Goal: Task Accomplishment & Management: Manage account settings

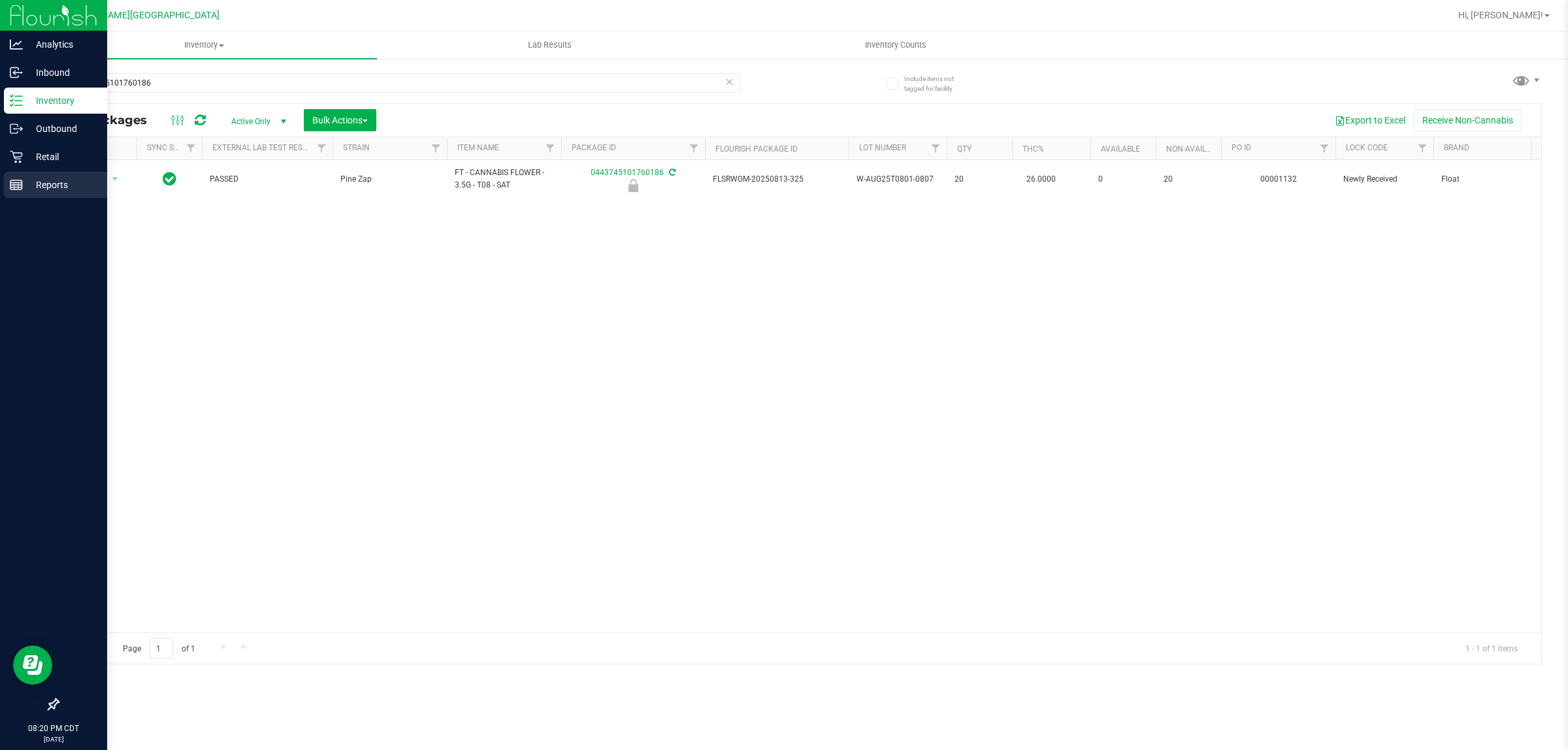
click at [19, 183] on line at bounding box center [17, 183] width 12 height 0
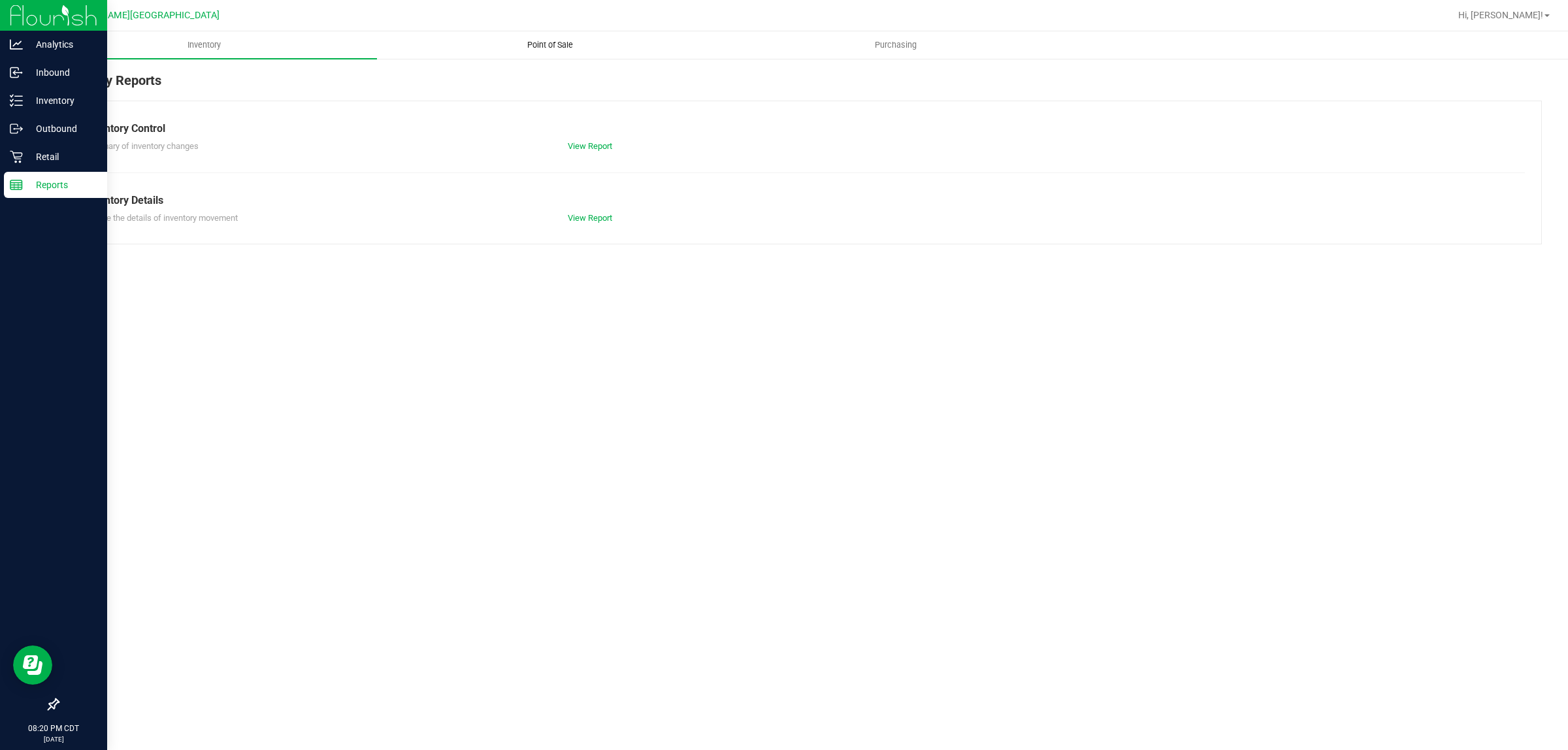
click at [544, 40] on span "Point of Sale" at bounding box center [550, 45] width 81 height 12
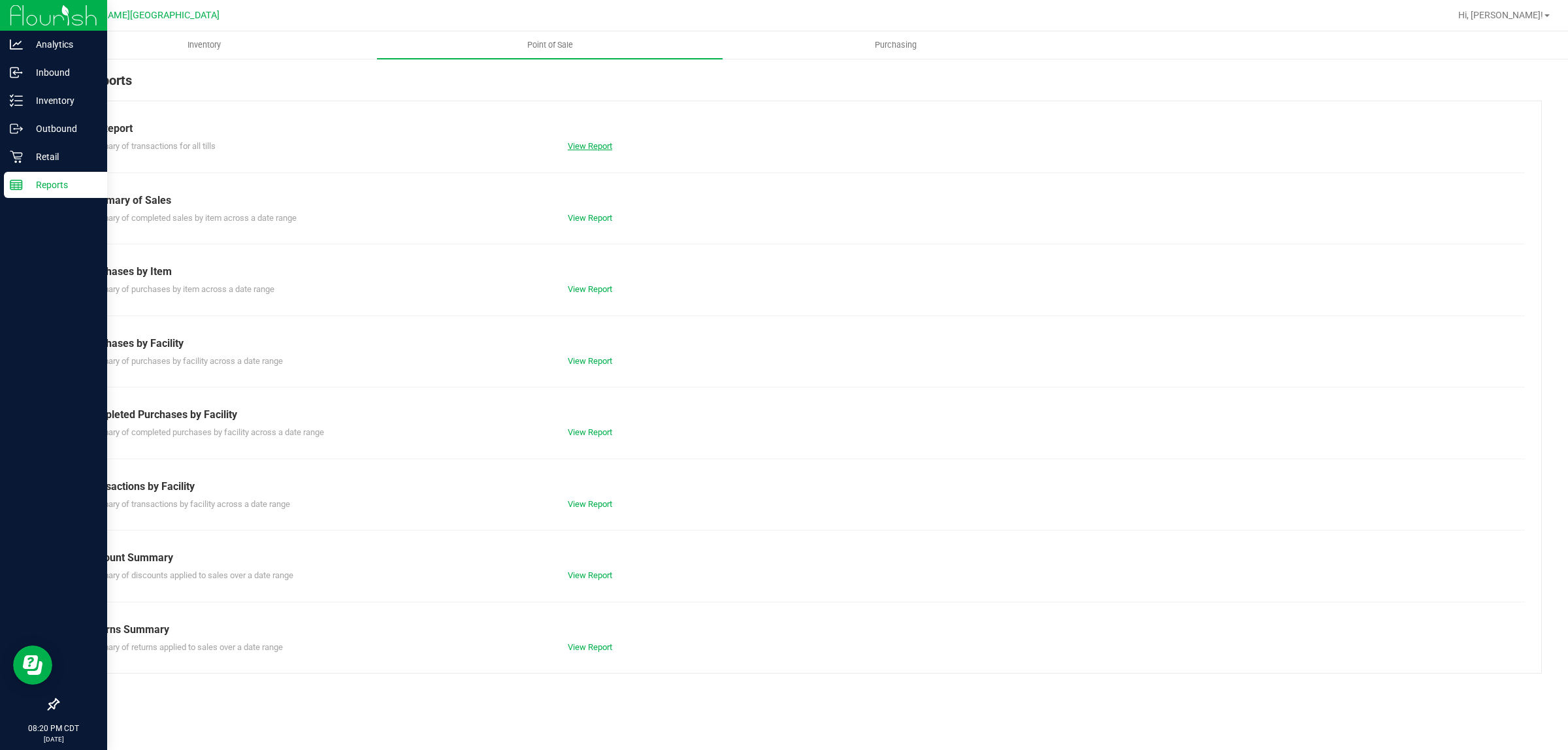
click at [591, 145] on link "View Report" at bounding box center [589, 146] width 44 height 10
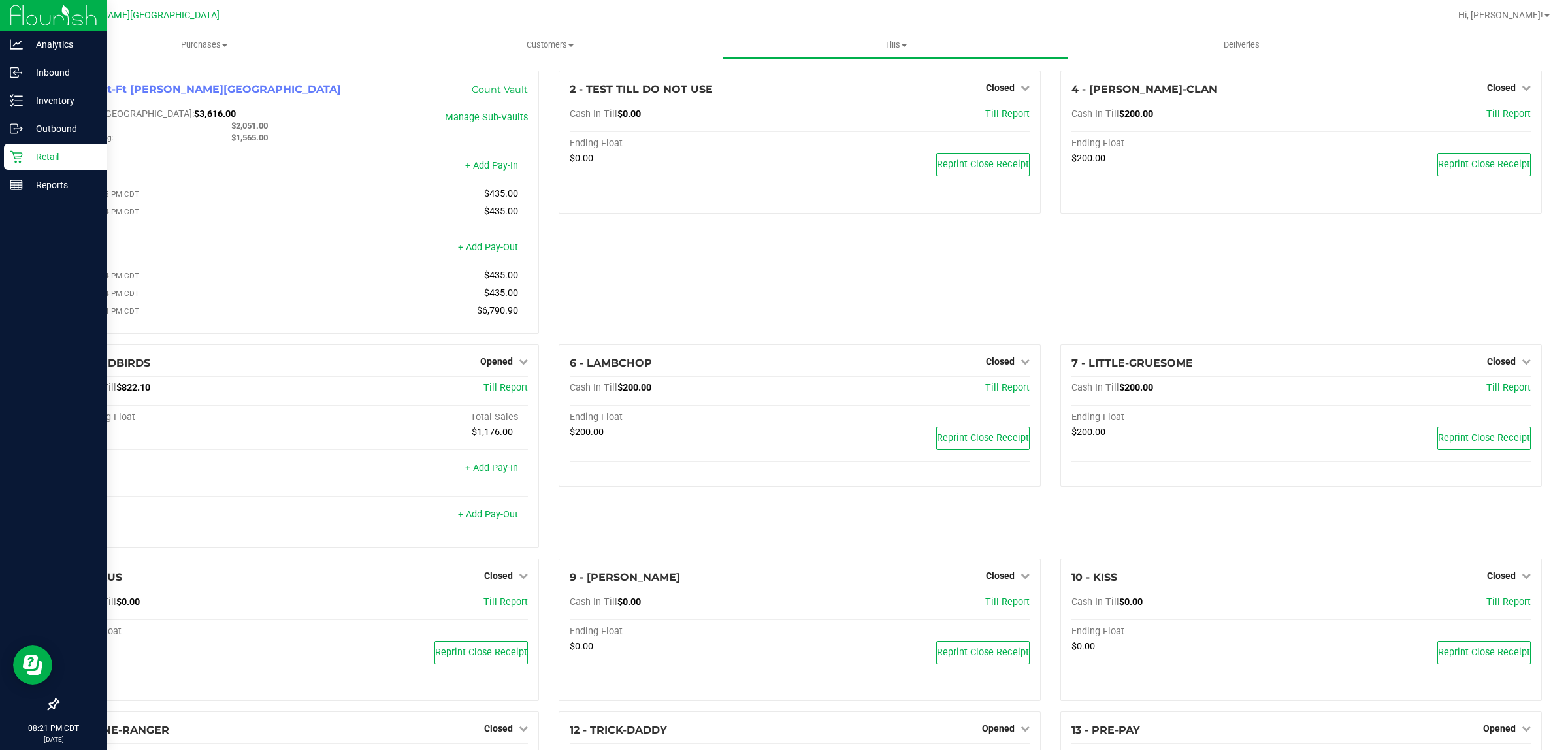
click at [17, 154] on icon at bounding box center [17, 157] width 13 height 13
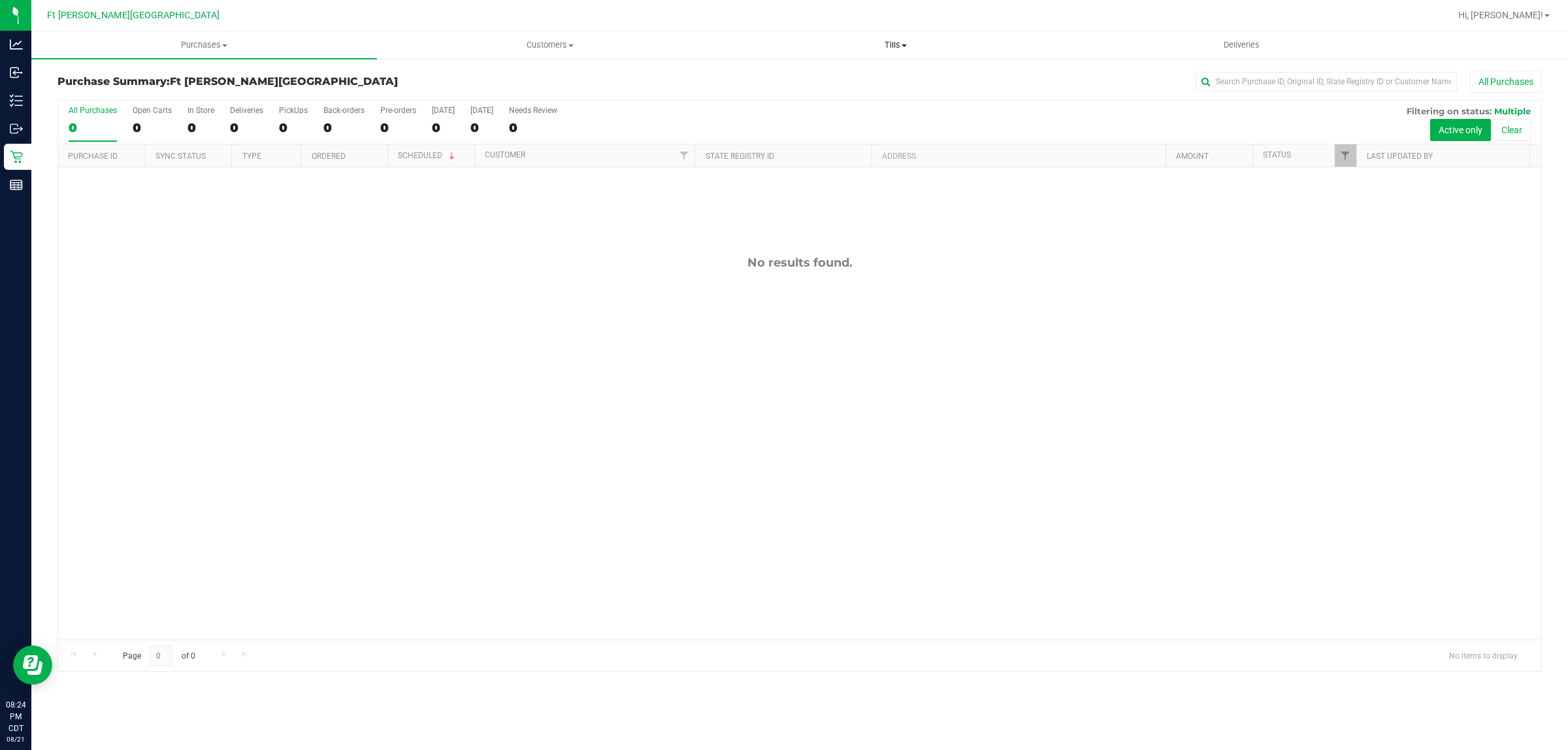
click at [860, 43] on span "Tills" at bounding box center [896, 45] width 344 height 12
click at [827, 77] on li "Manage tills" at bounding box center [896, 79] width 346 height 16
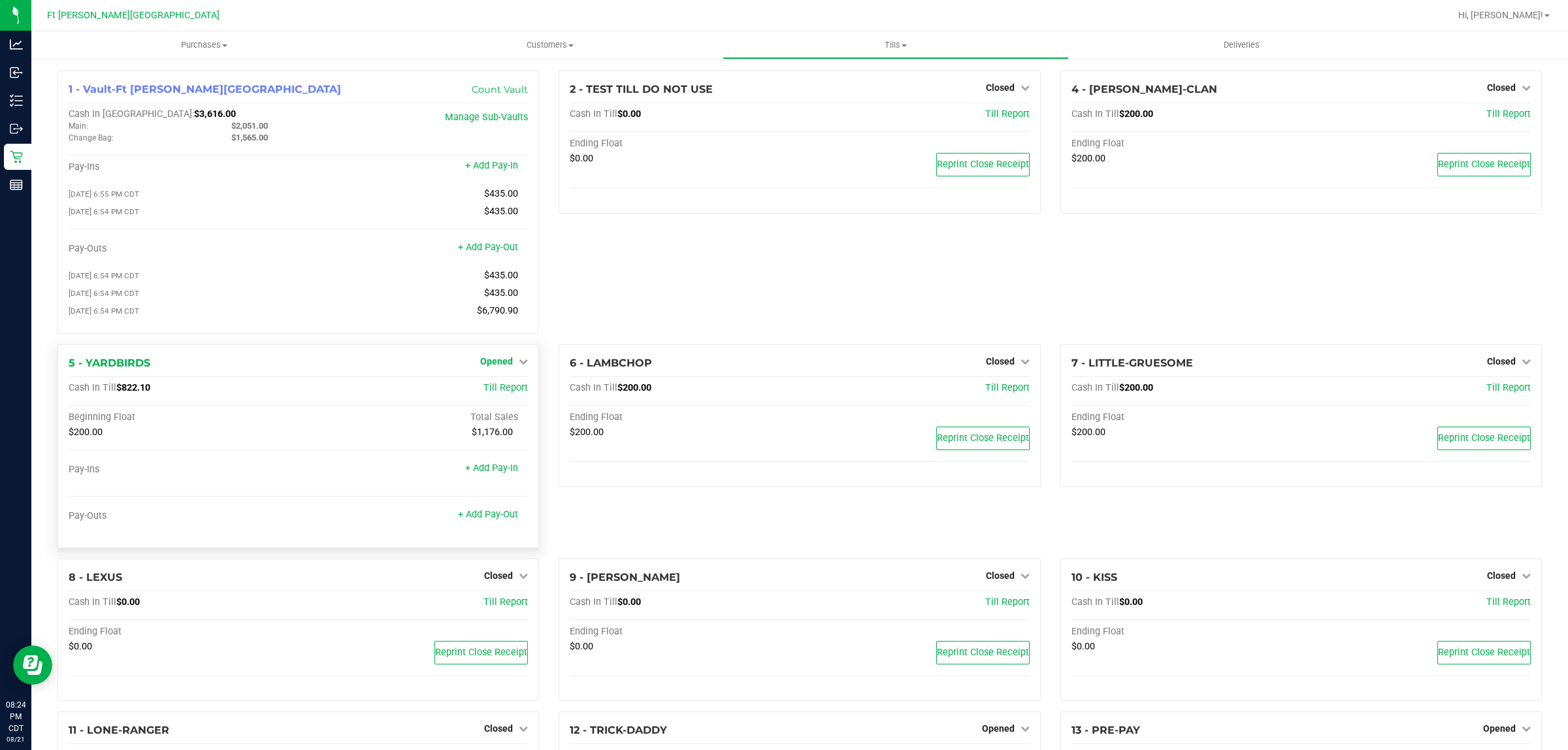
click at [501, 363] on span "Opened" at bounding box center [496, 361] width 33 height 11
click at [491, 393] on link "Close Till" at bounding box center [498, 388] width 35 height 11
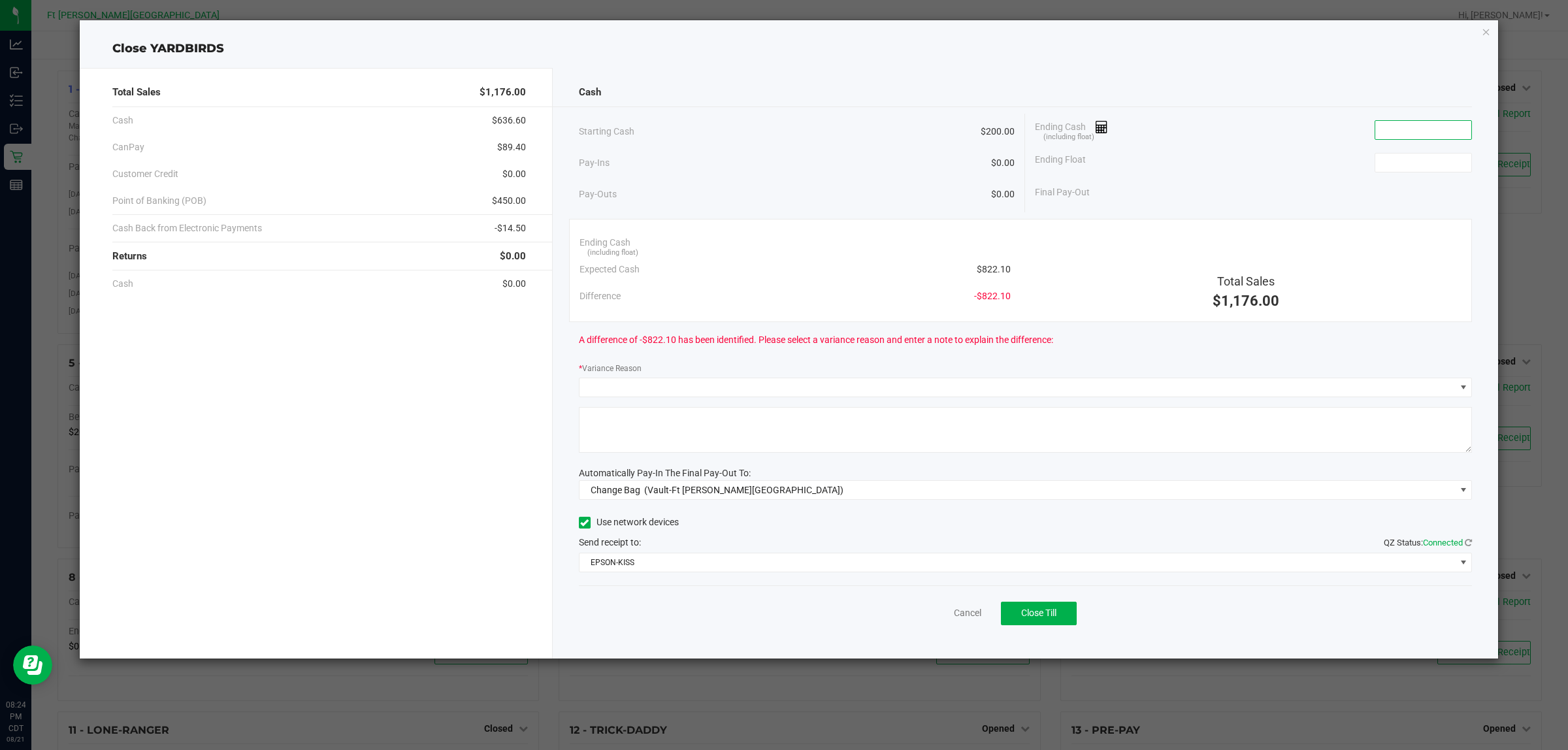
click at [1418, 126] on input at bounding box center [1423, 130] width 96 height 18
paste input "821.9"
type input "$821.90"
click at [1415, 160] on input at bounding box center [1423, 163] width 96 height 18
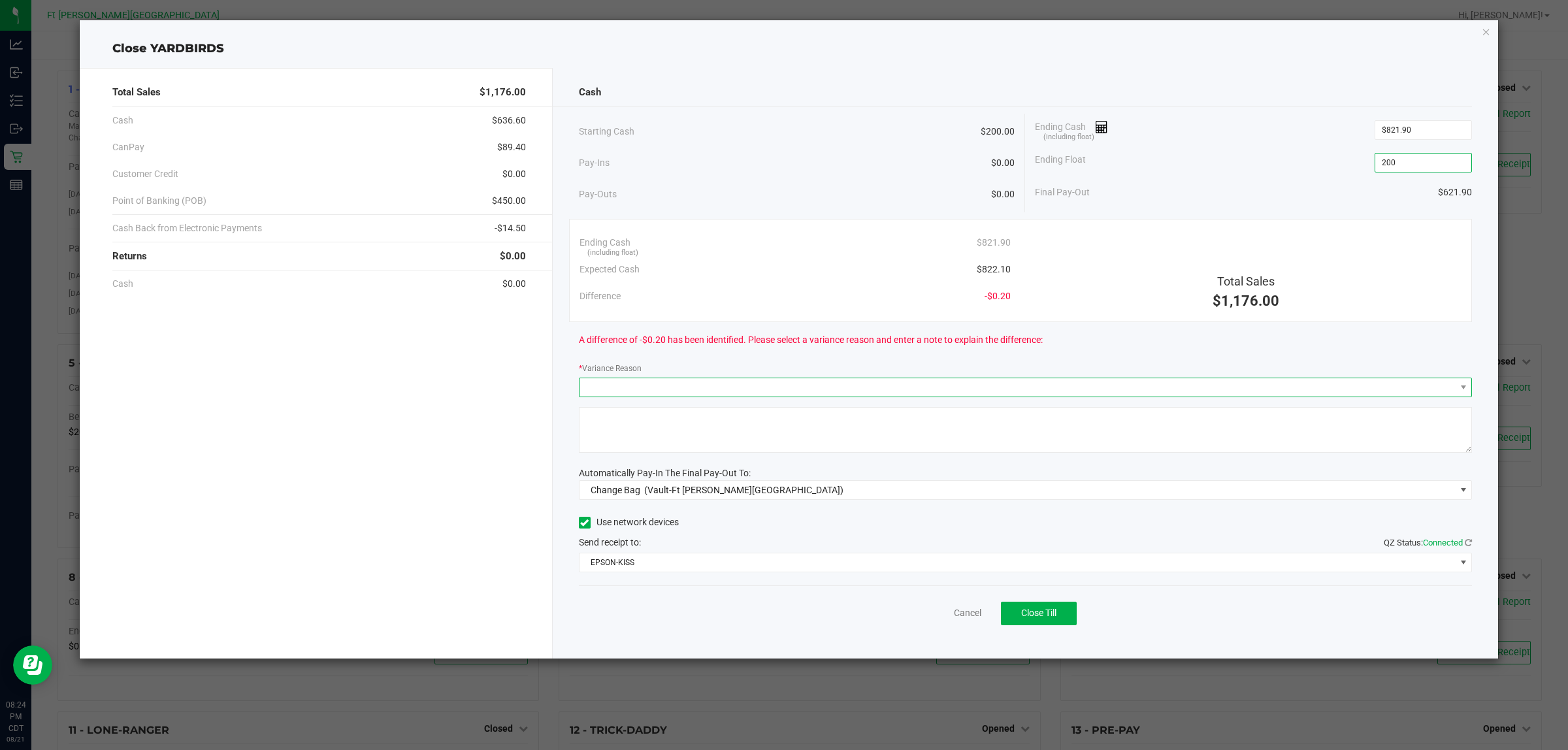
type input "$200.00"
click at [1141, 378] on span at bounding box center [1026, 387] width 894 height 19
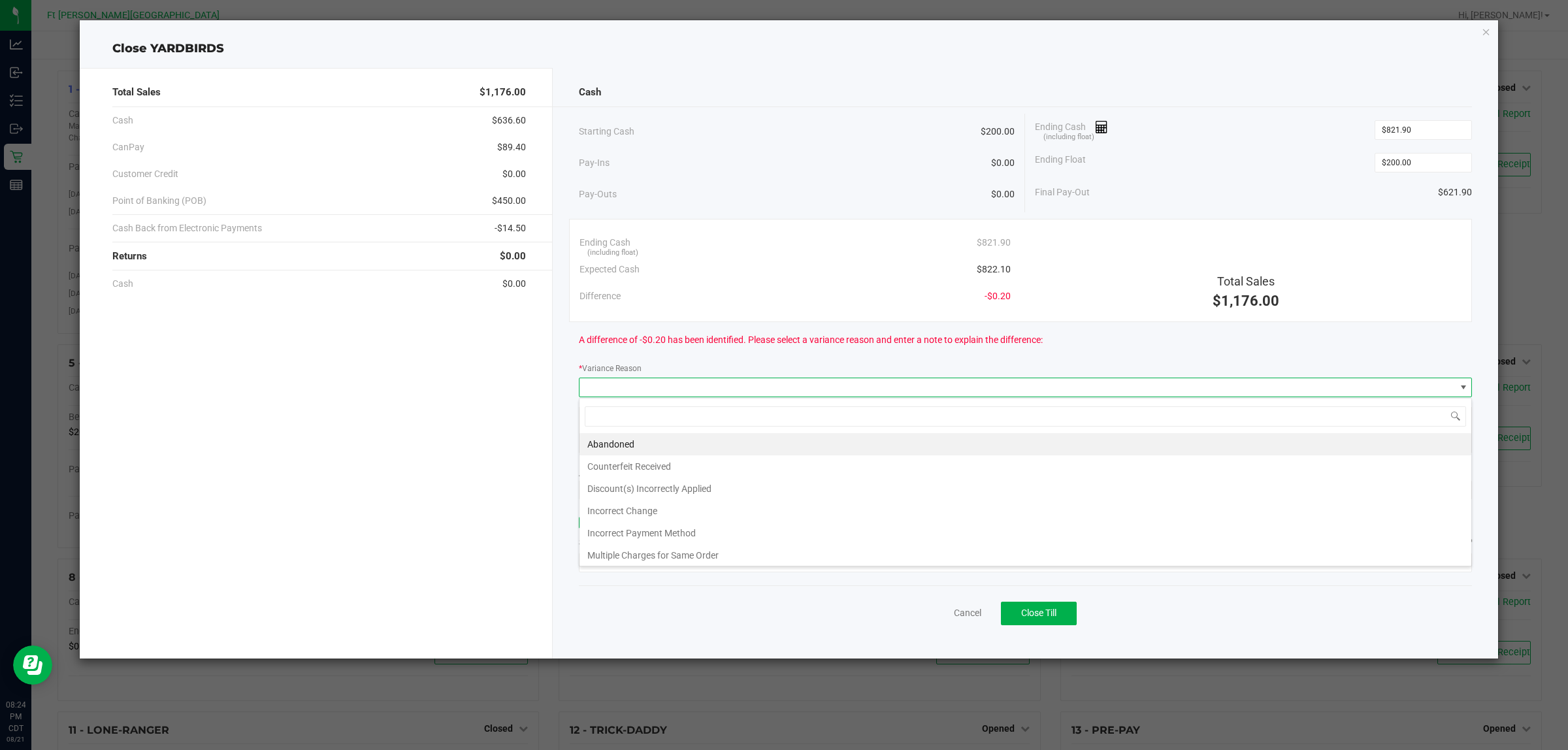
scroll to position [20, 893]
click at [678, 500] on li "Incorrect Change" at bounding box center [1025, 510] width 891 height 23
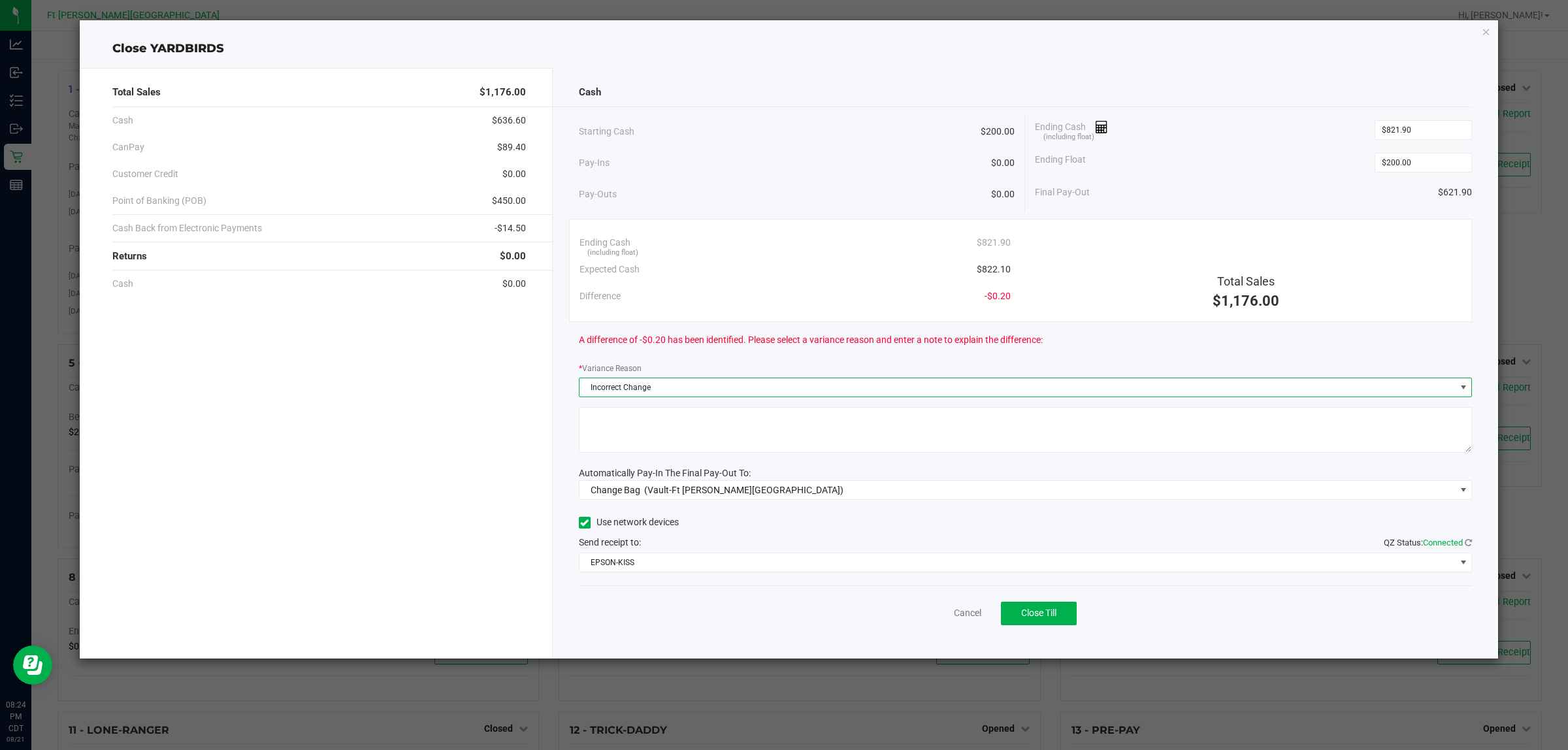
click at [752, 438] on textarea at bounding box center [1026, 429] width 894 height 46
type textarea "wrong change"
click at [707, 506] on div "Cash Starting Cash $200.00 Pay-Ins $0.00 Pay-Outs $0.00 Ending Cash (including …" at bounding box center [1025, 362] width 946 height 590
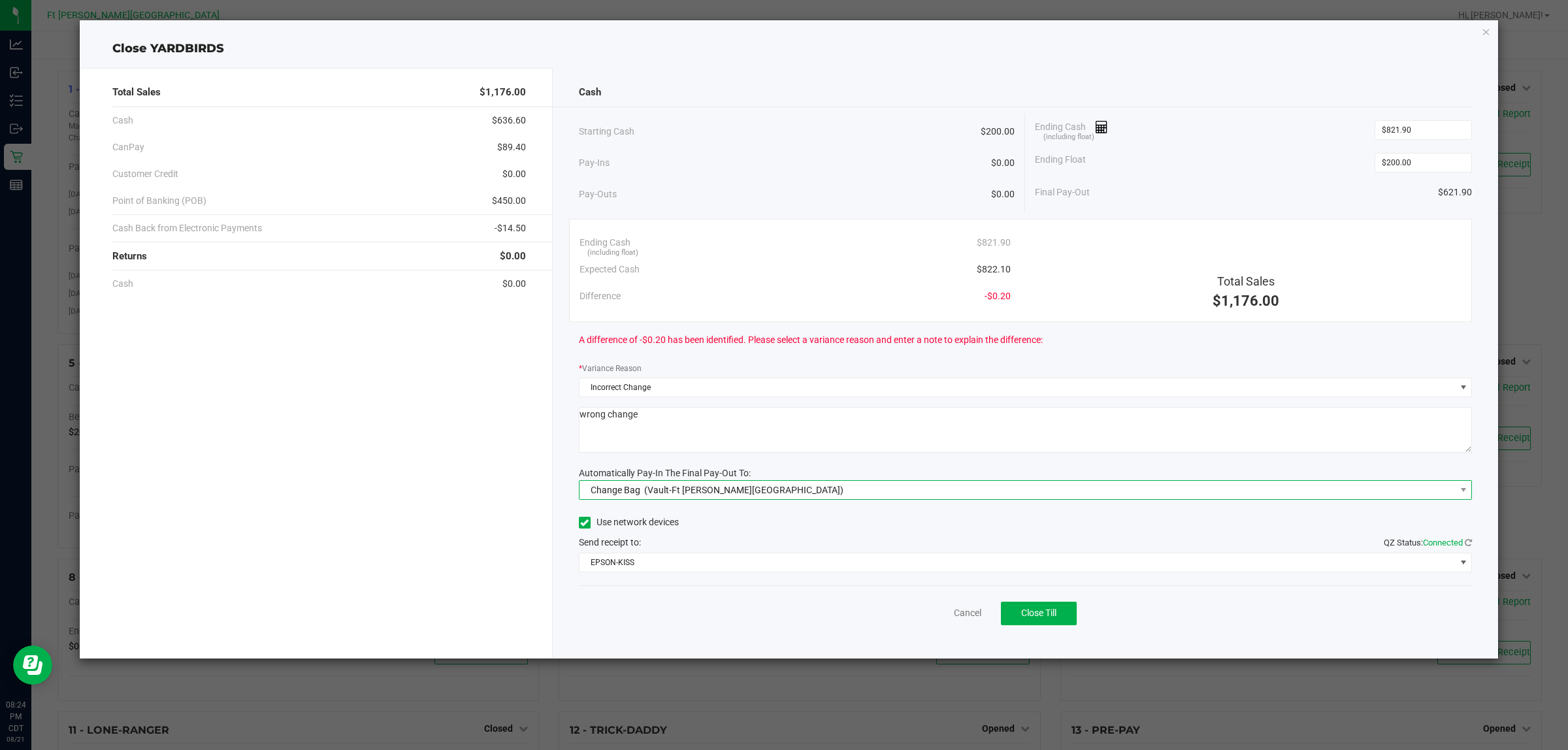
click at [706, 485] on span "(Vault-Ft Walton Beach)" at bounding box center [743, 489] width 199 height 11
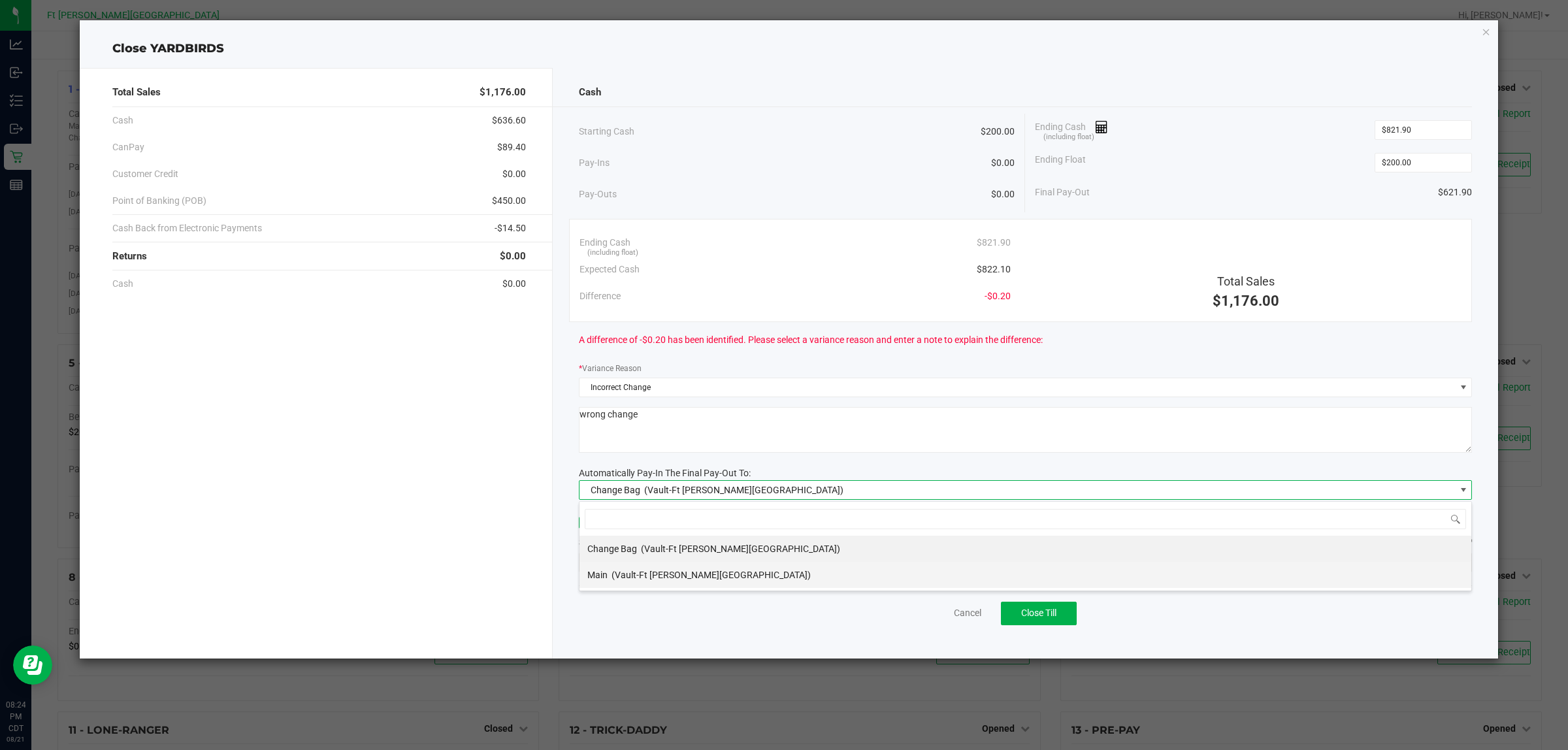
click at [660, 570] on span "(Vault-Ft Walton Beach)" at bounding box center [711, 575] width 199 height 11
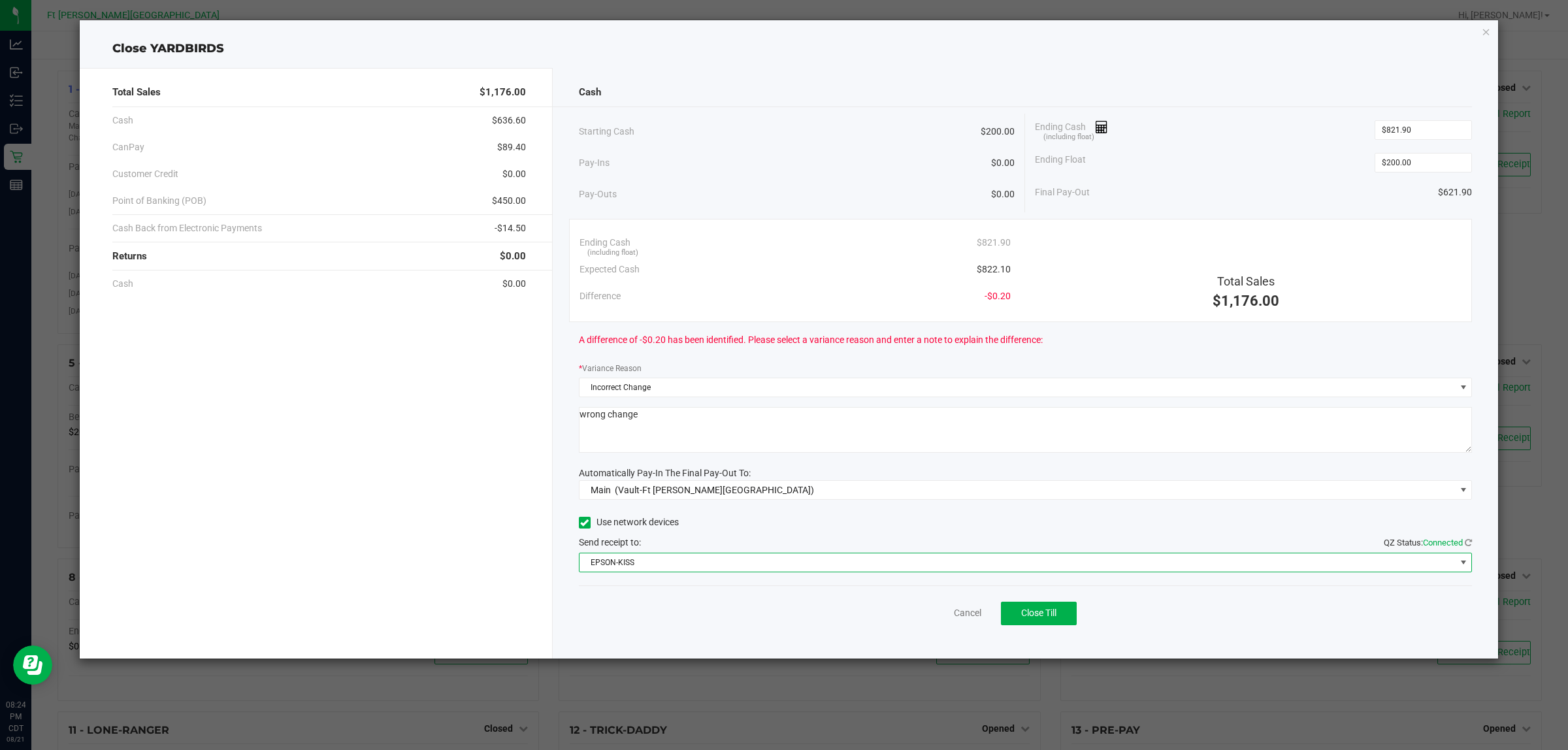
click at [1020, 563] on span "EPSON-KISS" at bounding box center [1017, 562] width 876 height 18
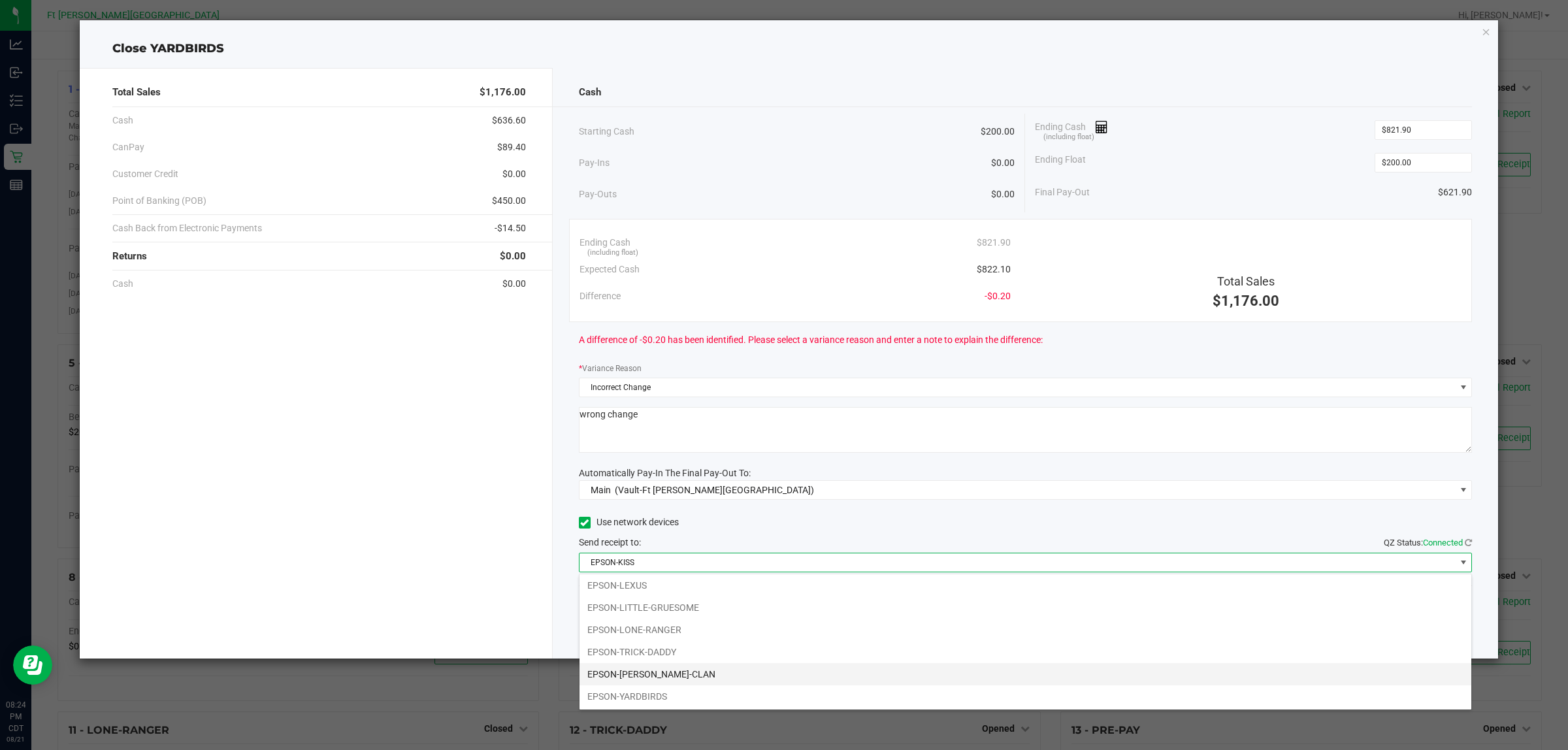
scroll to position [49, 0]
click at [701, 585] on li "EPSON-LEXUS" at bounding box center [1025, 585] width 891 height 23
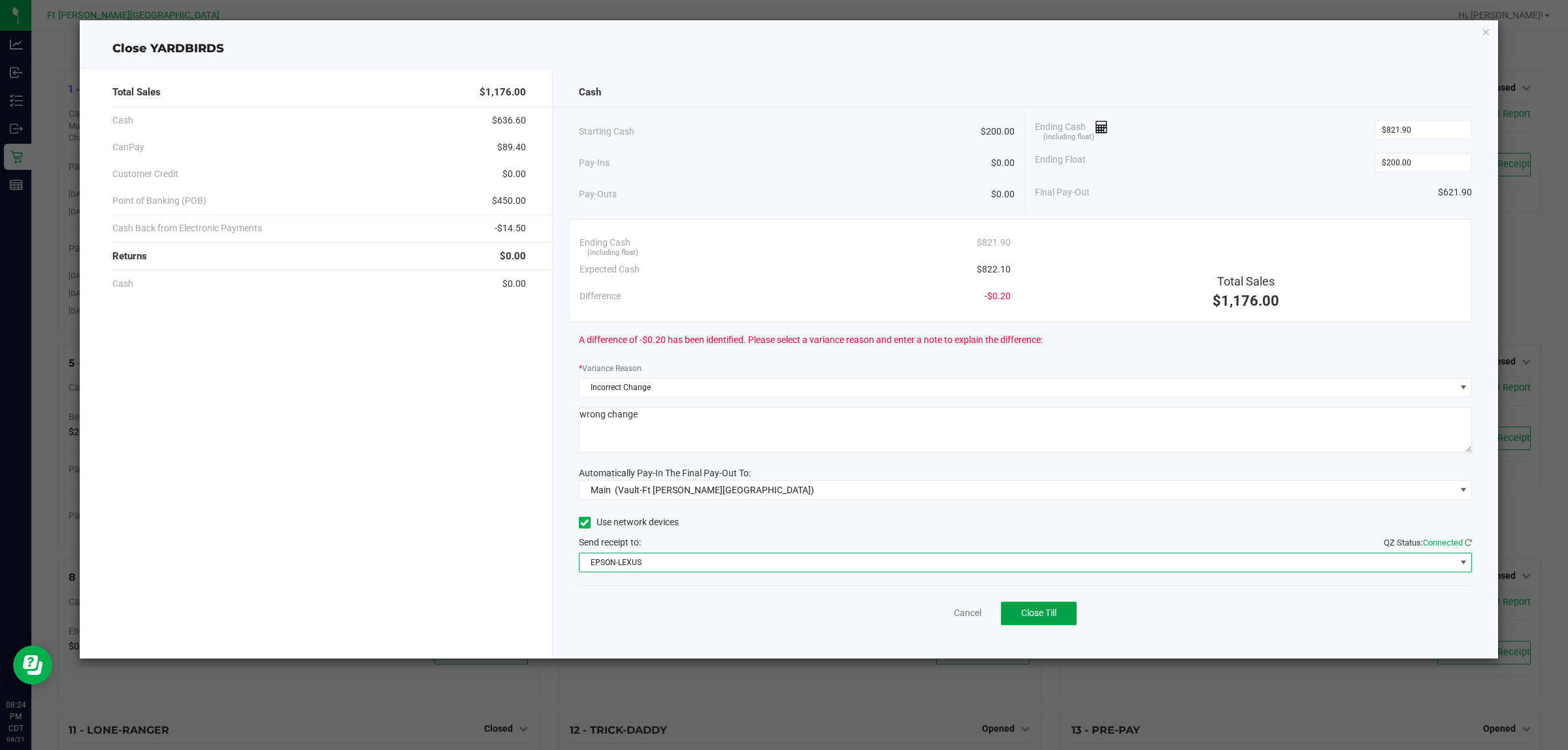
click at [1035, 611] on span "Close Till" at bounding box center [1038, 612] width 35 height 11
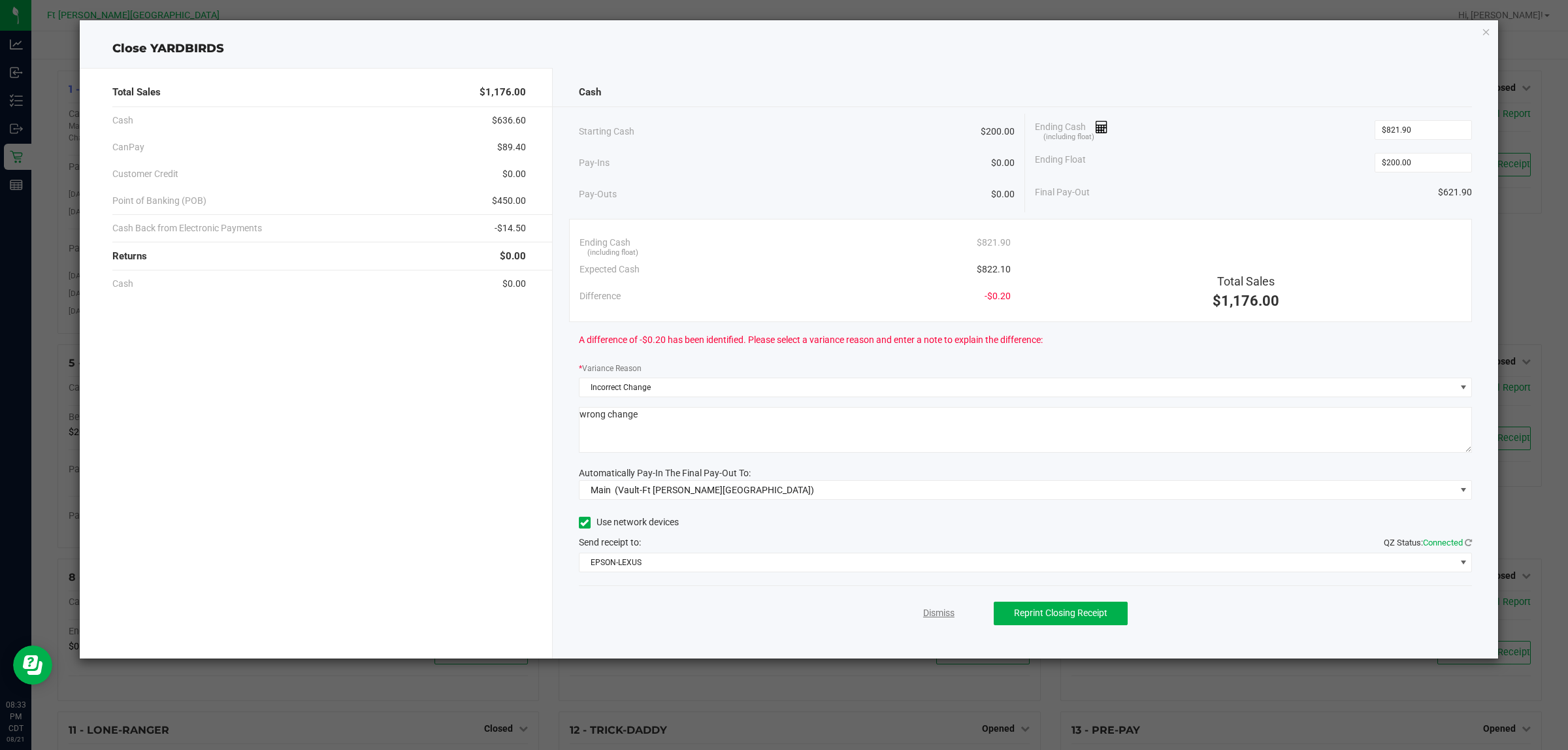
click at [923, 612] on link "Dismiss" at bounding box center [939, 613] width 32 height 13
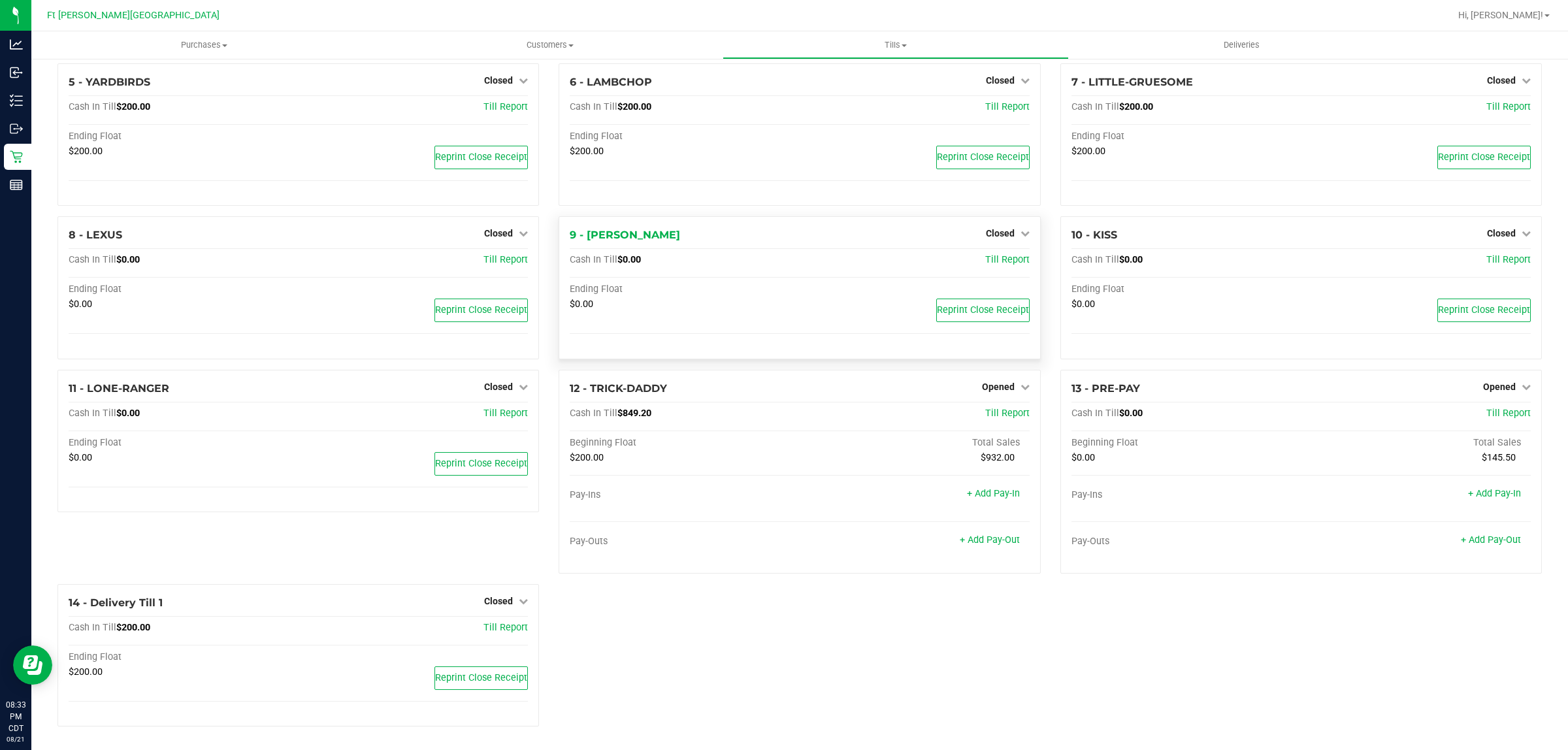
scroll to position [289, 0]
click at [1010, 383] on link "Opened" at bounding box center [1005, 387] width 48 height 11
click at [998, 408] on link "Close Till" at bounding box center [999, 413] width 35 height 11
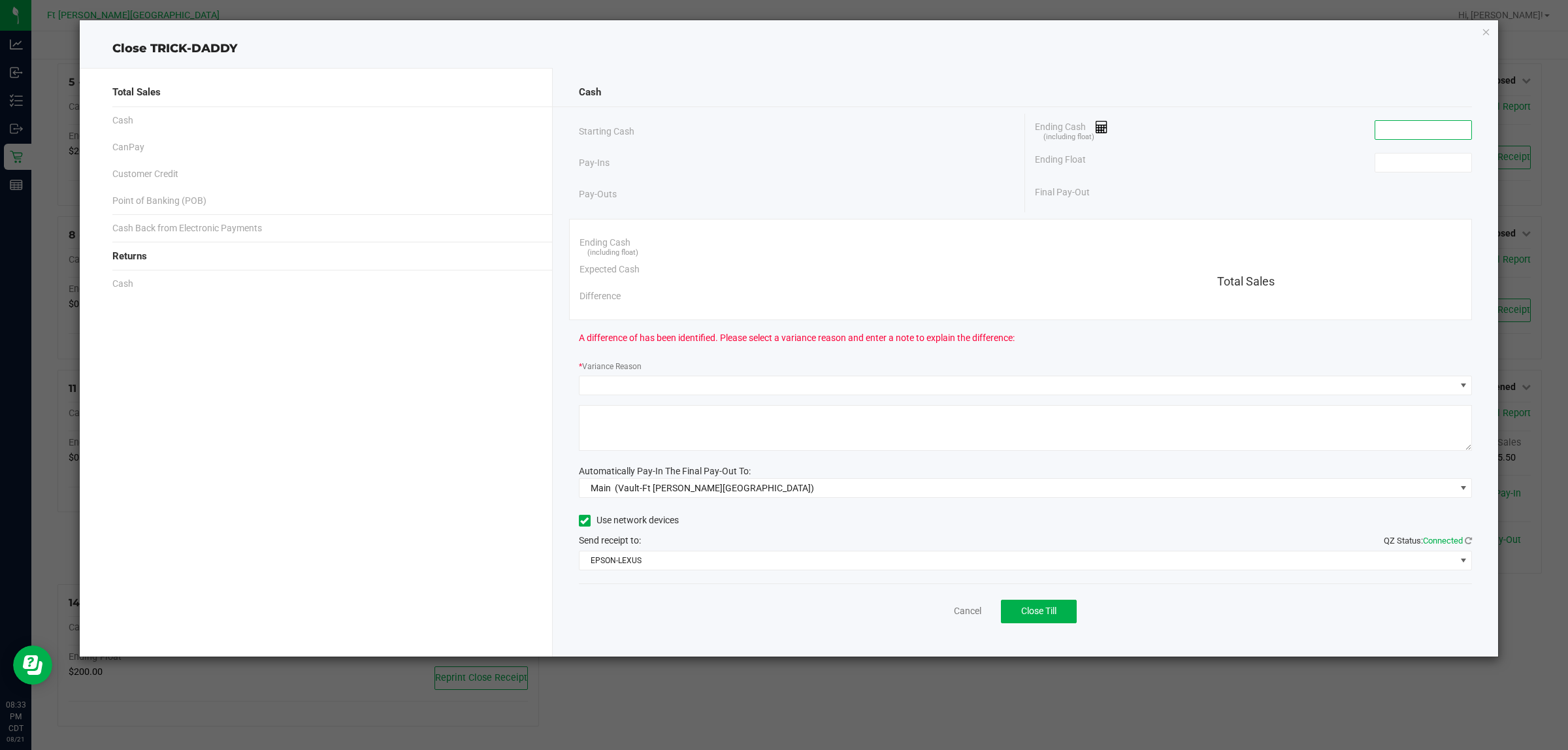
click at [1401, 132] on input at bounding box center [1423, 130] width 96 height 18
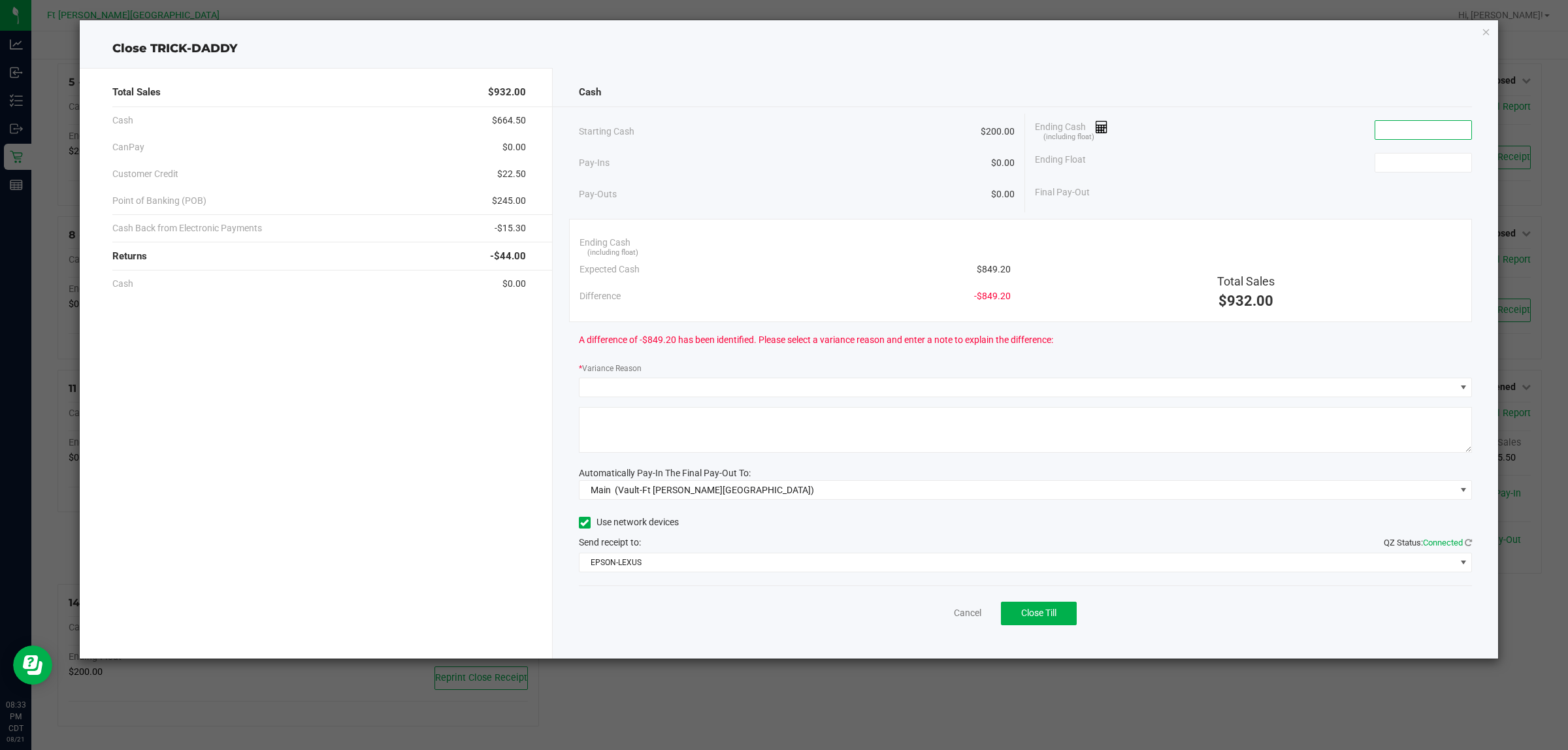
paste input "849.2"
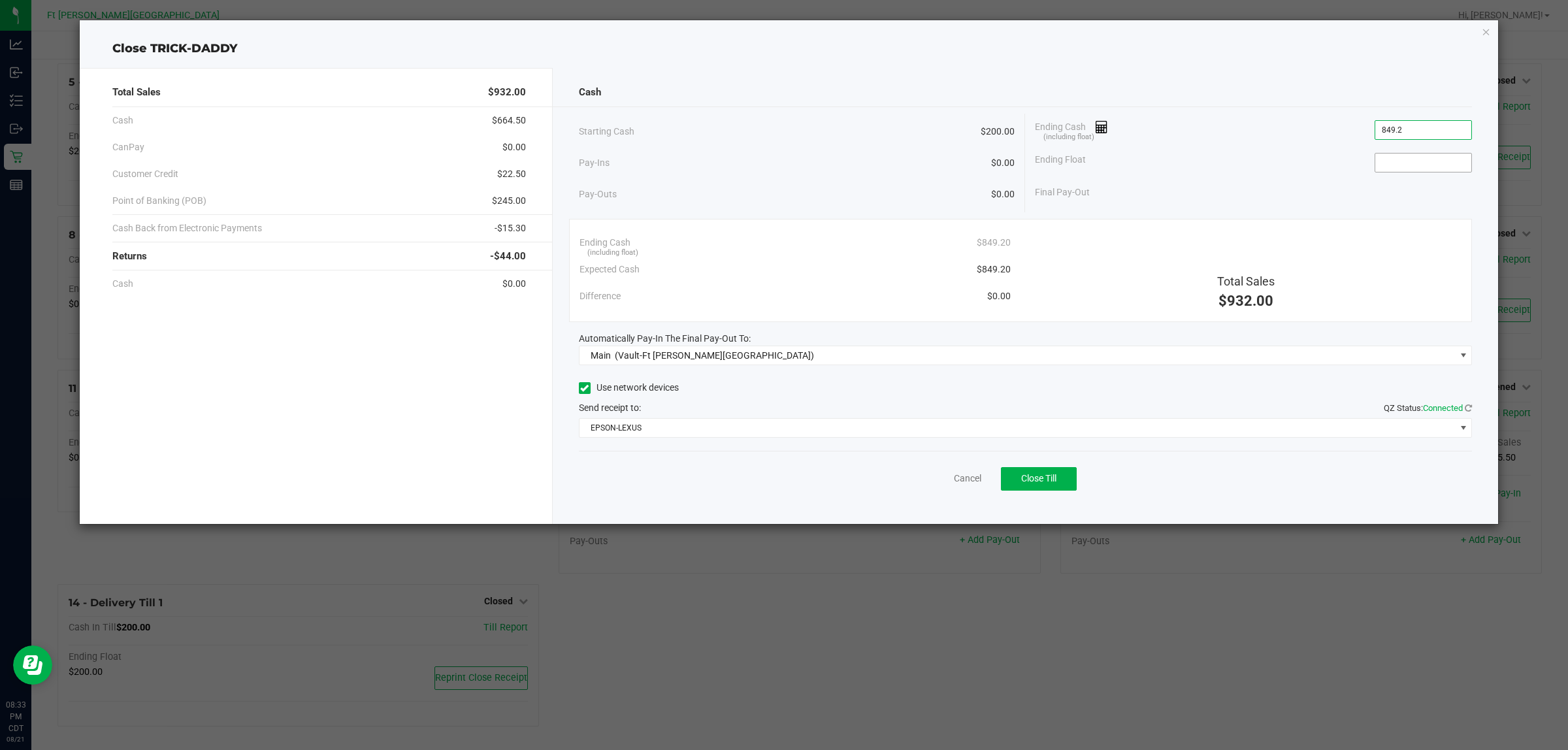
type input "$849.20"
click at [1412, 165] on input at bounding box center [1423, 163] width 96 height 18
type input "$200.00"
click at [1043, 487] on button "Close Till" at bounding box center [1038, 479] width 76 height 23
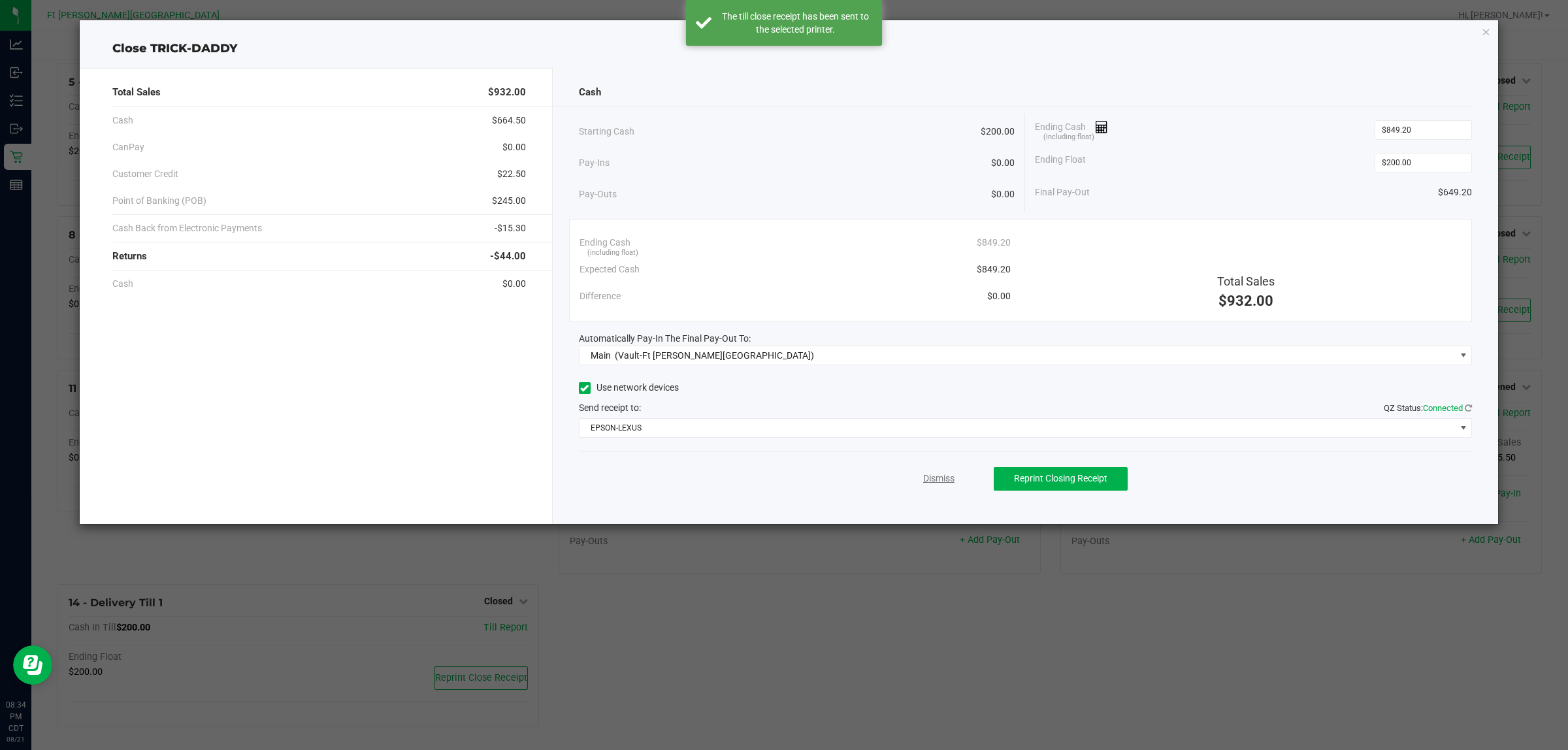
click at [935, 481] on link "Dismiss" at bounding box center [939, 479] width 32 height 13
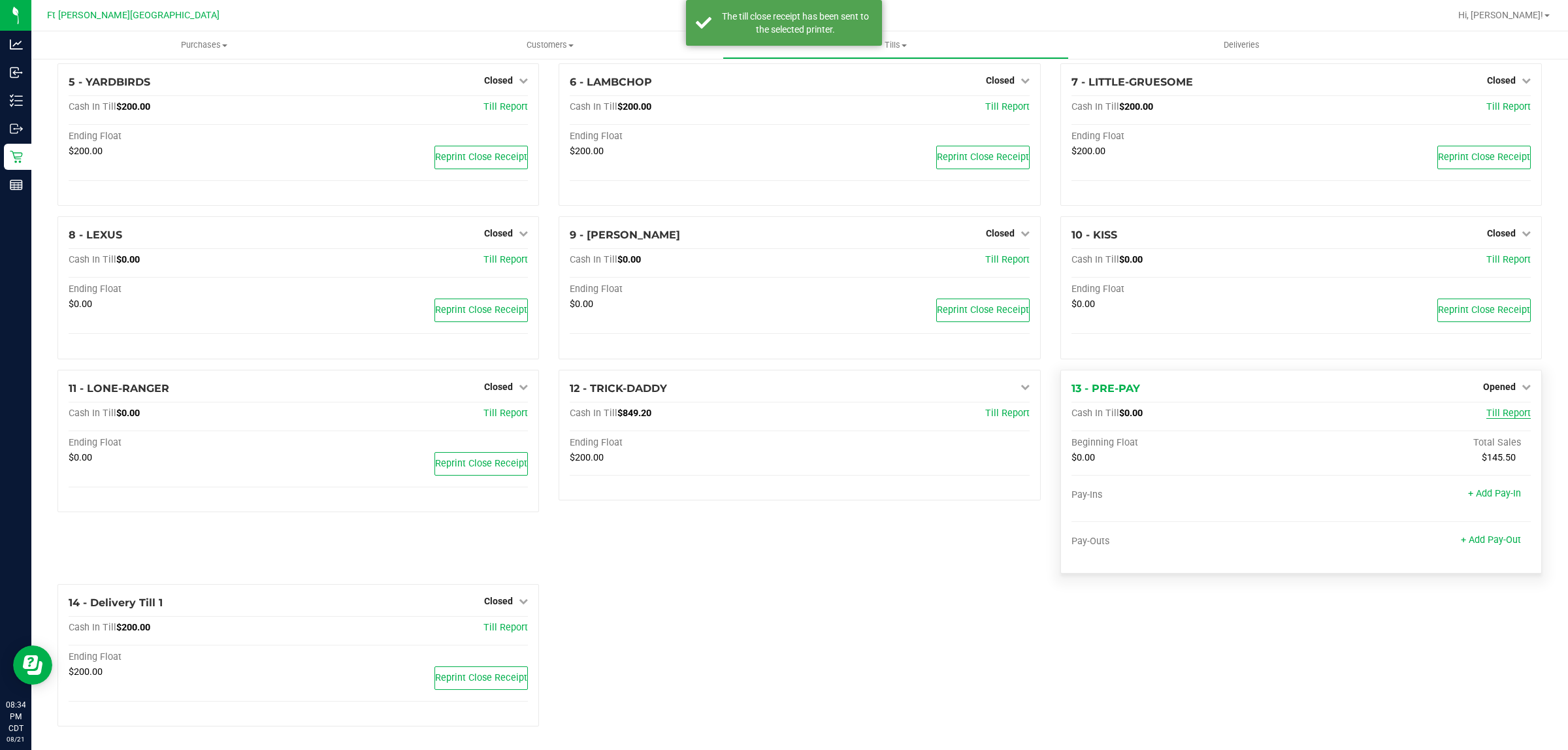
click at [1504, 409] on span "Till Report" at bounding box center [1508, 413] width 44 height 11
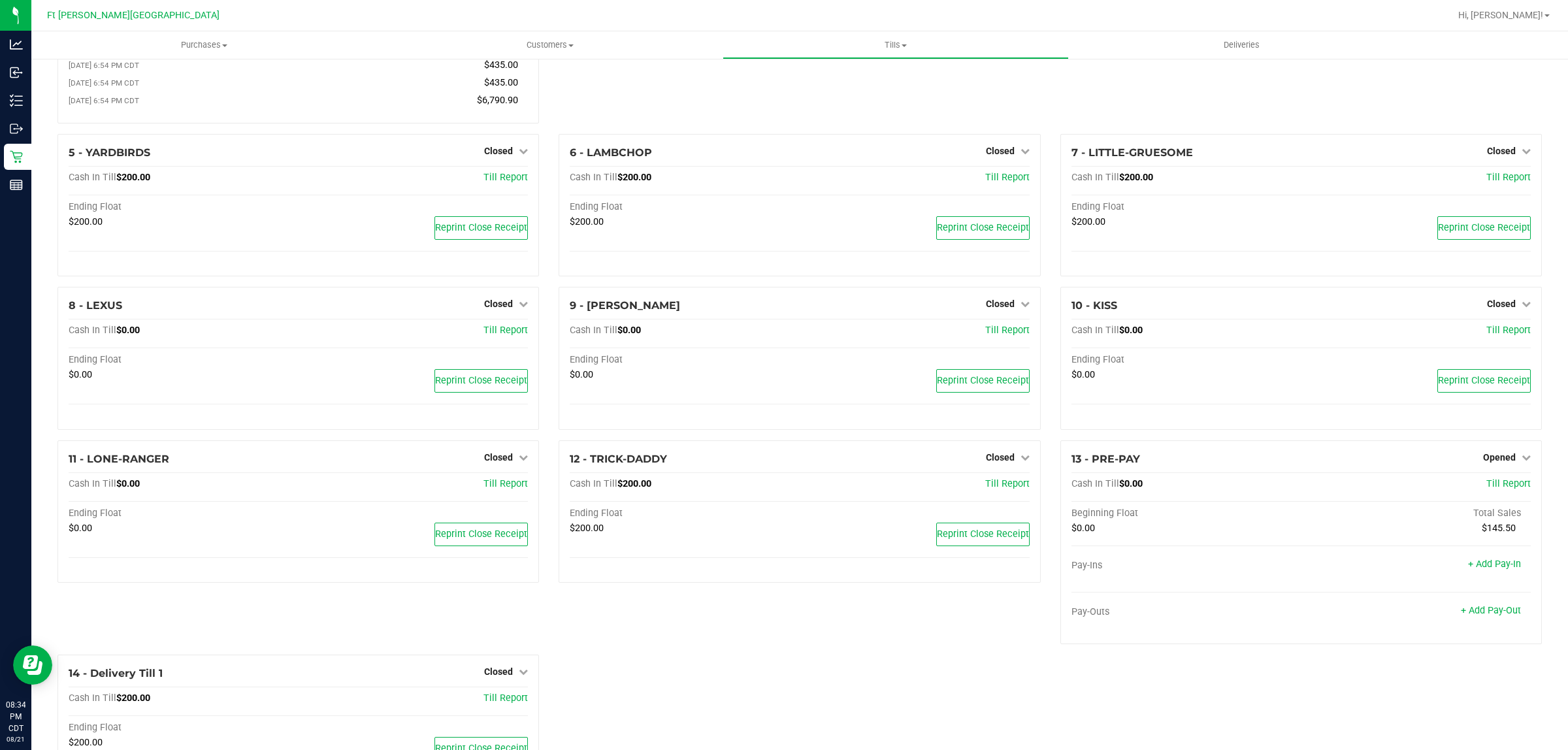
scroll to position [289, 0]
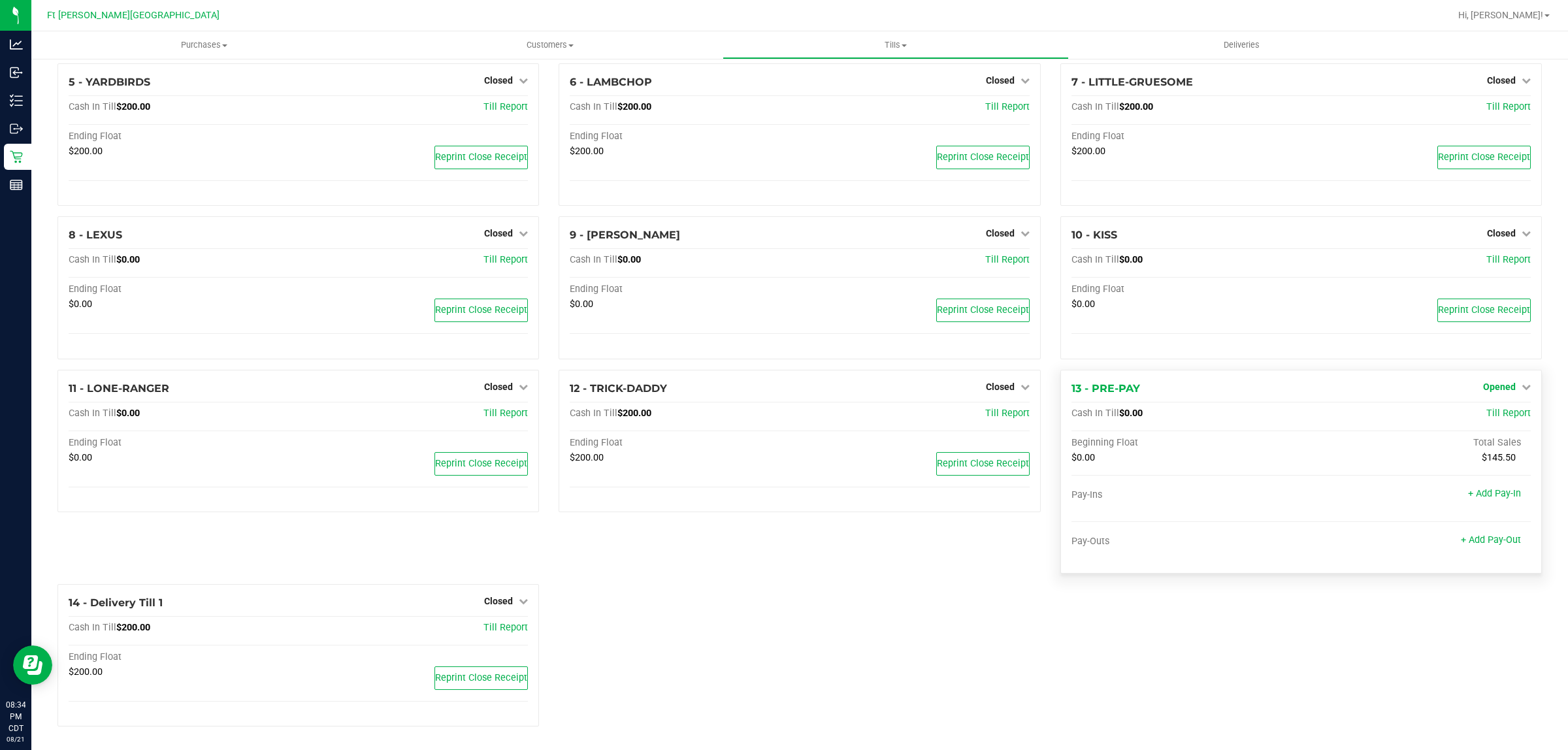
click at [1521, 386] on icon at bounding box center [1525, 386] width 9 height 9
click at [1490, 416] on link "Close Till" at bounding box center [1500, 413] width 35 height 11
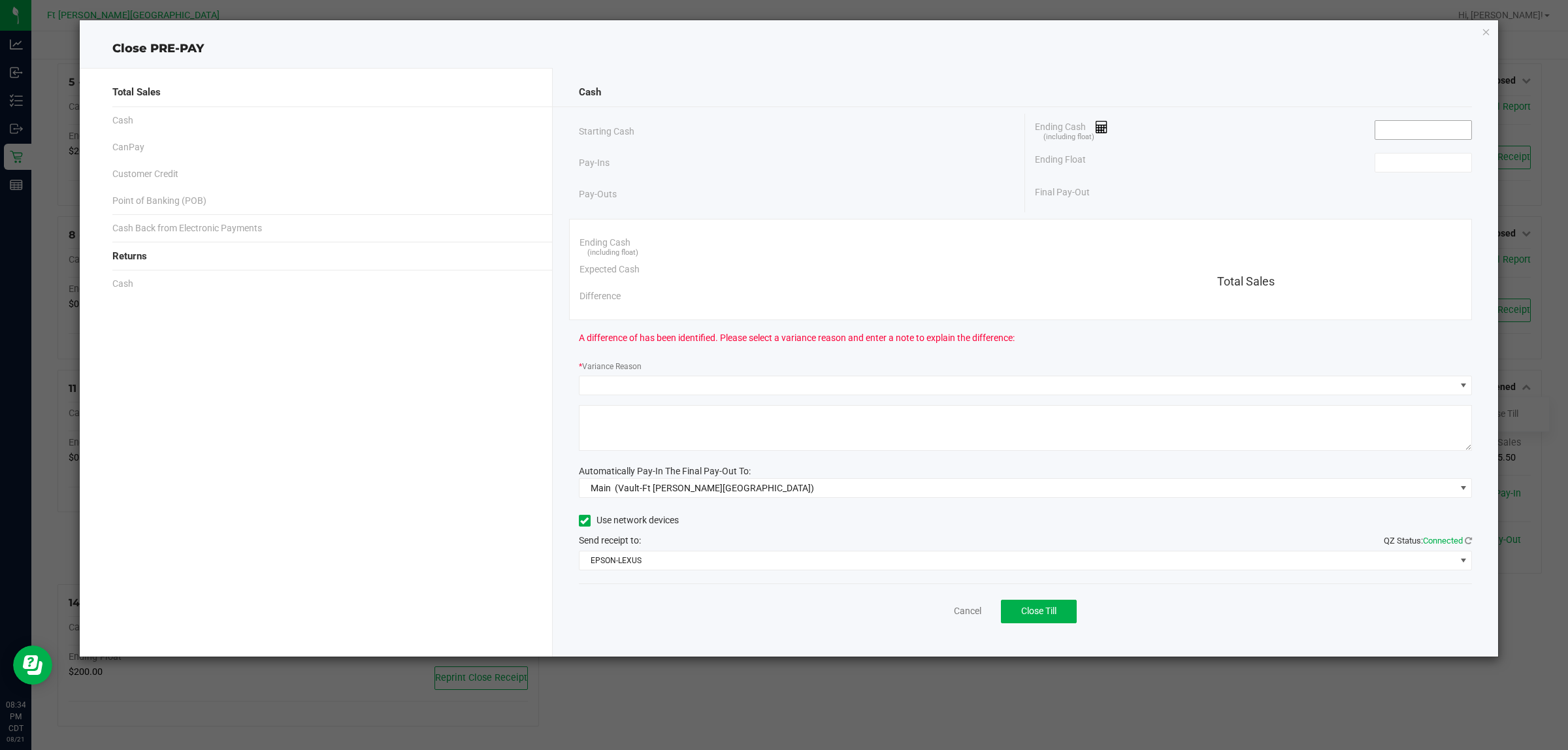
click at [1439, 129] on input at bounding box center [1423, 130] width 96 height 18
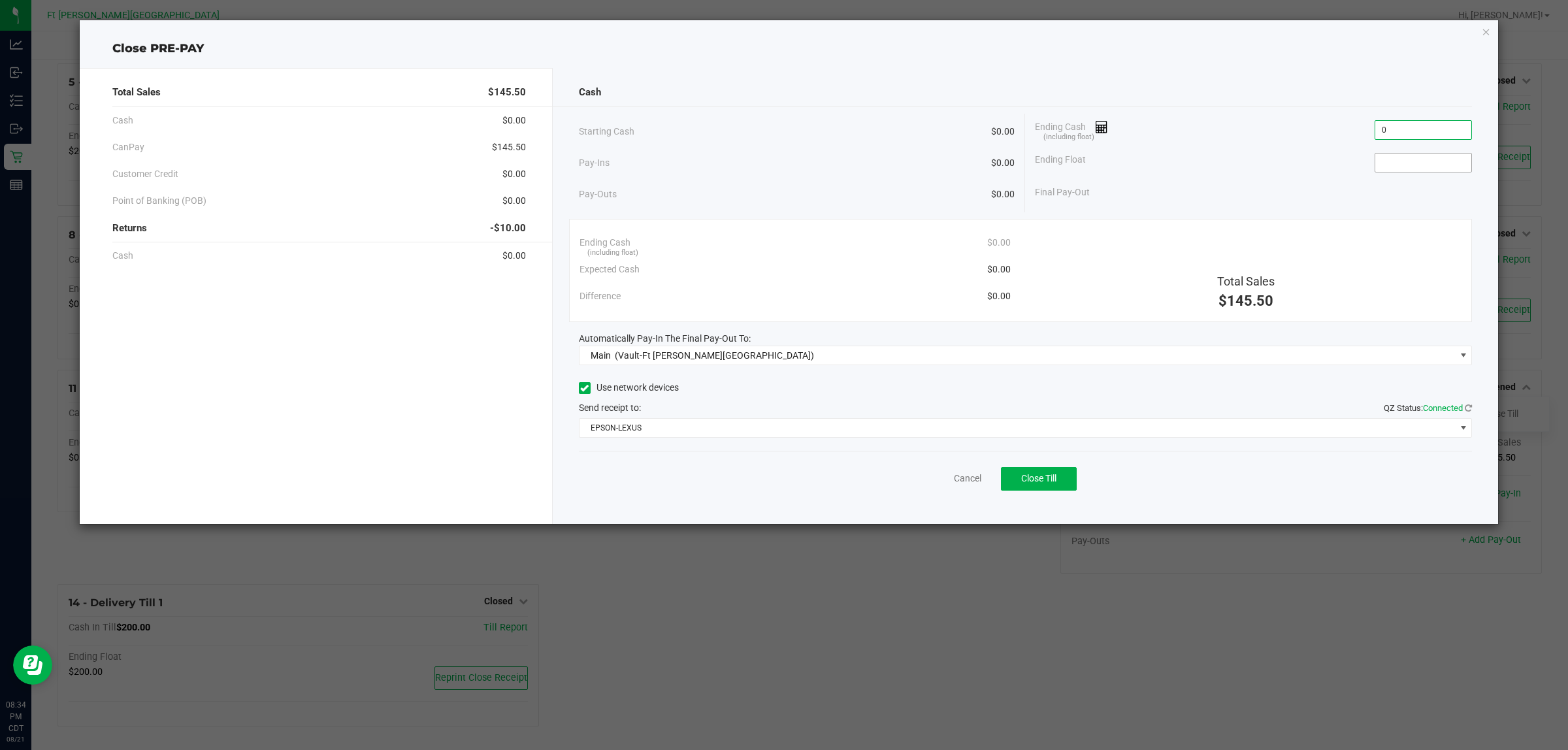
click at [1422, 163] on input at bounding box center [1423, 163] width 96 height 18
type input "$0.00"
click at [1032, 477] on span "Close Till" at bounding box center [1038, 478] width 35 height 11
type input "$0.00"
click at [933, 479] on link "Dismiss" at bounding box center [939, 479] width 32 height 13
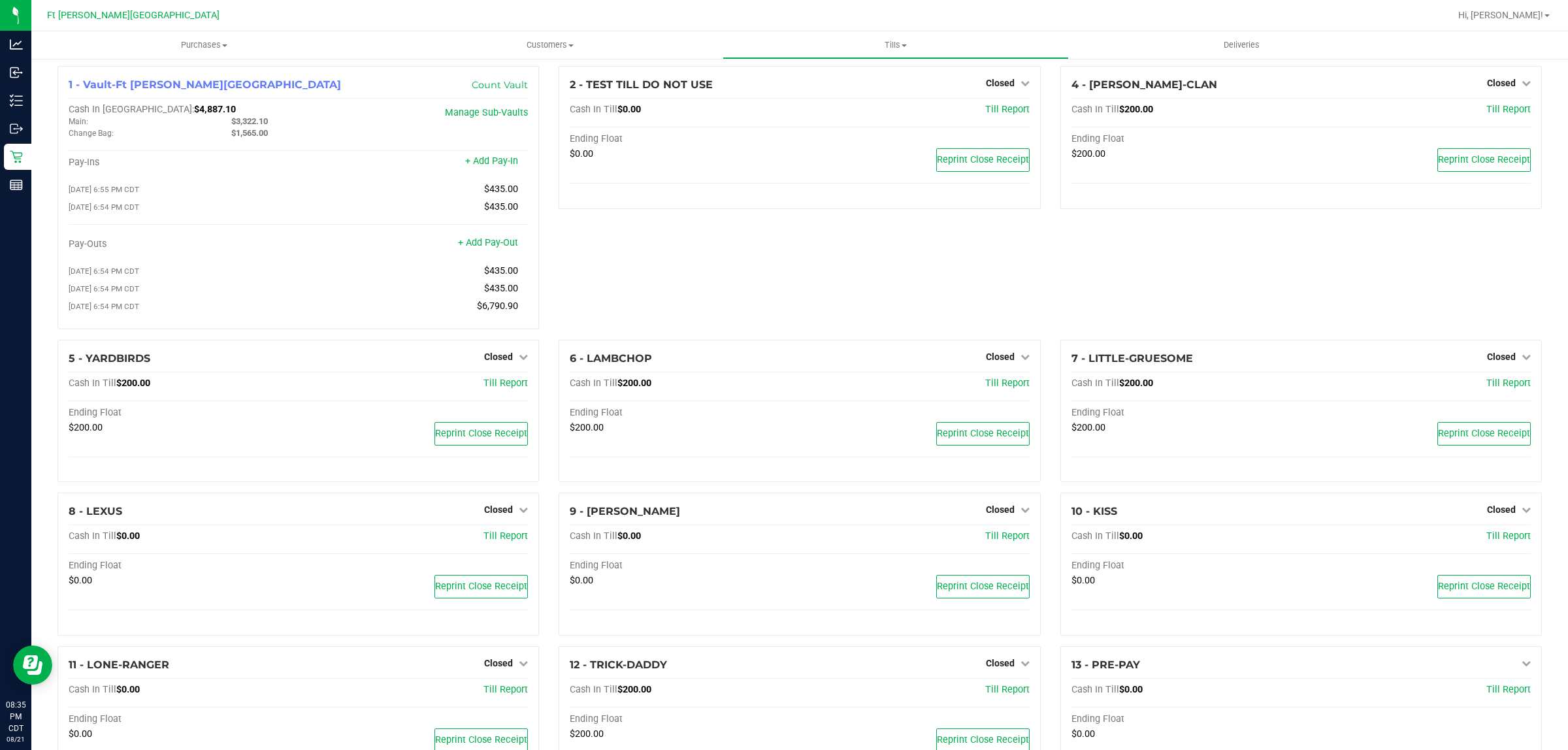
scroll to position [0, 0]
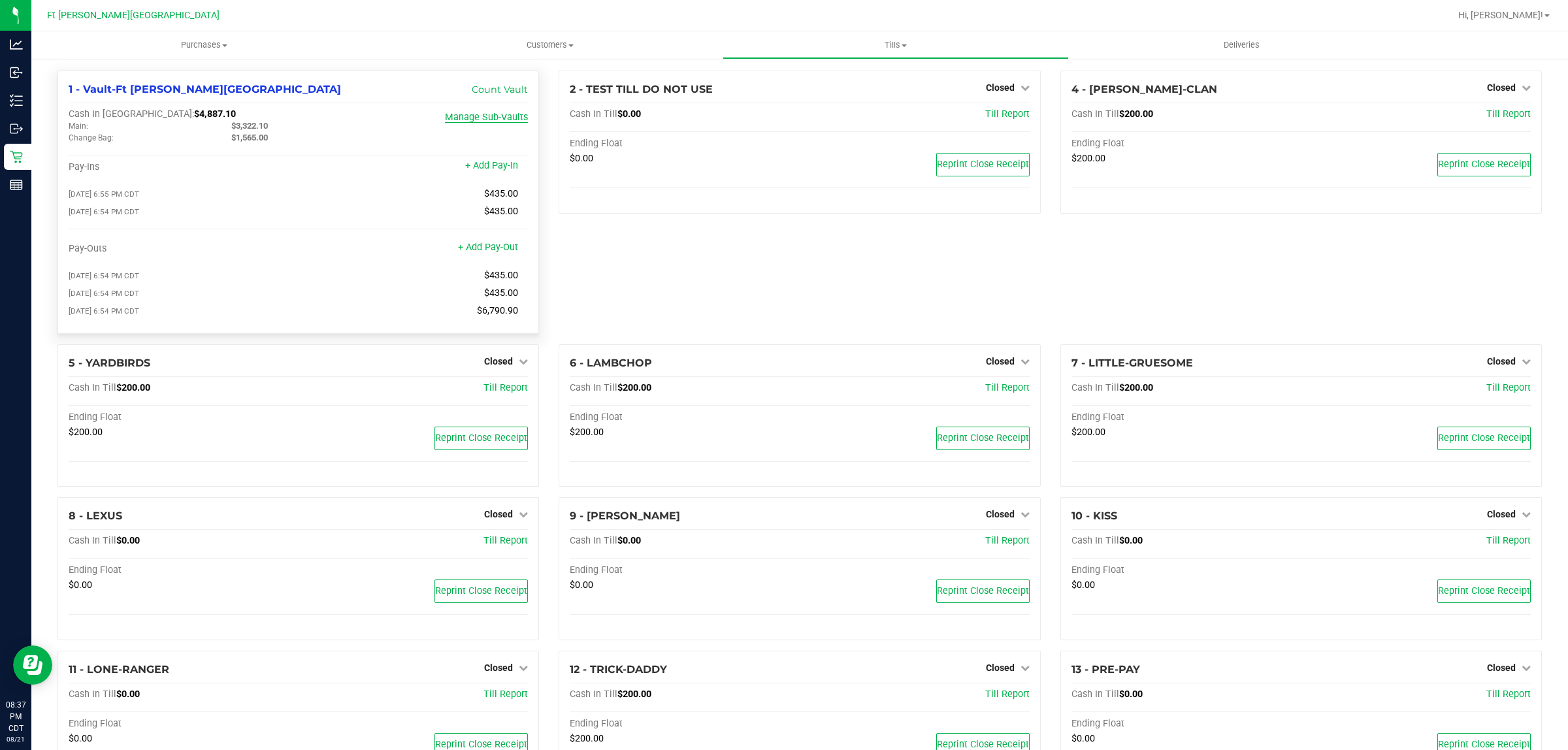
click at [495, 115] on link "Manage Sub-Vaults" at bounding box center [485, 117] width 83 height 11
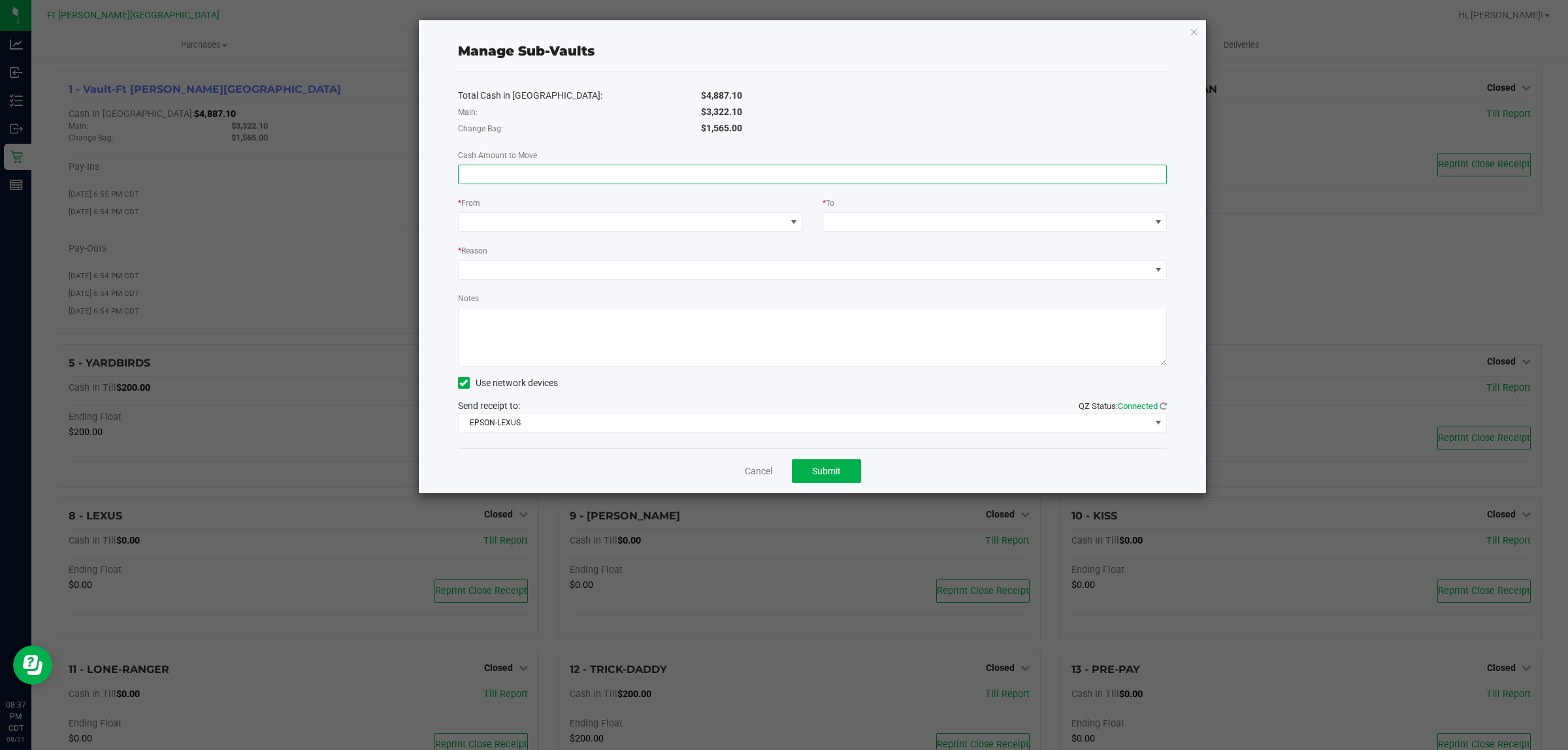
click at [759, 169] on input at bounding box center [813, 175] width 708 height 18
type input "$435.00"
click at [782, 217] on span at bounding box center [622, 222] width 327 height 18
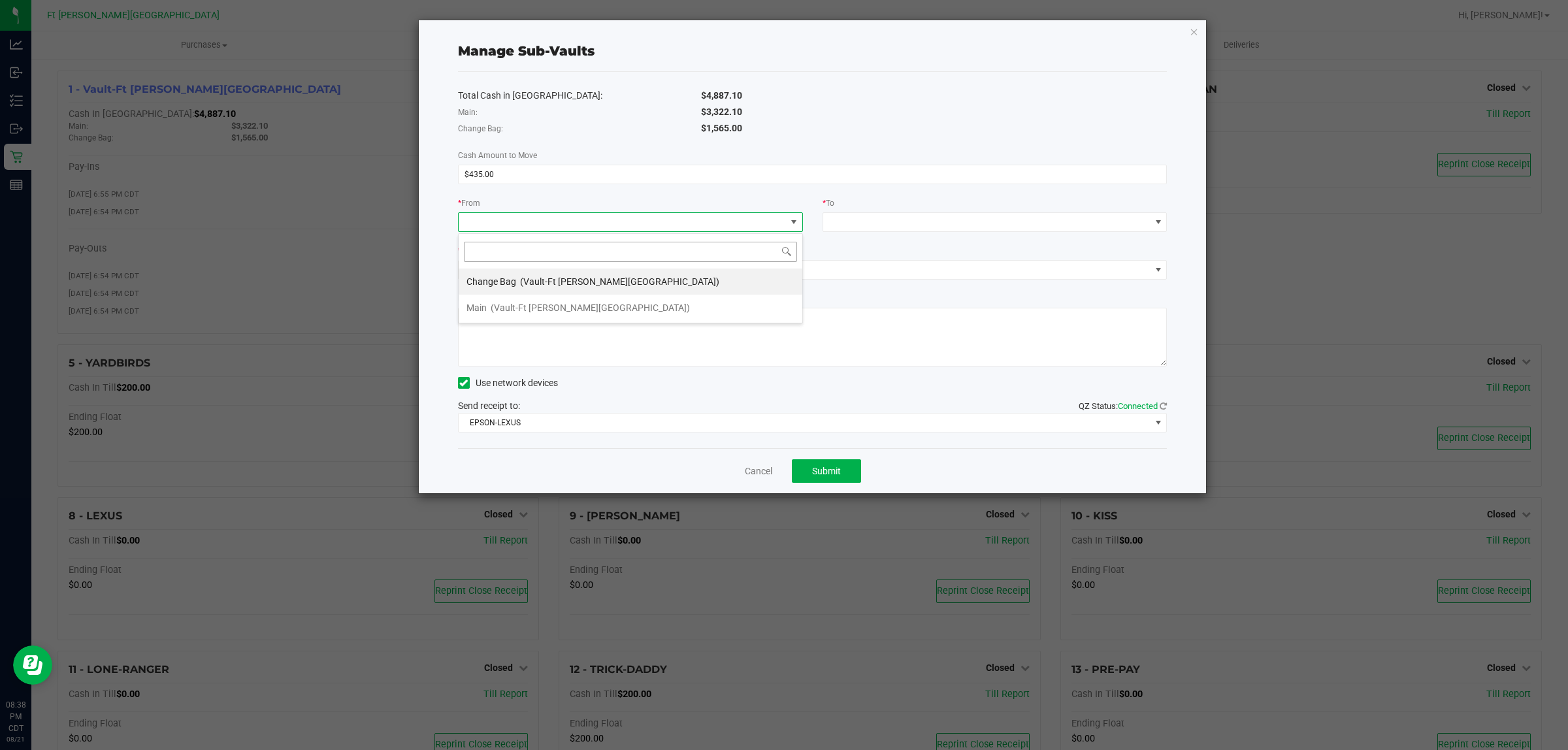
scroll to position [20, 344]
click at [682, 302] on li "Main (Vault-Ft Walton Beach)" at bounding box center [630, 307] width 343 height 26
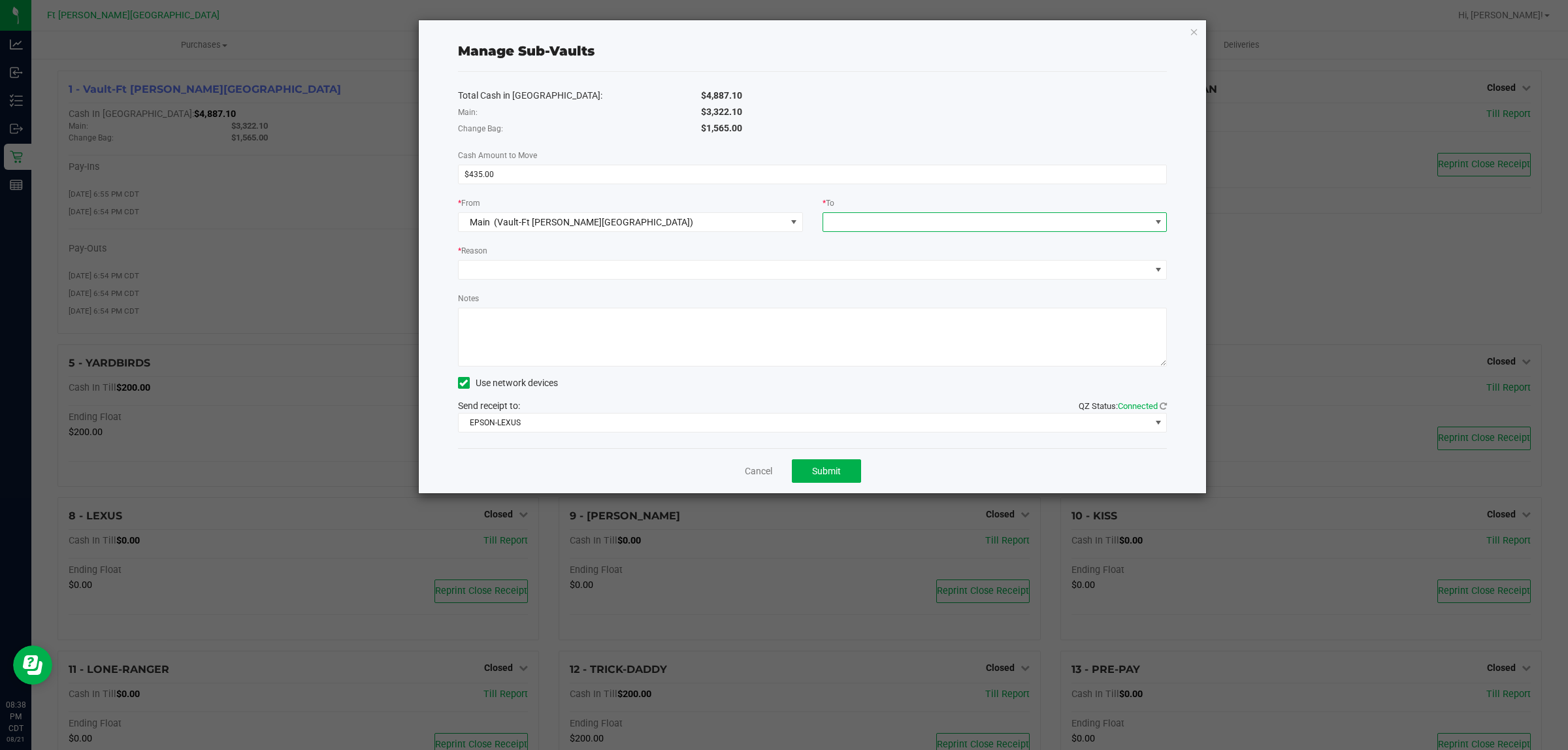
click at [1121, 216] on span at bounding box center [987, 222] width 327 height 18
click at [1041, 284] on li "Change Bag (Vault-Ft Walton Beach)" at bounding box center [994, 281] width 343 height 26
click at [927, 288] on div "Total Cash in Vault: $4,887.10 Main: $3,322.10 Change Bag: $1,565.00 Cash Amoun…" at bounding box center [812, 260] width 709 height 376
click at [886, 271] on span at bounding box center [804, 270] width 692 height 18
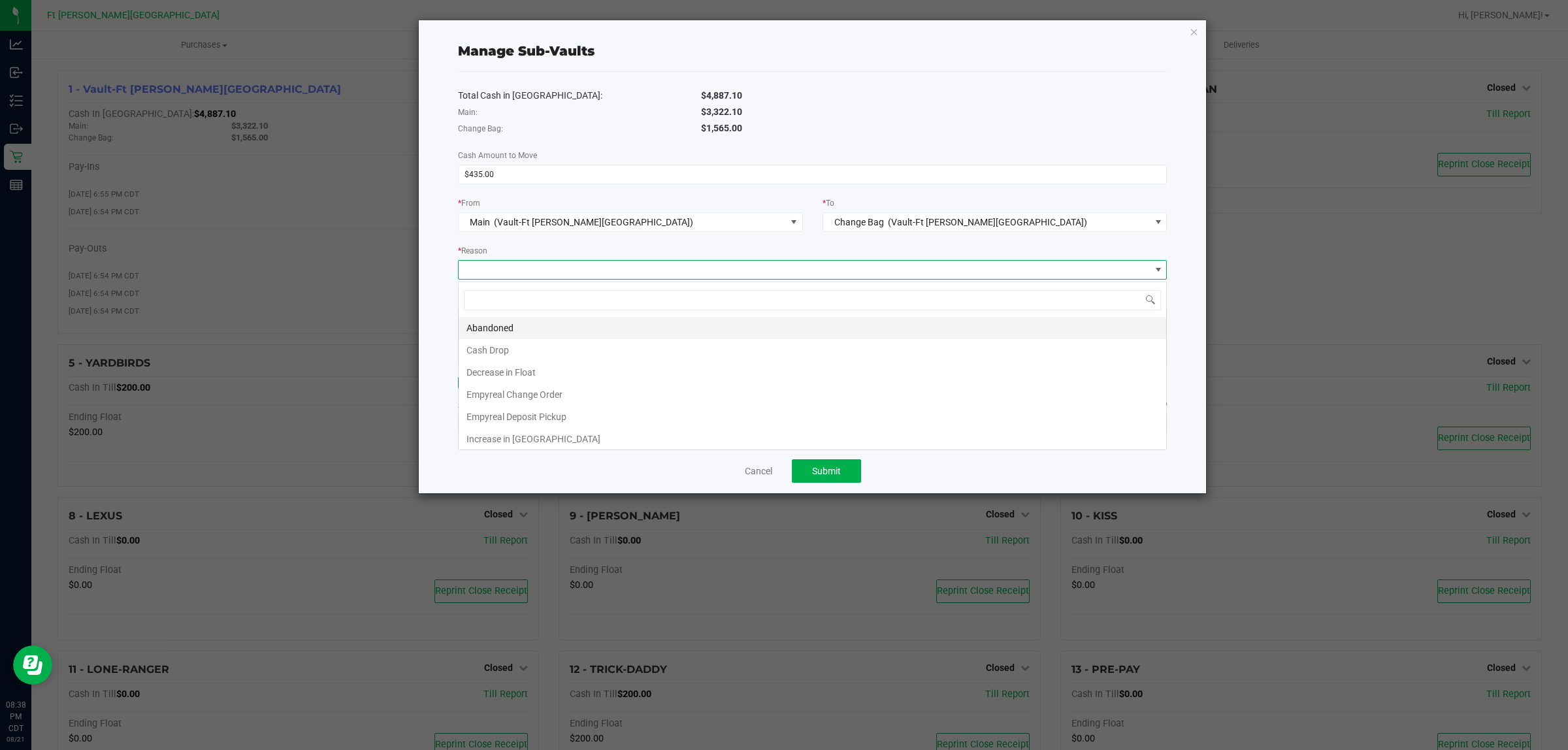
scroll to position [20, 708]
click at [569, 397] on li "Empyreal Change Order" at bounding box center [812, 394] width 708 height 23
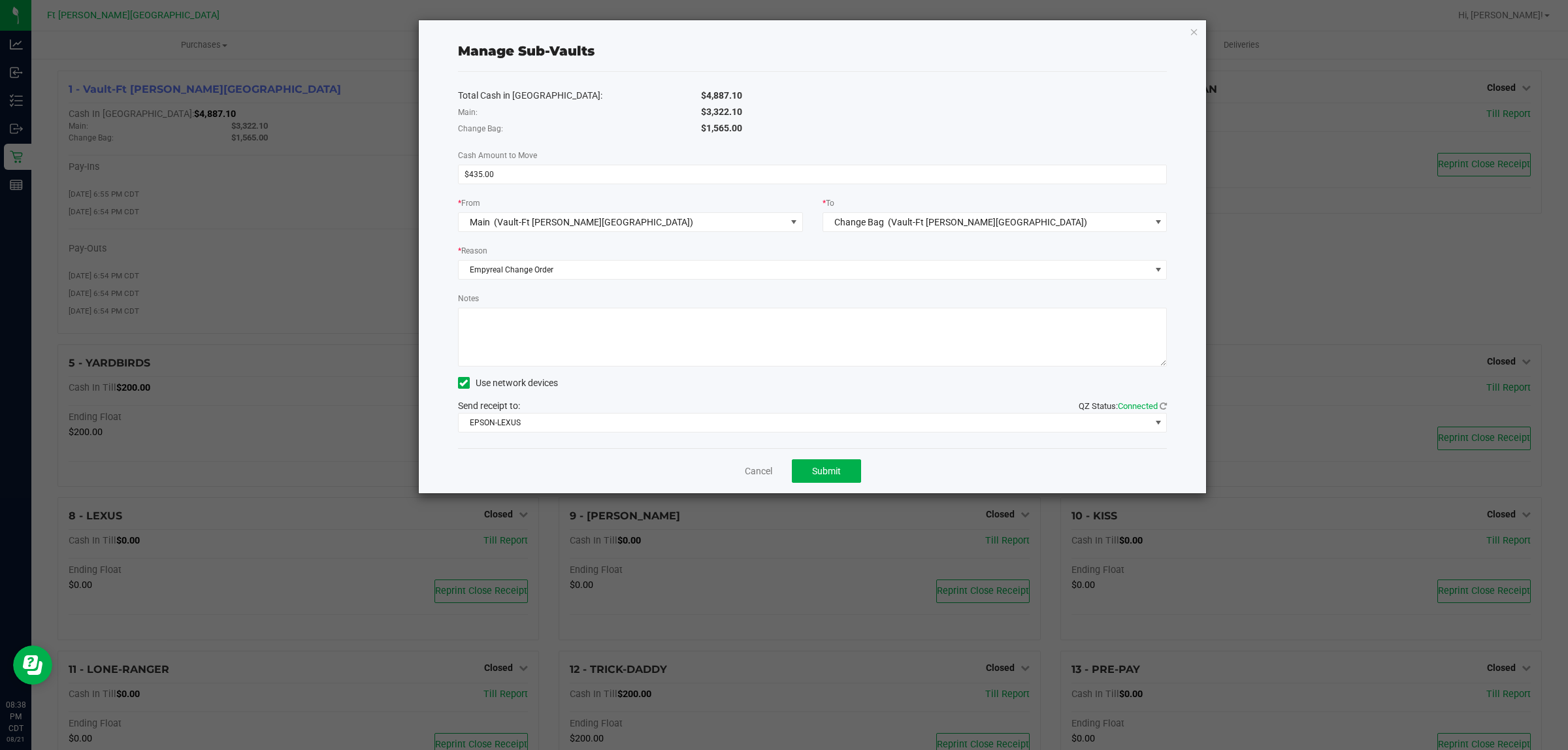
click at [579, 335] on textarea "Notes" at bounding box center [812, 337] width 709 height 58
type textarea "435"
click at [840, 470] on button "Submit" at bounding box center [826, 471] width 69 height 23
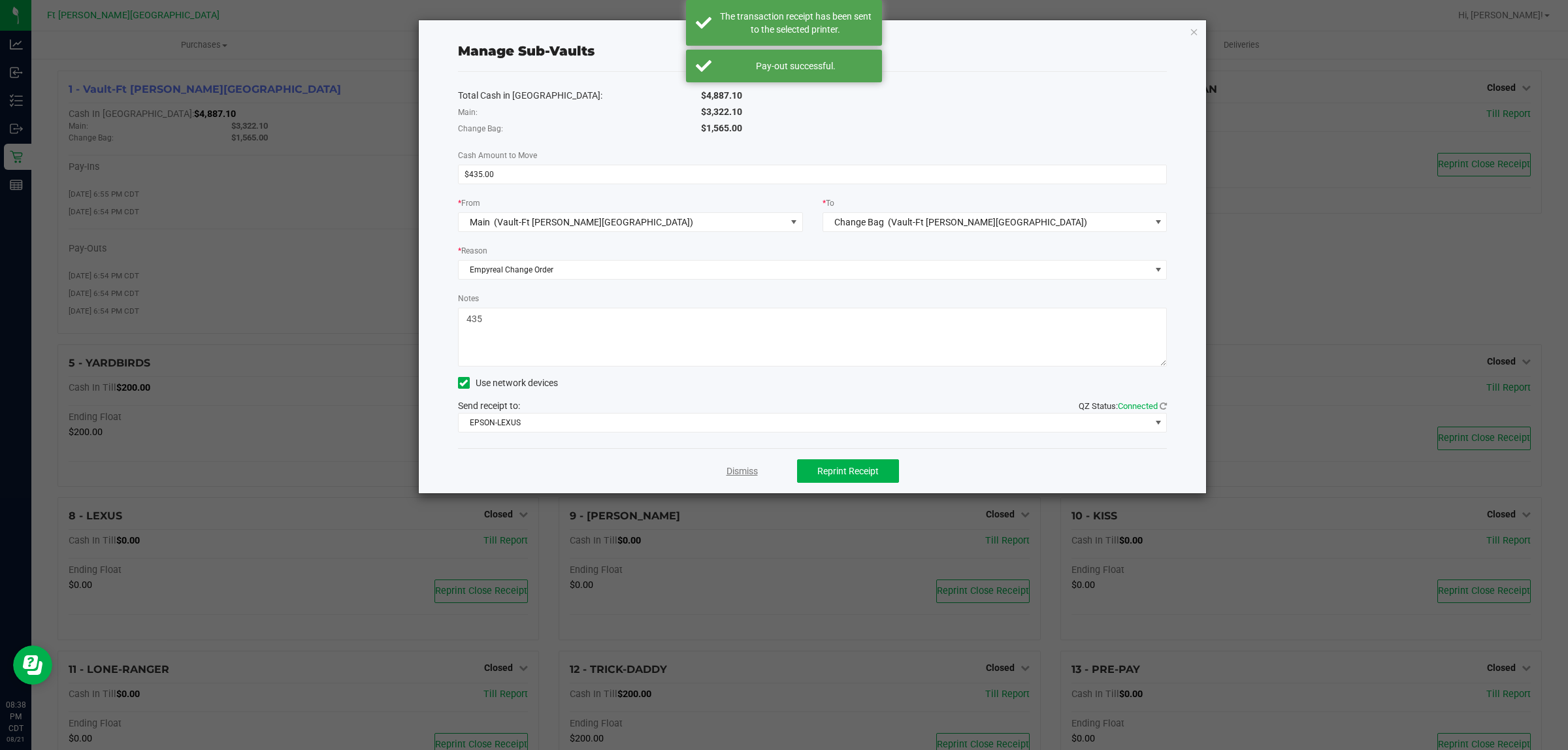
click at [743, 472] on link "Dismiss" at bounding box center [742, 471] width 32 height 13
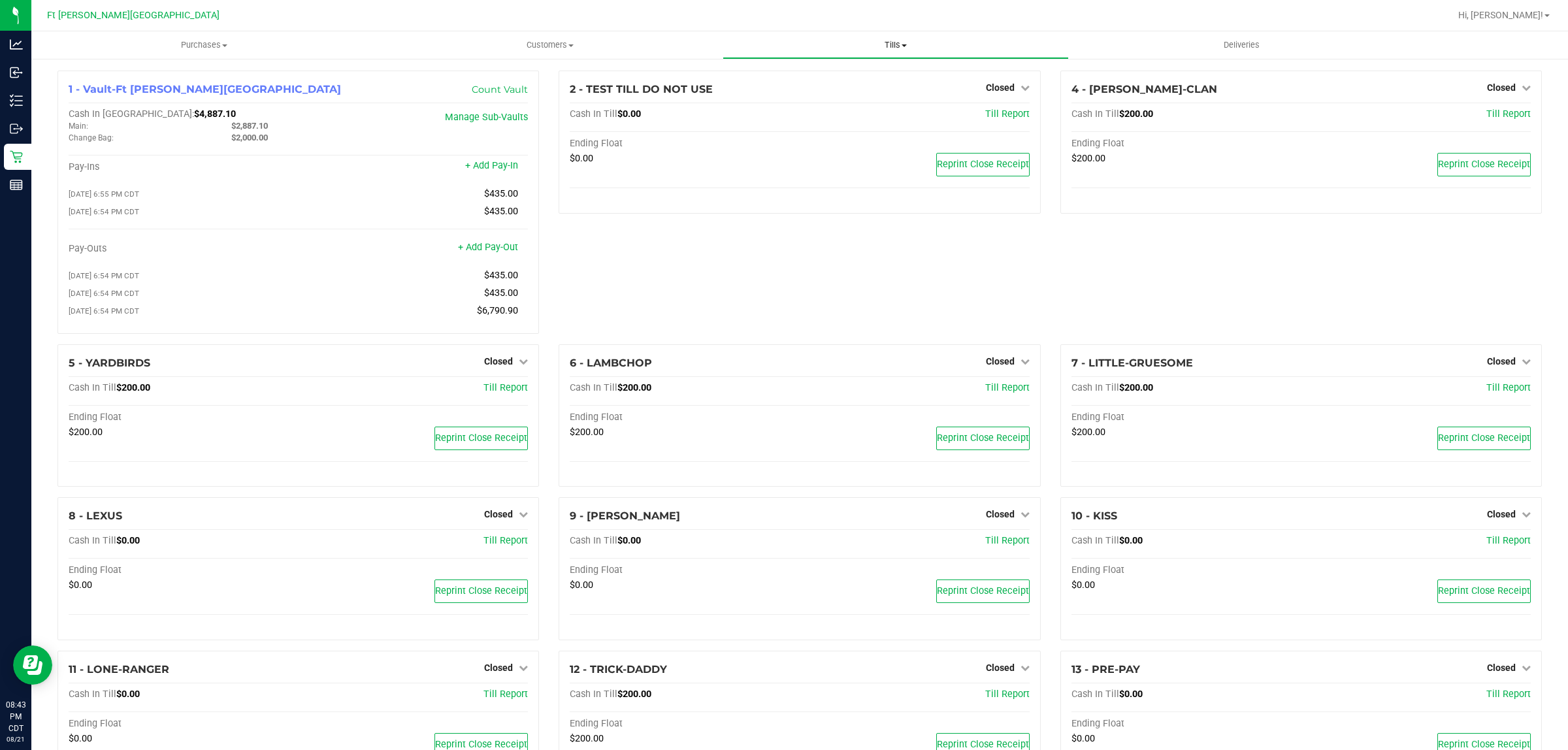
click at [885, 43] on span "Tills" at bounding box center [896, 45] width 344 height 12
click at [830, 91] on span "Reconcile e-payments" at bounding box center [788, 94] width 130 height 11
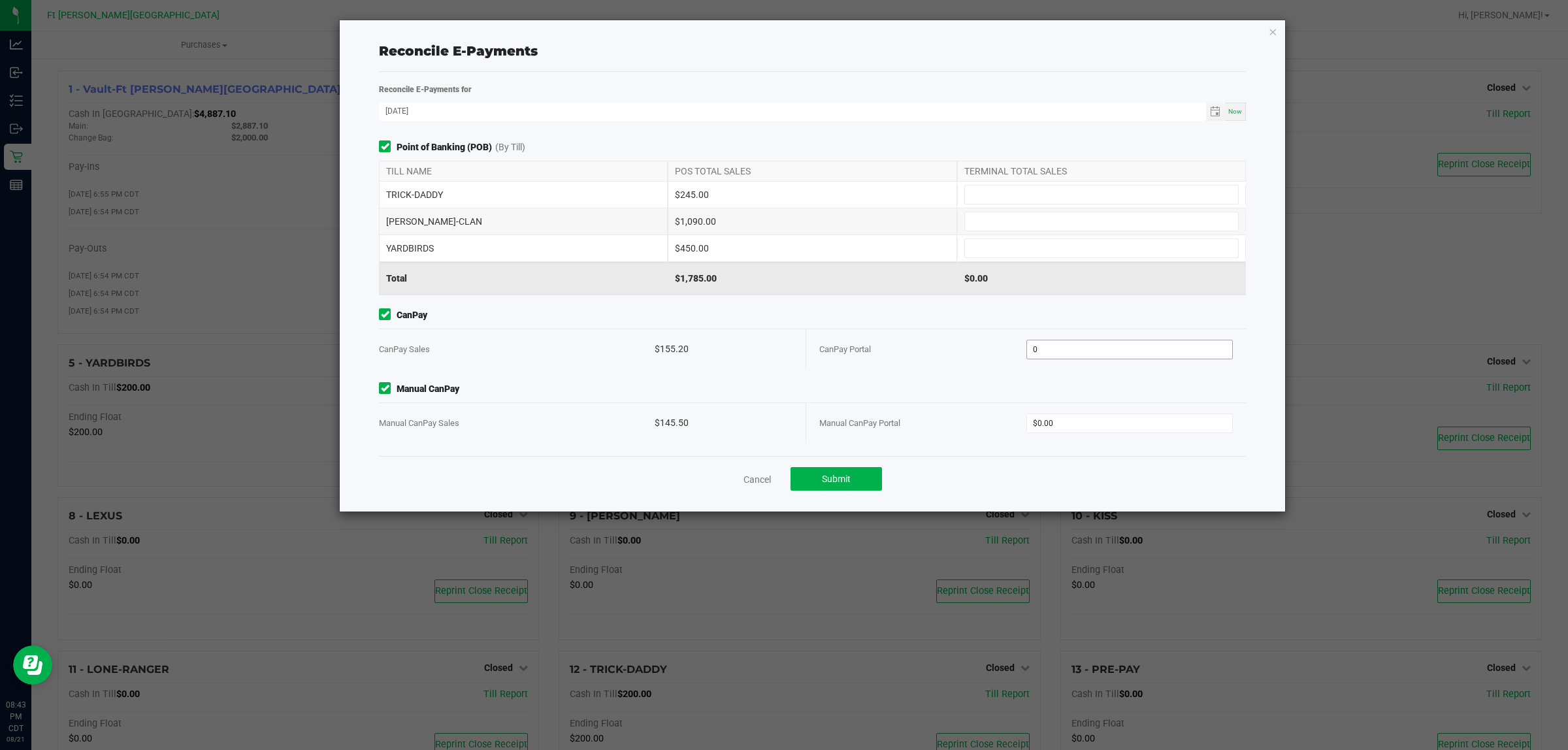
click at [1067, 347] on input "0" at bounding box center [1129, 349] width 206 height 18
type input "$155.20"
type input "$145.50"
click at [1007, 199] on input at bounding box center [1101, 195] width 273 height 18
type input "$245.00"
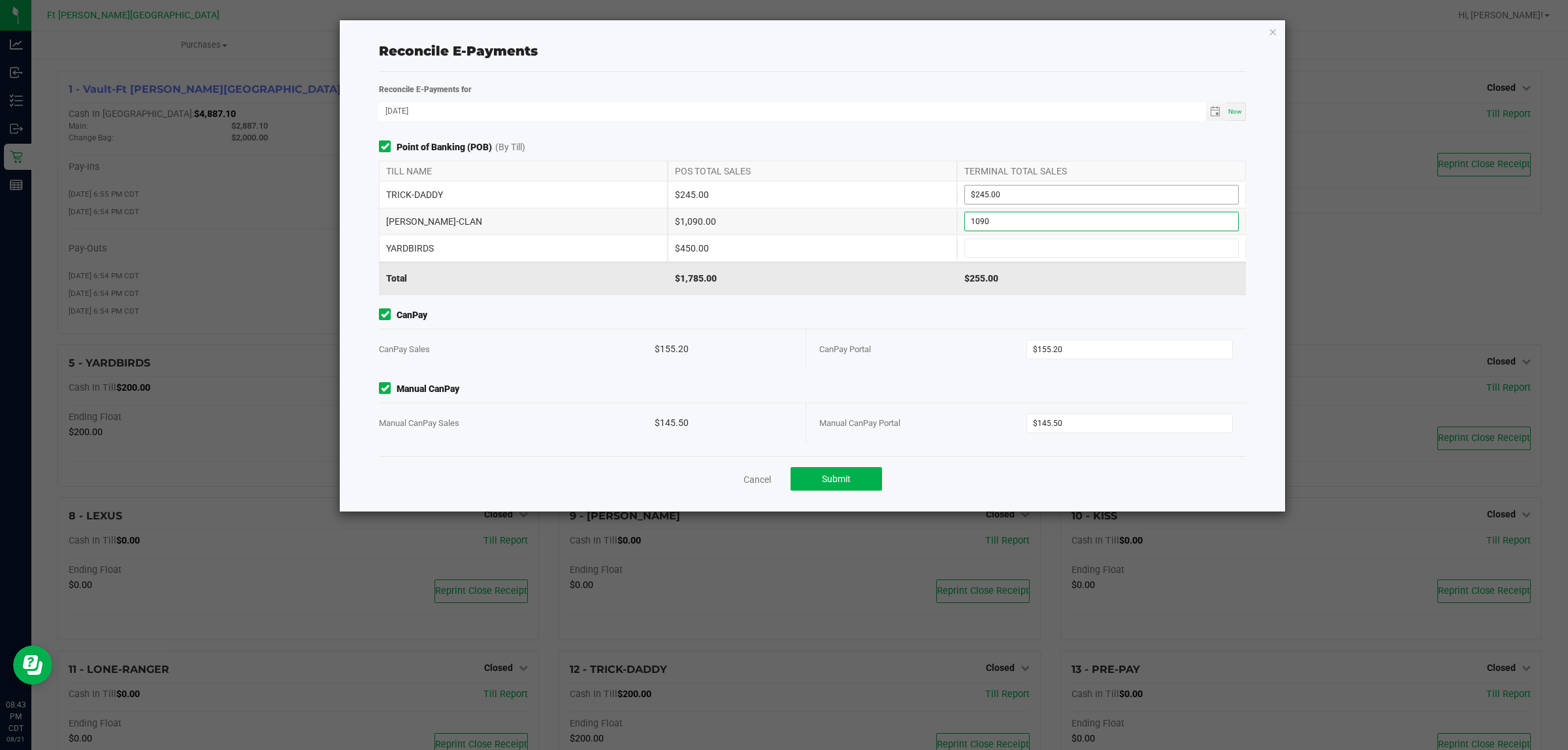
type input "$1,090.00"
type input "$450.00"
click at [941, 330] on div "CanPay Portal" at bounding box center [923, 349] width 207 height 40
click at [860, 481] on button "Submit" at bounding box center [835, 479] width 91 height 23
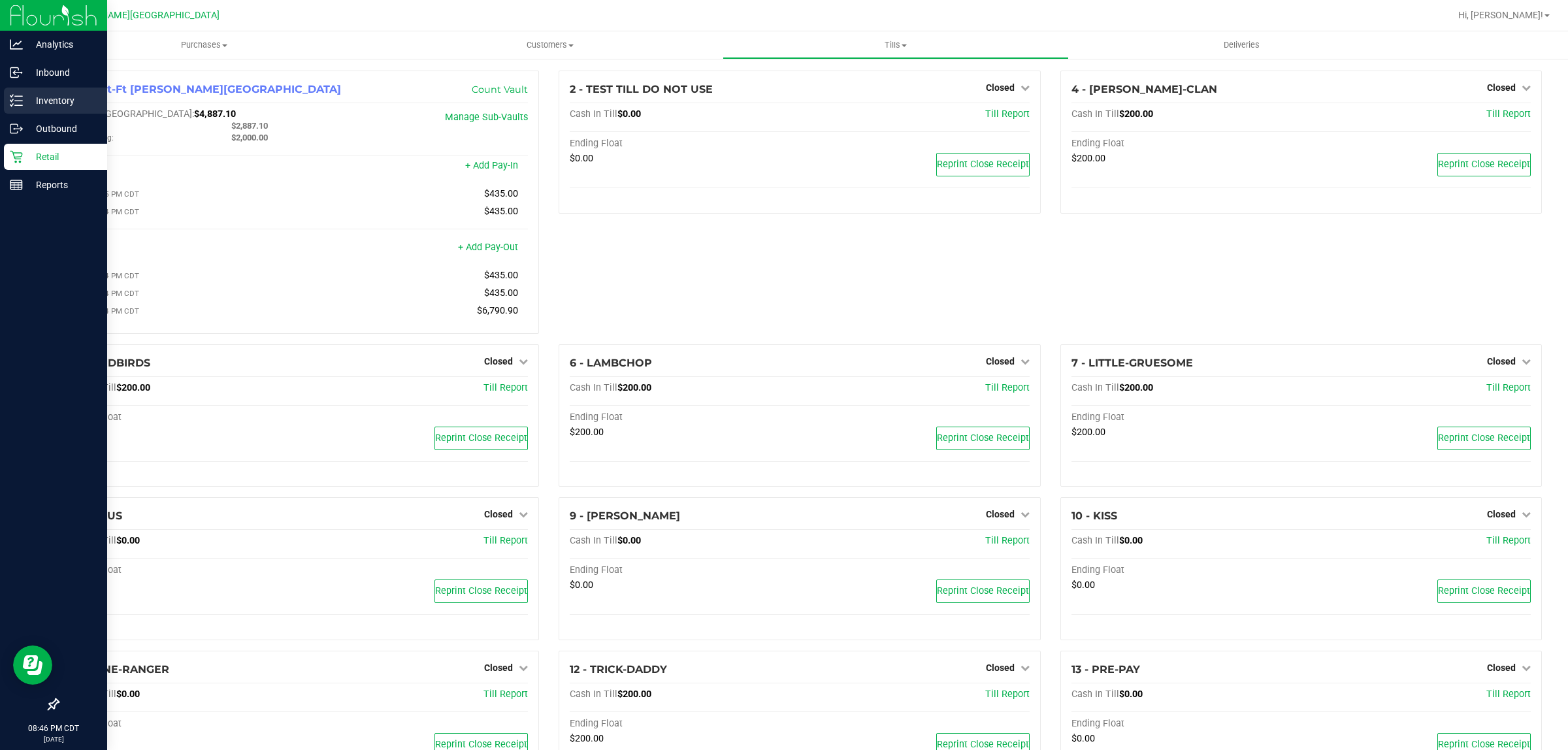
click at [25, 96] on p "Inventory" at bounding box center [62, 100] width 79 height 16
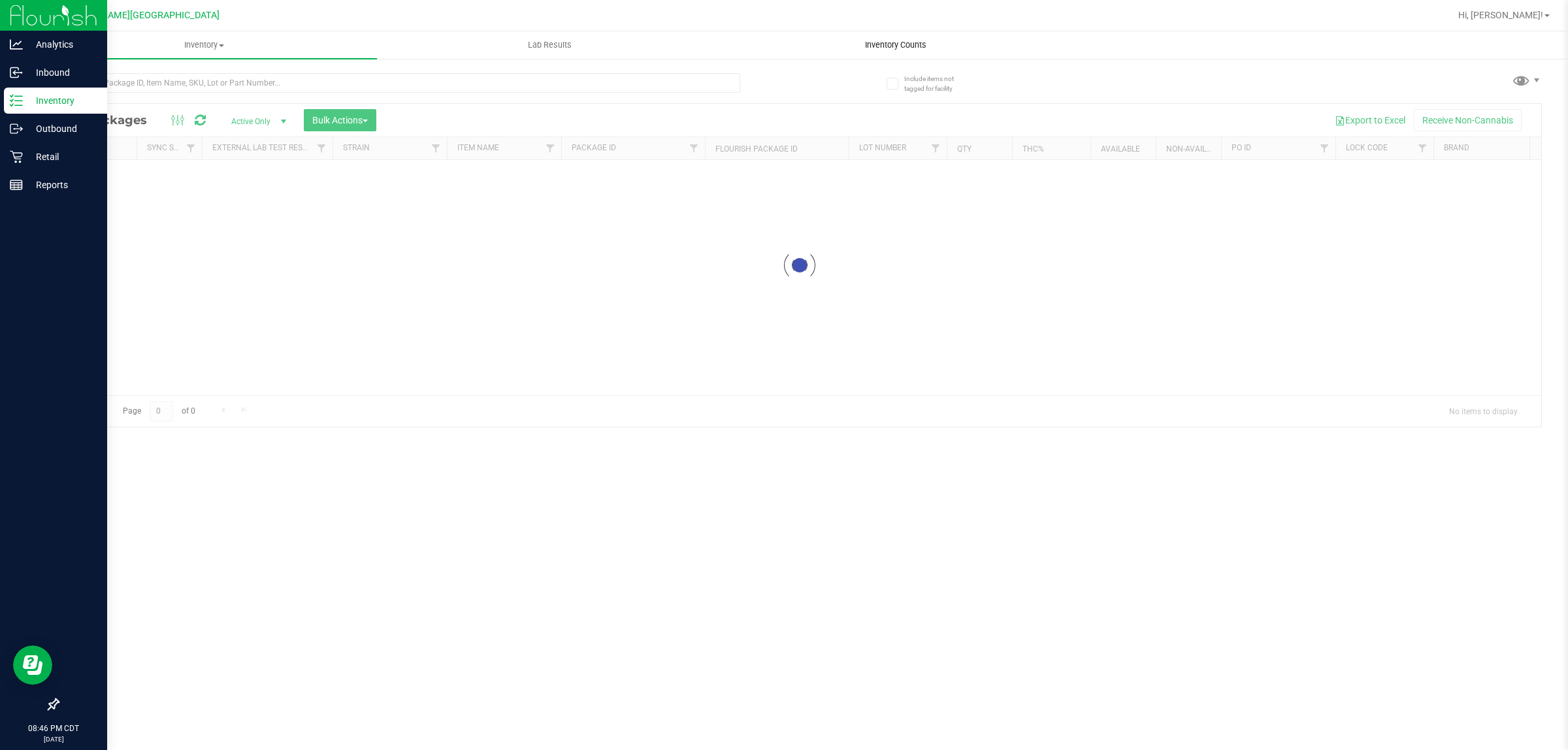
click at [886, 41] on div "Inventory All packages All inventory Waste log Create inventory Lab Results Inv…" at bounding box center [799, 391] width 1536 height 718
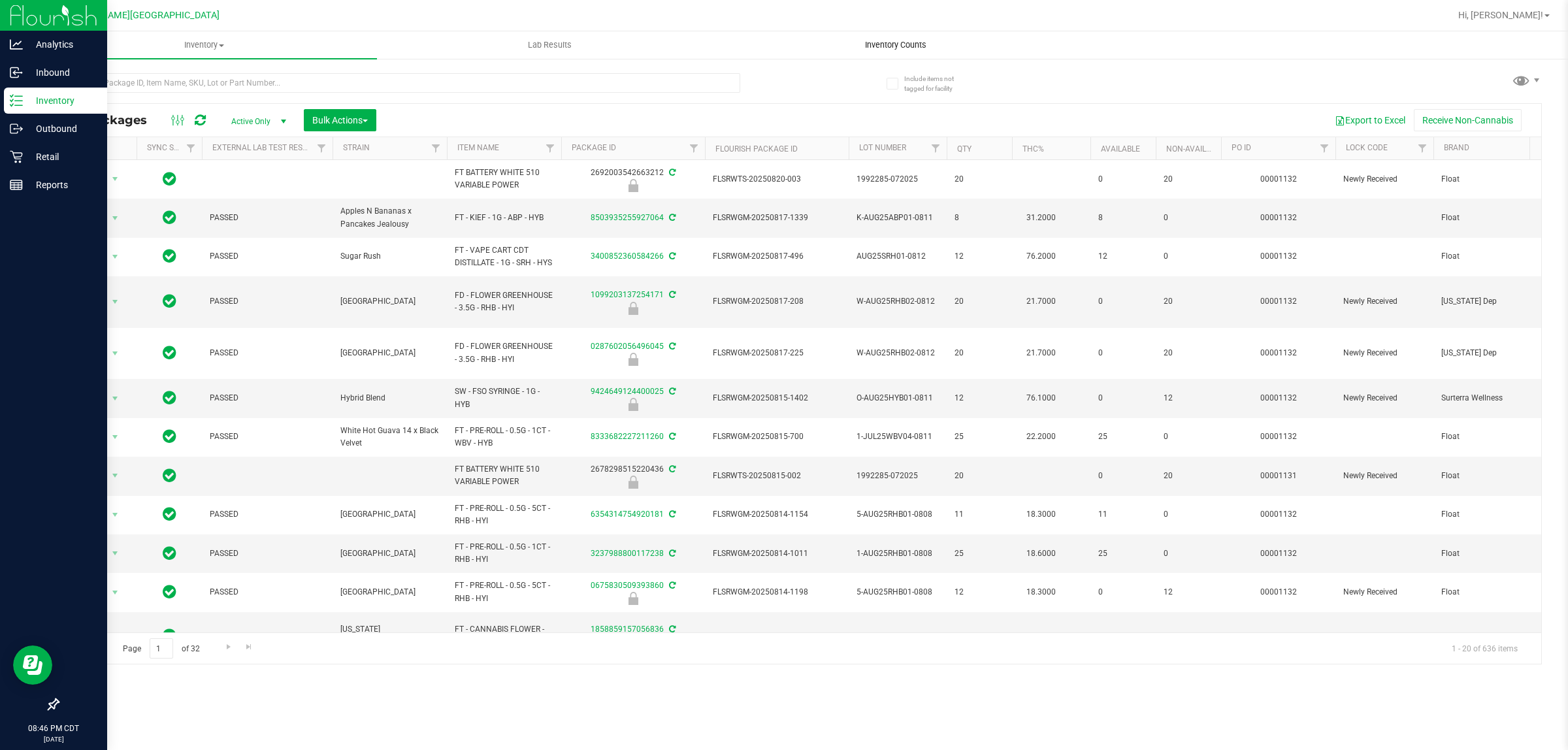
click at [880, 40] on span "Inventory Counts" at bounding box center [896, 45] width 97 height 12
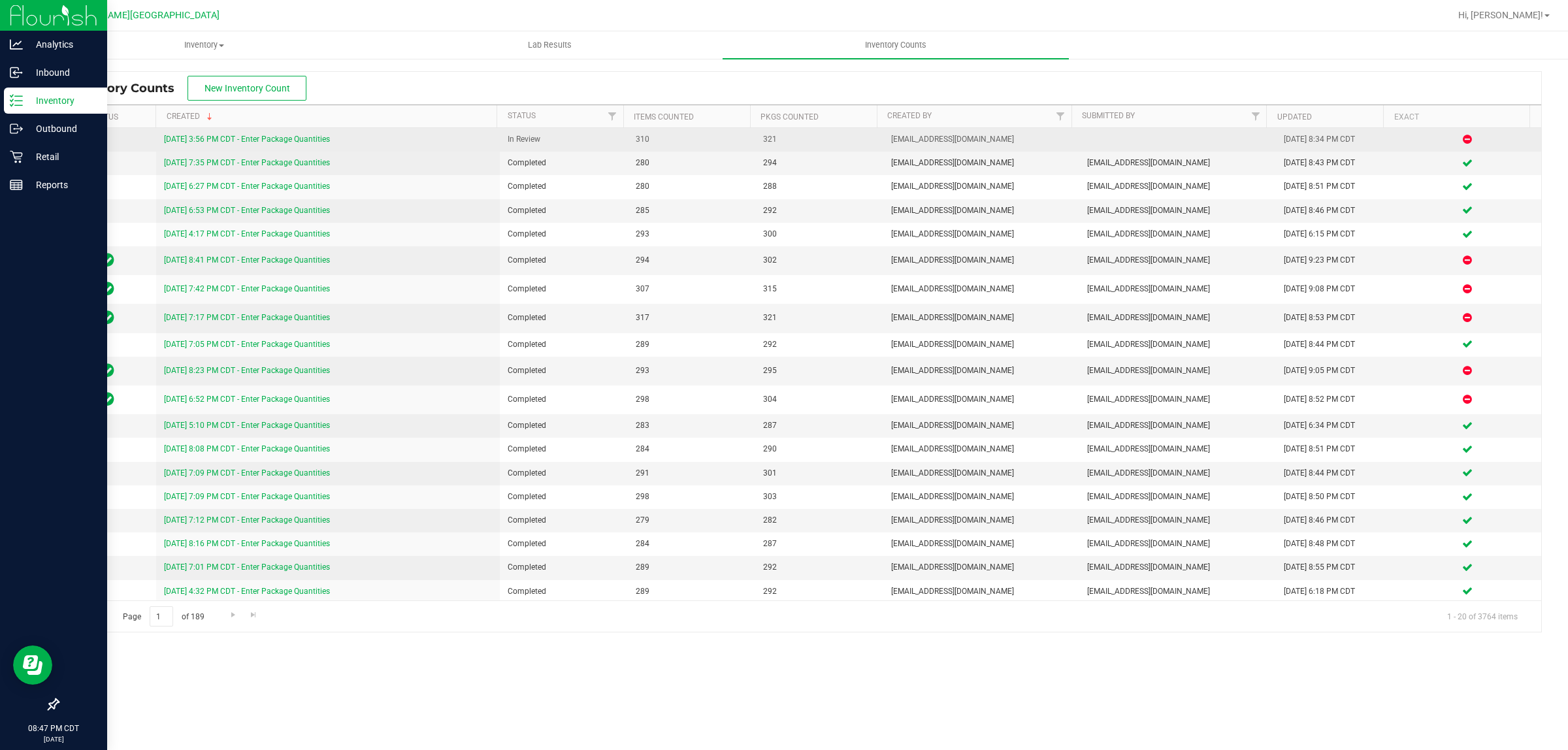
click at [268, 132] on td "8/21/25 3:56 PM CDT - Enter Package Quantities" at bounding box center [327, 139] width 343 height 23
click at [271, 136] on link "8/21/25 3:56 PM CDT - Enter Package Quantities" at bounding box center [246, 139] width 166 height 9
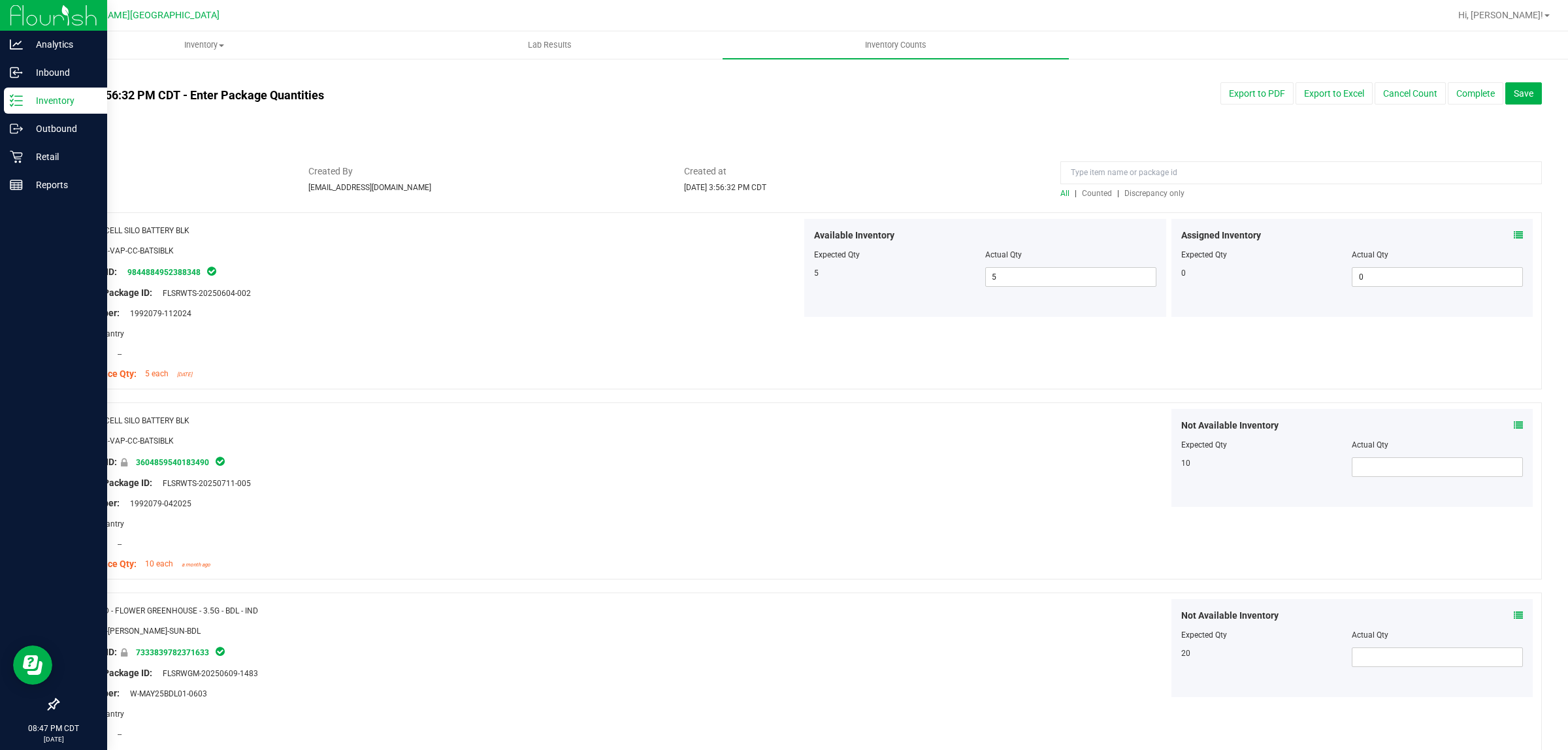
click at [1154, 190] on span "Discrepancy only" at bounding box center [1154, 193] width 60 height 9
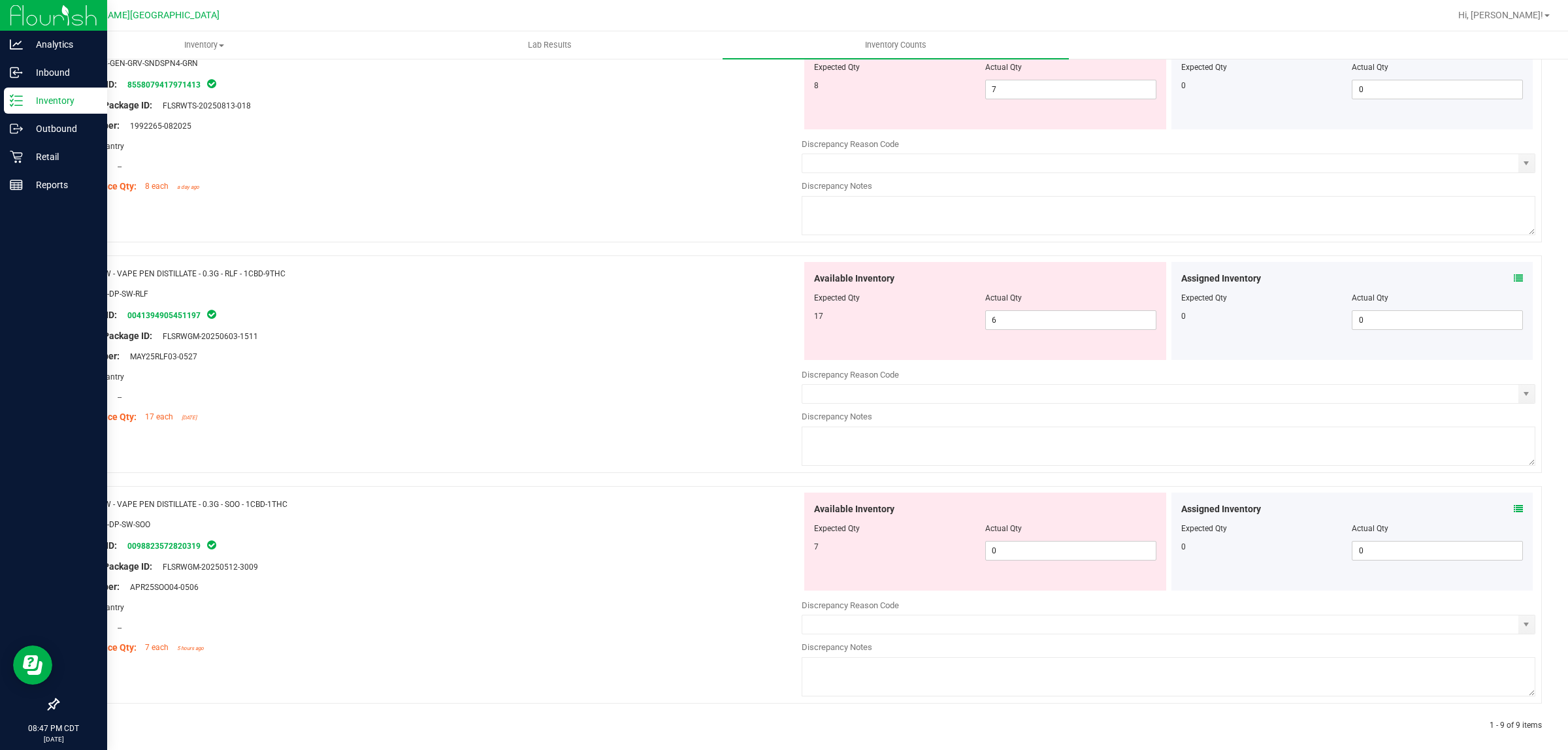
scroll to position [1589, 0]
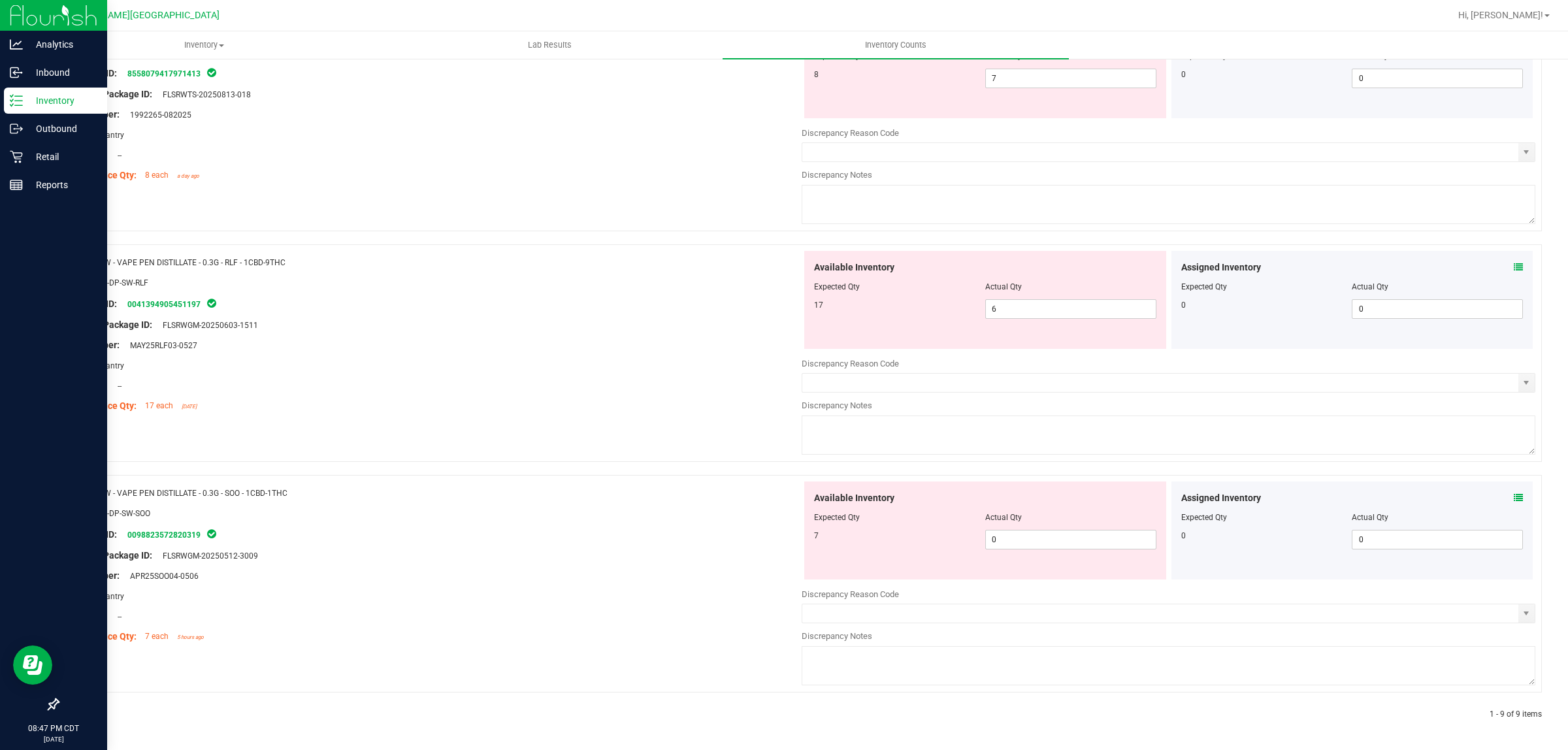
click at [662, 355] on div at bounding box center [434, 355] width 733 height 7
click at [1514, 495] on icon at bounding box center [1518, 497] width 9 height 9
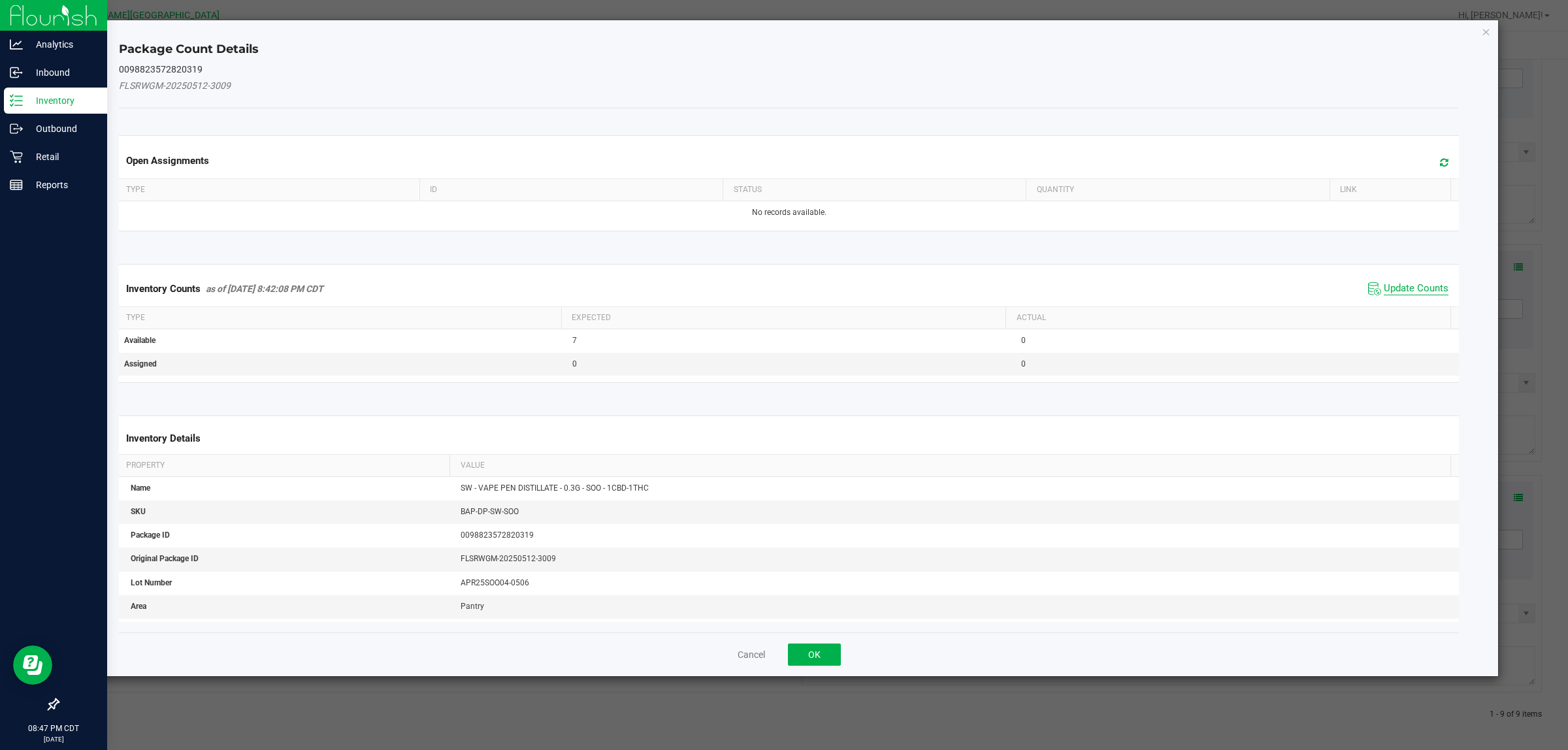
click at [1416, 286] on span "Update Counts" at bounding box center [1415, 289] width 64 height 13
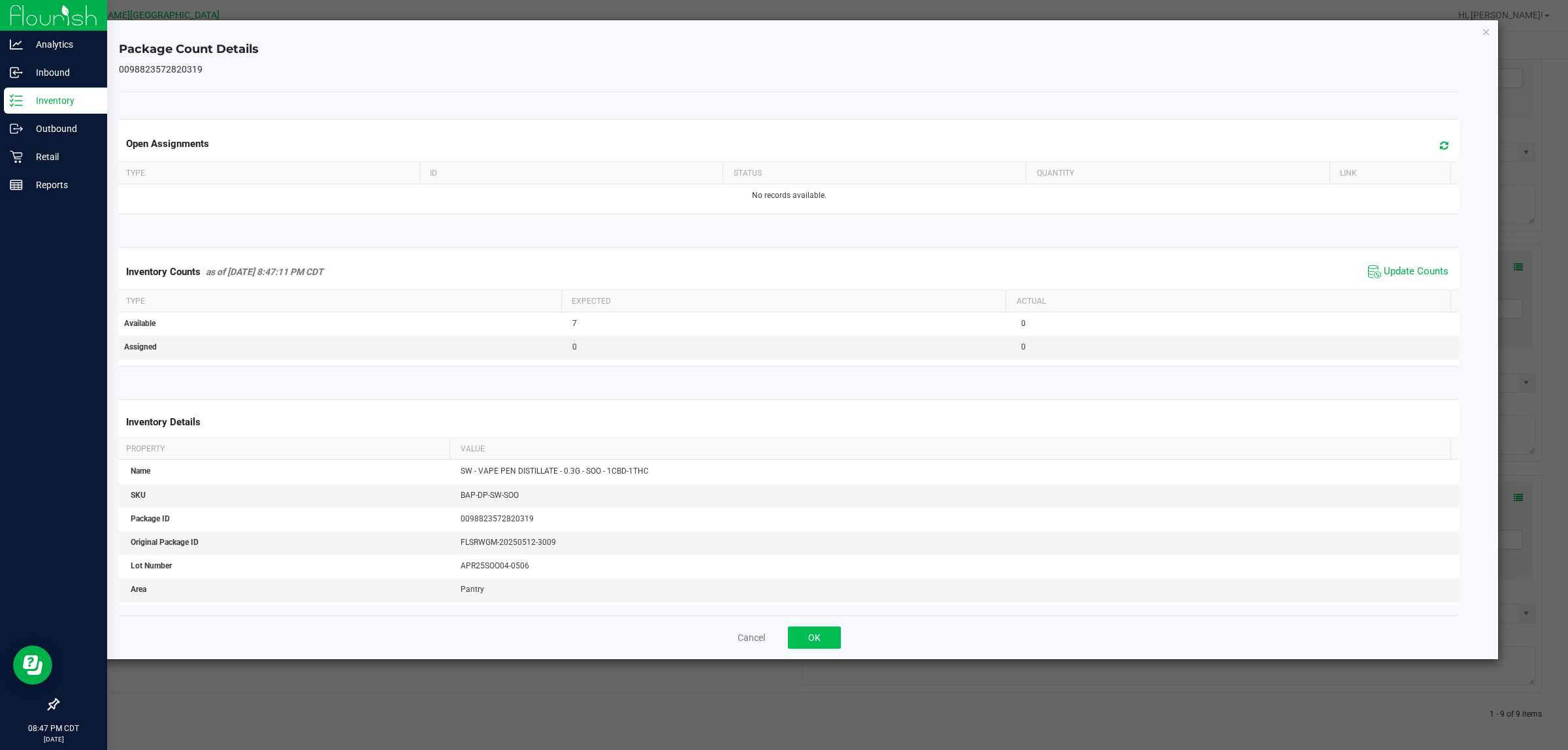
click at [831, 627] on div "Cancel OK" at bounding box center [789, 637] width 1340 height 43
click at [814, 648] on button "OK" at bounding box center [814, 637] width 53 height 23
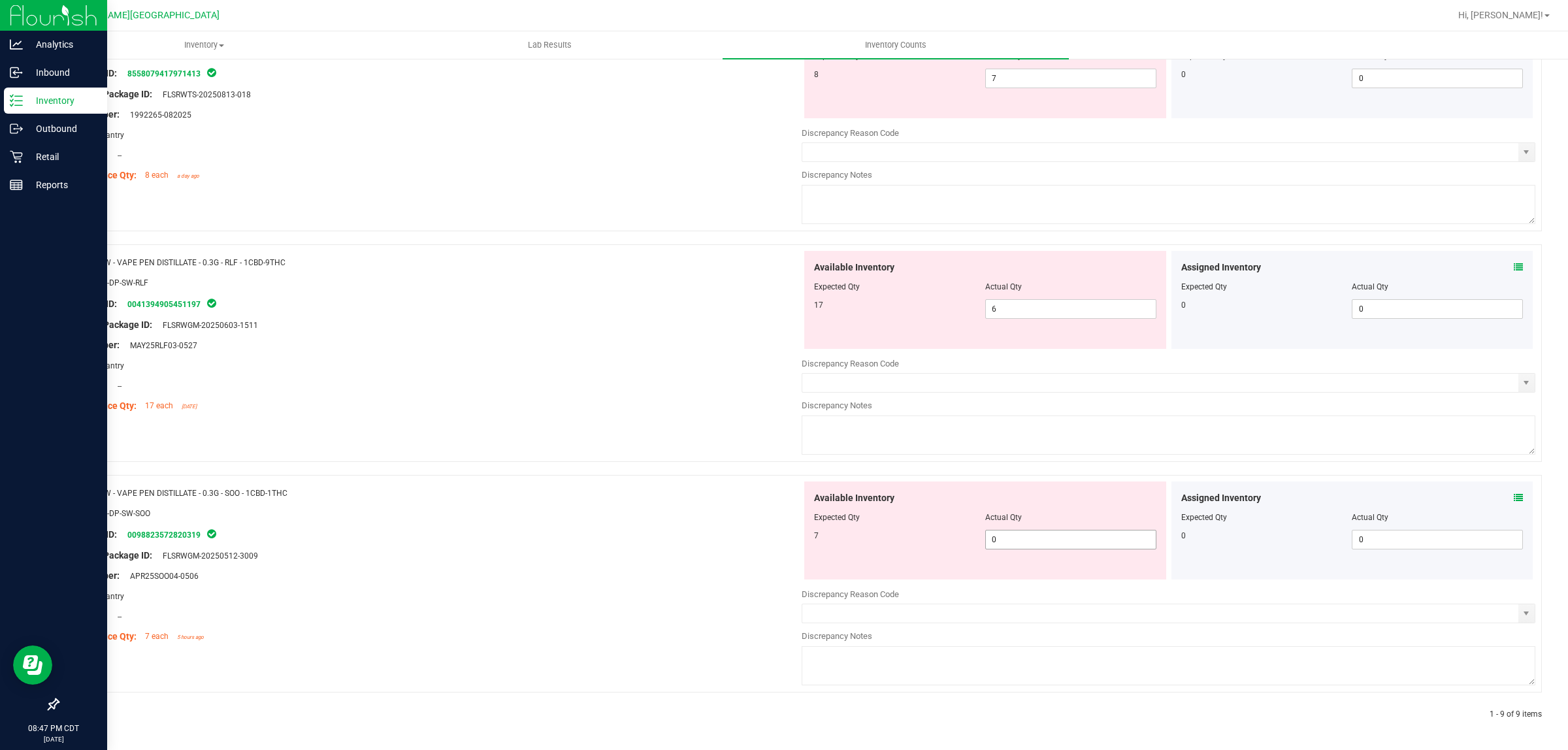
click at [1041, 535] on span "0 0" at bounding box center [1070, 539] width 171 height 19
click at [1041, 535] on input "0" at bounding box center [1070, 540] width 170 height 18
type input "7"
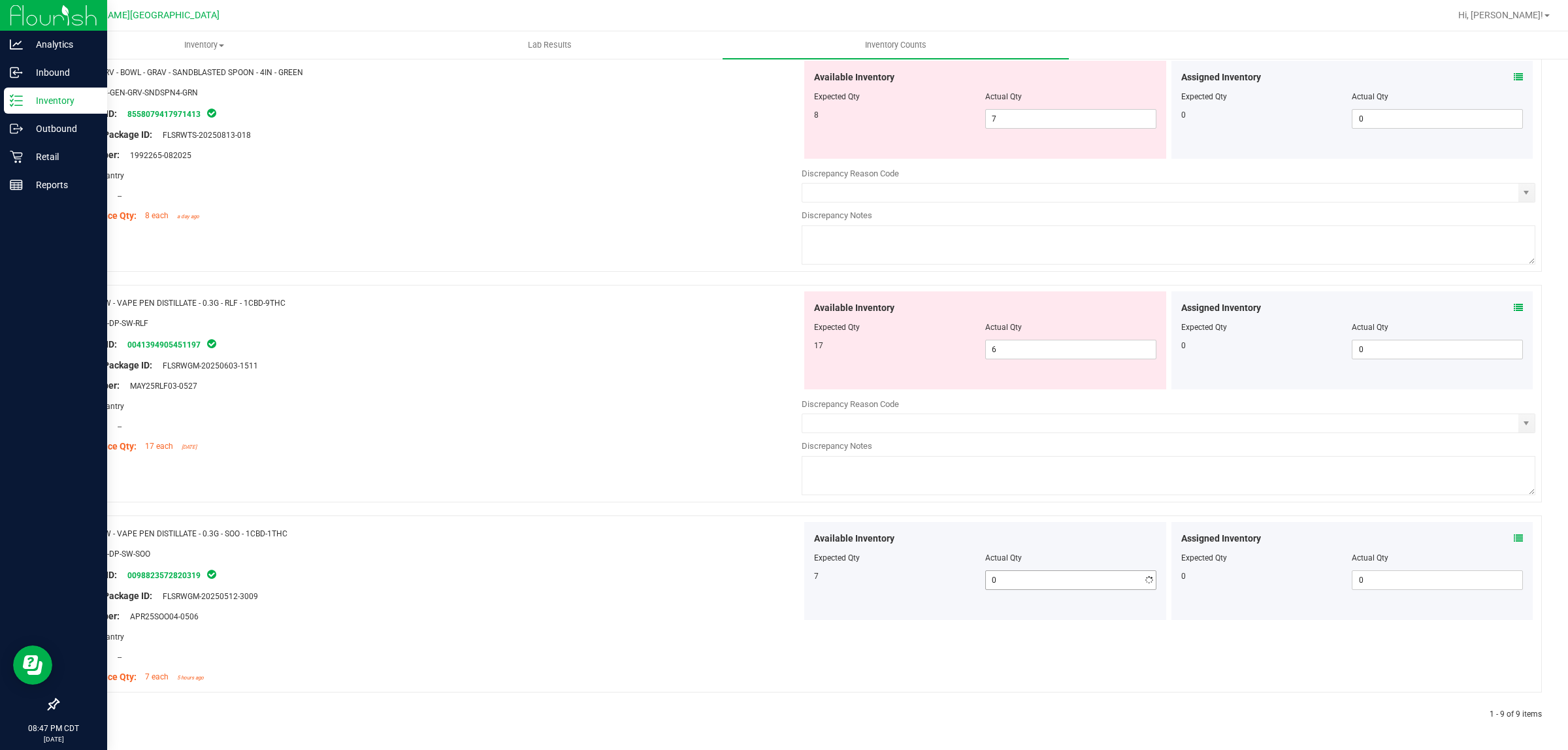
type input "7"
type input "00"
drag, startPoint x: 664, startPoint y: 576, endPoint x: 1174, endPoint y: 390, distance: 542.9
click at [677, 569] on div "Package ID: 0098823572820319" at bounding box center [434, 575] width 733 height 16
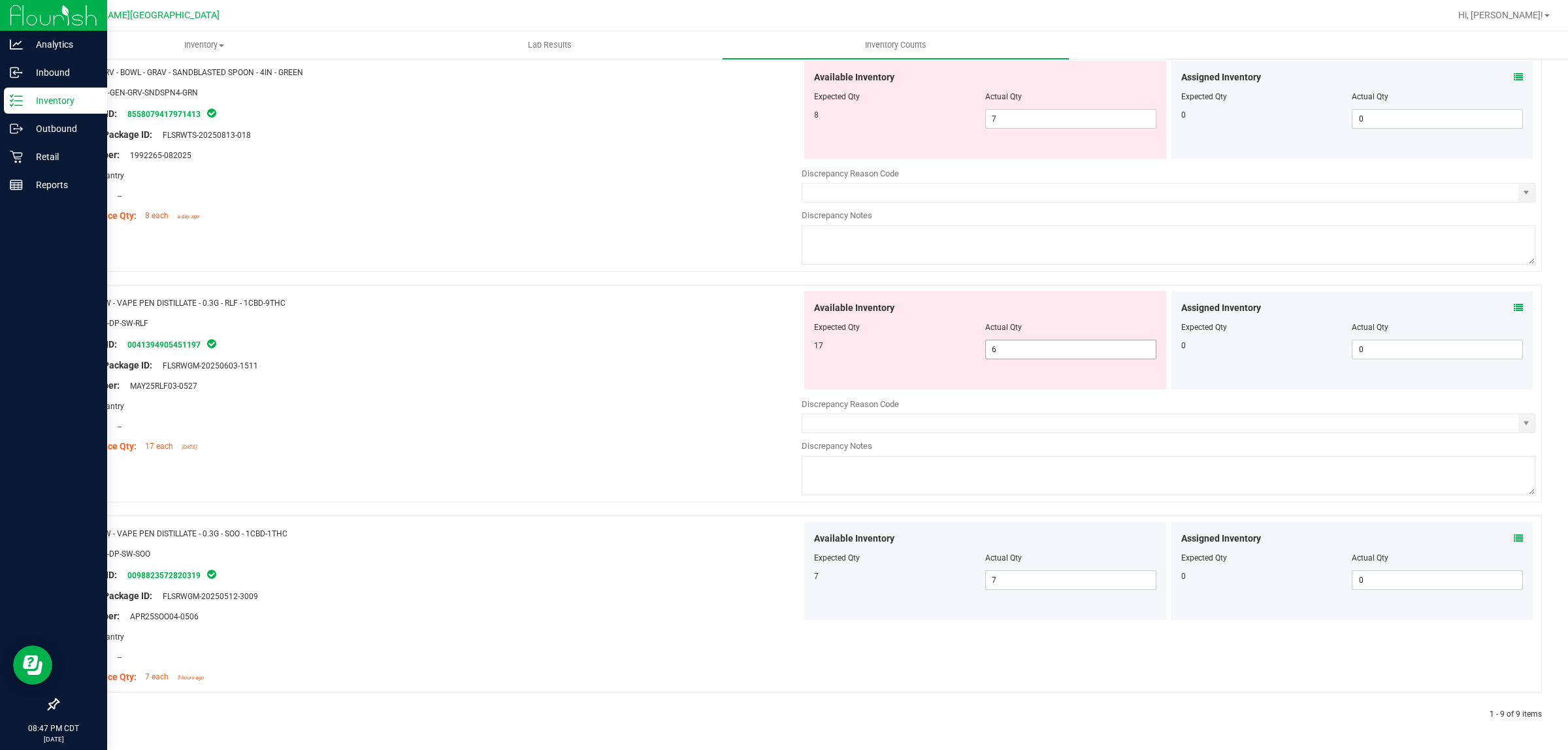
click at [1098, 340] on span "6 6" at bounding box center [1070, 349] width 171 height 19
click at [1096, 341] on input "6" at bounding box center [1070, 349] width 170 height 18
type input "17"
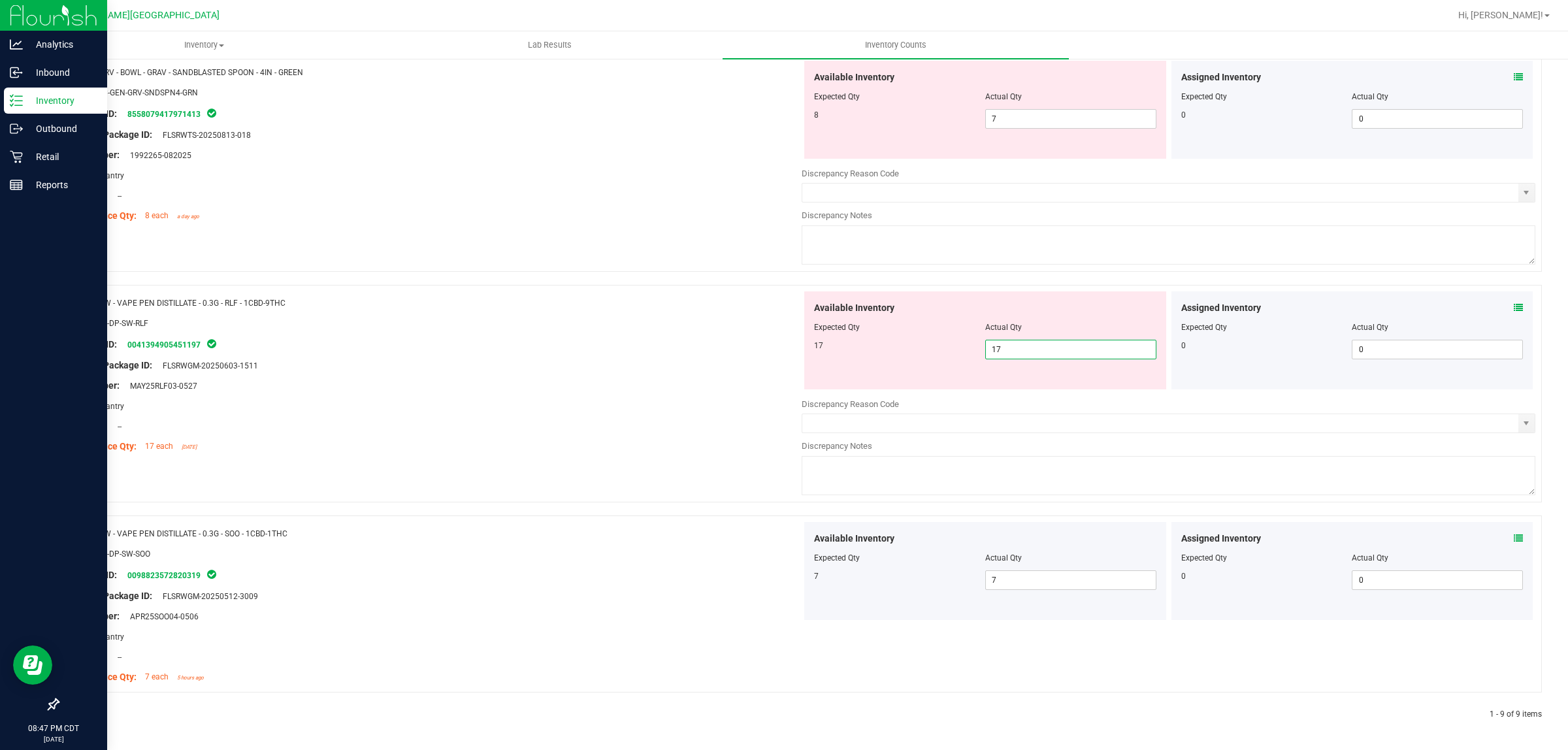
type input "17"
click at [636, 261] on div "Name: GRV - BOWL - GRAV - SANDBLASTED SPOON - 4IN - GREEN SKU: ACC-GEN-GRV-SNDS…" at bounding box center [799, 163] width 1484 height 217
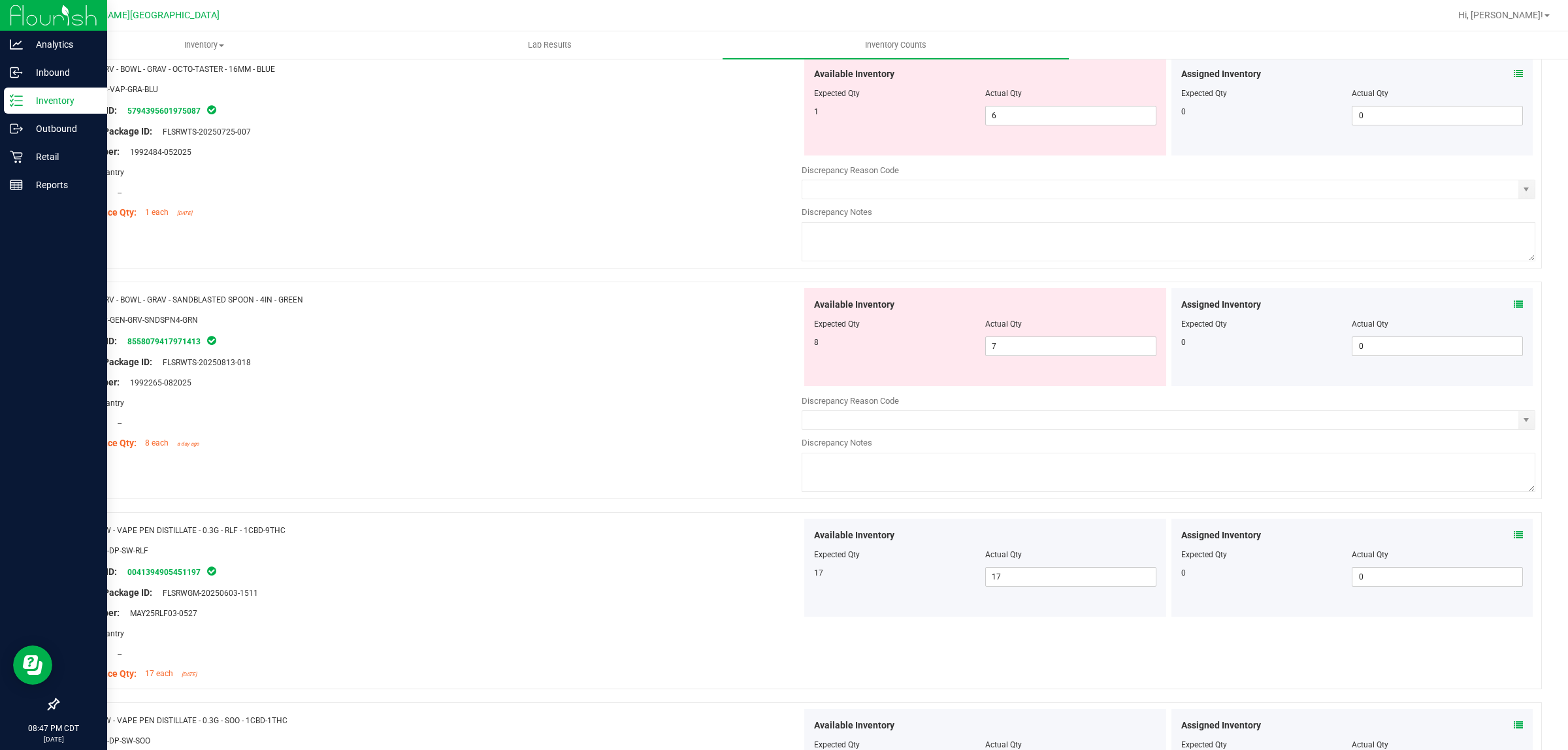
scroll to position [1262, 0]
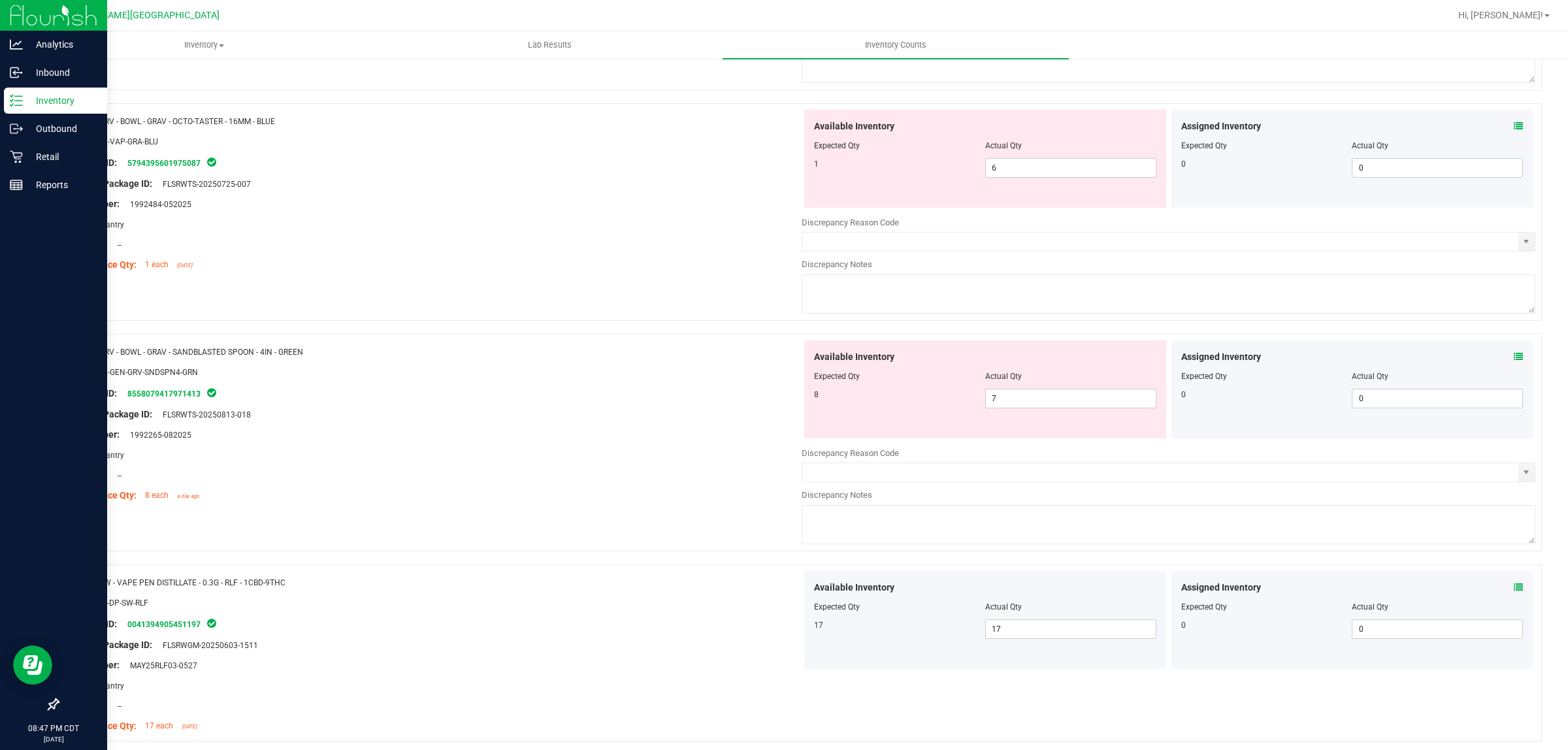
click at [1514, 357] on icon at bounding box center [1518, 356] width 9 height 9
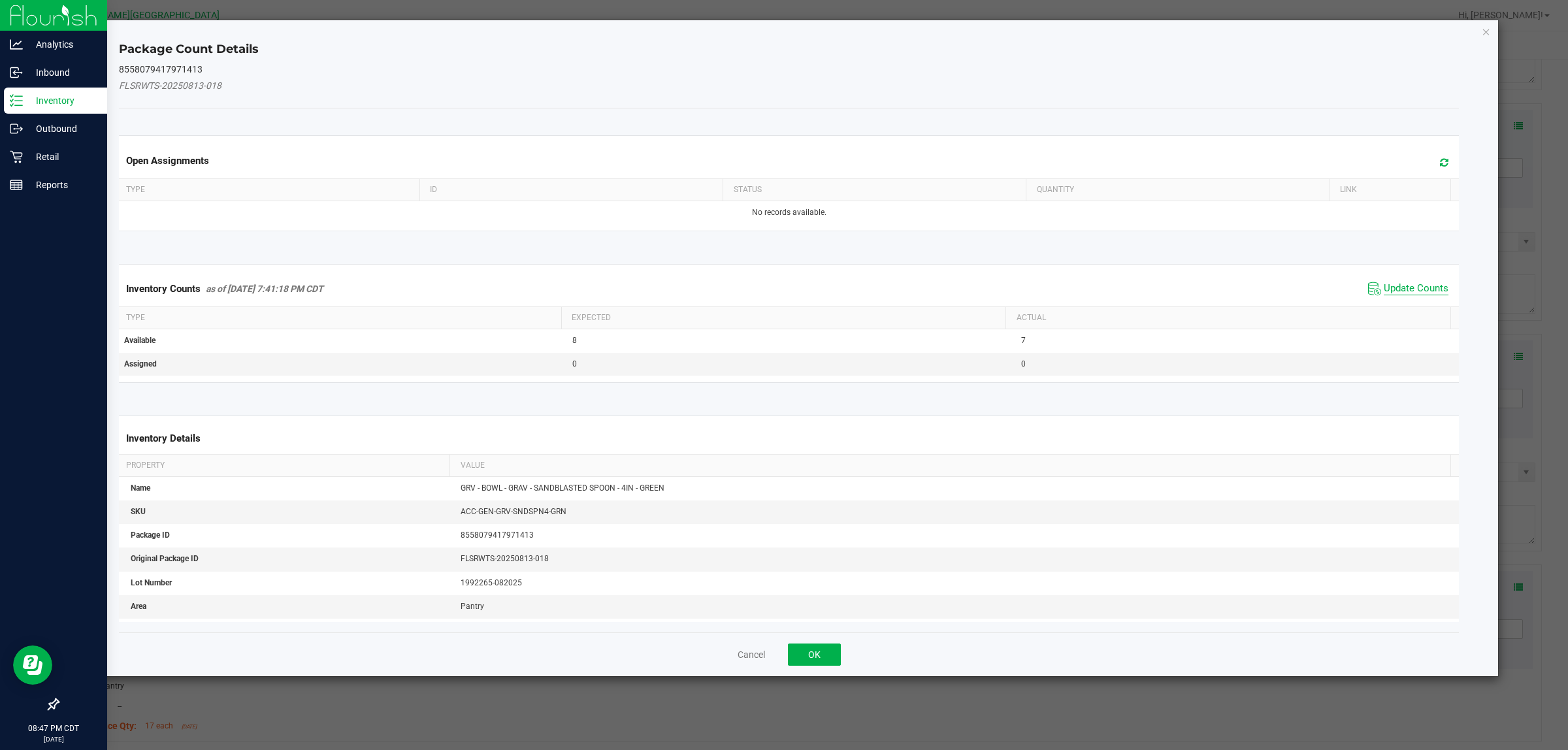
click at [1383, 292] on span "Update Counts" at bounding box center [1415, 289] width 64 height 13
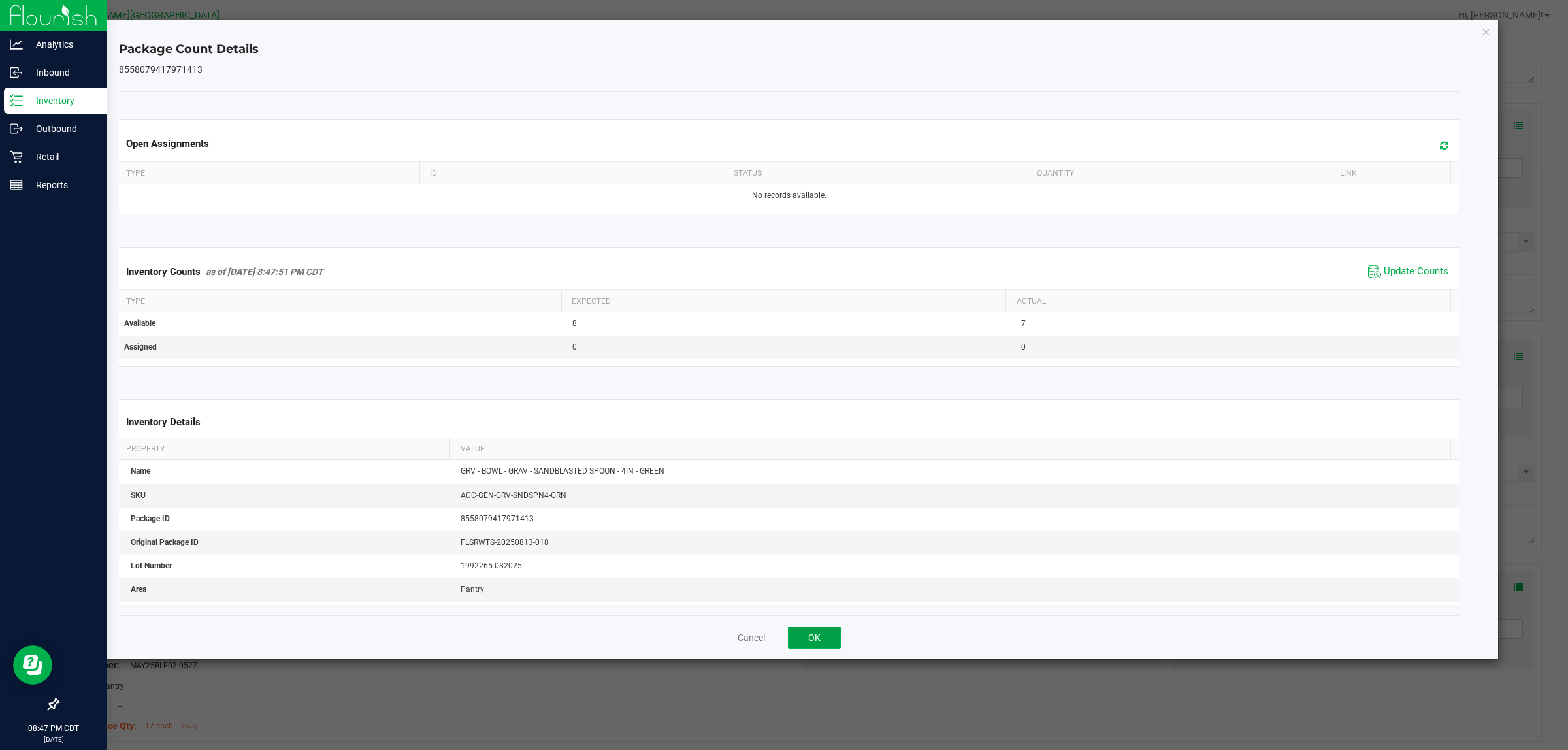
click at [814, 633] on button "OK" at bounding box center [814, 637] width 53 height 23
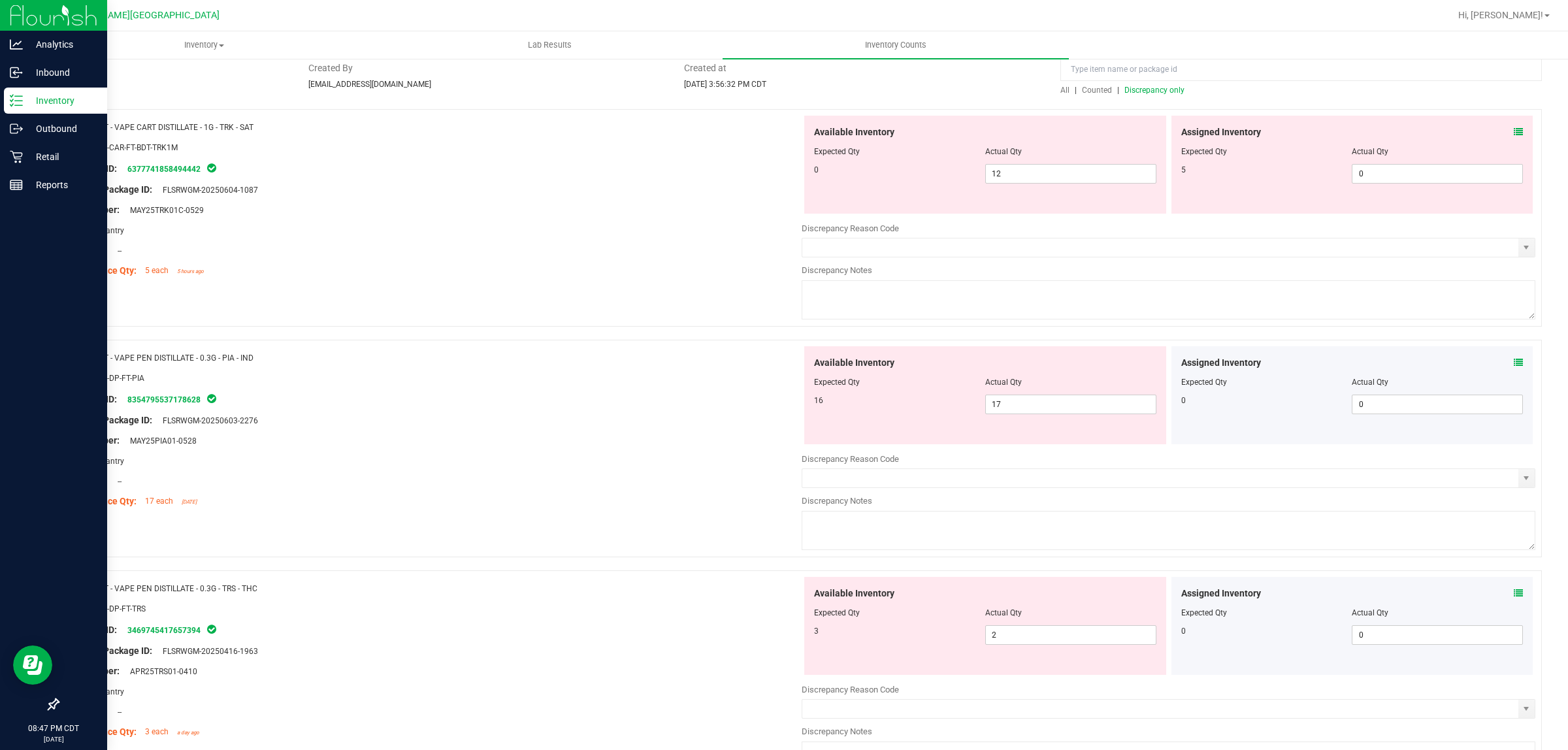
scroll to position [0, 0]
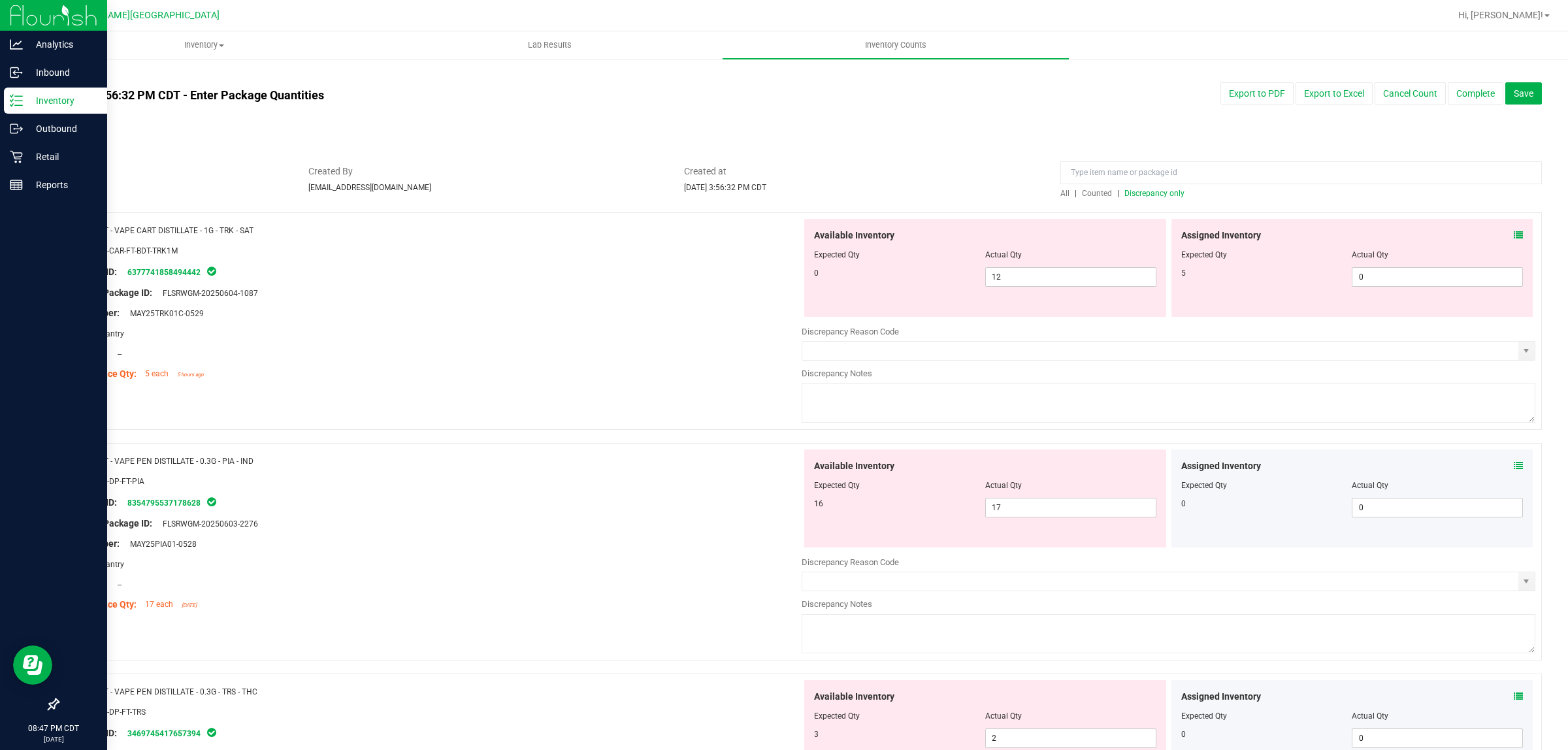
click at [1093, 193] on span "Counted" at bounding box center [1097, 193] width 30 height 9
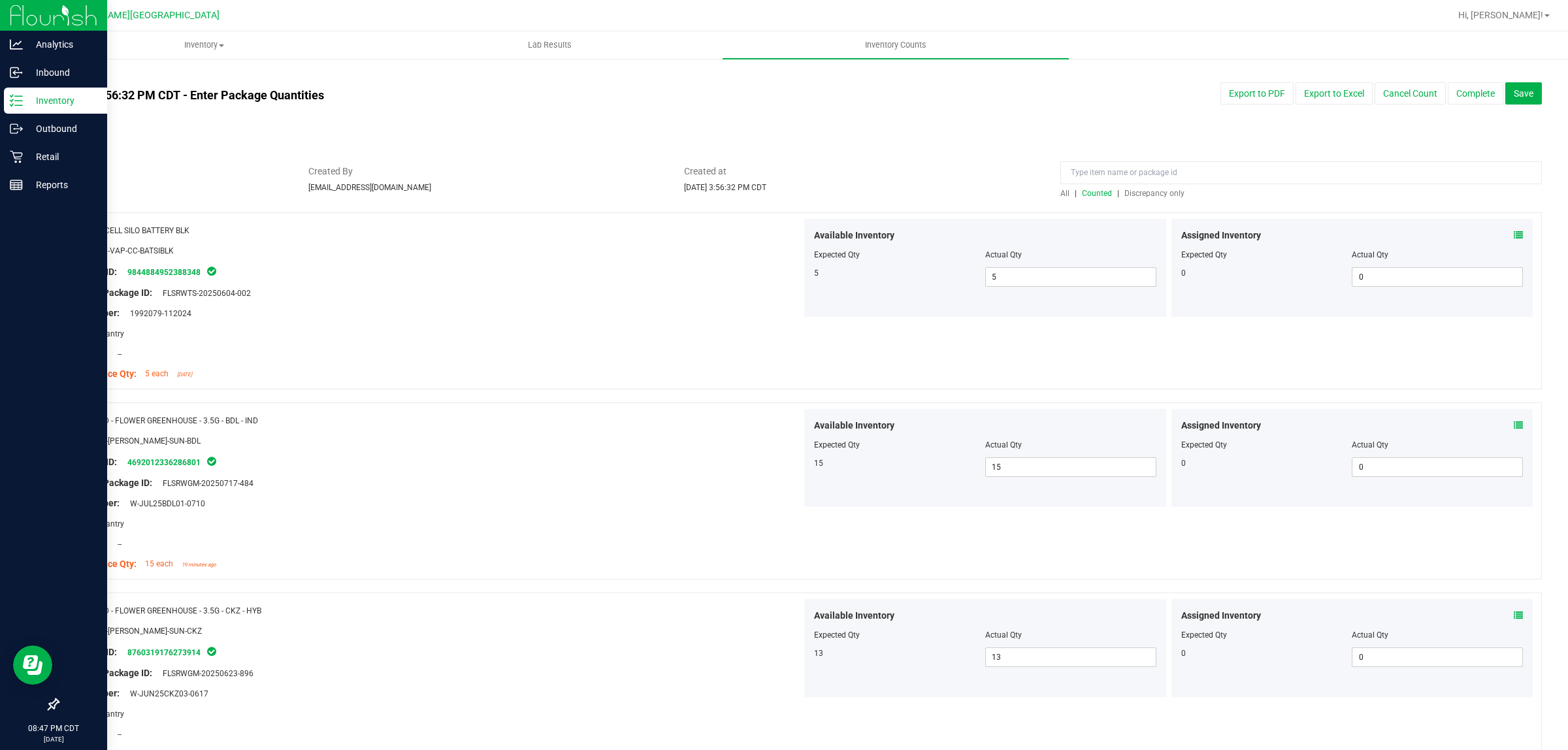
click at [1140, 189] on span "Discrepancy only" at bounding box center [1154, 193] width 60 height 9
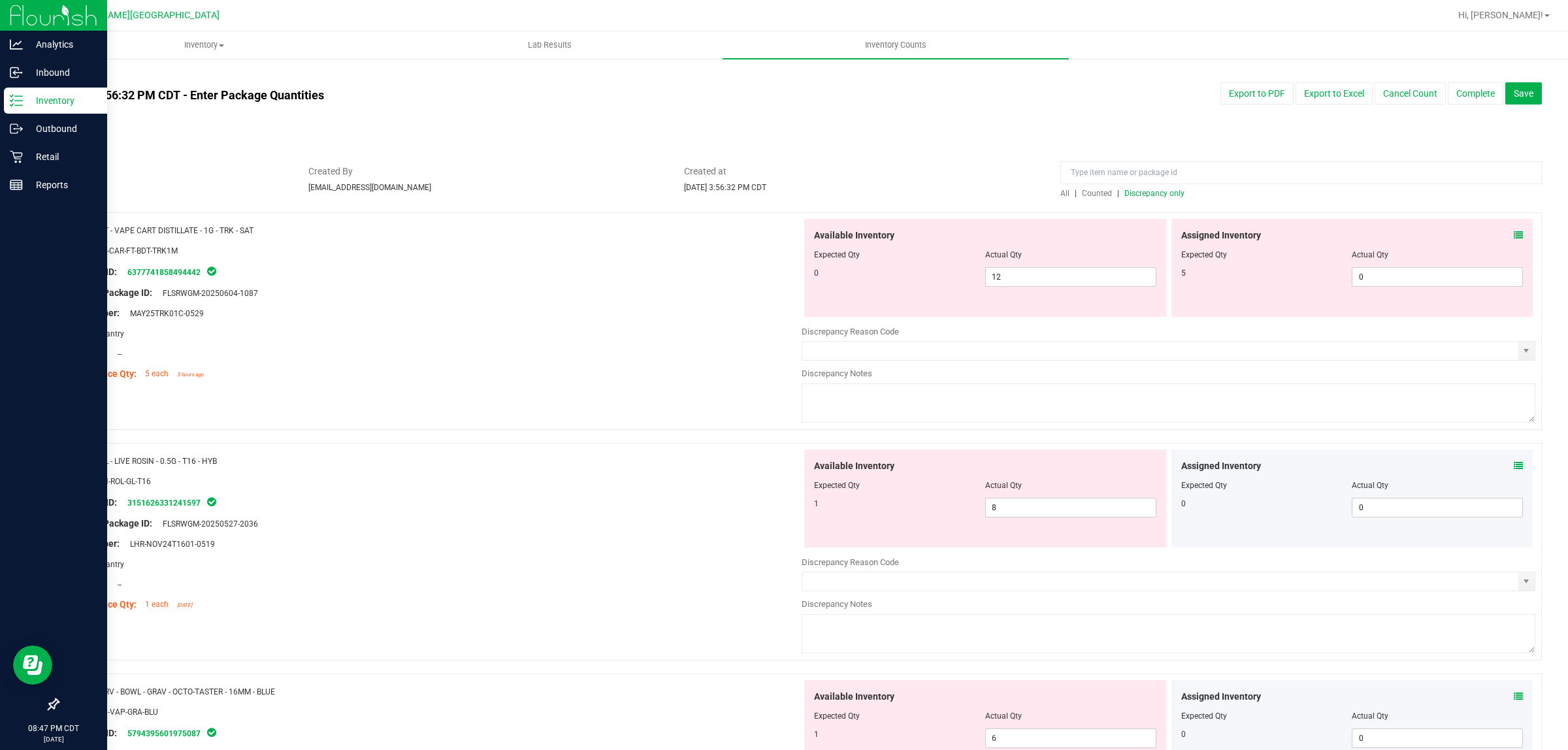
click at [1514, 231] on icon at bounding box center [1518, 235] width 9 height 9
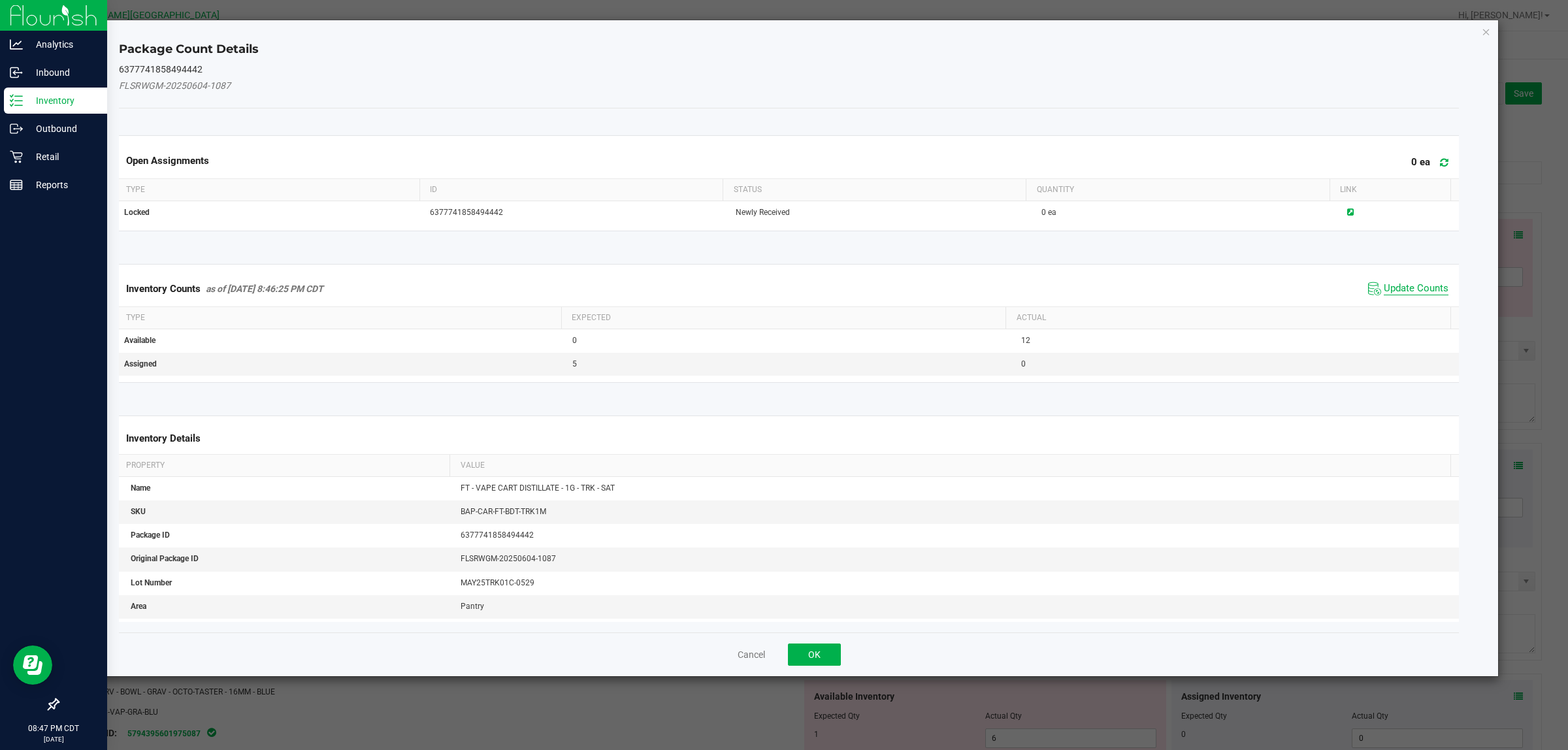
click at [1411, 285] on span "Update Counts" at bounding box center [1415, 289] width 64 height 13
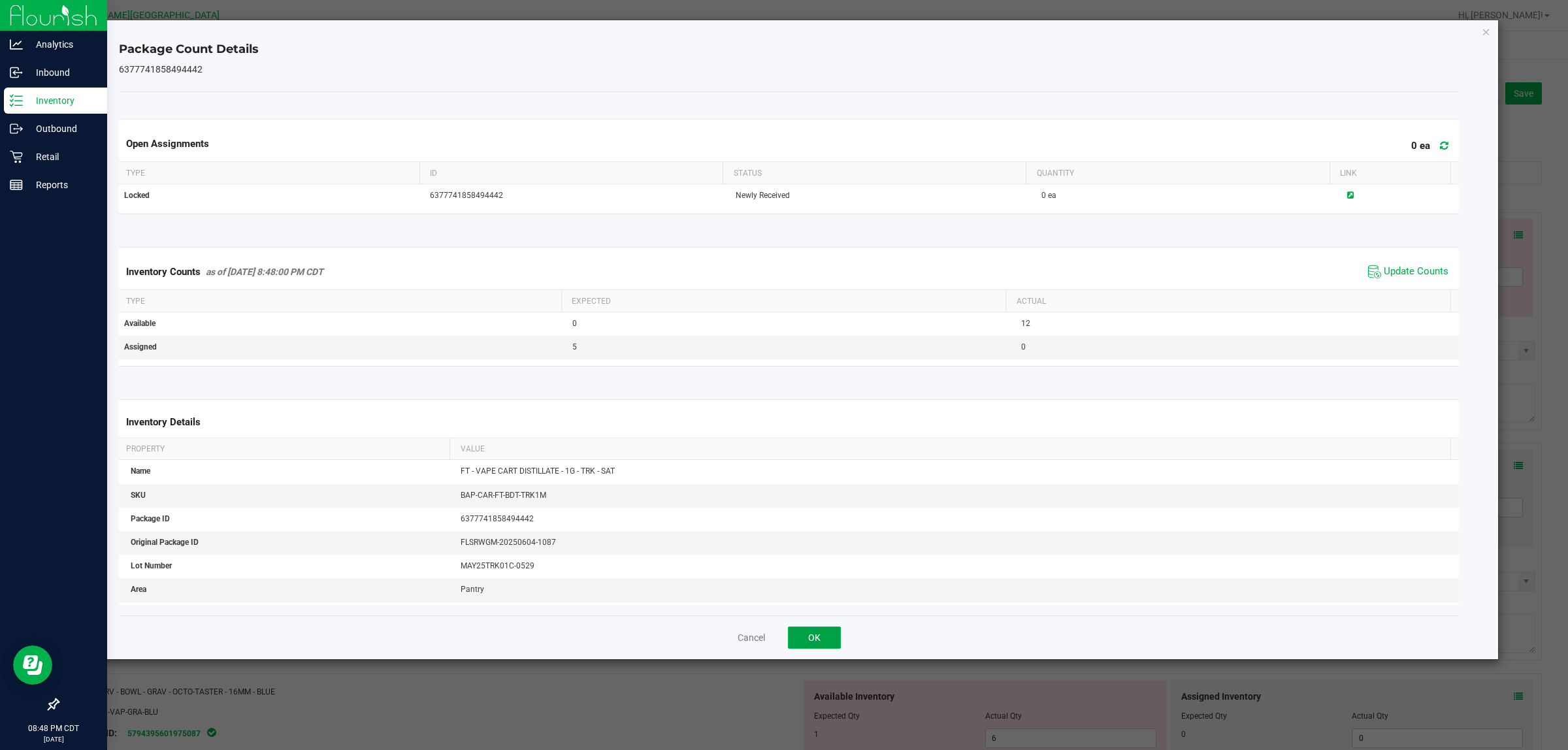
click at [810, 638] on button "OK" at bounding box center [814, 637] width 53 height 23
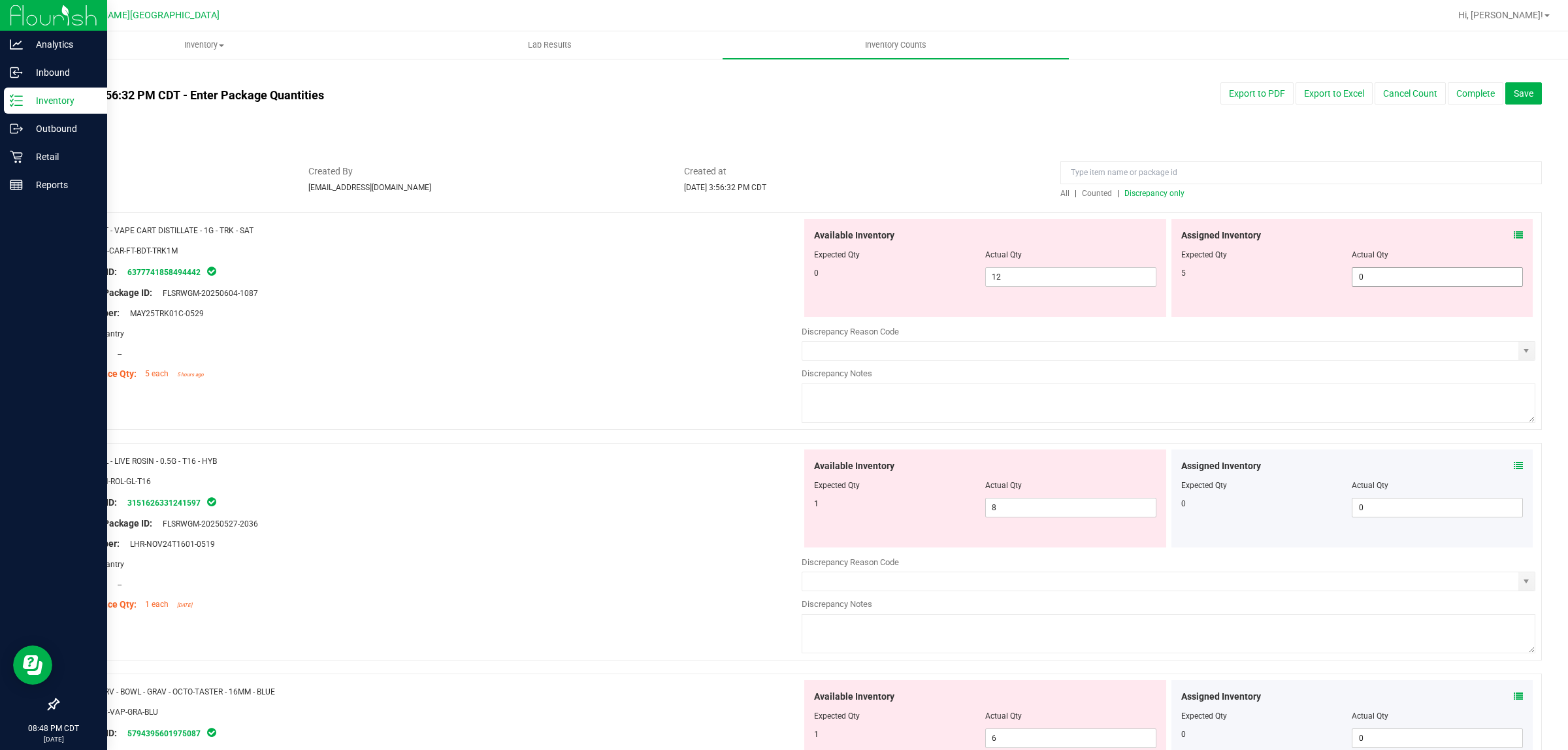
click at [1379, 271] on span "0 0" at bounding box center [1437, 276] width 171 height 19
click at [1379, 271] on input "0" at bounding box center [1437, 277] width 170 height 18
type input "5"
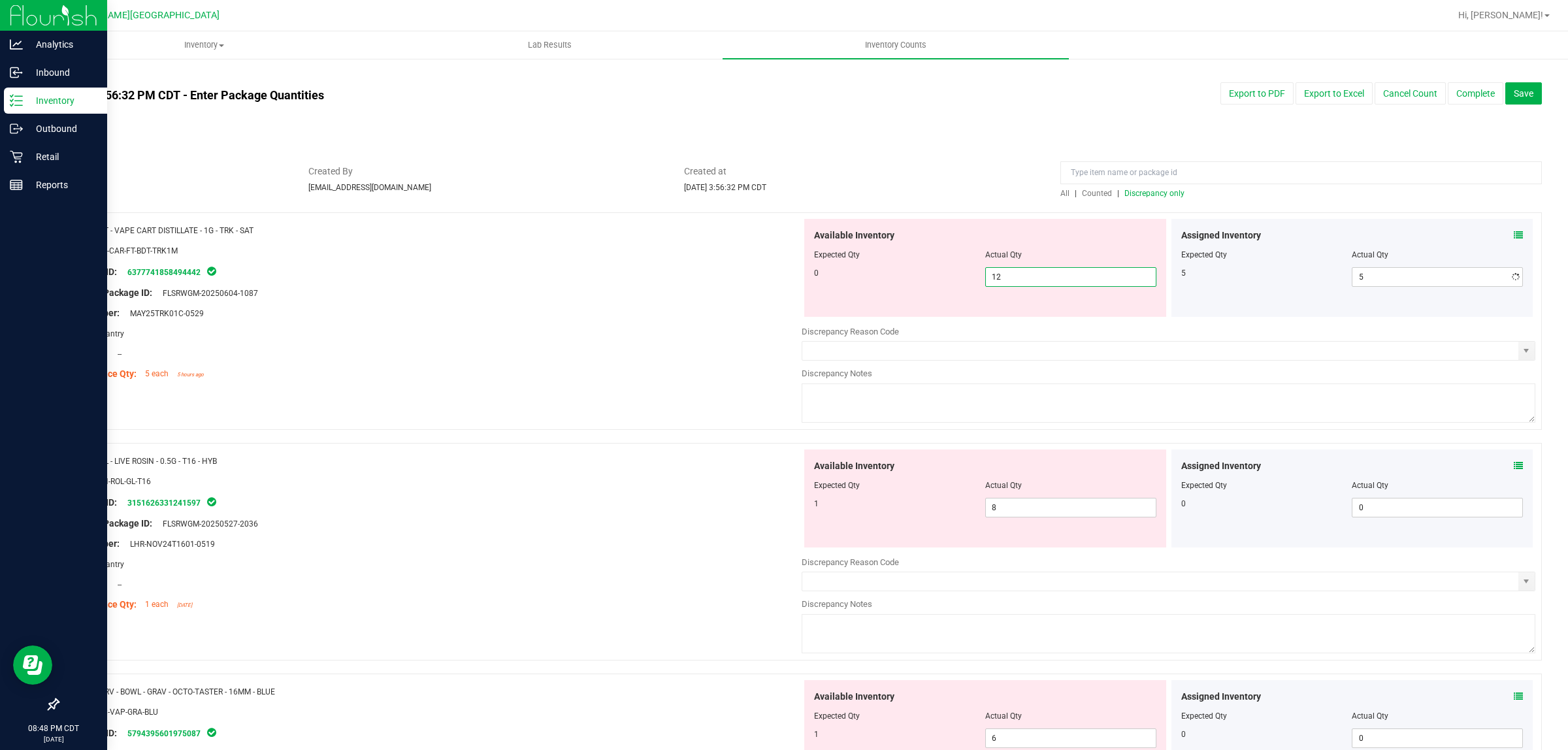
click at [1077, 275] on span "12 12" at bounding box center [1070, 276] width 171 height 19
click at [1078, 274] on input "12" at bounding box center [1070, 277] width 170 height 18
type input "0"
click at [661, 252] on div "SKU: BAP-CAR-FT-BDT-TRK1M" at bounding box center [434, 251] width 733 height 13
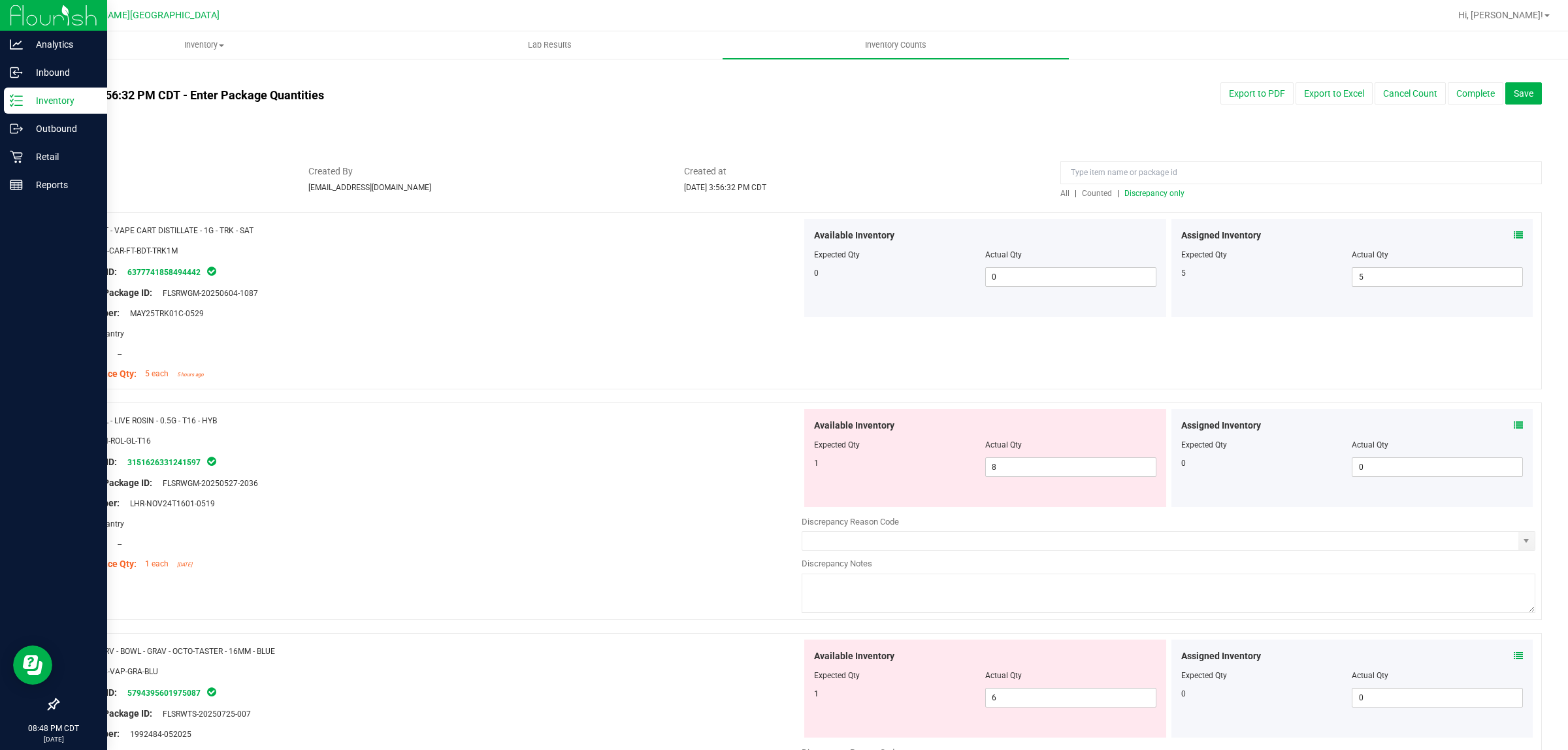
click at [1092, 194] on span "Counted" at bounding box center [1097, 193] width 30 height 9
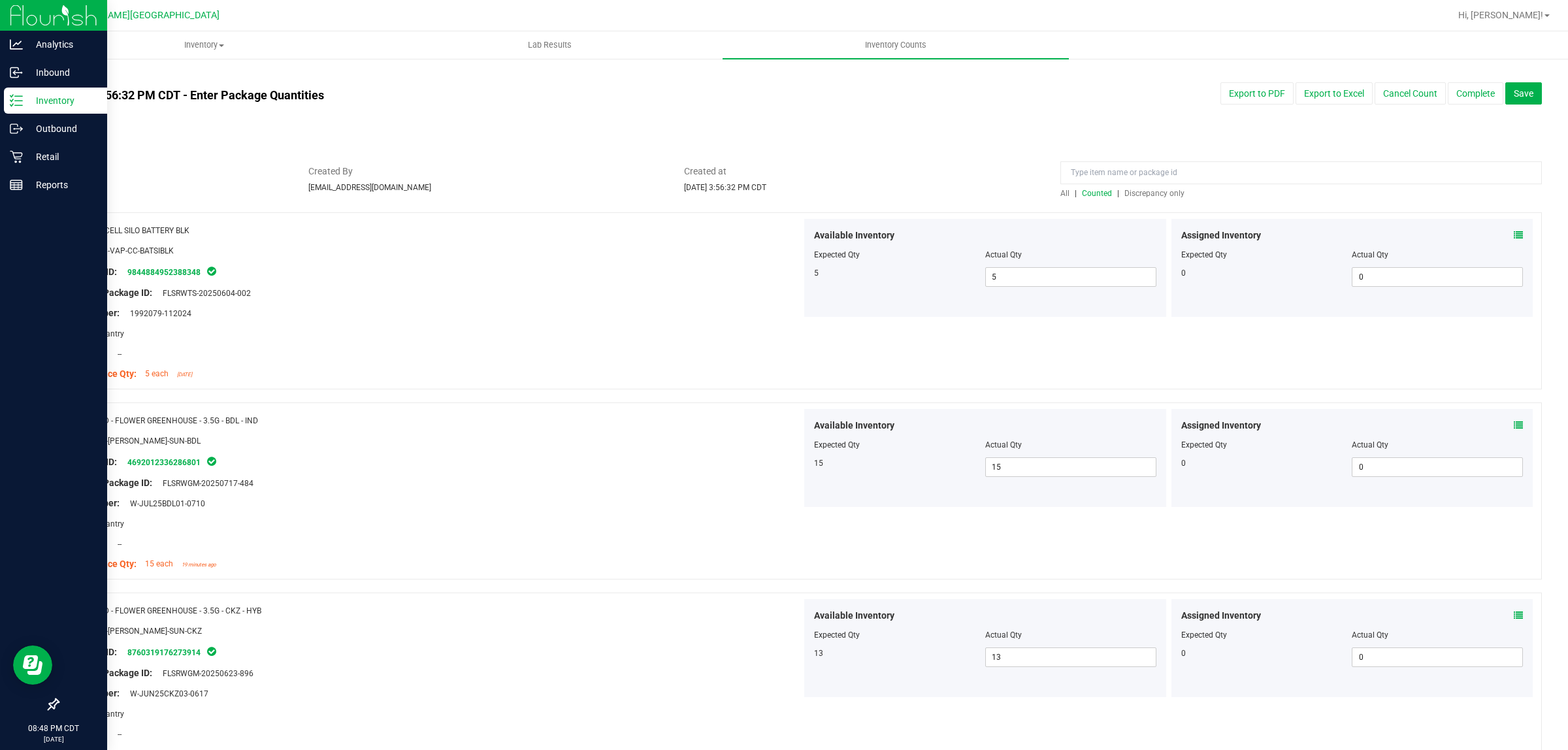
click at [1170, 190] on span "Discrepancy only" at bounding box center [1154, 193] width 60 height 9
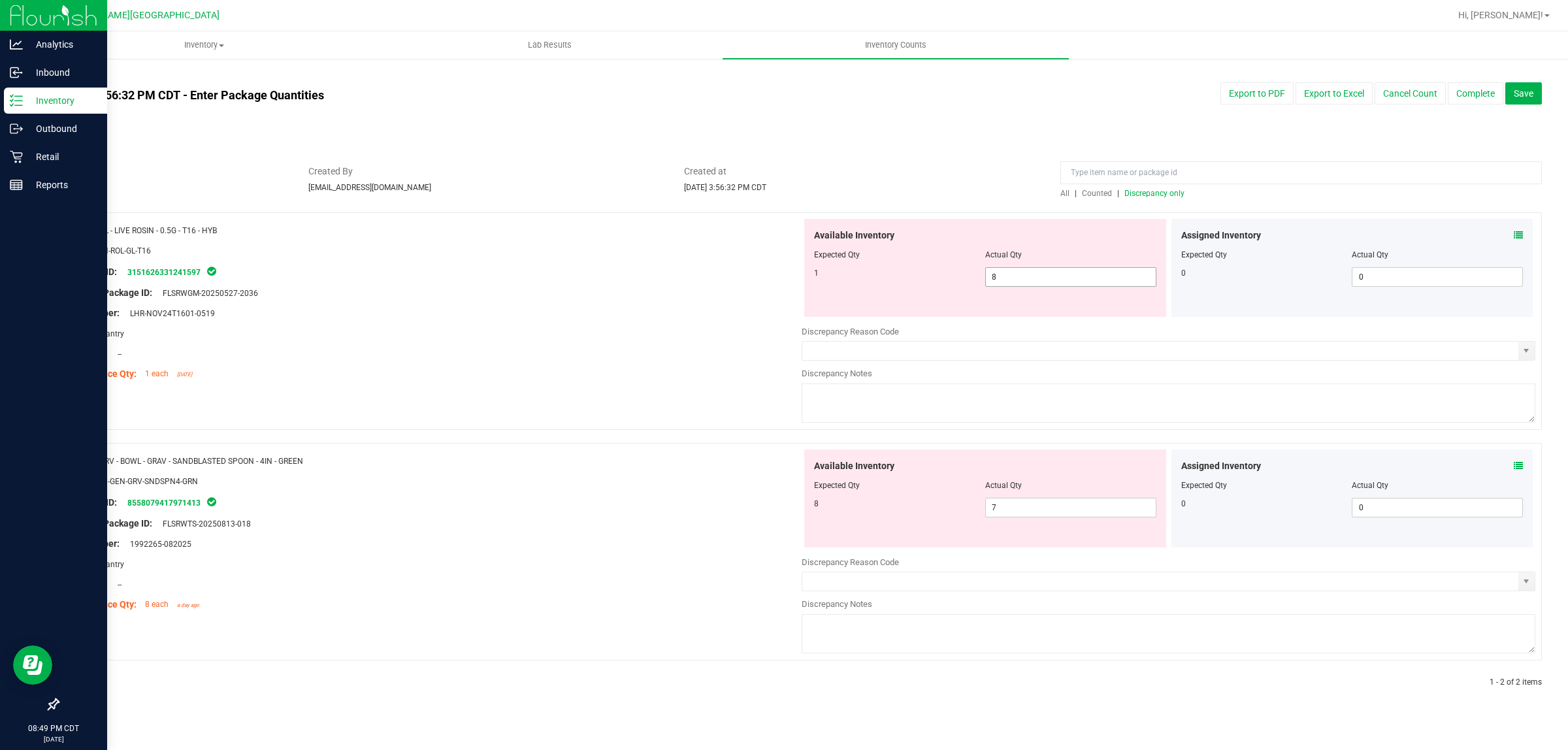
click at [1084, 281] on span "8 8" at bounding box center [1070, 276] width 171 height 19
click at [1084, 281] on input "8" at bounding box center [1070, 277] width 170 height 18
type input "1"
click at [652, 382] on div "Name: GL - LIVE ROSIN - 0.5G - T16 - HYB SKU: CON-ROL-GL-T16 Package ID: 315162…" at bounding box center [434, 302] width 733 height 166
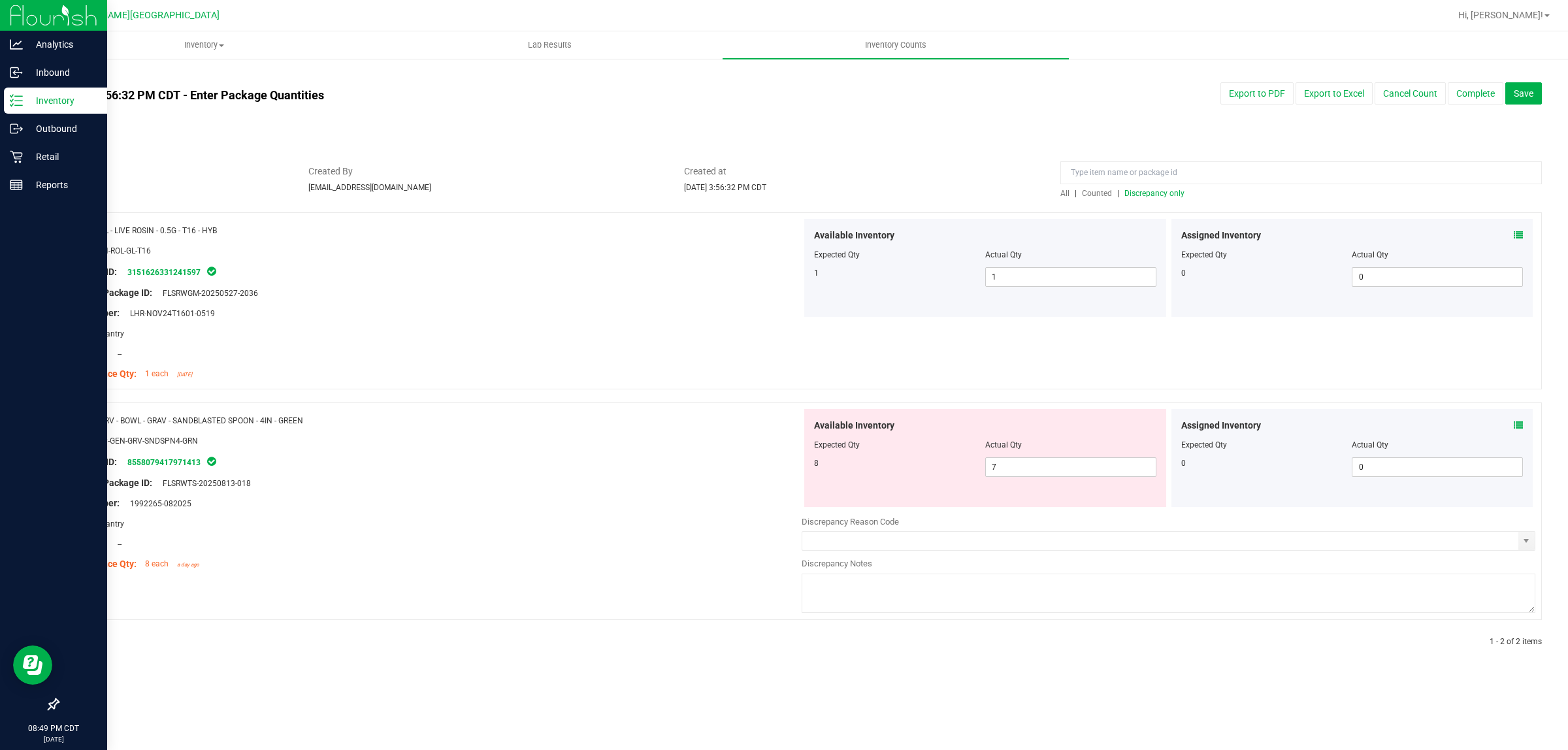
click at [1098, 194] on span "Counted" at bounding box center [1097, 193] width 30 height 9
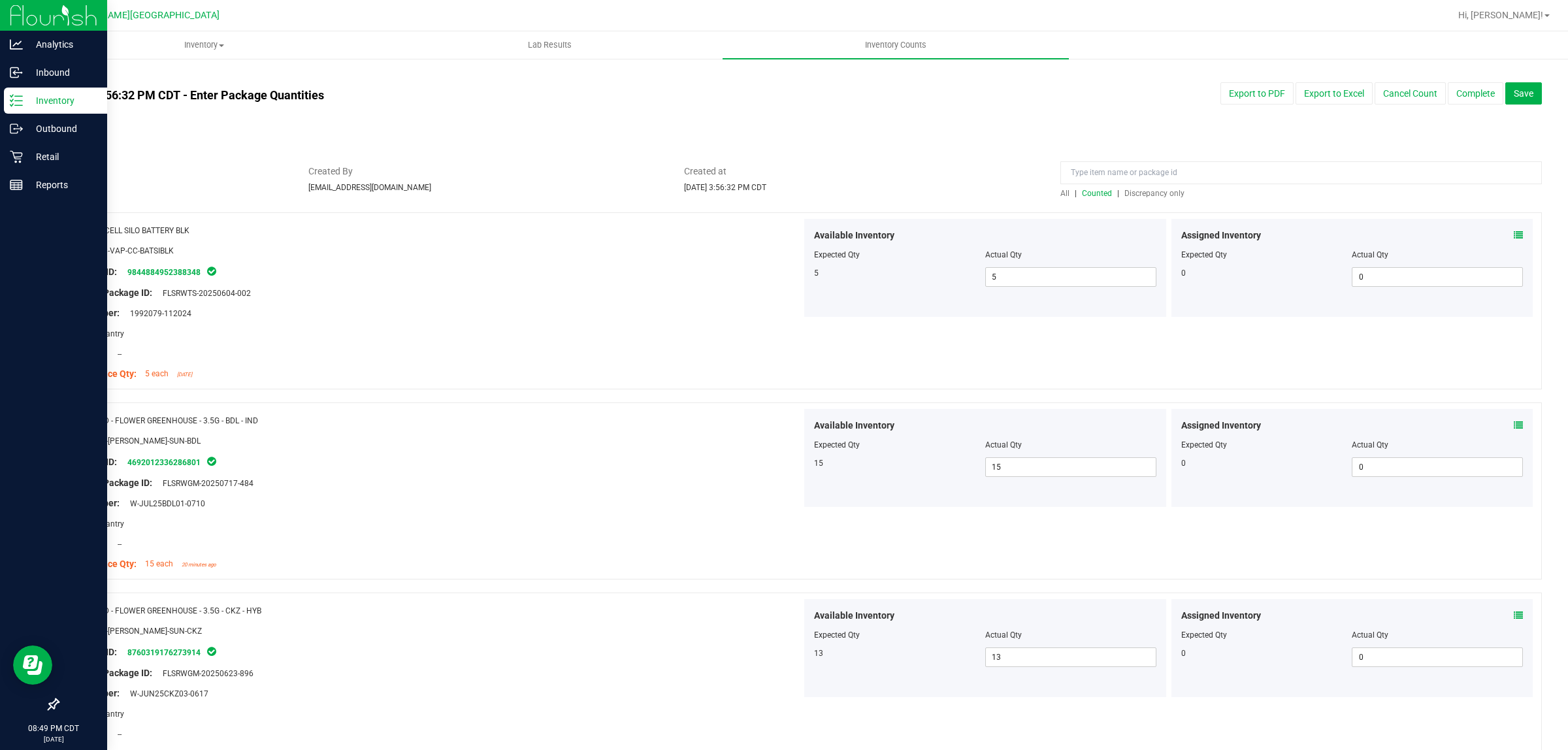
click at [1139, 190] on span "Discrepancy only" at bounding box center [1154, 193] width 60 height 9
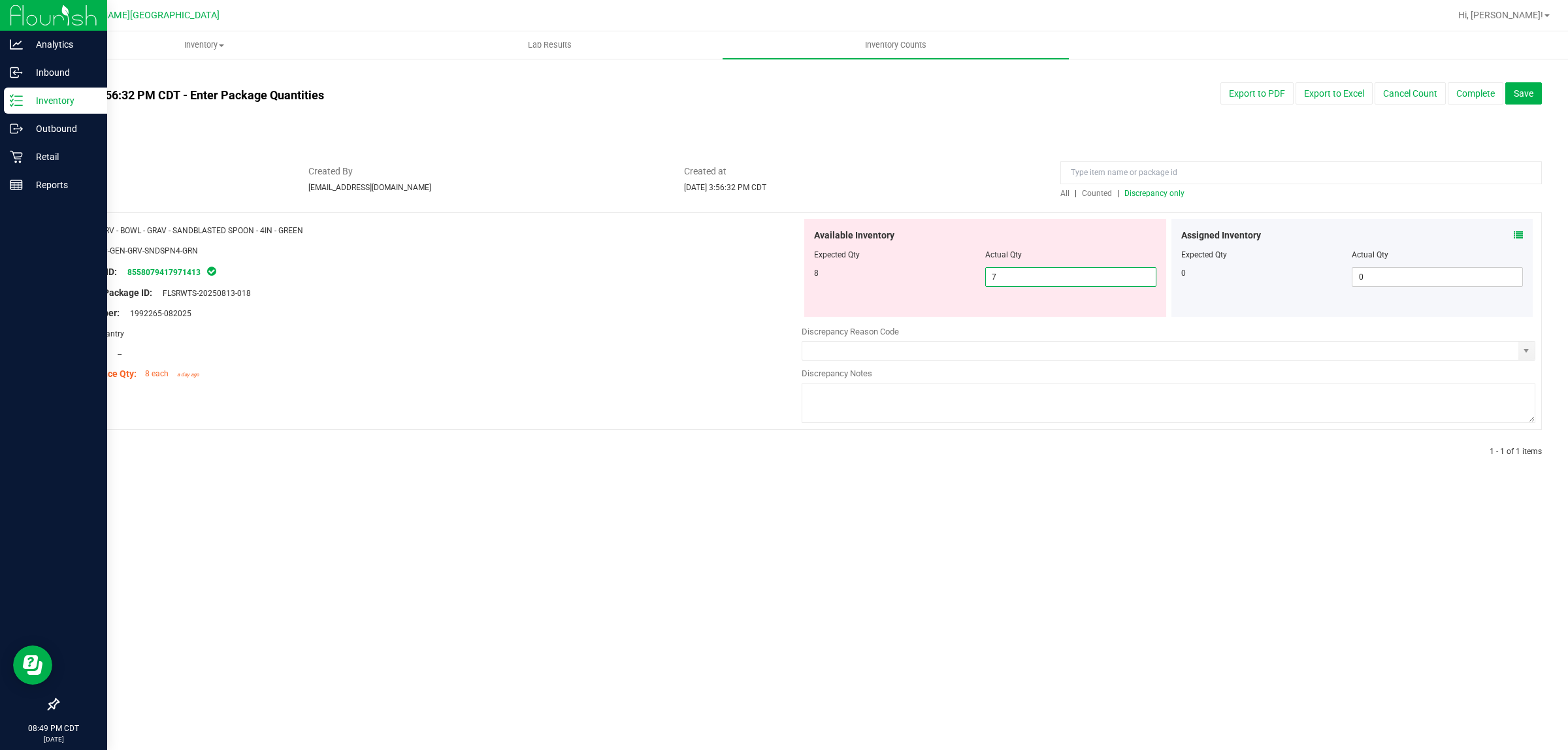
click at [1109, 276] on span "7 7" at bounding box center [1070, 276] width 171 height 19
click at [1109, 276] on input "7" at bounding box center [1070, 277] width 170 height 18
type input "8"
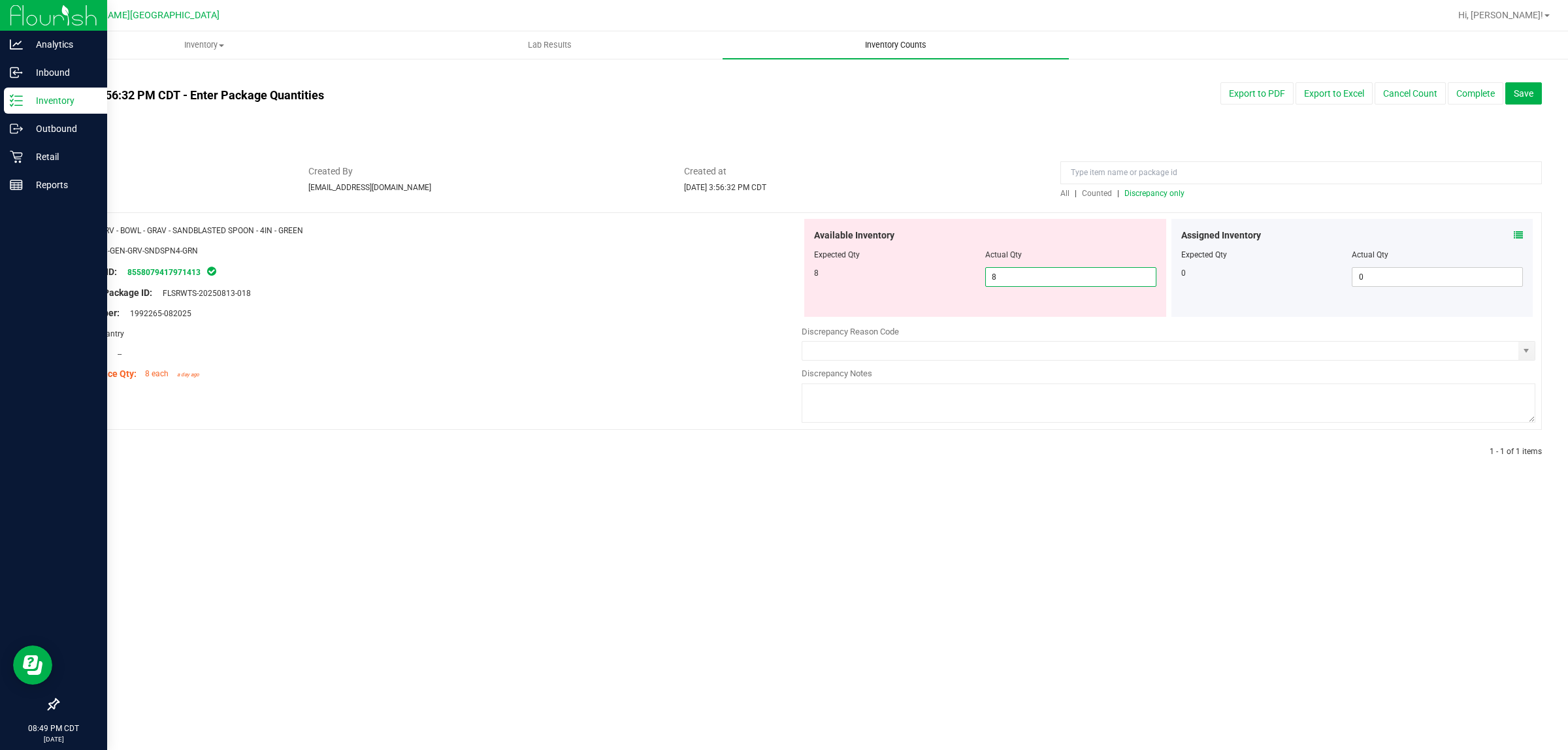
click at [926, 38] on uib-tab-heading "Inventory Counts" at bounding box center [896, 45] width 346 height 28
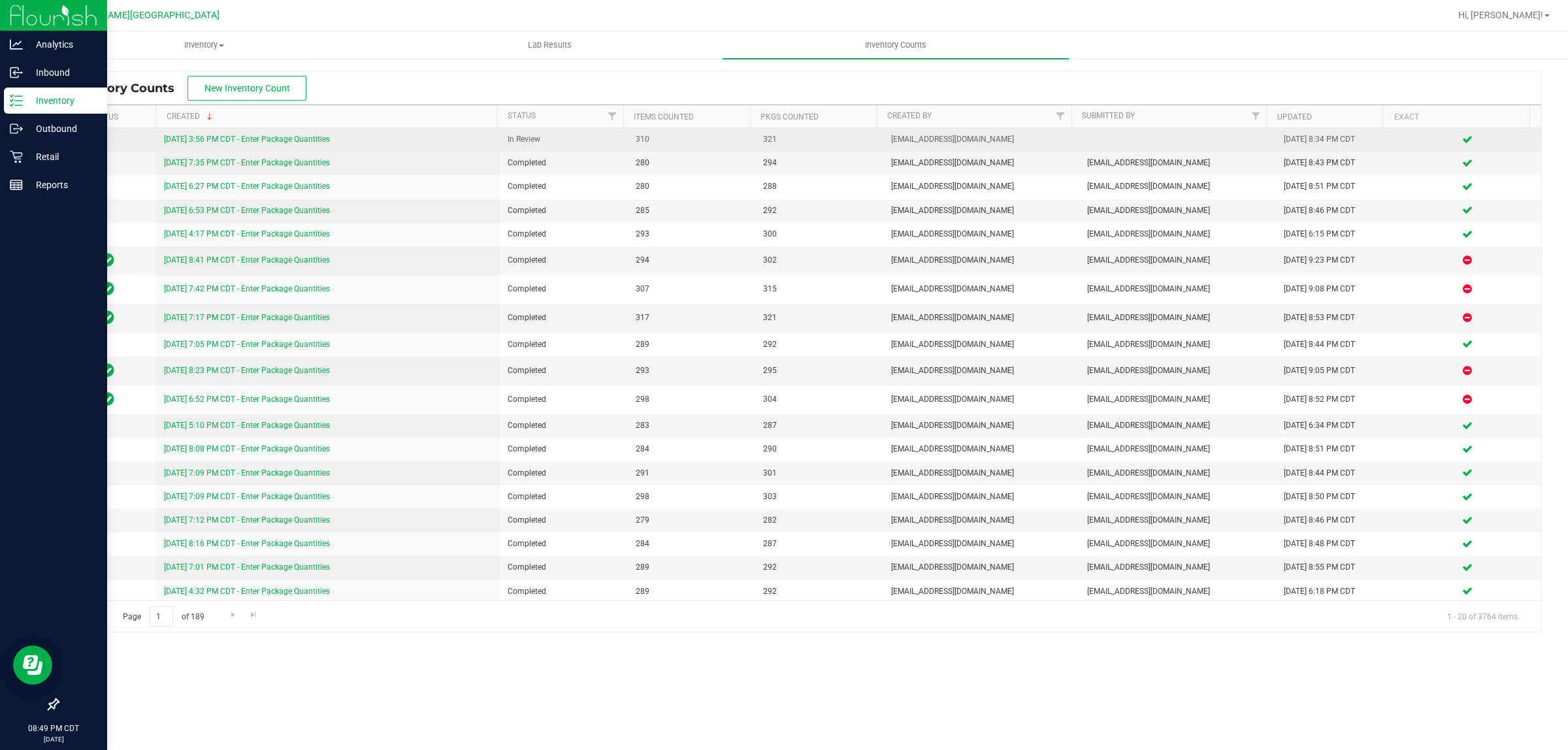
click at [287, 139] on link "8/21/25 3:56 PM CDT - Enter Package Quantities" at bounding box center [246, 139] width 166 height 9
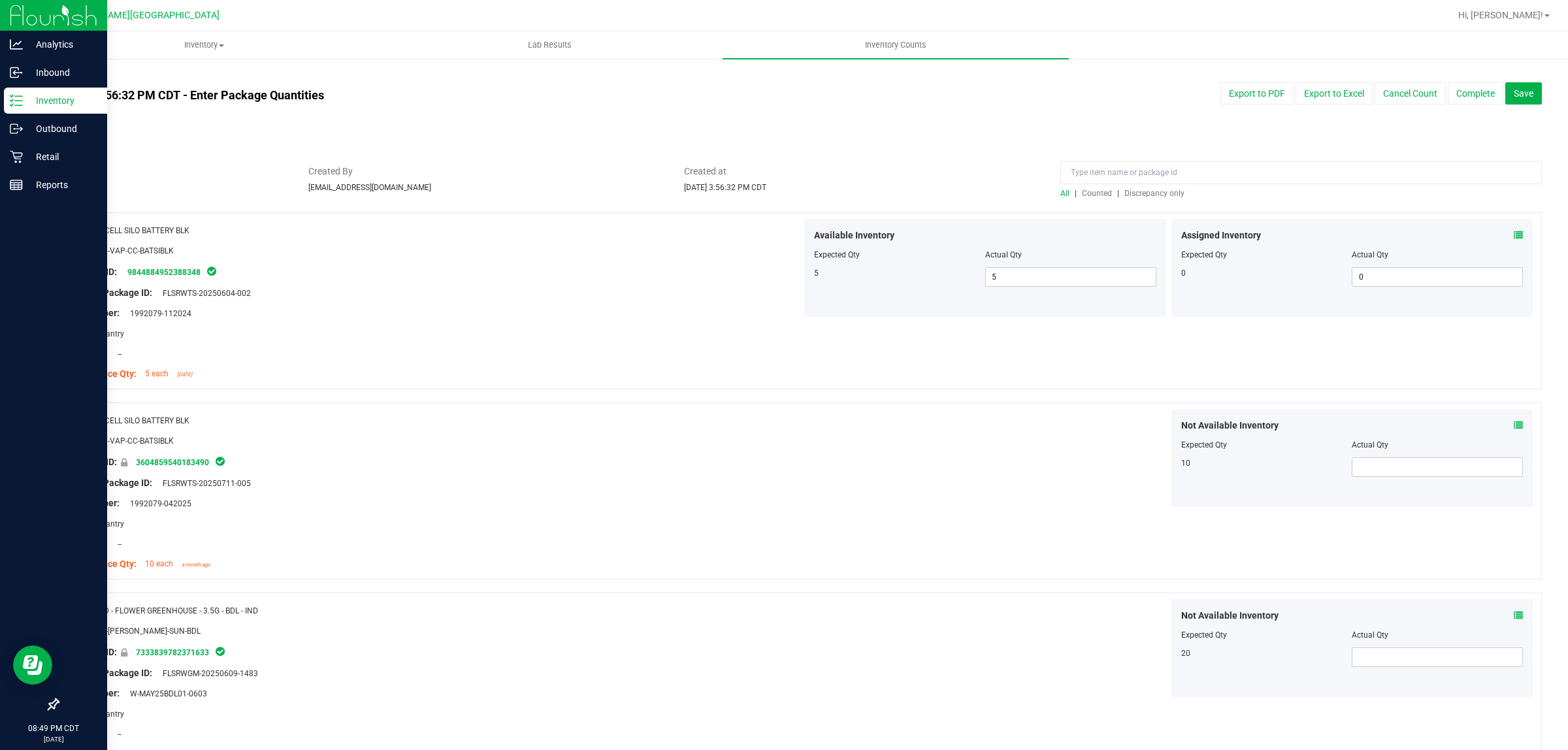
click at [1147, 196] on span "Discrepancy only" at bounding box center [1154, 193] width 60 height 9
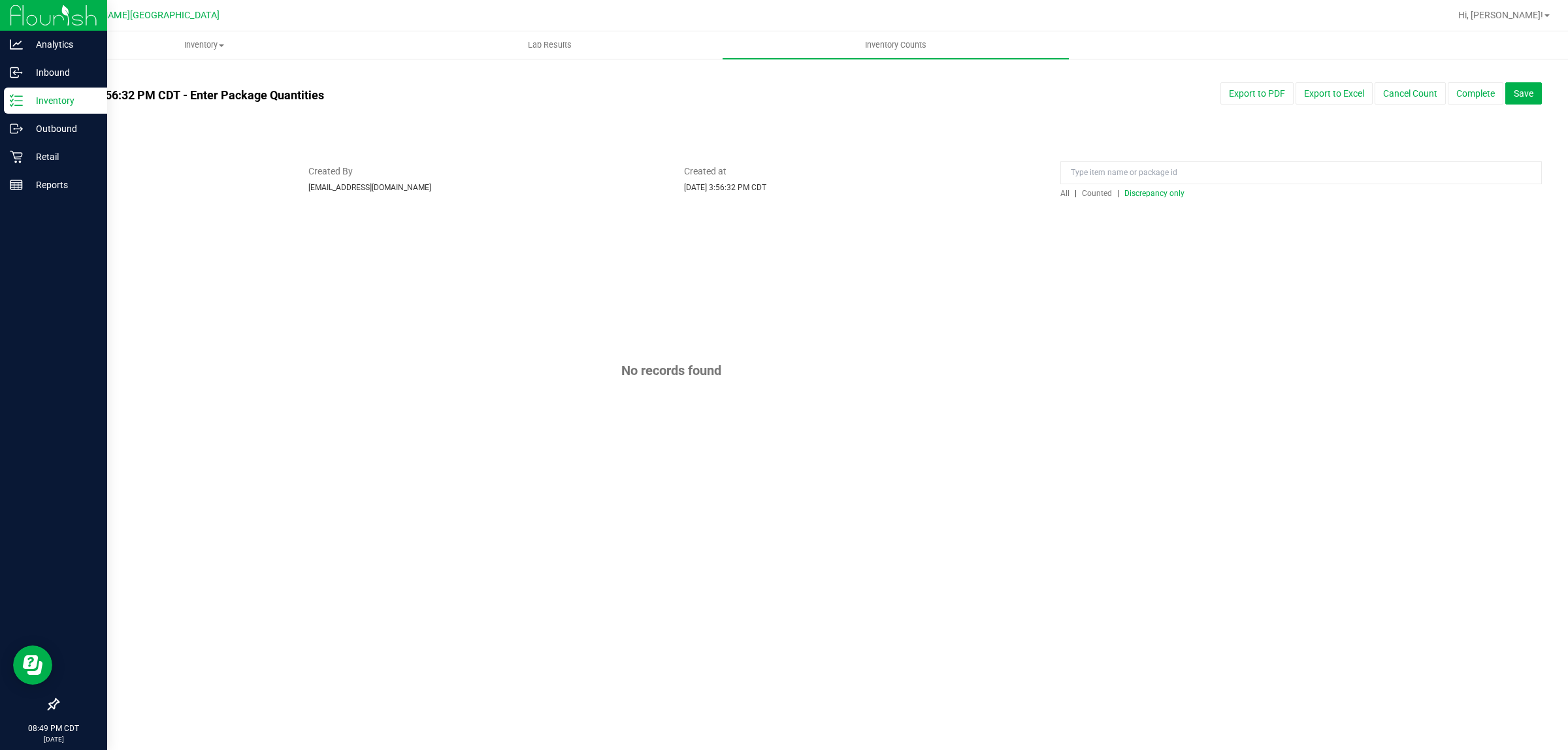
click at [1088, 189] on span "Counted" at bounding box center [1097, 193] width 30 height 9
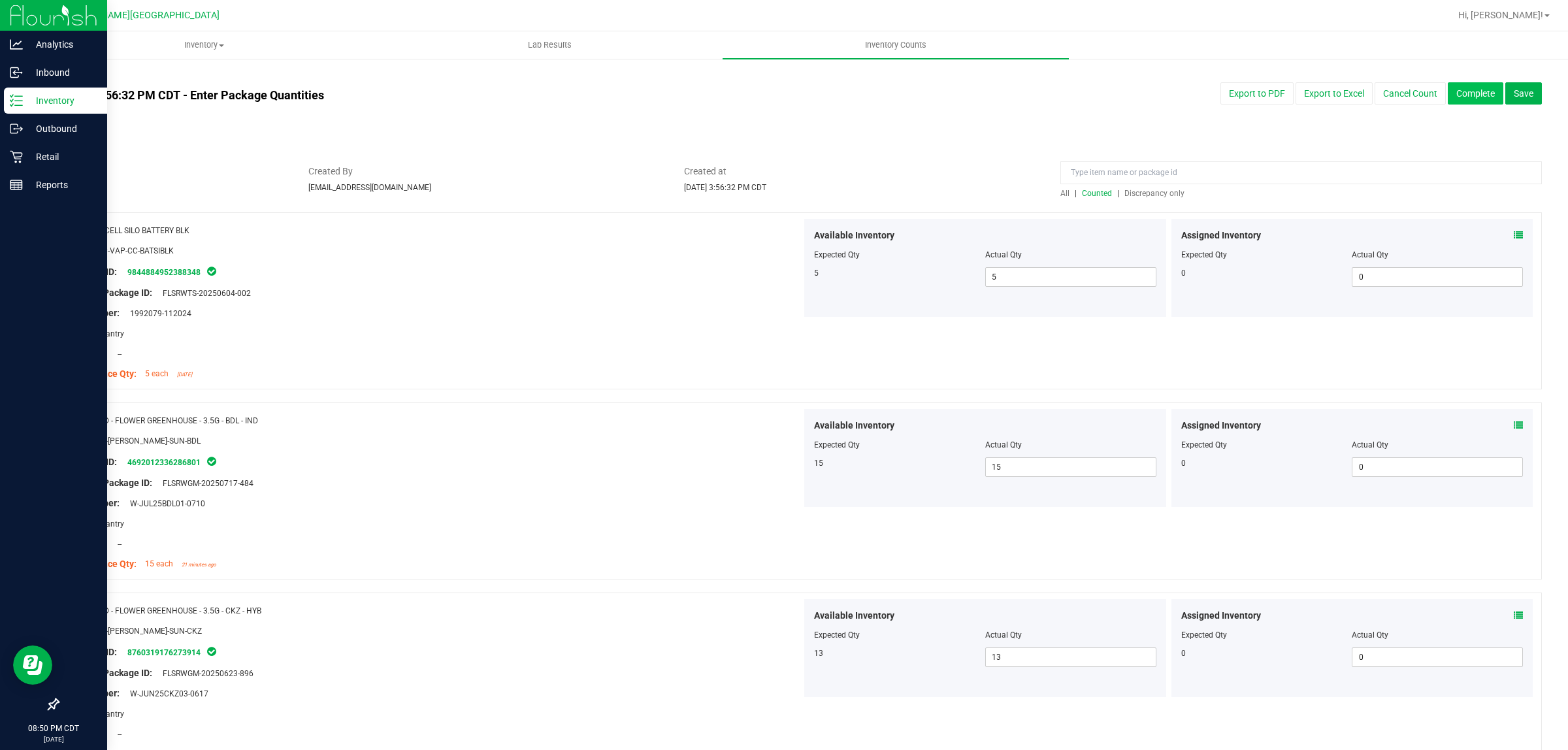
click at [1454, 89] on button "Complete" at bounding box center [1475, 94] width 55 height 23
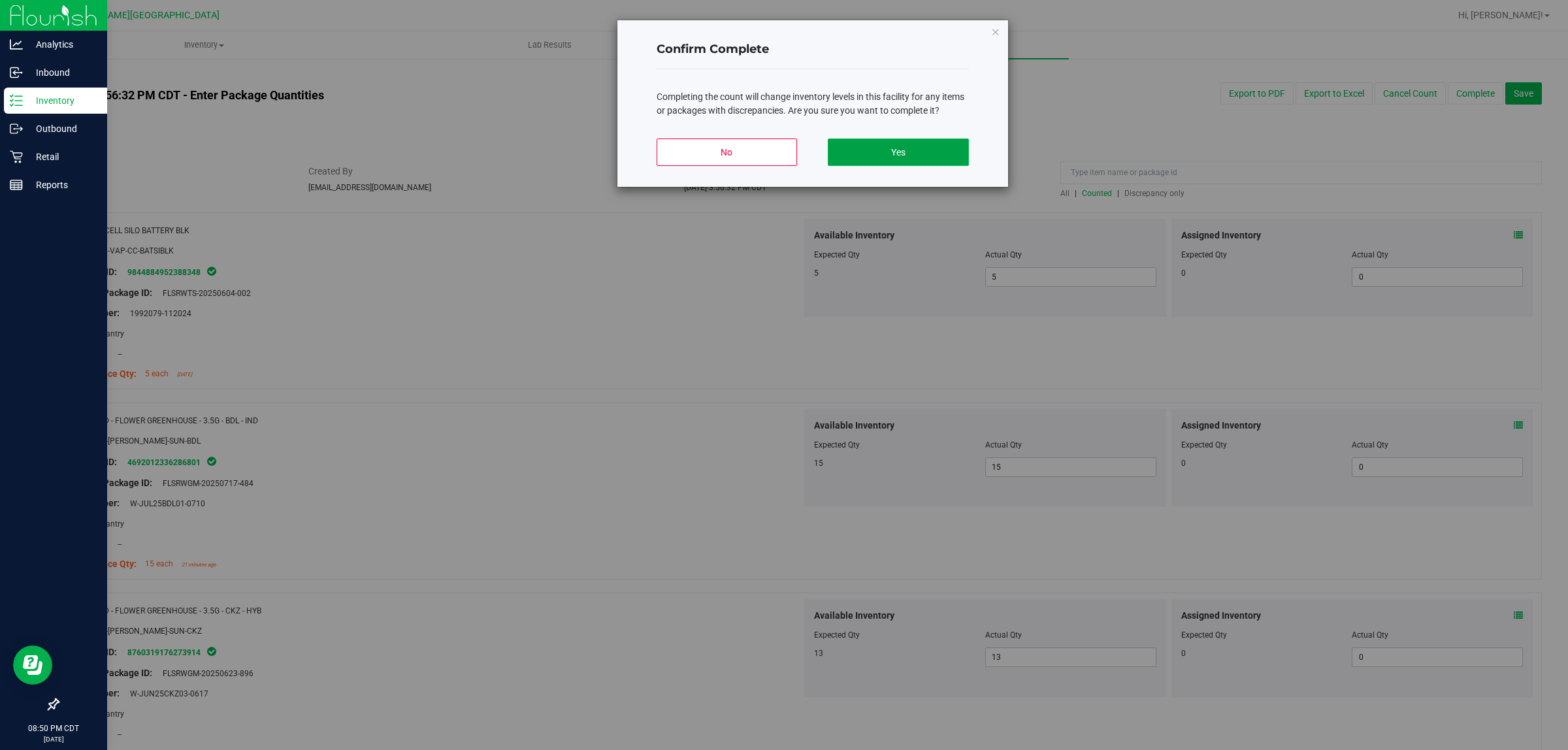
click at [934, 152] on button "Yes" at bounding box center [898, 152] width 140 height 28
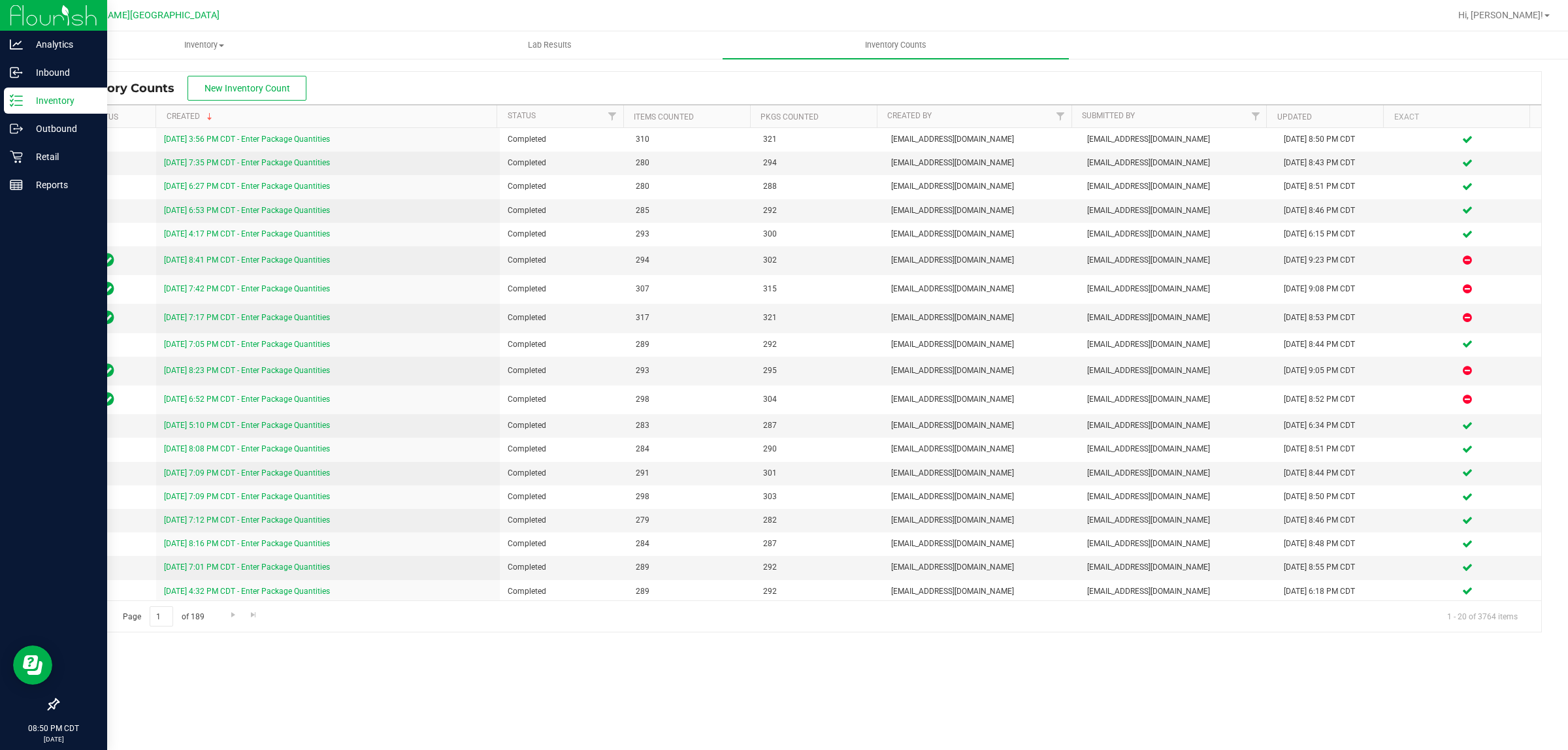
click at [17, 106] on icon at bounding box center [17, 101] width 13 height 13
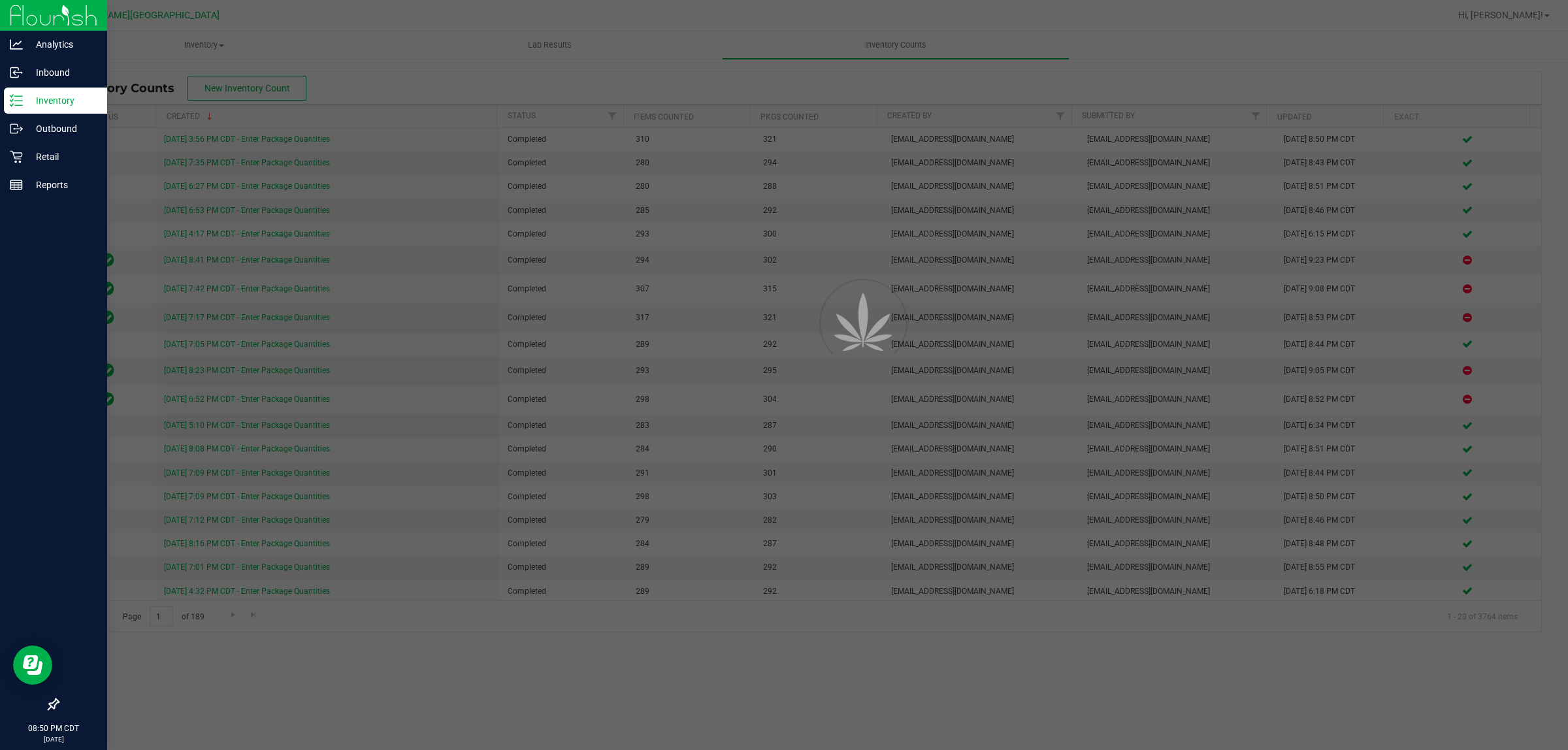
click at [17, 106] on icon at bounding box center [17, 101] width 13 height 13
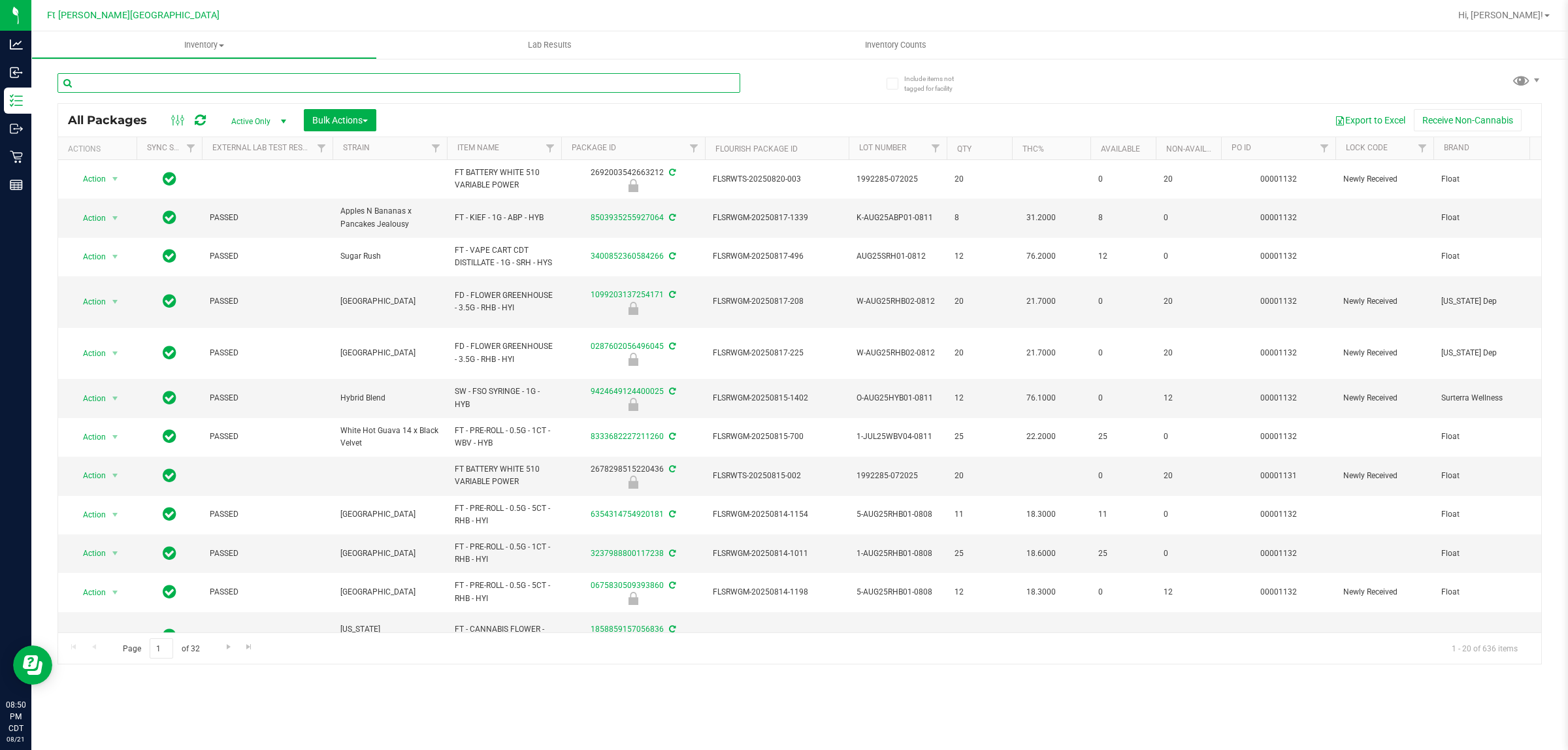
click at [240, 77] on input "text" at bounding box center [398, 83] width 683 height 19
type input "f"
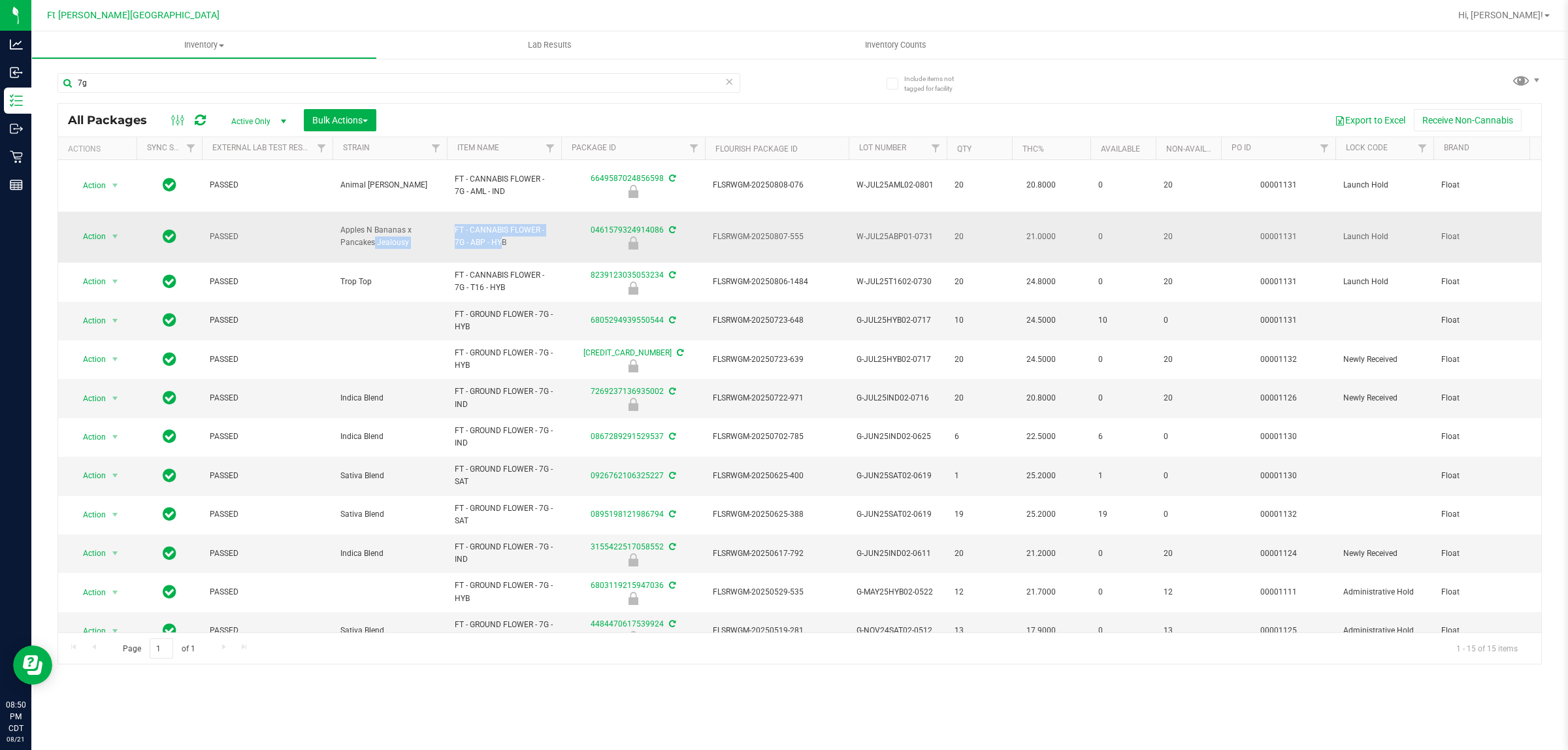
drag, startPoint x: 468, startPoint y: 230, endPoint x: 424, endPoint y: 213, distance: 47.2
click at [424, 213] on tr "Action Action Edit attributes Global inventory Locate package Package audit log…" at bounding box center [1574, 237] width 3031 height 52
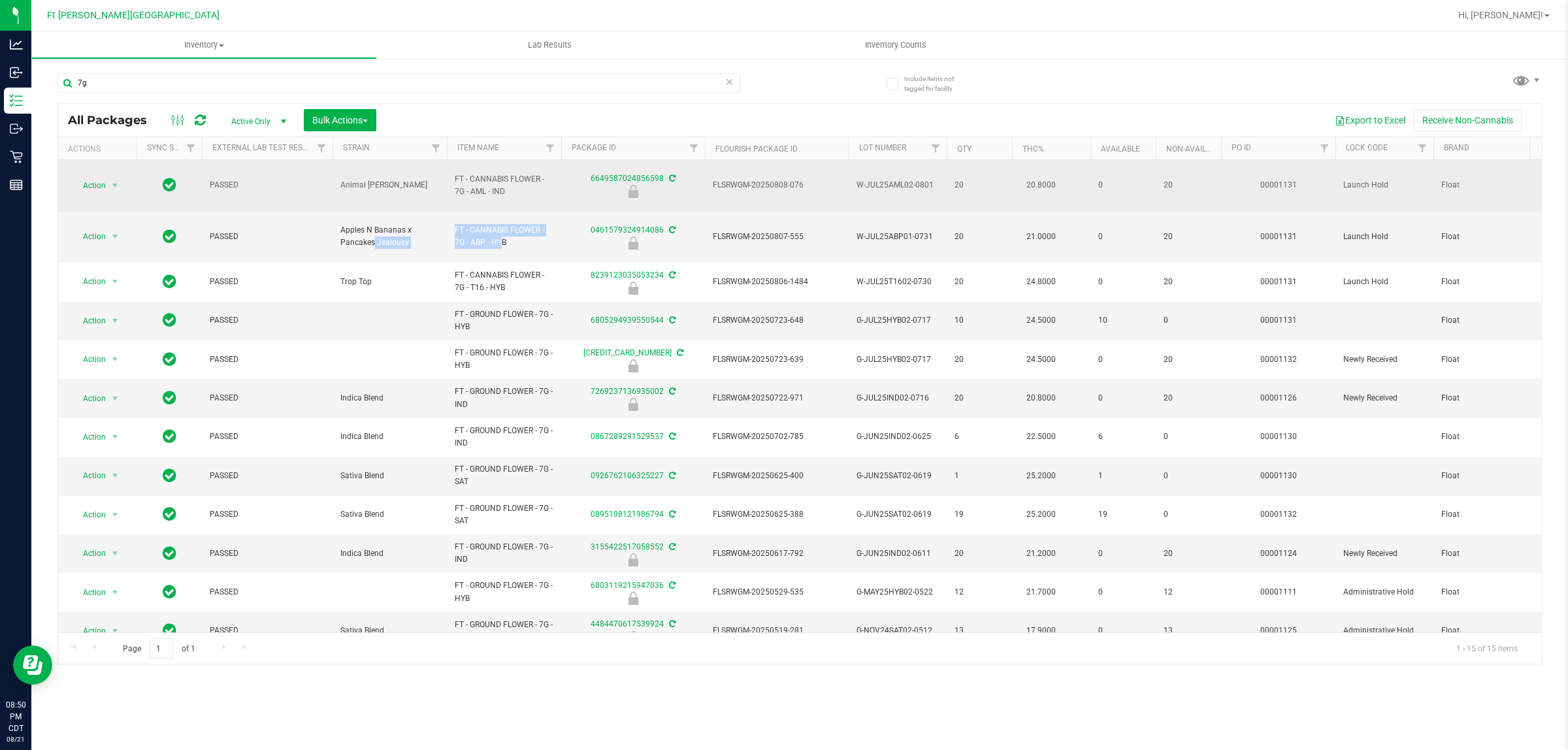
copy tr "Pancakes Jealousy FT - CANNABIS FLOWER - 7G -"
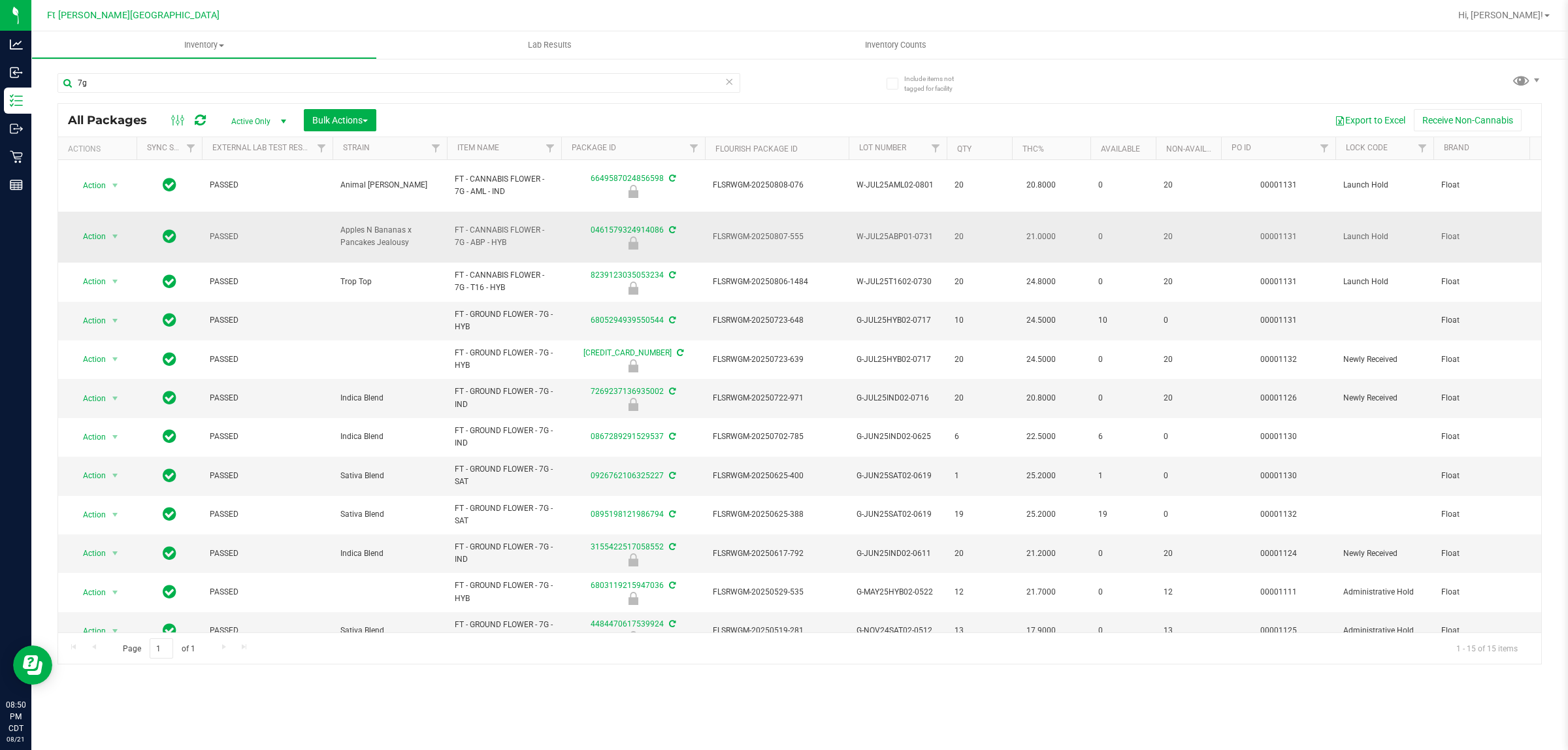
drag, startPoint x: 452, startPoint y: 277, endPoint x: 472, endPoint y: 246, distance: 36.9
click at [452, 276] on td "FT - CANNABIS FLOWER - 7G - T16 - HYB" at bounding box center [504, 281] width 114 height 38
drag, startPoint x: 464, startPoint y: 232, endPoint x: 454, endPoint y: 217, distance: 18.0
click at [454, 224] on span "FT - CANNABIS FLOWER - 7G - ABP - HYB" at bounding box center [504, 236] width 99 height 25
copy span "FT - CANNABIS FLOWER - 7G"
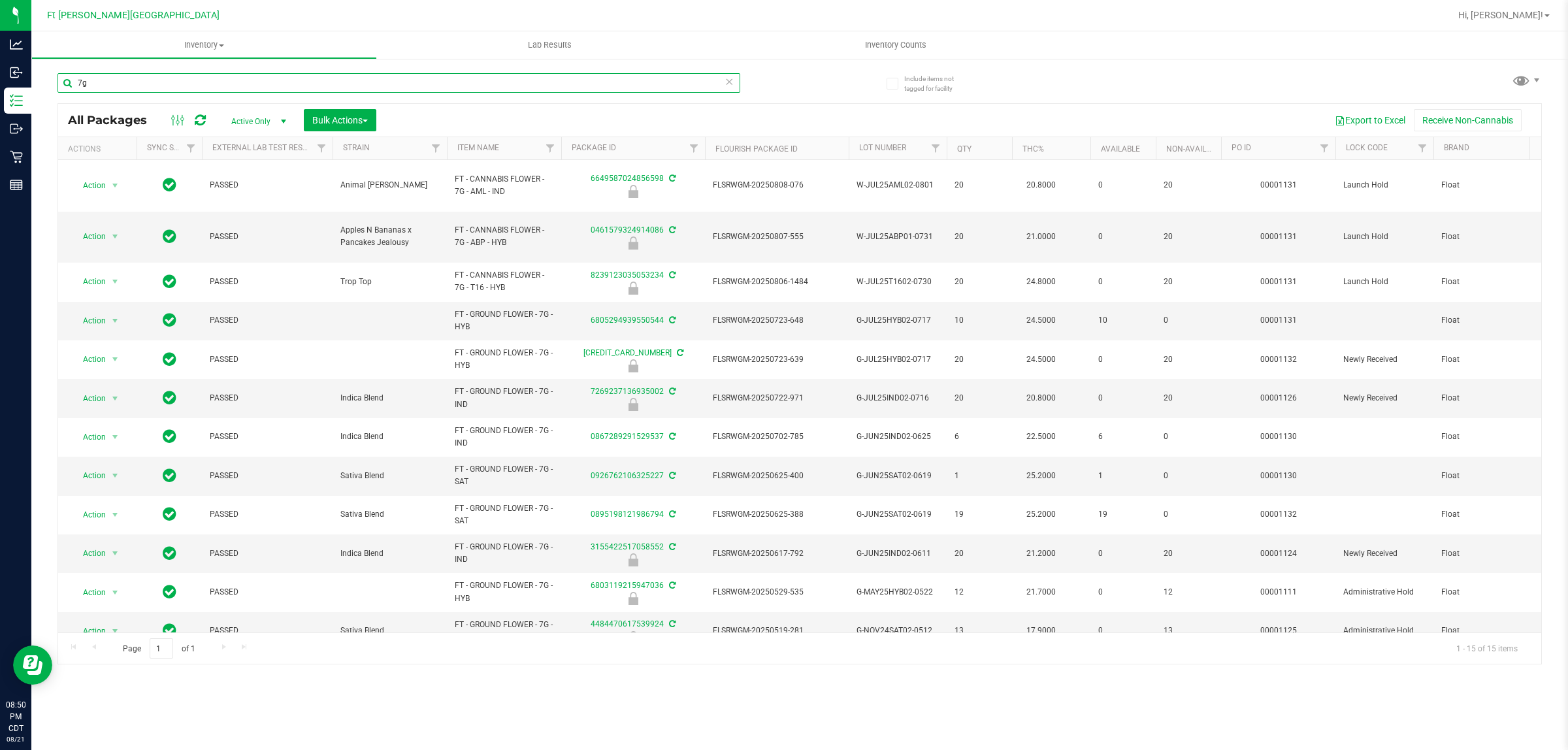
click at [359, 80] on input "7g" at bounding box center [398, 83] width 683 height 19
click at [359, 84] on input "7g" at bounding box center [398, 83] width 683 height 19
paste input "FT - CANNABIS FLOWER - 7G"
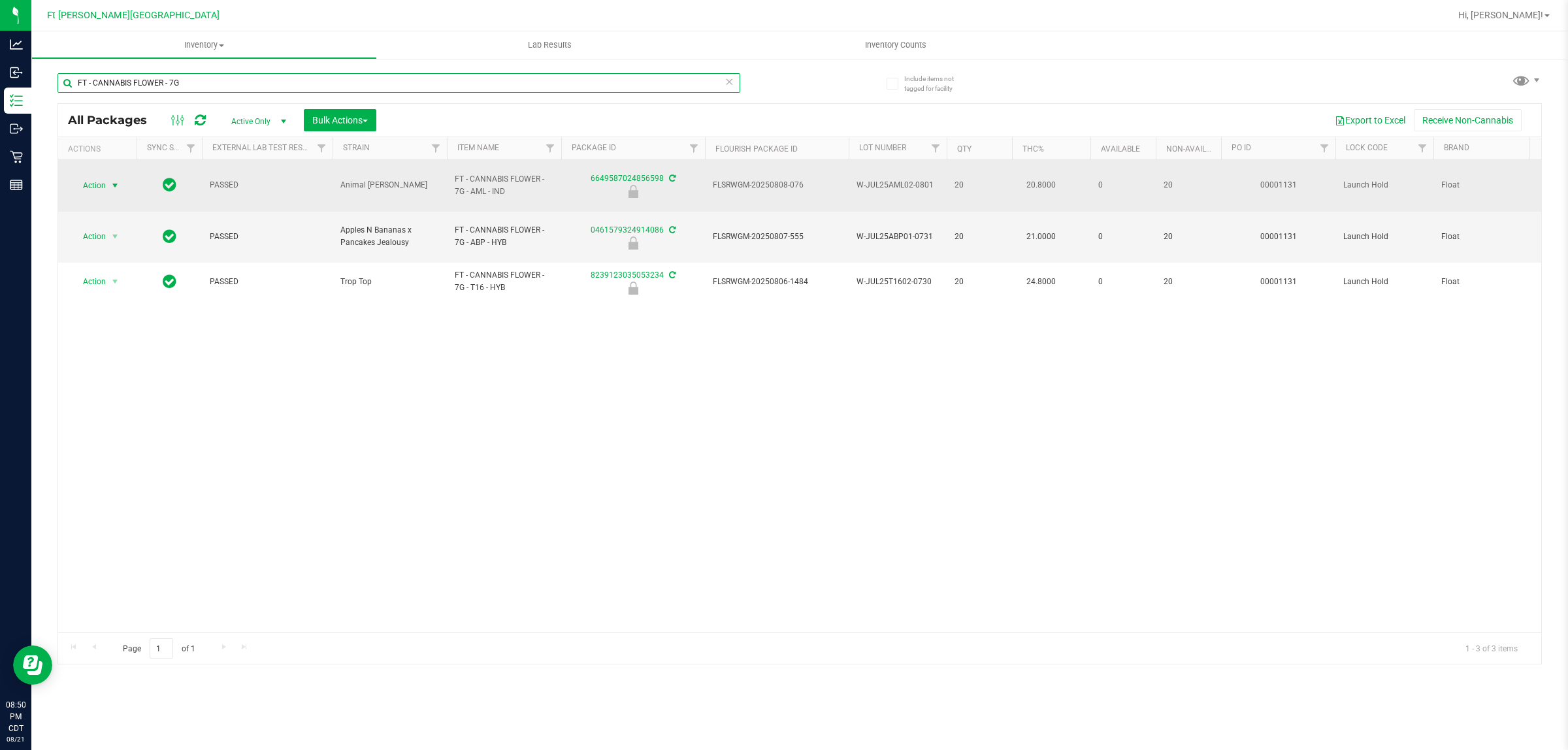
type input "FT - CANNABIS FLOWER - 7G"
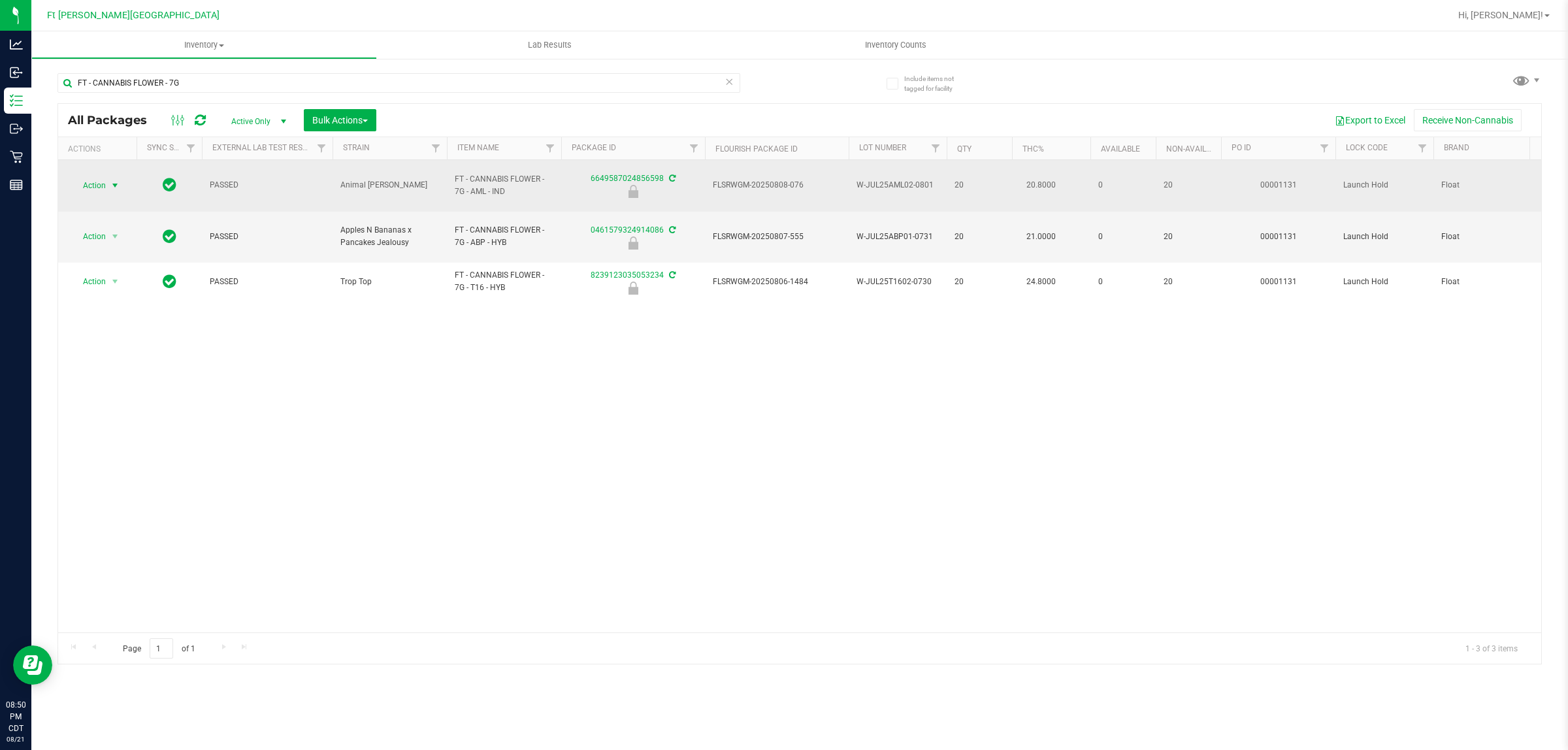
click at [95, 176] on span "Action" at bounding box center [89, 185] width 35 height 18
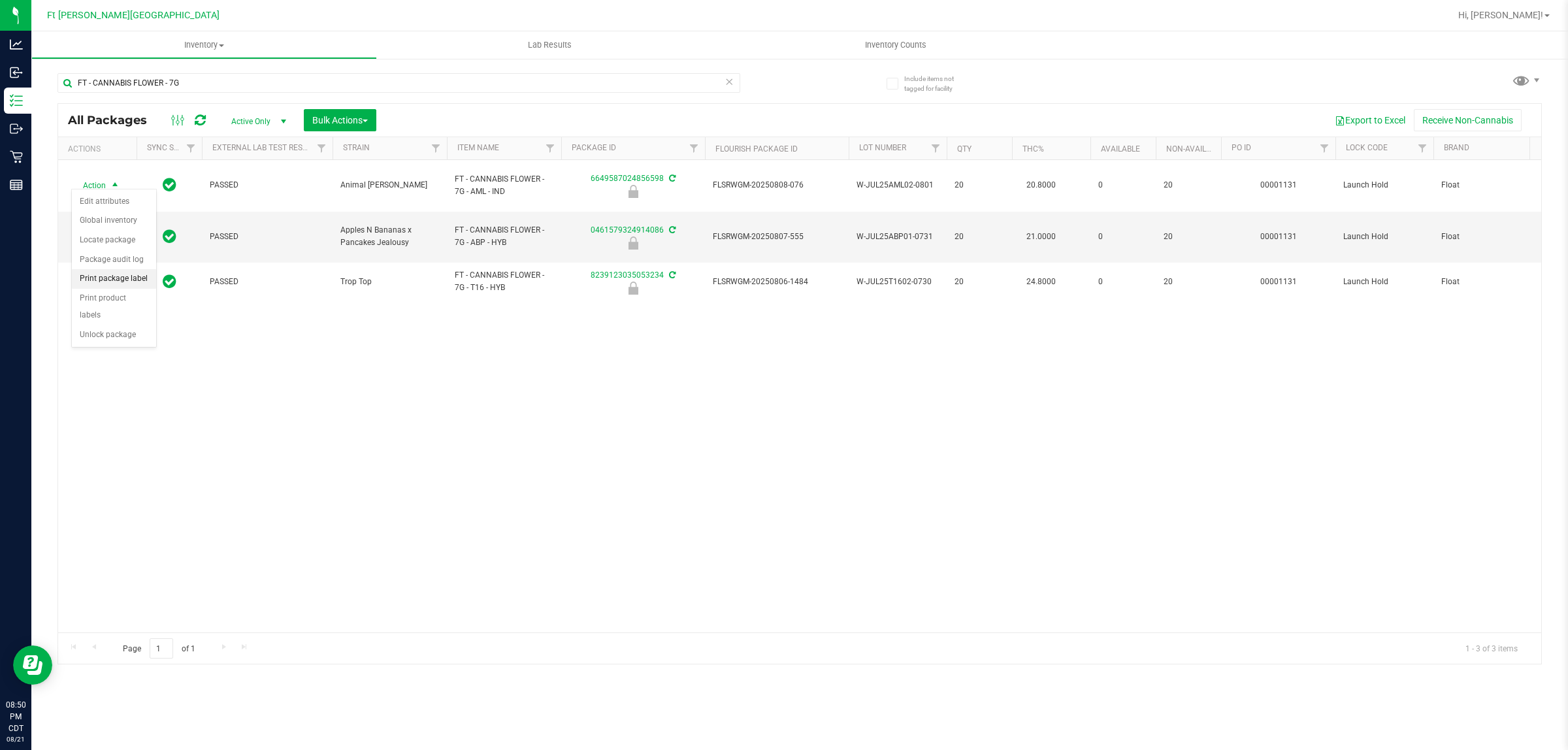
click at [125, 284] on li "Print package label" at bounding box center [114, 278] width 84 height 19
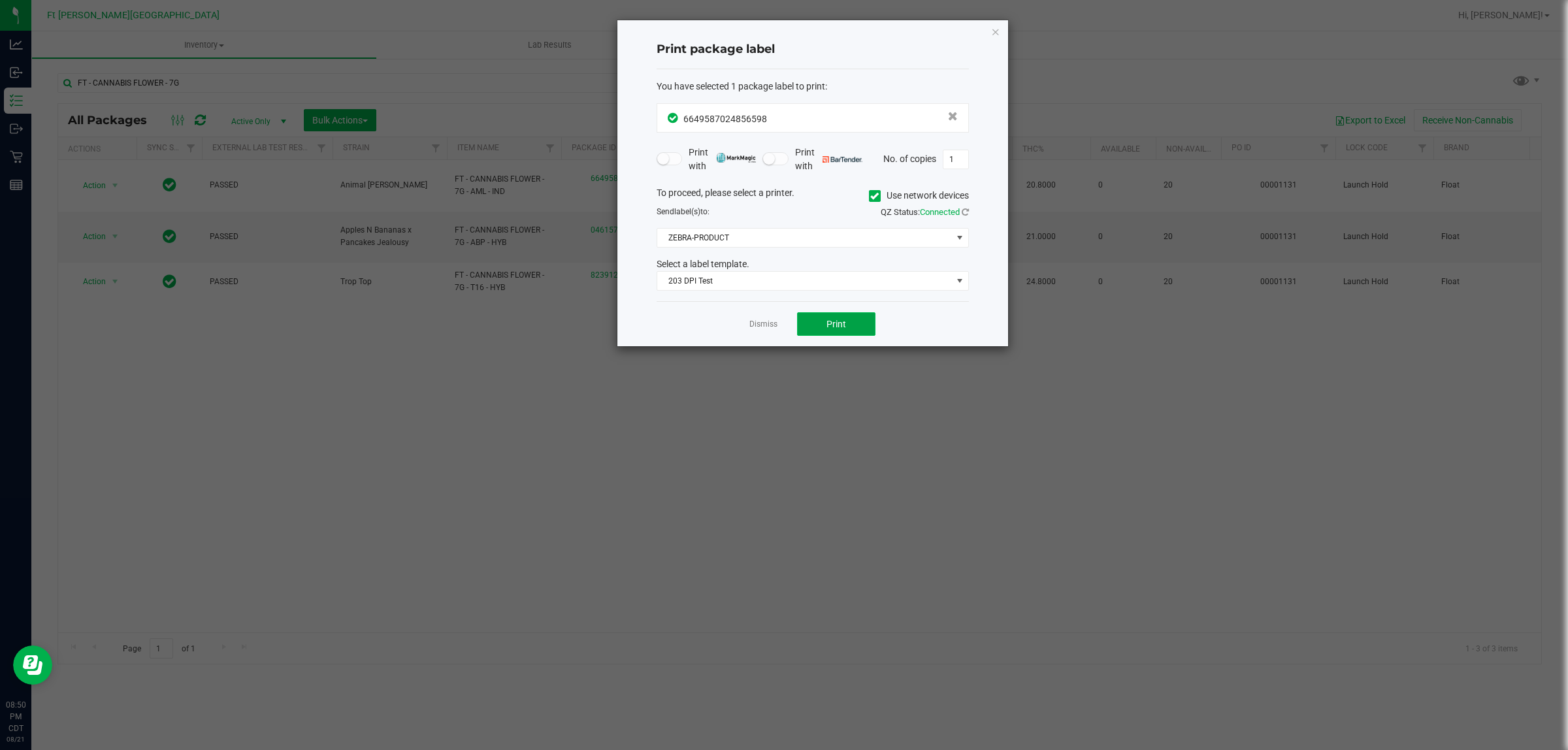
click at [834, 313] on button "Print" at bounding box center [836, 324] width 79 height 23
click at [769, 327] on link "Dismiss" at bounding box center [764, 324] width 28 height 11
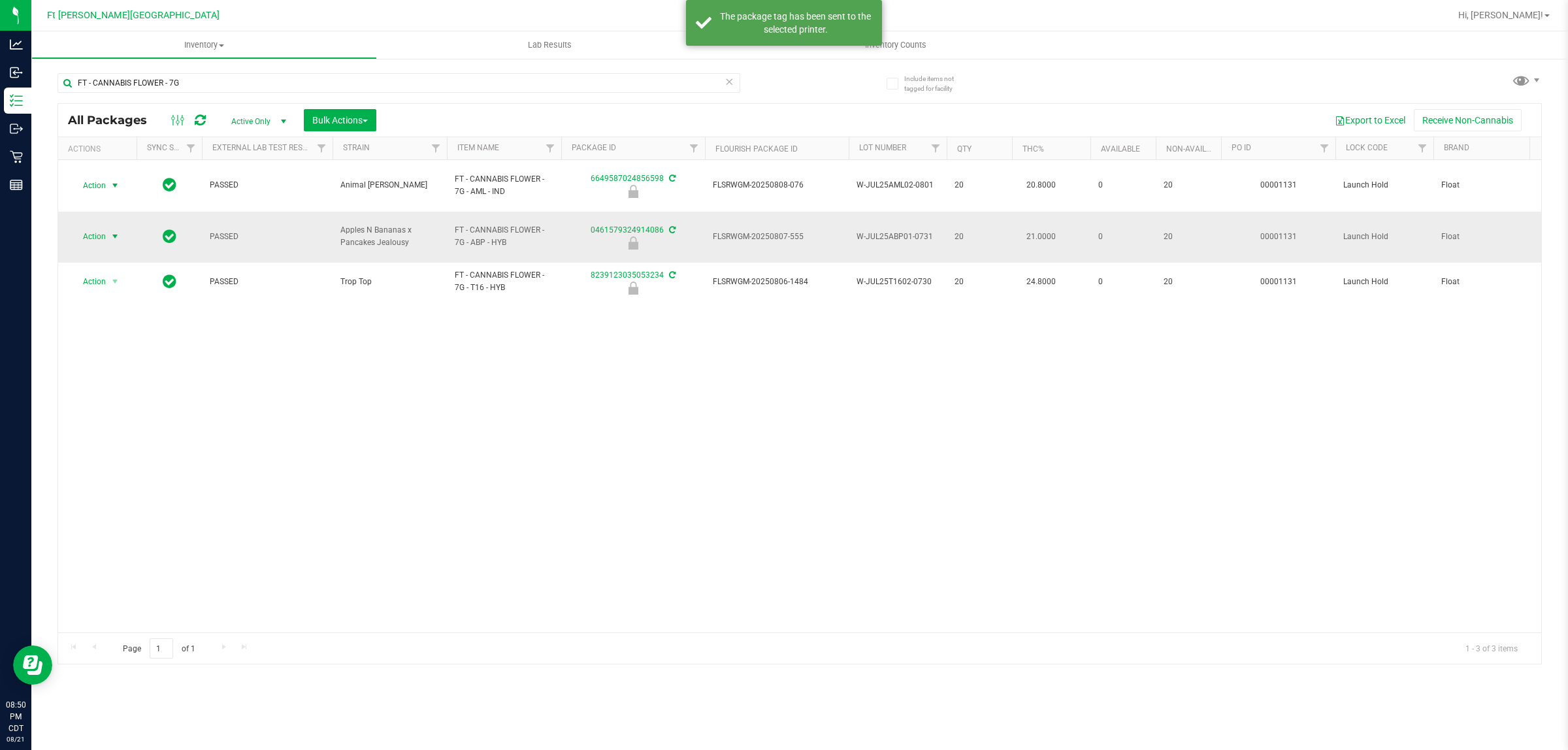
click at [98, 227] on span "Action" at bounding box center [89, 236] width 35 height 18
click at [140, 325] on li "Print package label" at bounding box center [114, 322] width 84 height 19
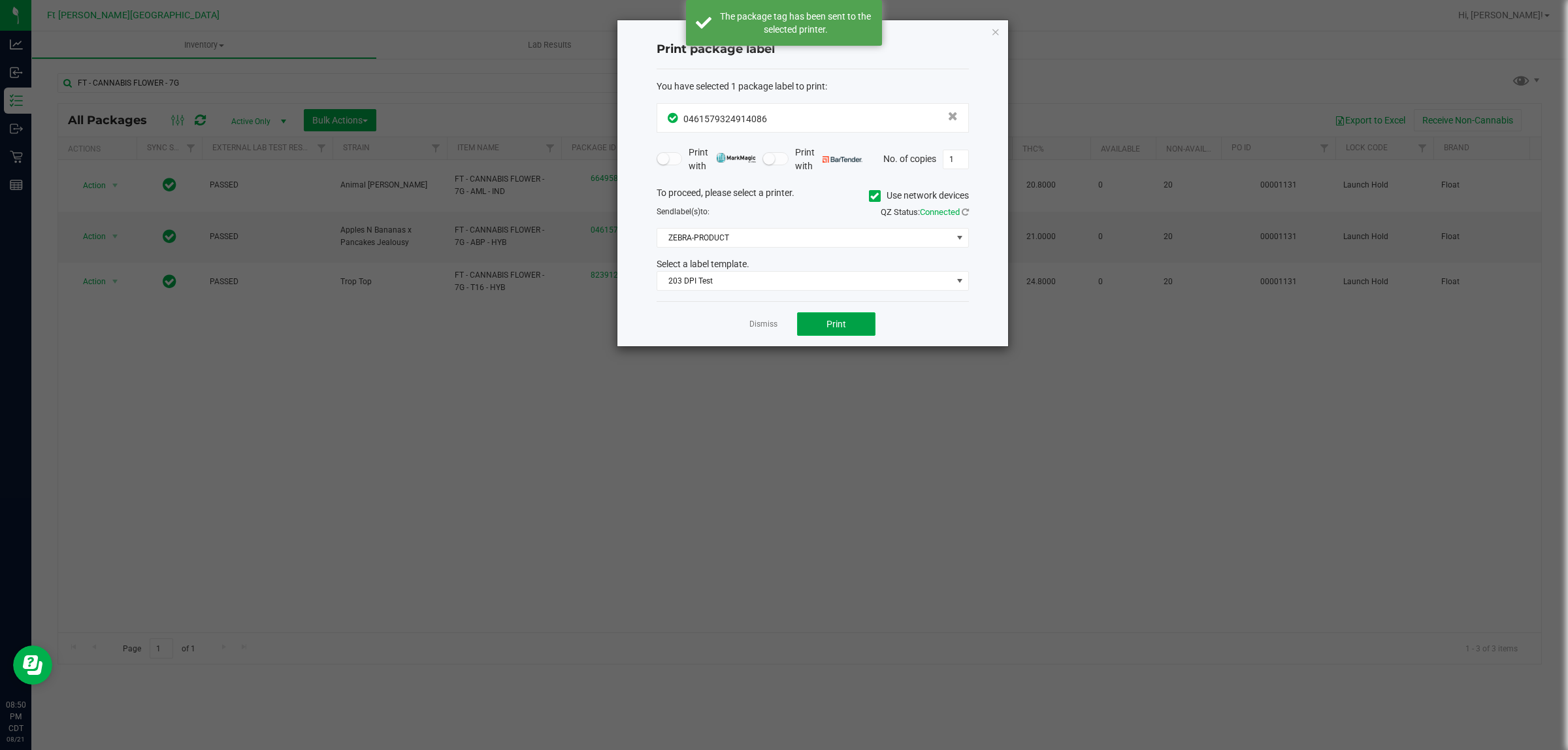
click at [846, 322] on button "Print" at bounding box center [836, 324] width 79 height 23
click at [763, 325] on link "Dismiss" at bounding box center [764, 324] width 28 height 11
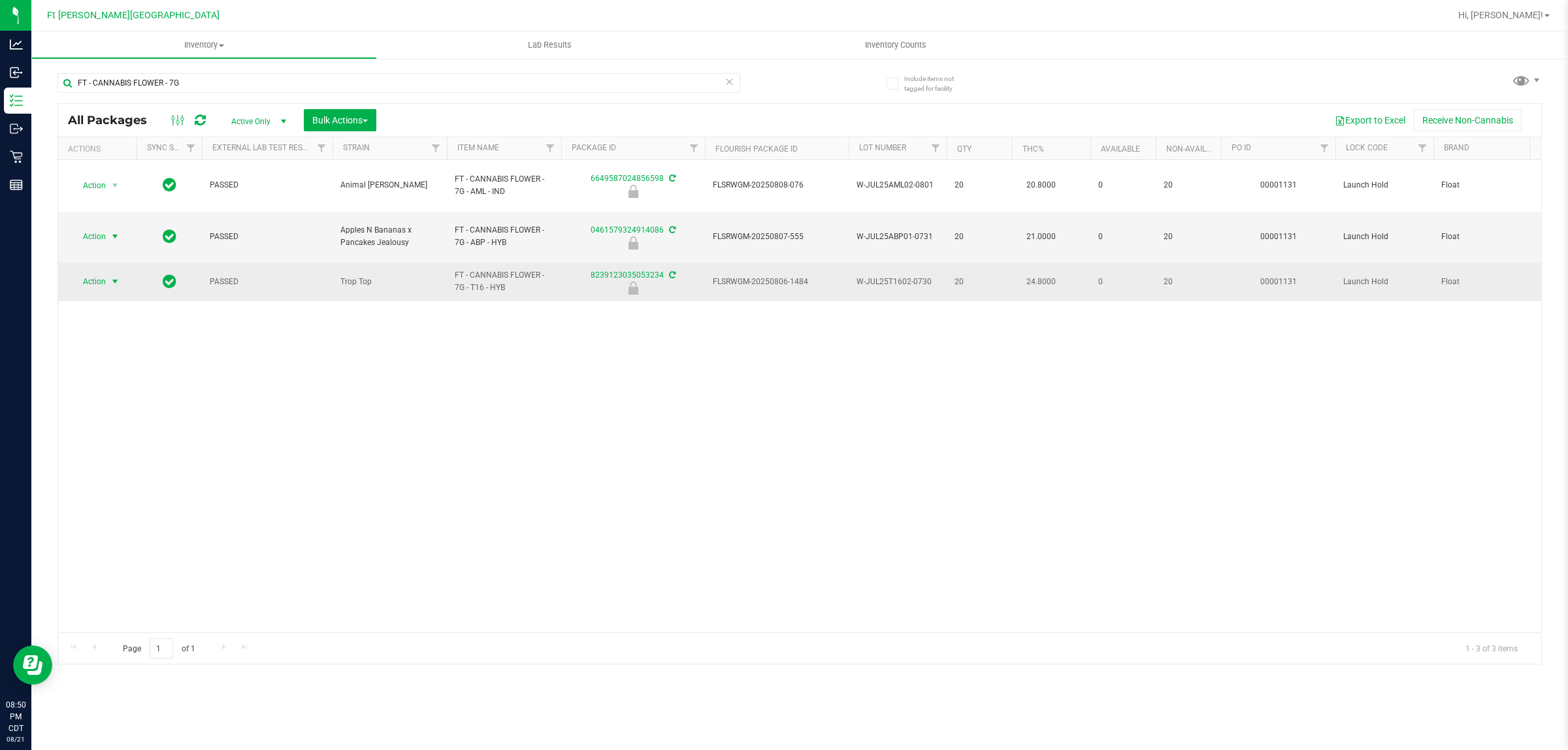
click at [98, 272] on span "Action" at bounding box center [89, 281] width 35 height 18
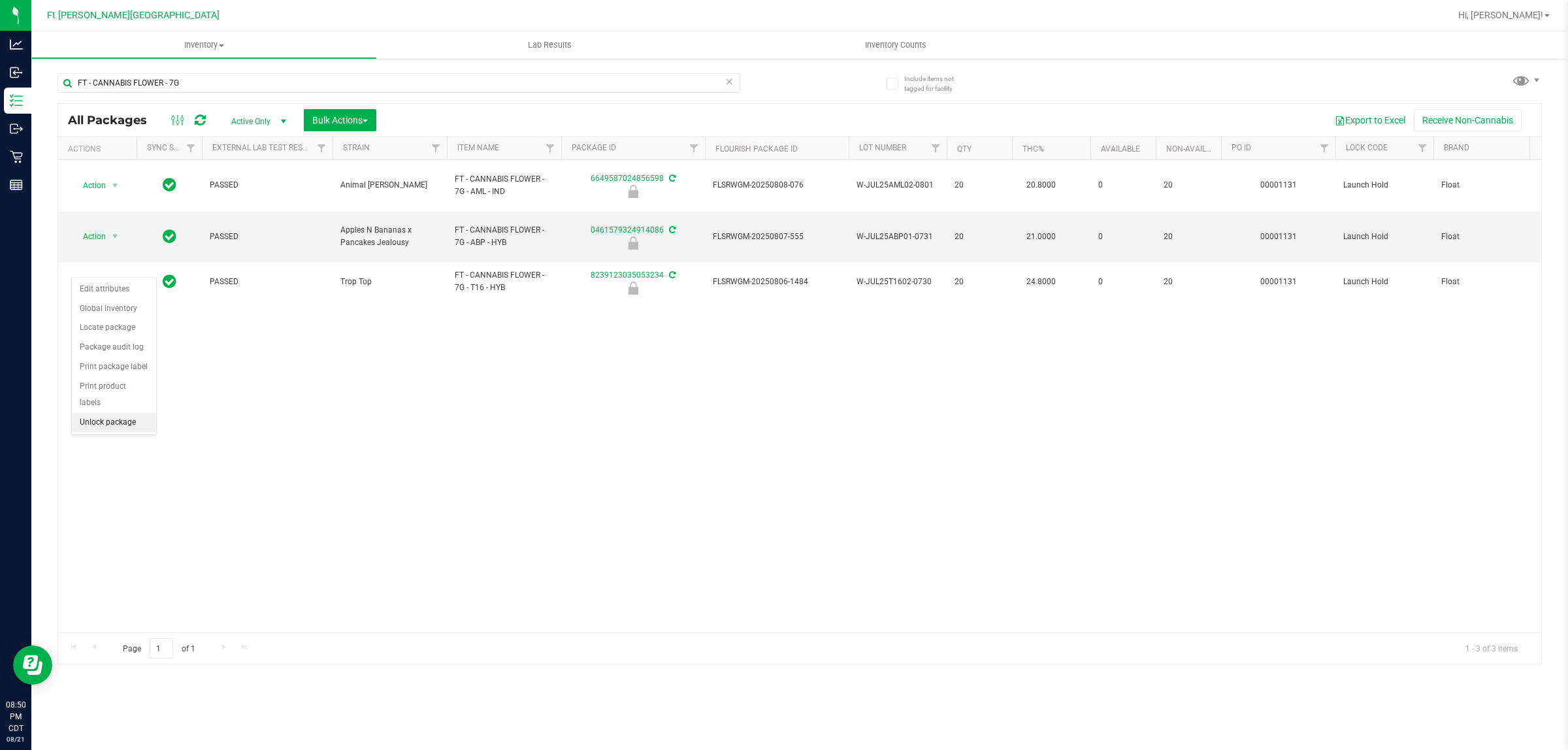
click at [129, 413] on li "Unlock package" at bounding box center [114, 422] width 84 height 19
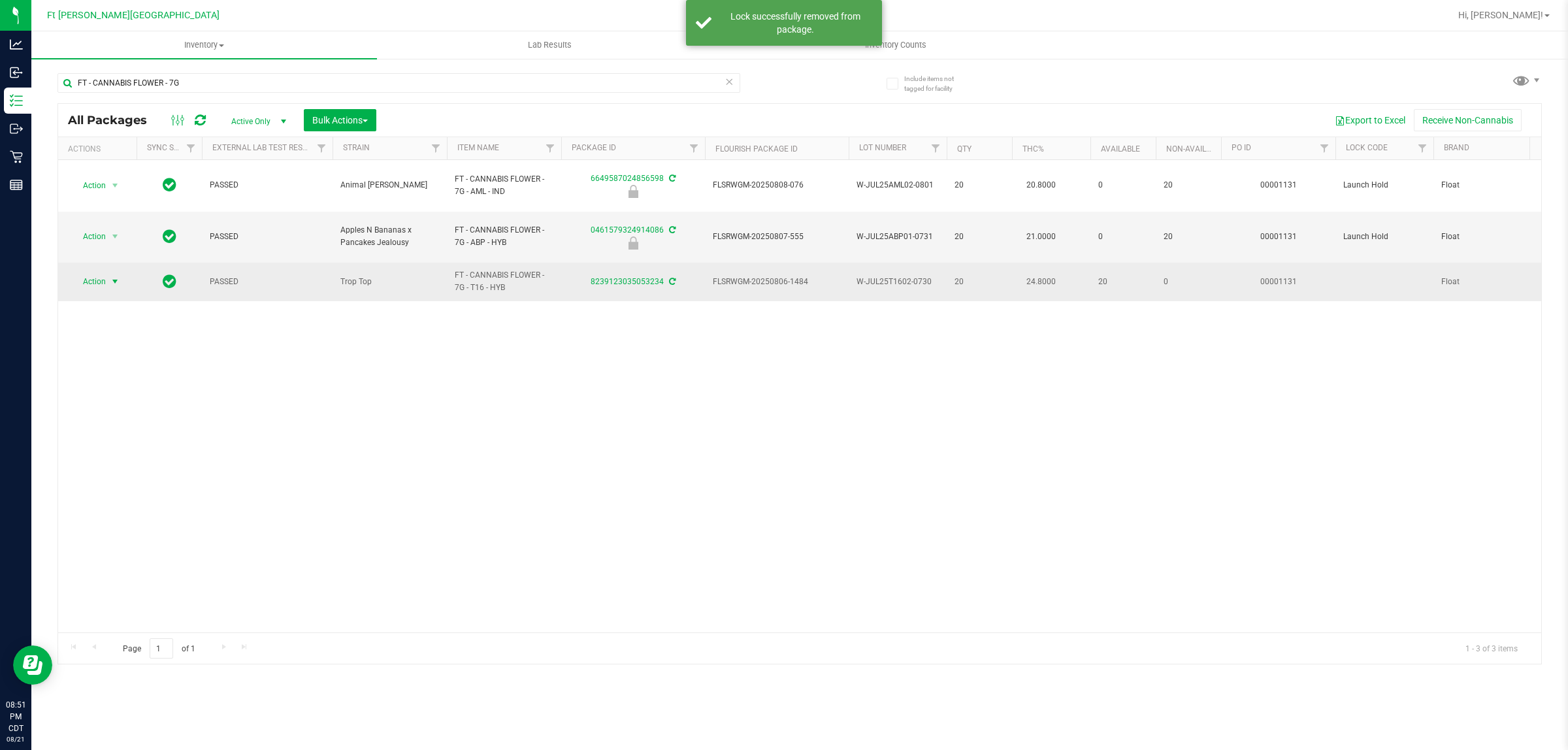
click at [121, 275] on span "select" at bounding box center [115, 281] width 17 height 18
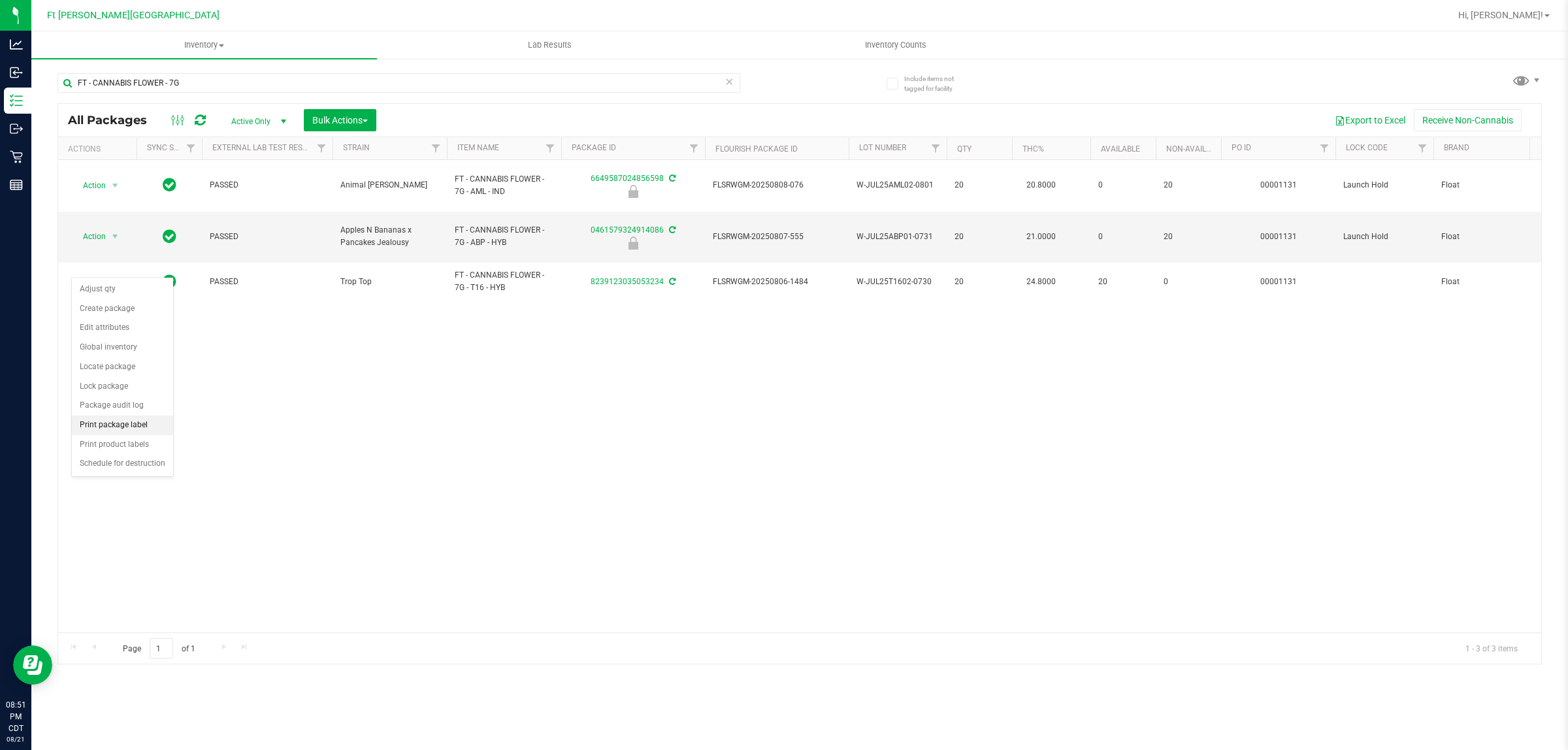
click at [140, 434] on li "Print package label" at bounding box center [122, 424] width 101 height 19
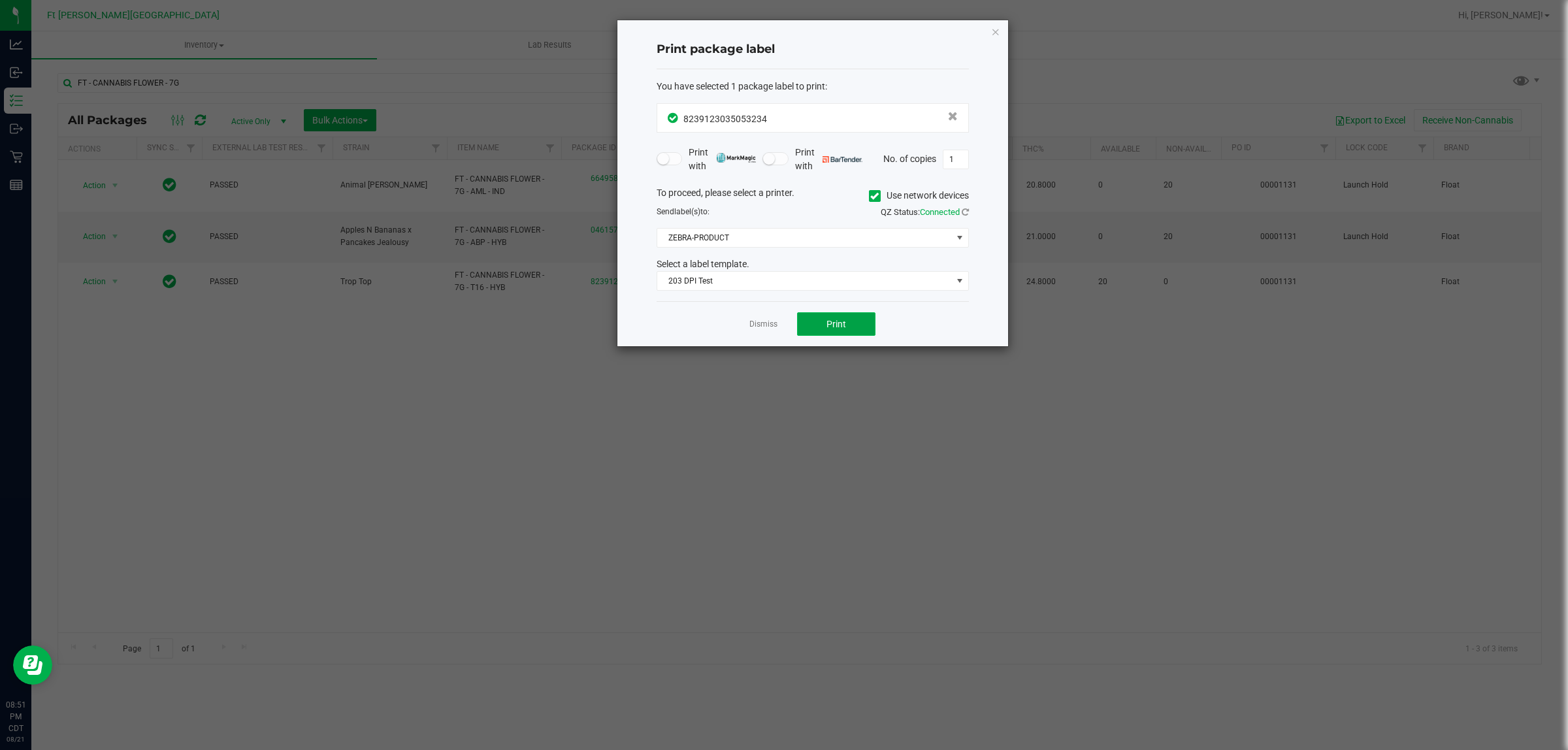
click at [844, 327] on span "Print" at bounding box center [835, 324] width 19 height 11
click at [756, 328] on link "Dismiss" at bounding box center [764, 324] width 28 height 11
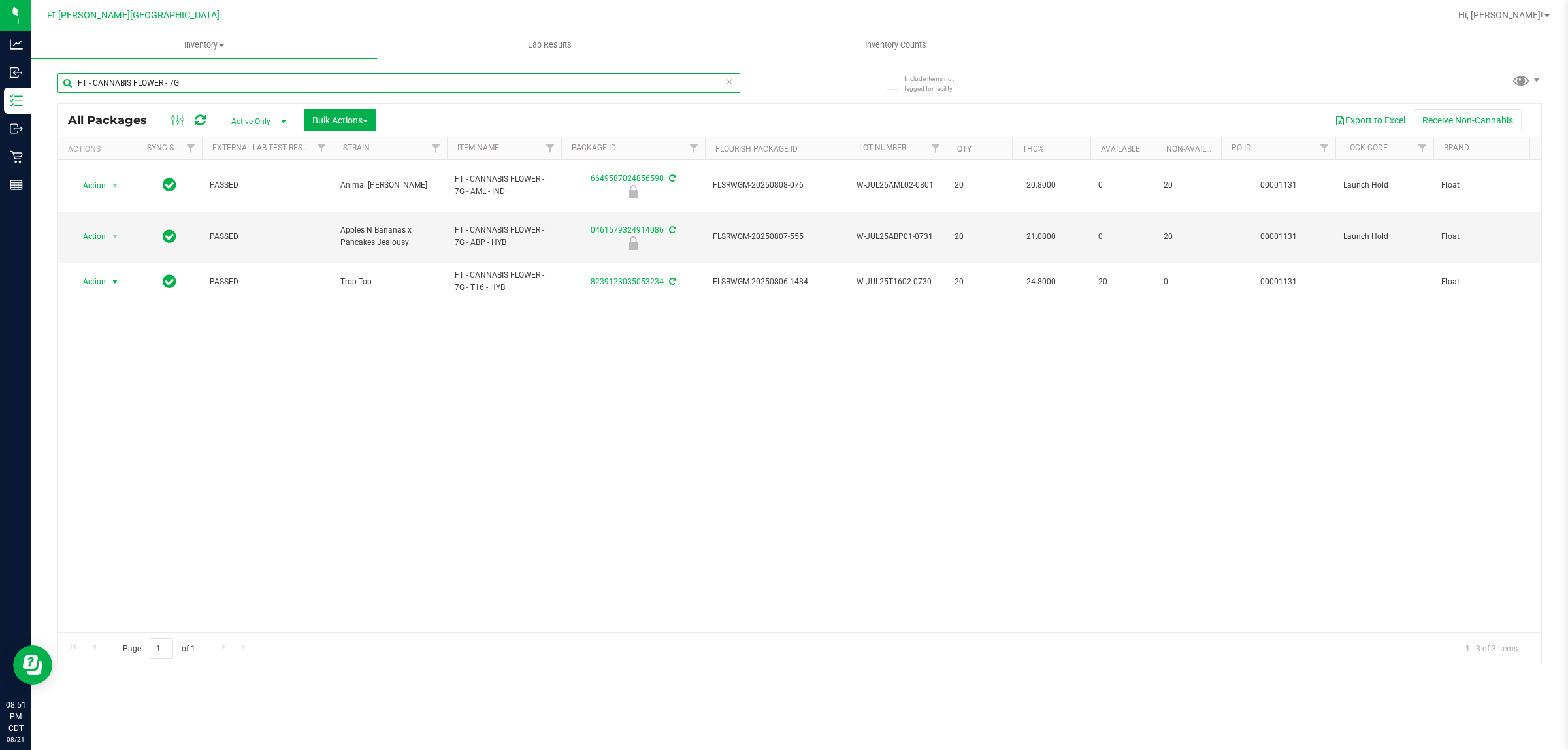
click at [379, 80] on input "FT - CANNABIS FLOWER - 7G" at bounding box center [398, 83] width 683 height 19
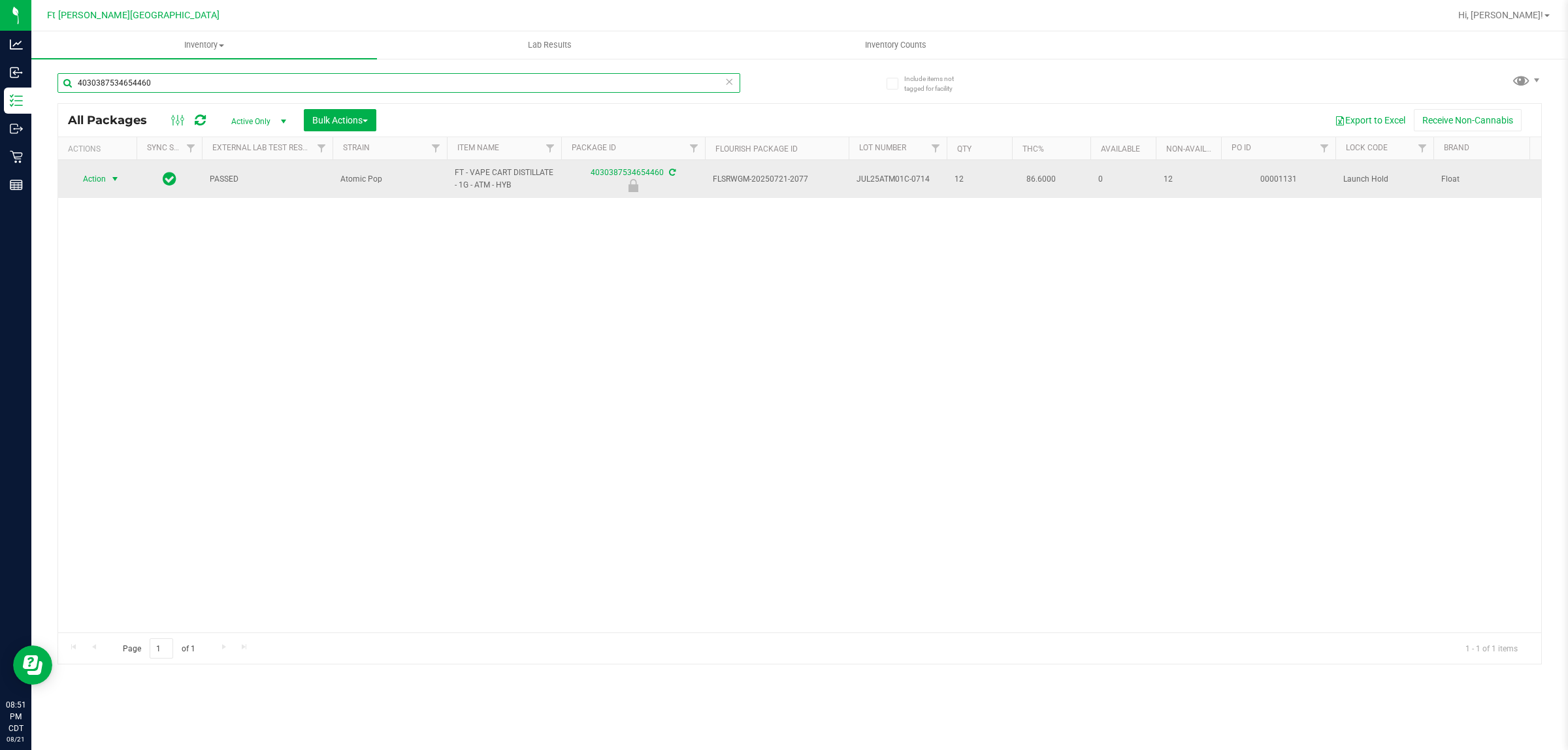
type input "4030387534654460"
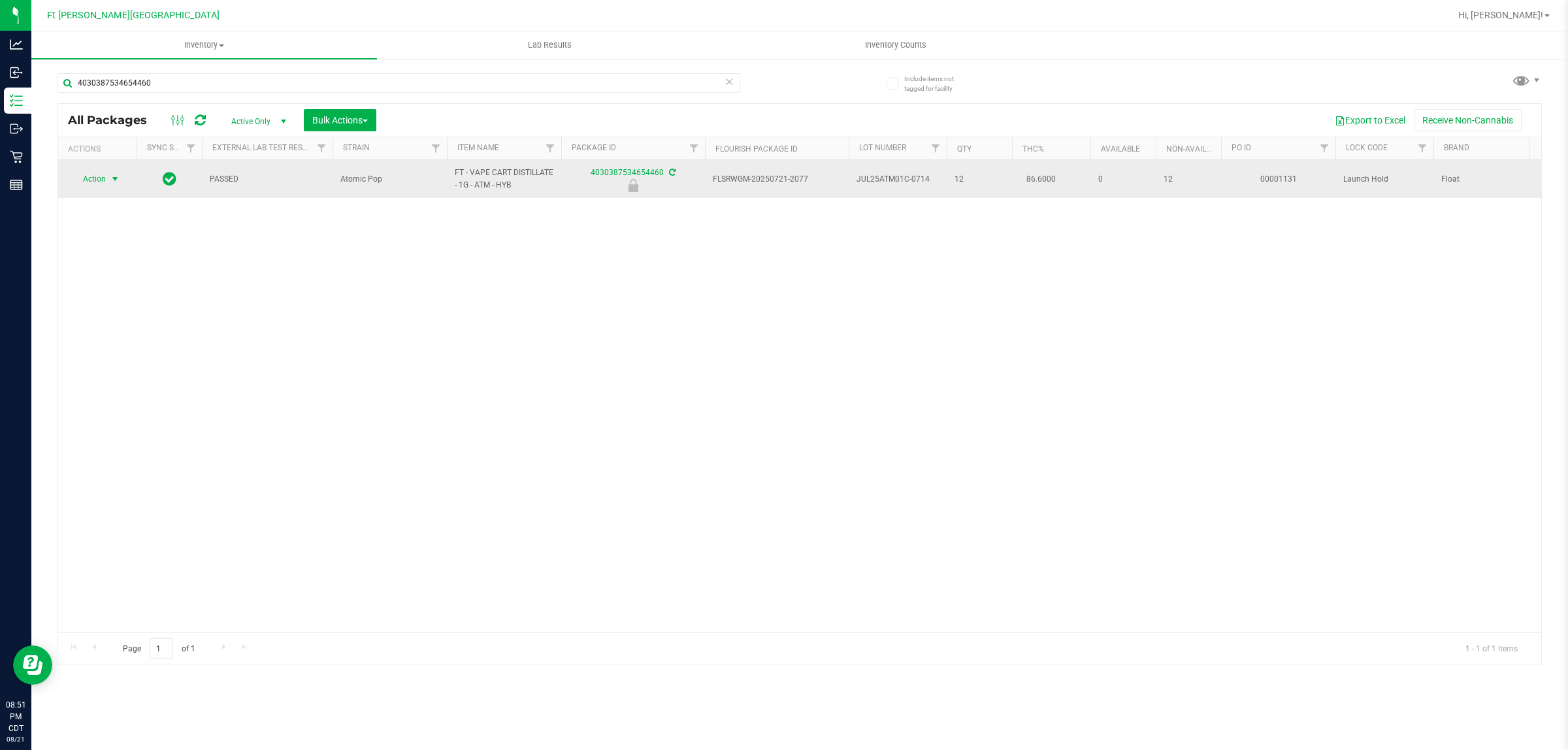
click at [101, 180] on span "Action" at bounding box center [89, 179] width 35 height 18
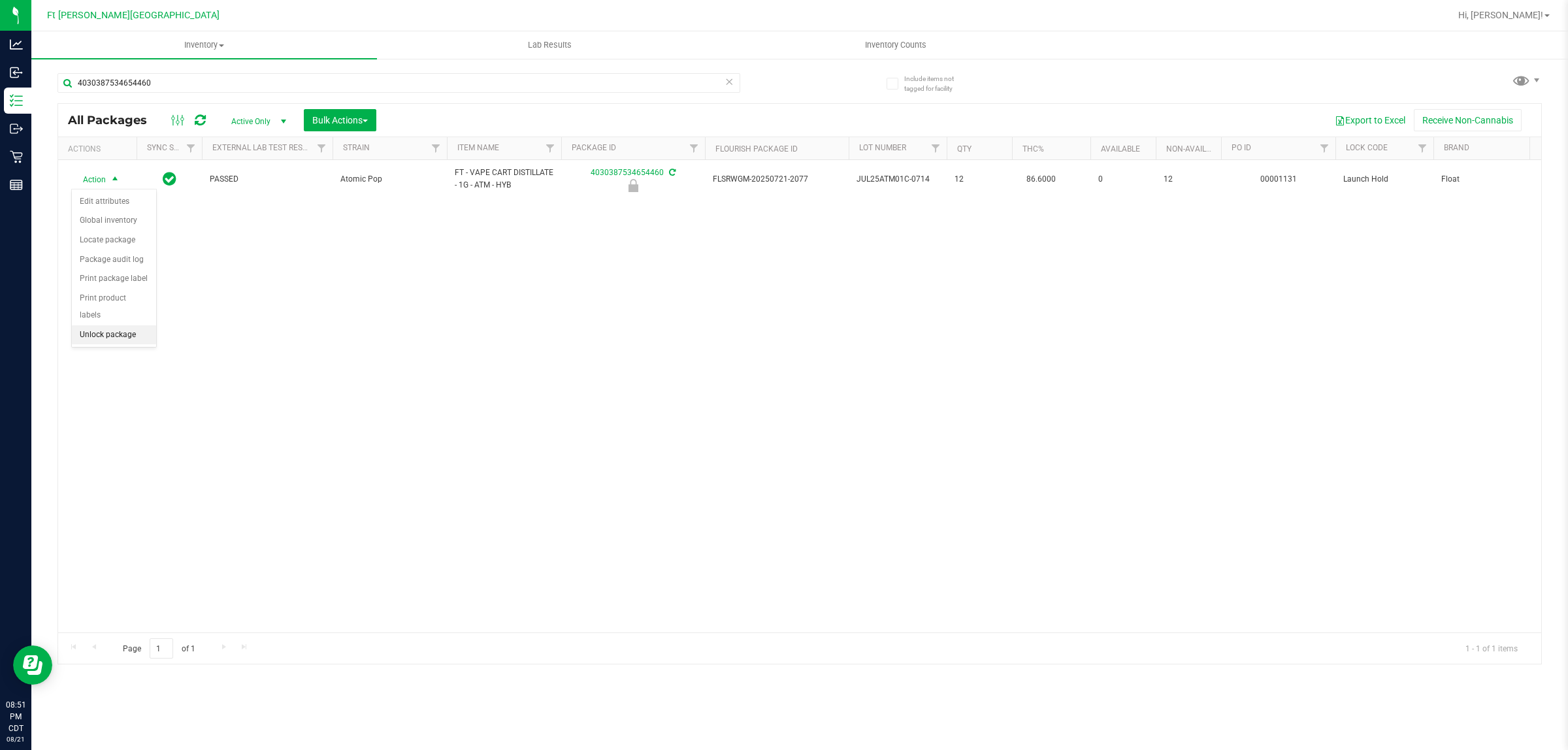
click at [140, 325] on li "Unlock package" at bounding box center [114, 334] width 84 height 19
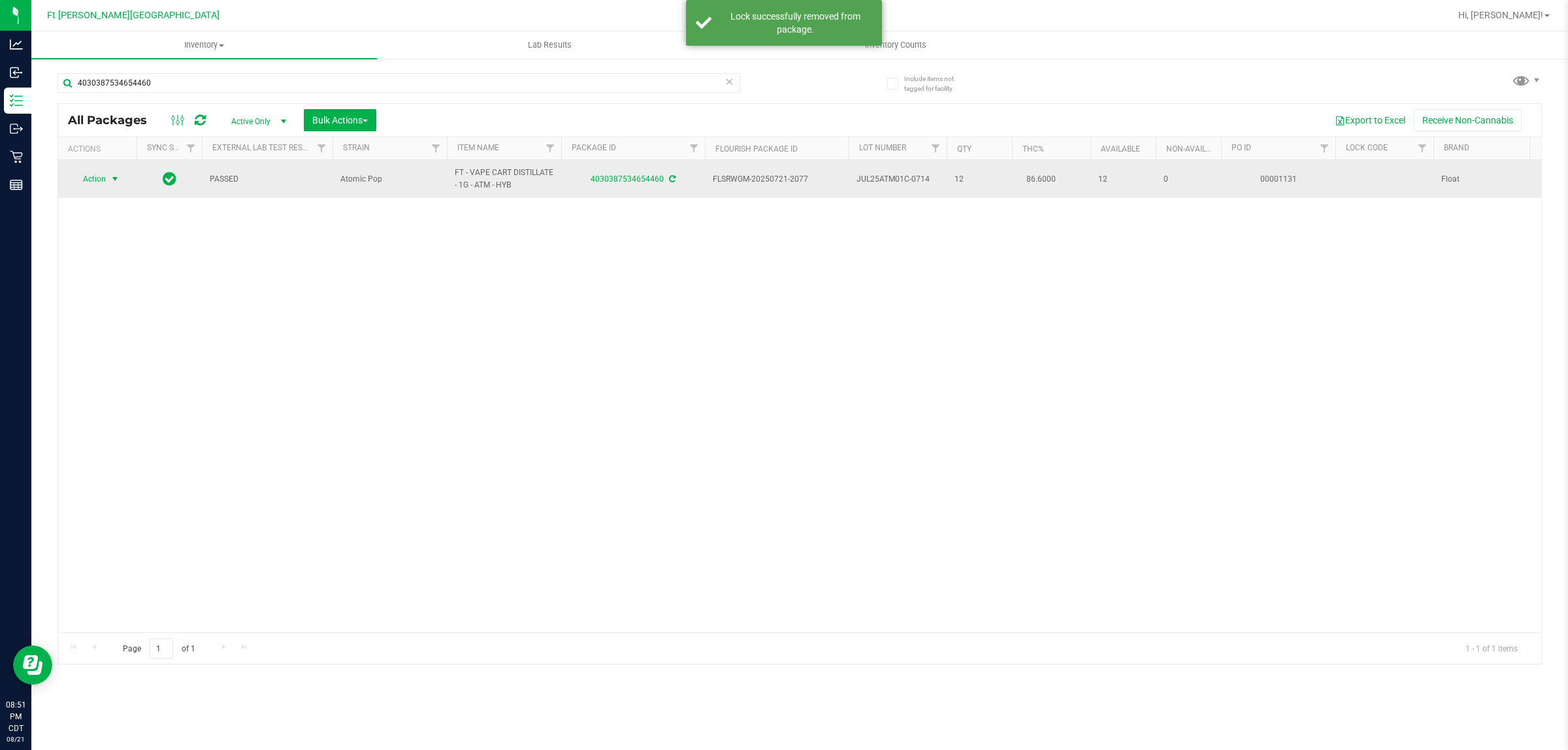
click at [99, 180] on span "Action" at bounding box center [89, 179] width 35 height 18
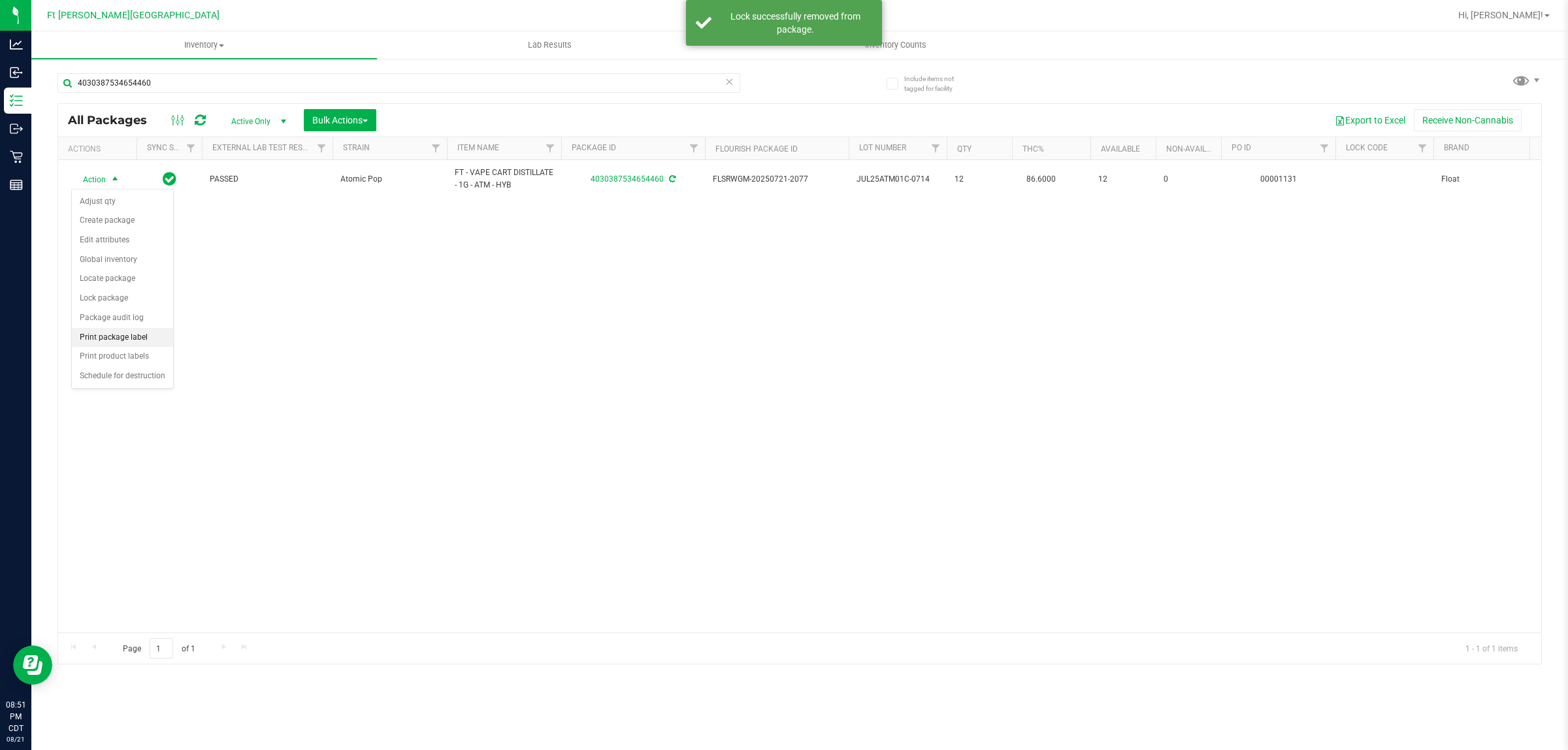
click at [145, 346] on li "Print package label" at bounding box center [122, 337] width 101 height 19
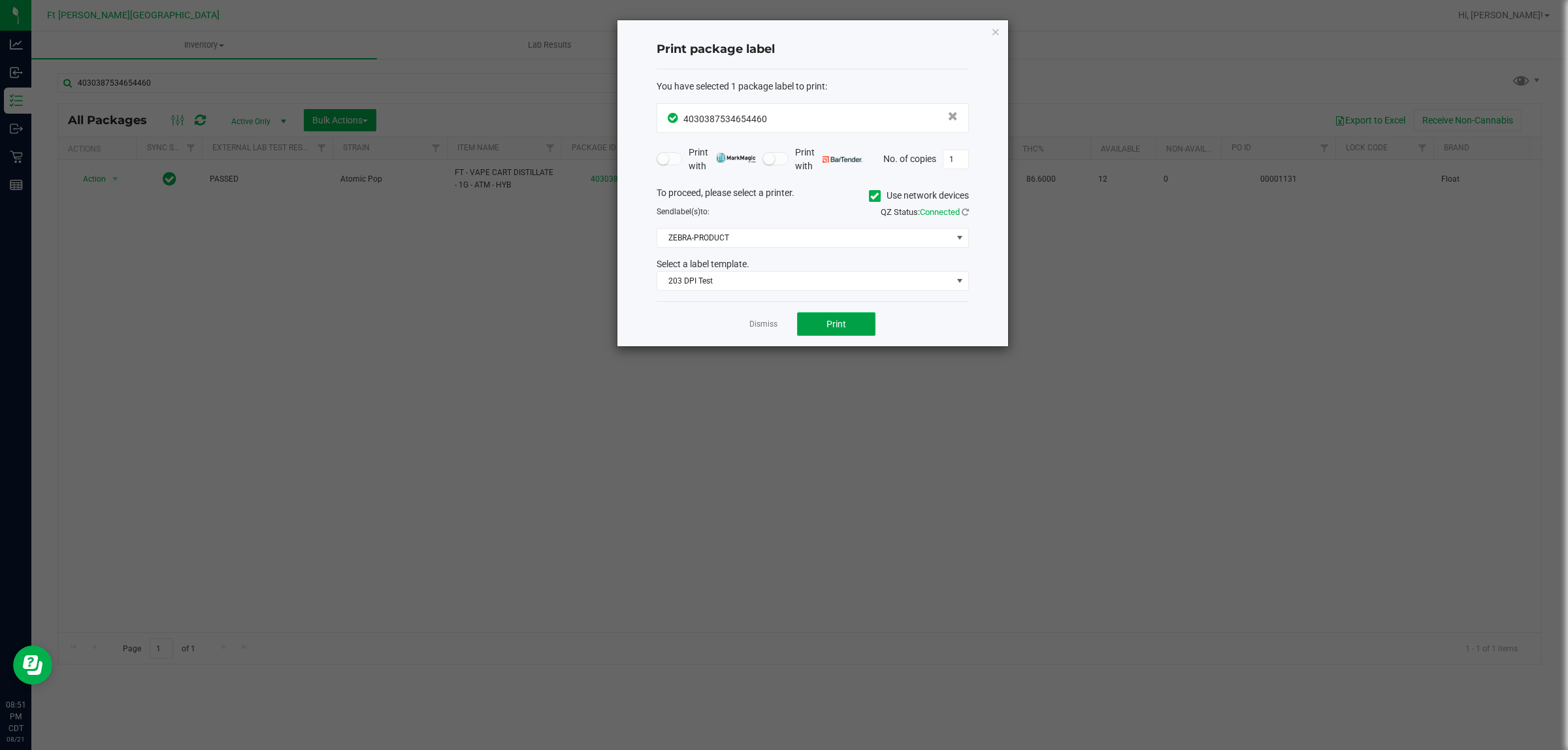
click at [831, 322] on span "Print" at bounding box center [835, 324] width 19 height 11
click at [768, 330] on link "Dismiss" at bounding box center [764, 324] width 28 height 11
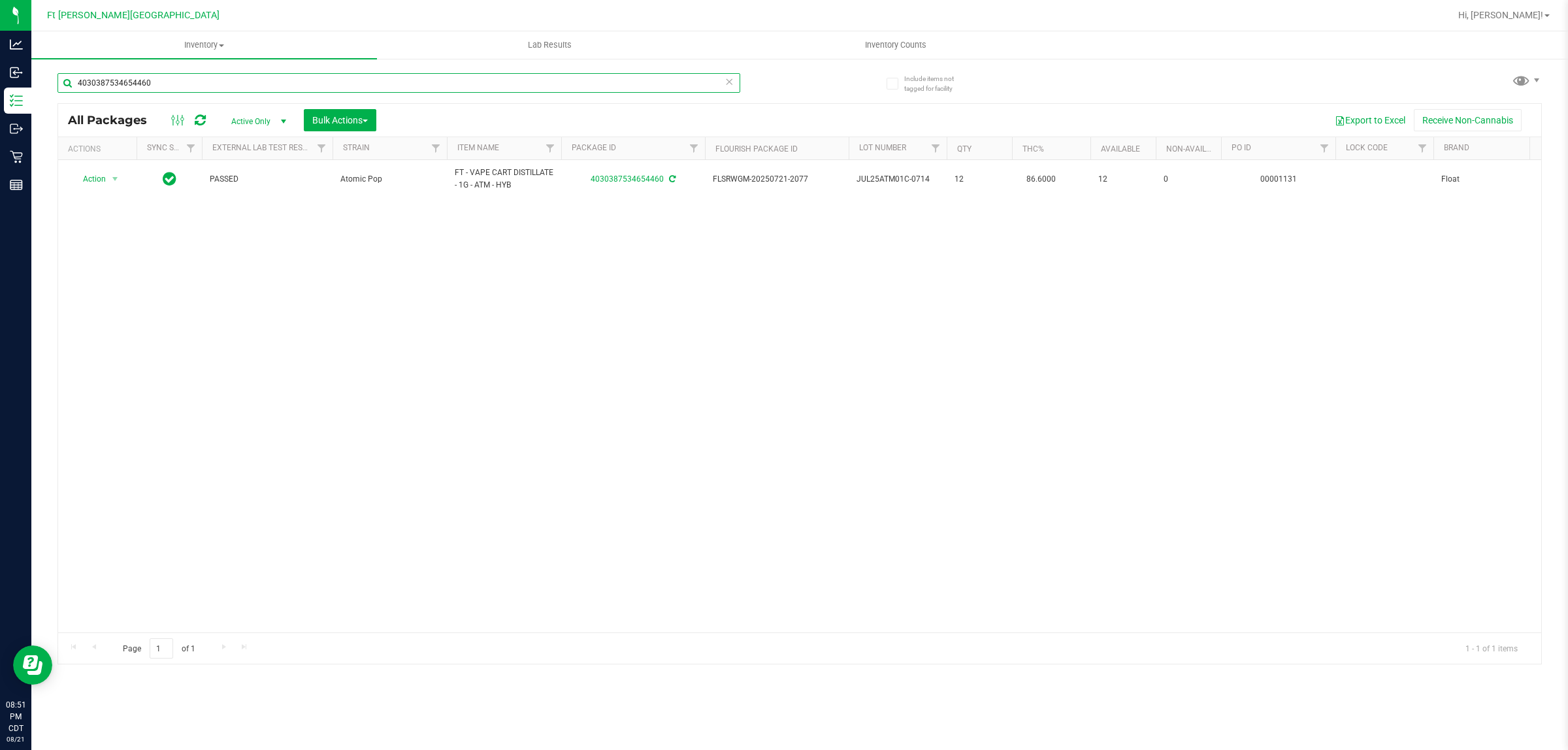
click at [287, 79] on input "4030387534654460" at bounding box center [398, 83] width 683 height 19
click at [288, 79] on input "4030387534654460" at bounding box center [398, 83] width 683 height 19
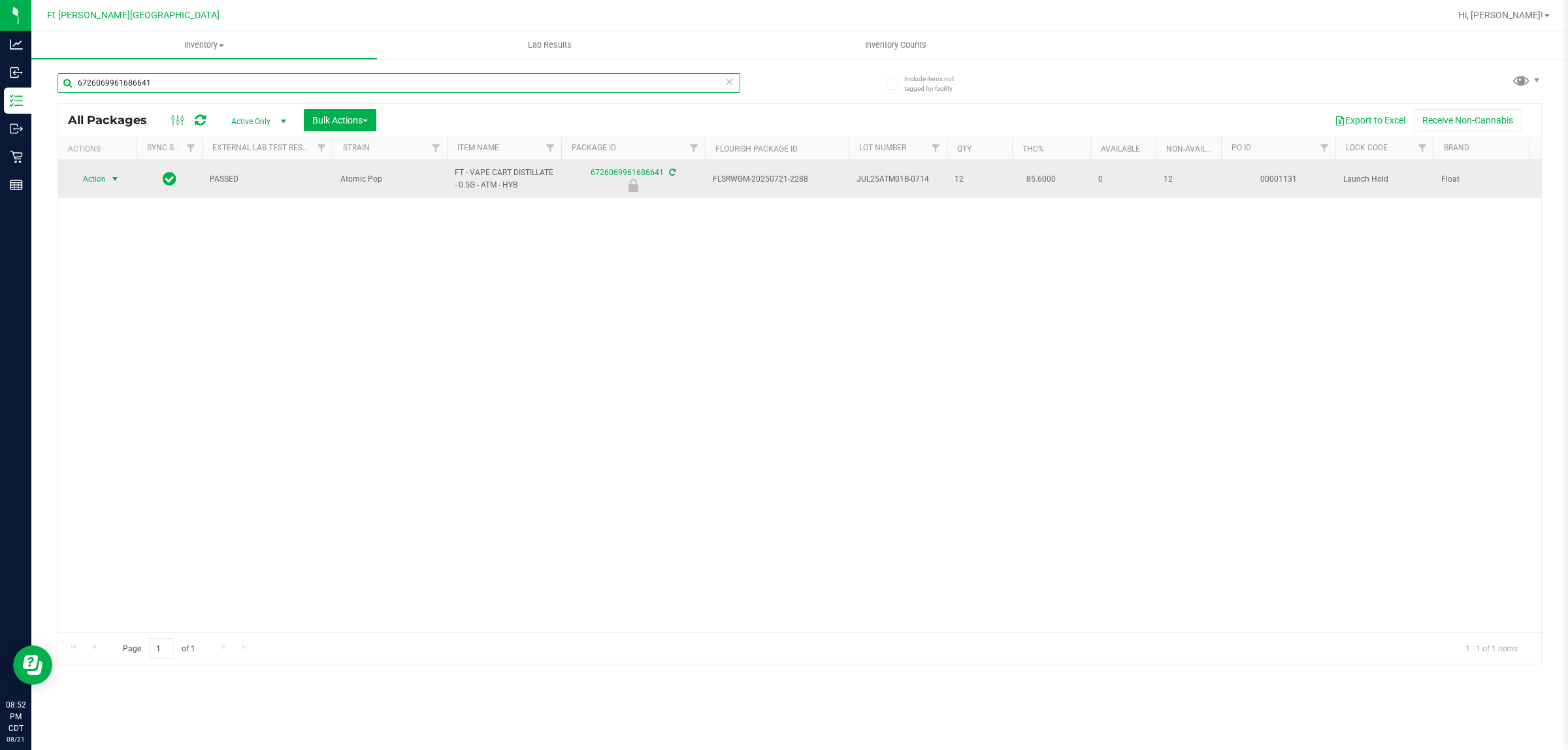
type input "6726069961686641"
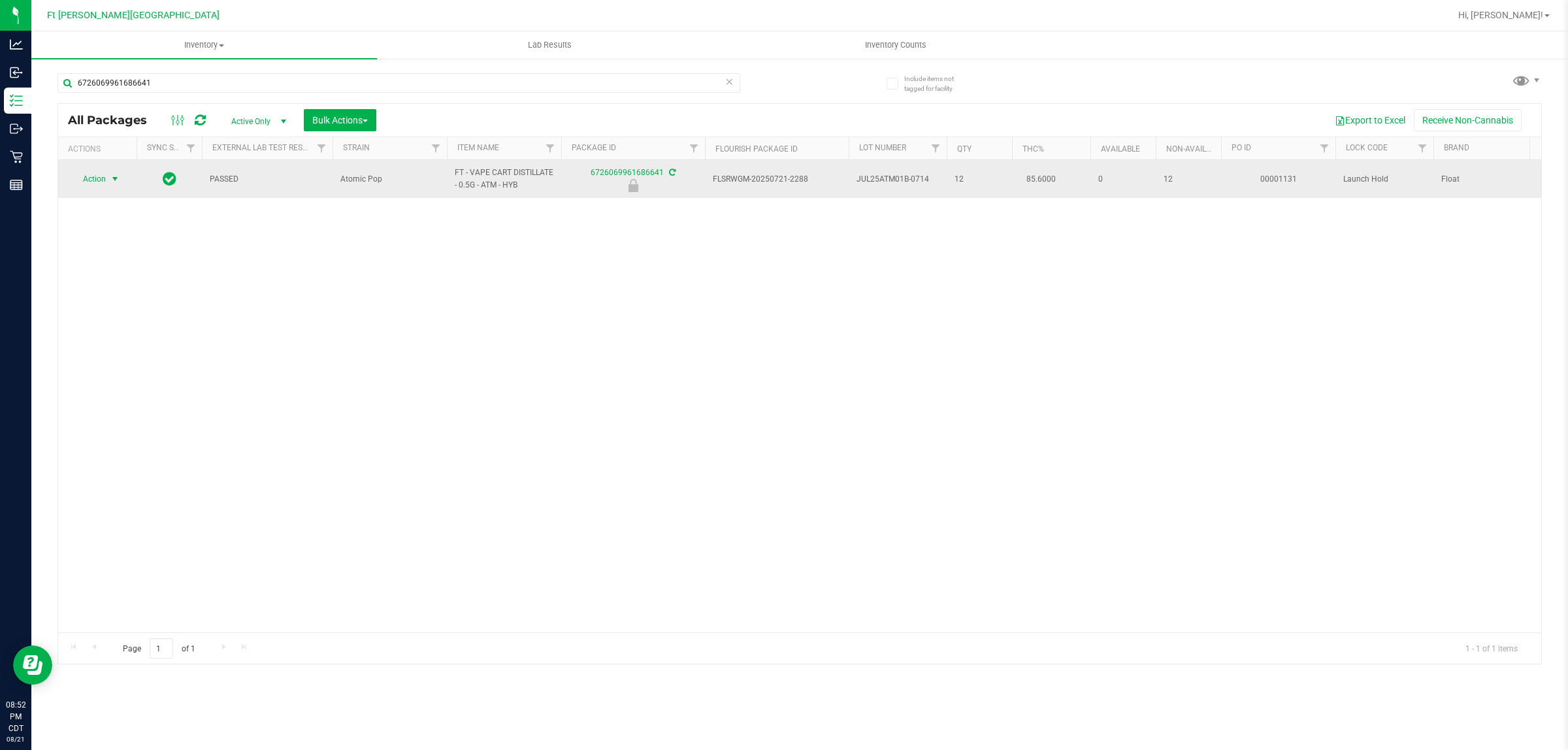
click at [90, 178] on span "Action" at bounding box center [89, 179] width 35 height 18
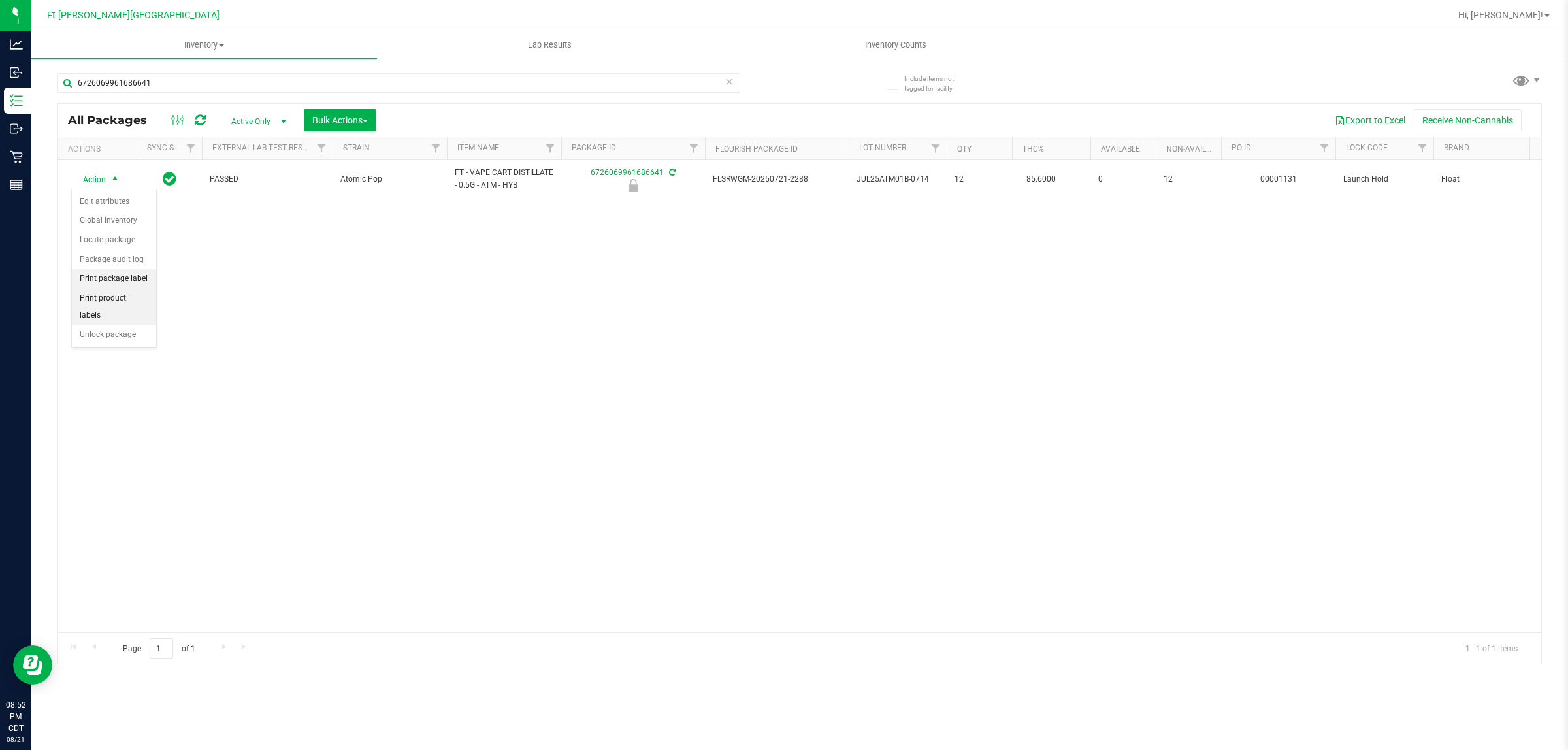
click at [134, 281] on li "Print package label" at bounding box center [114, 278] width 84 height 19
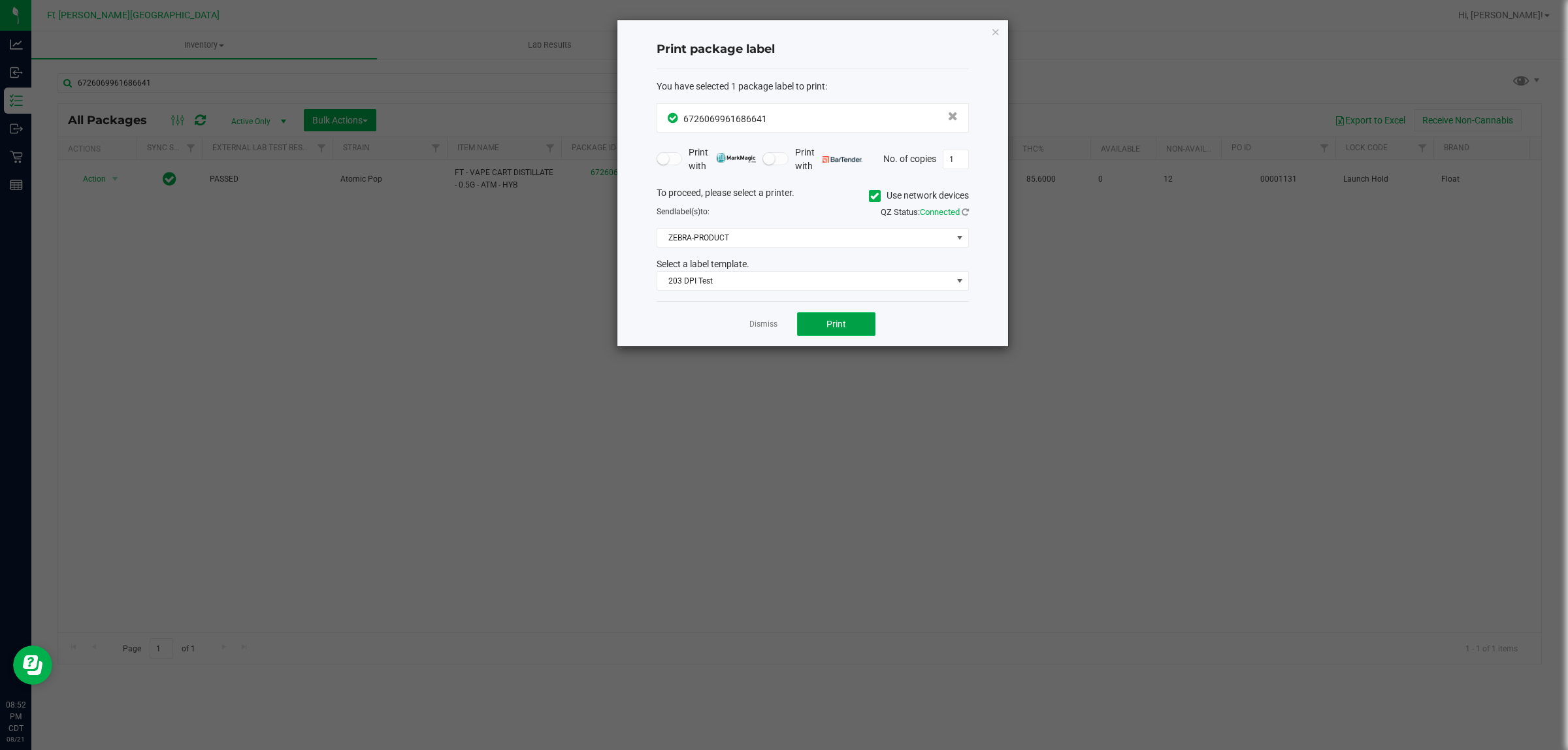
click at [830, 322] on span "Print" at bounding box center [835, 324] width 19 height 11
click at [759, 325] on link "Dismiss" at bounding box center [764, 324] width 28 height 11
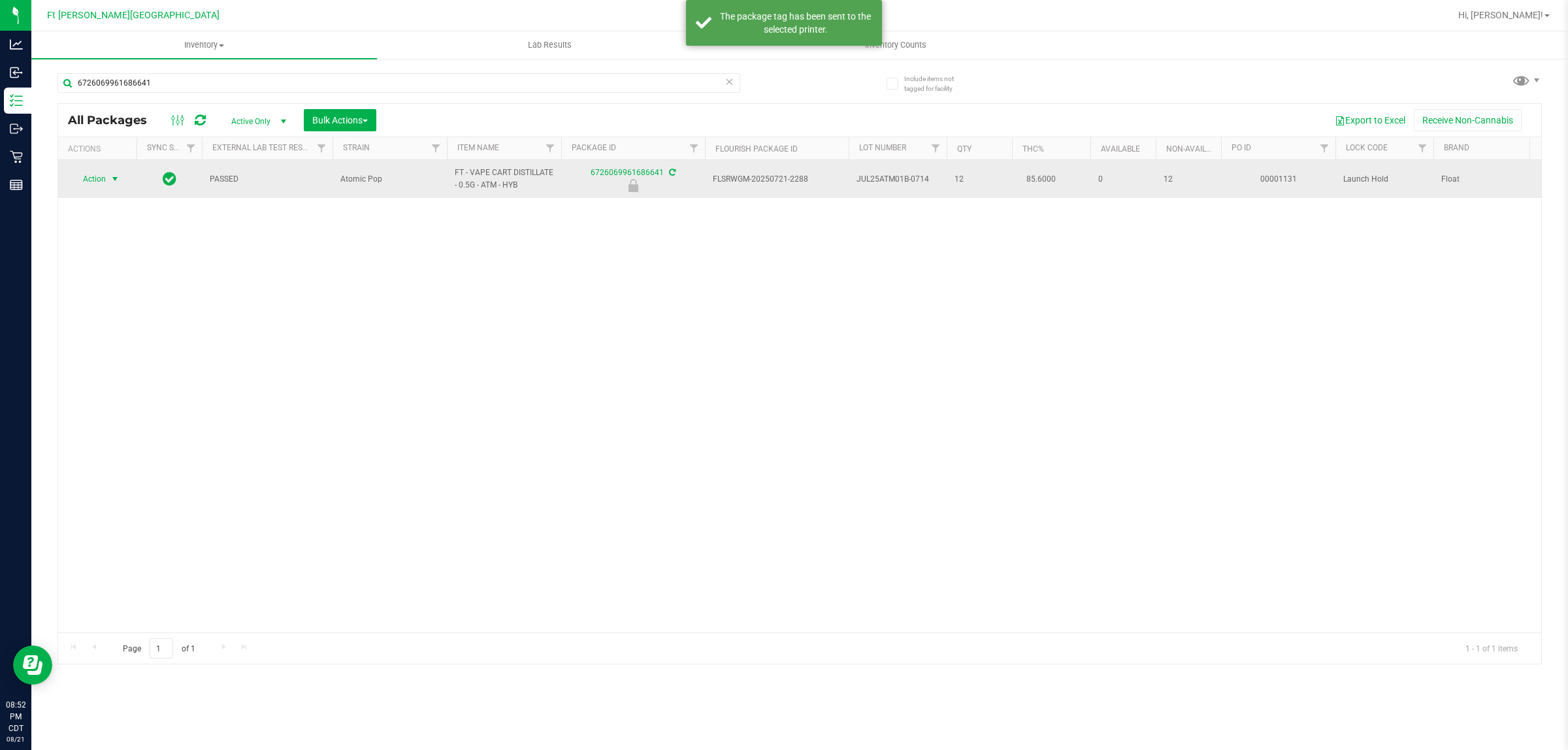
click at [63, 165] on td "Action Action Edit attributes Global inventory Locate package Package audit log…" at bounding box center [98, 179] width 79 height 38
click at [95, 187] on span "Action" at bounding box center [89, 179] width 35 height 18
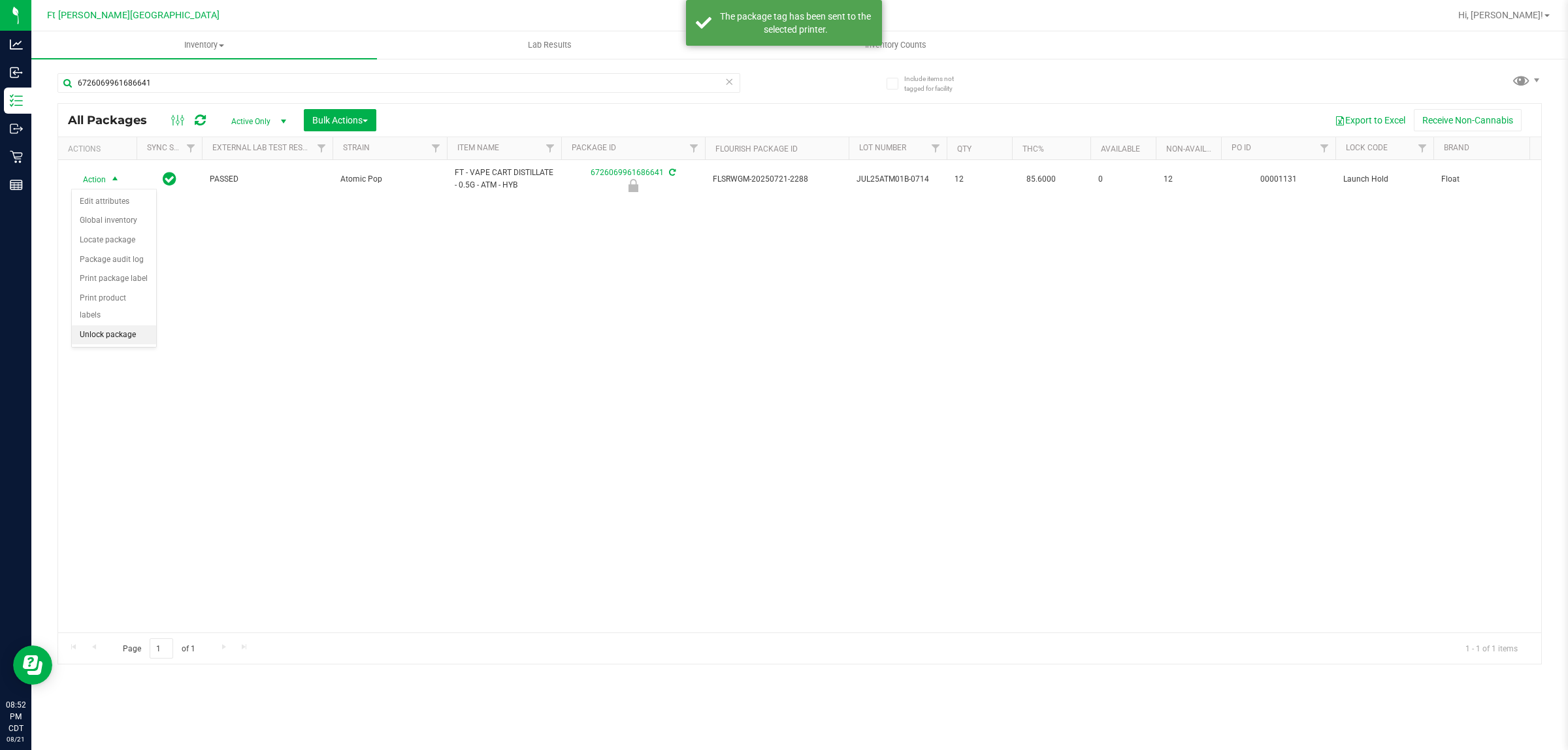
click at [124, 325] on li "Unlock package" at bounding box center [114, 334] width 84 height 19
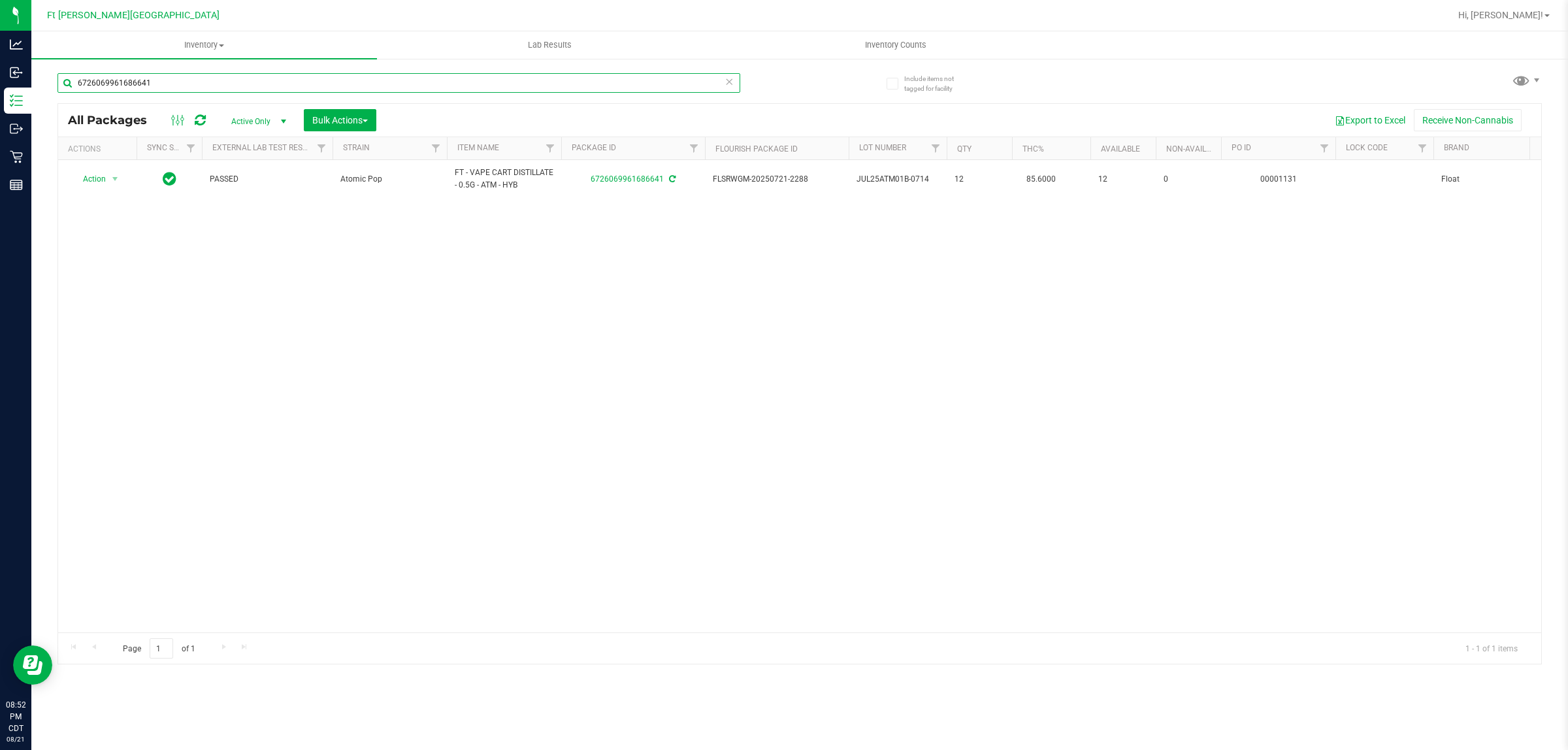
click at [358, 89] on input "6726069961686641" at bounding box center [398, 83] width 683 height 19
click at [359, 89] on input "6726069961686641" at bounding box center [398, 83] width 683 height 19
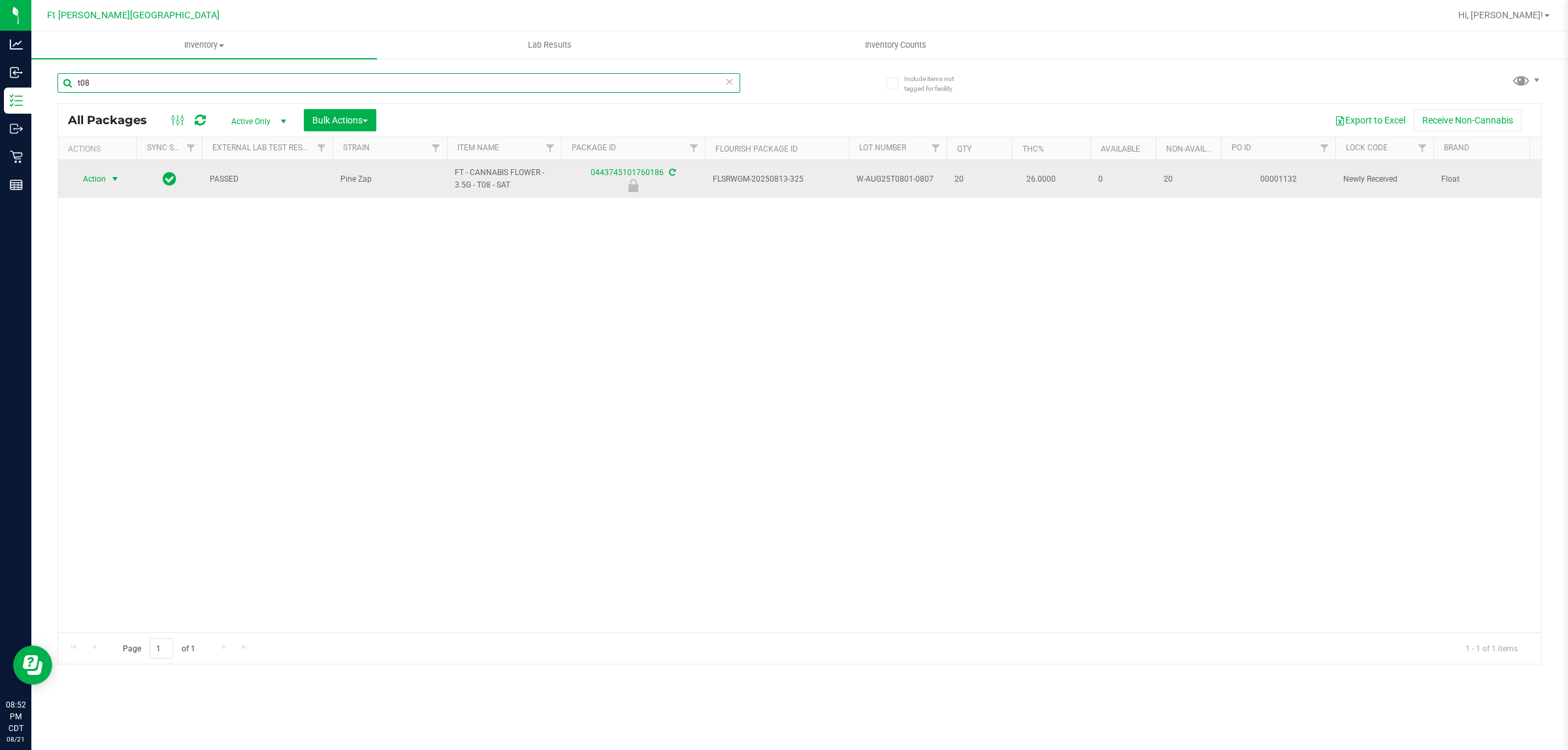
type input "t08"
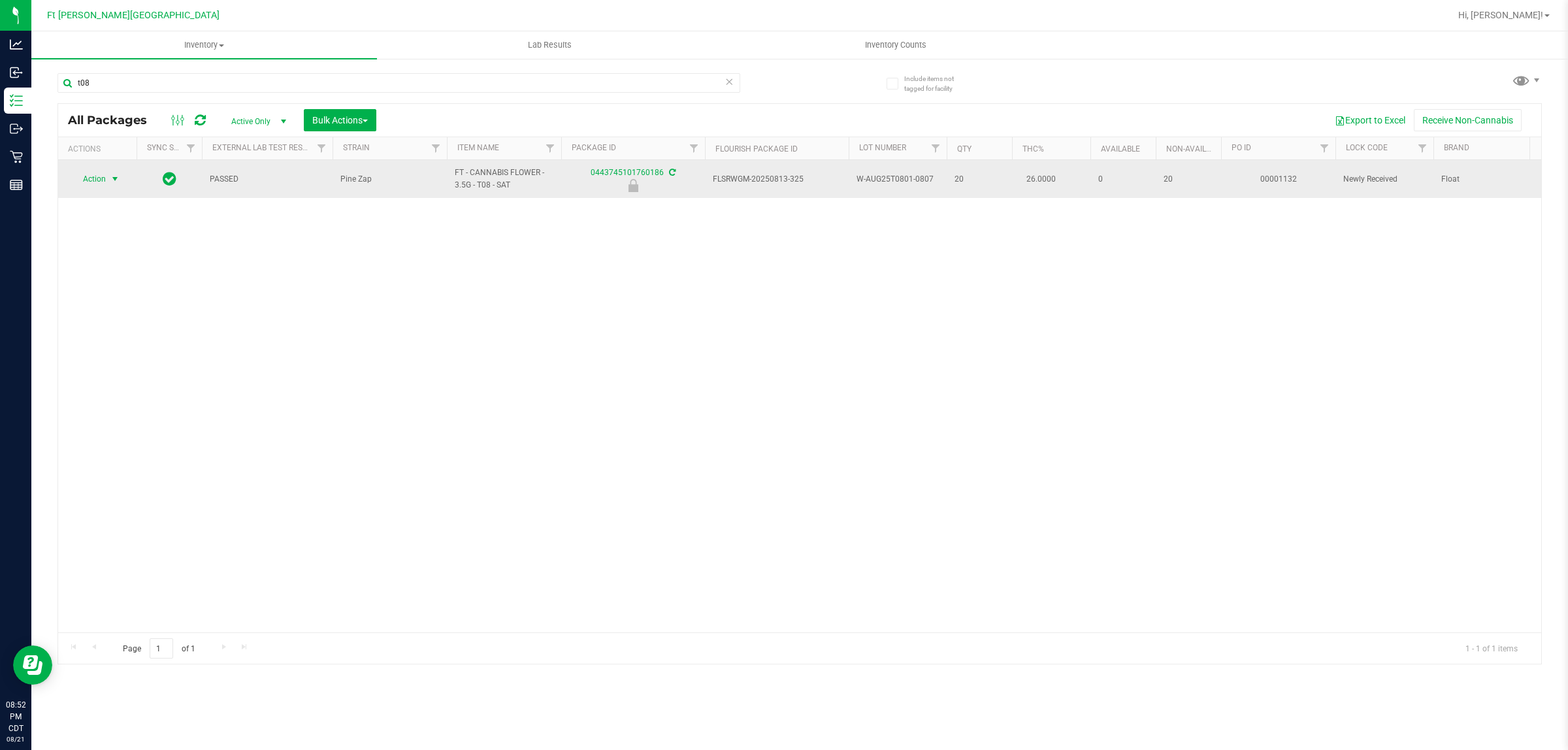
click at [91, 180] on span "Action" at bounding box center [89, 179] width 35 height 18
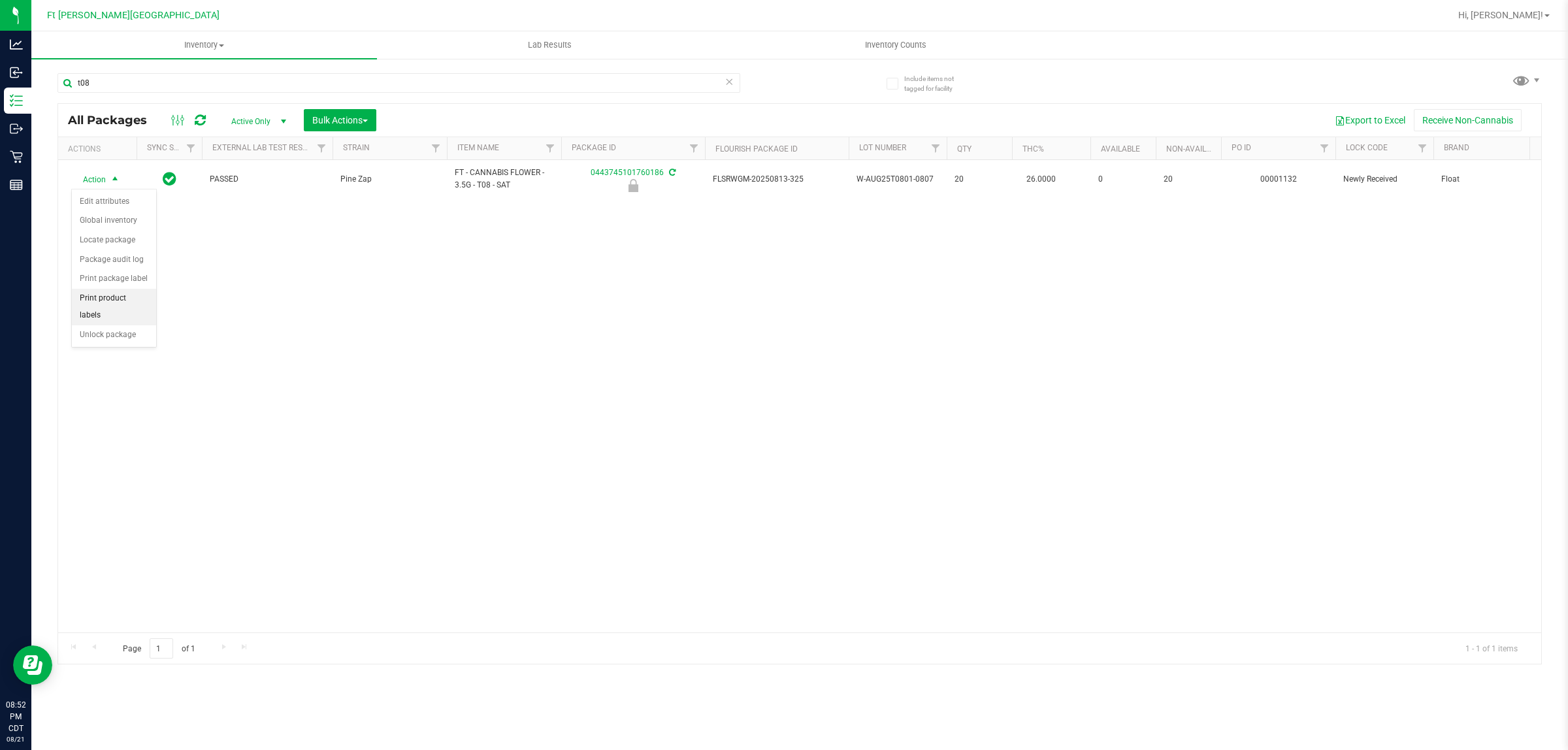
click at [144, 301] on li "Print product labels" at bounding box center [114, 307] width 84 height 36
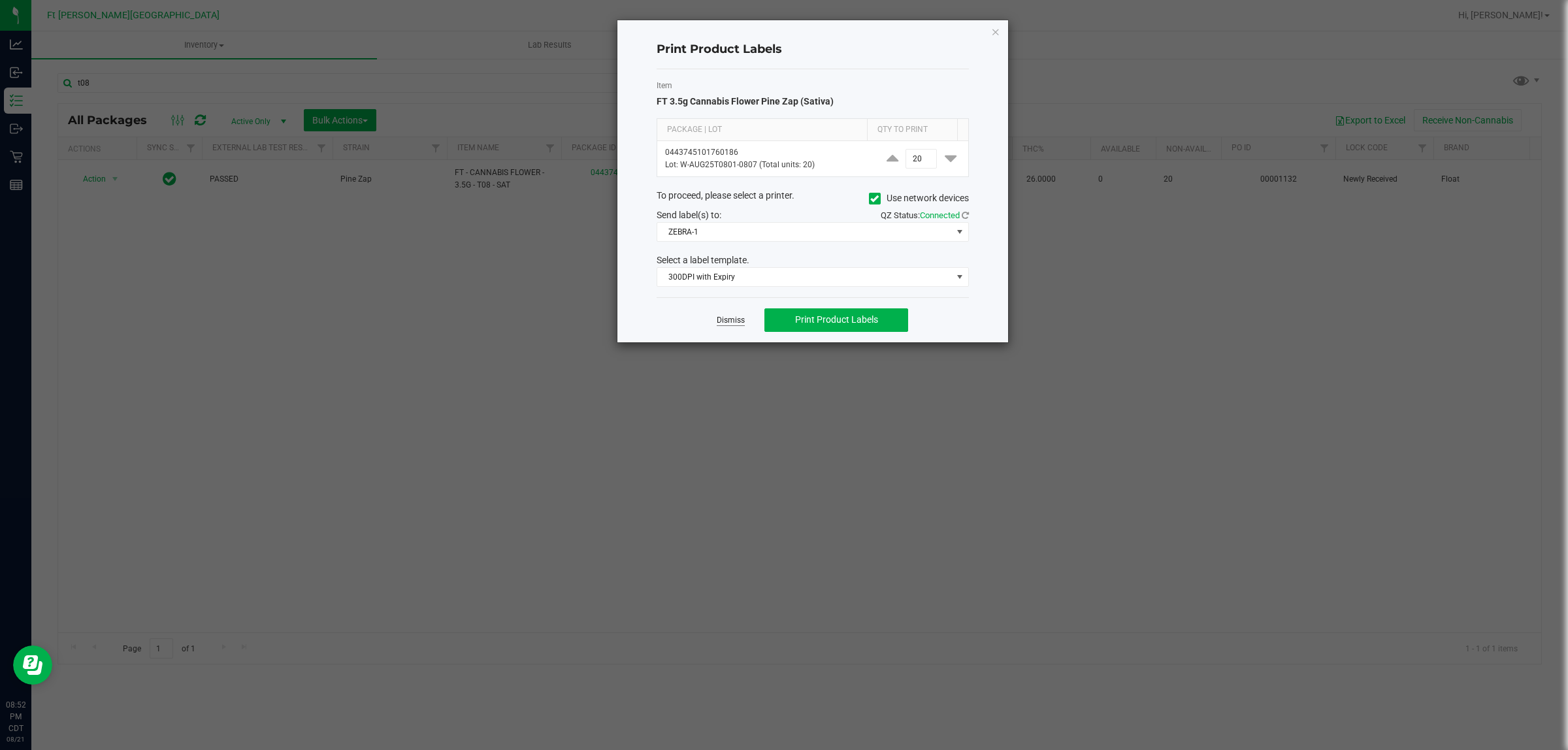
click at [723, 317] on link "Dismiss" at bounding box center [731, 320] width 28 height 11
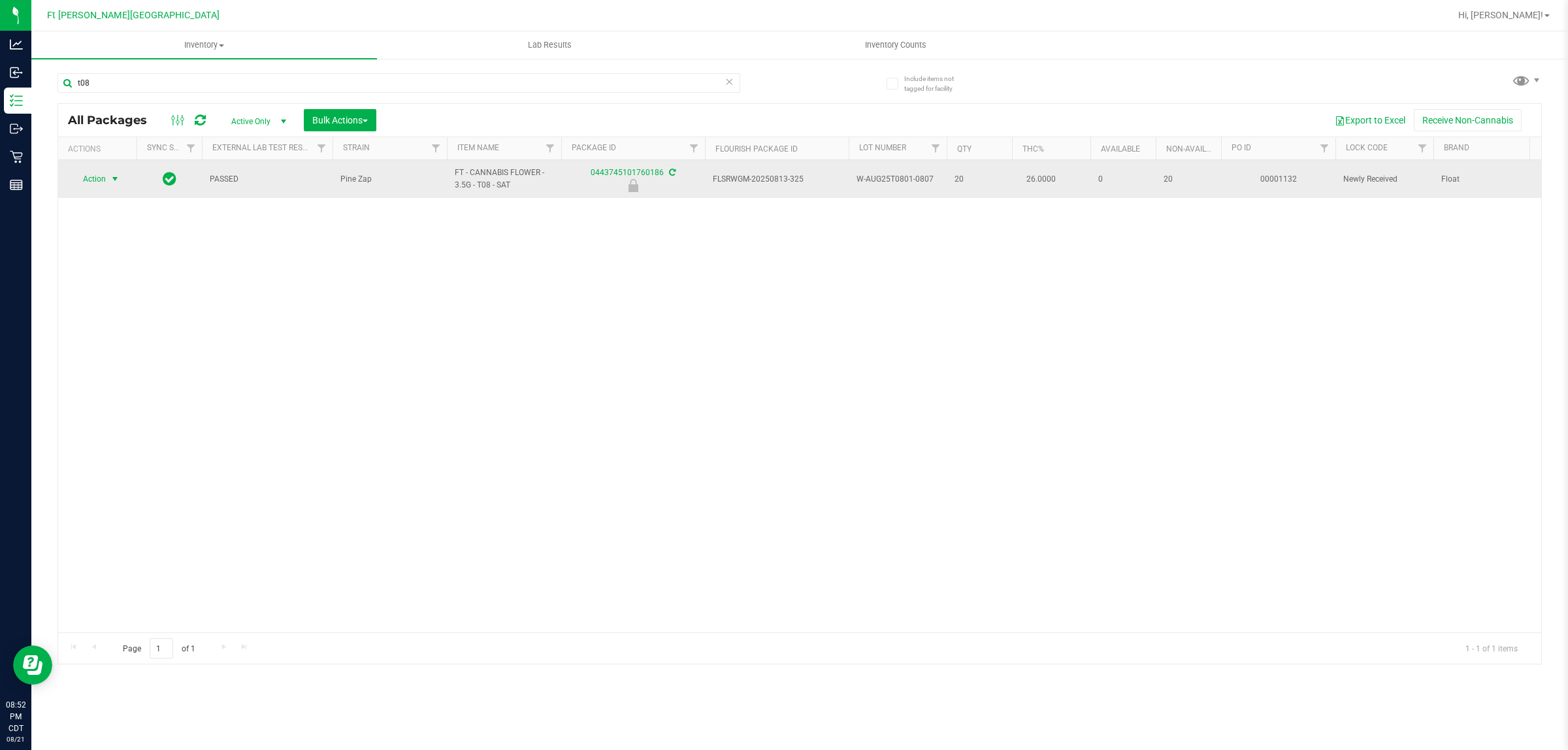
click at [105, 180] on span "Action" at bounding box center [89, 179] width 35 height 18
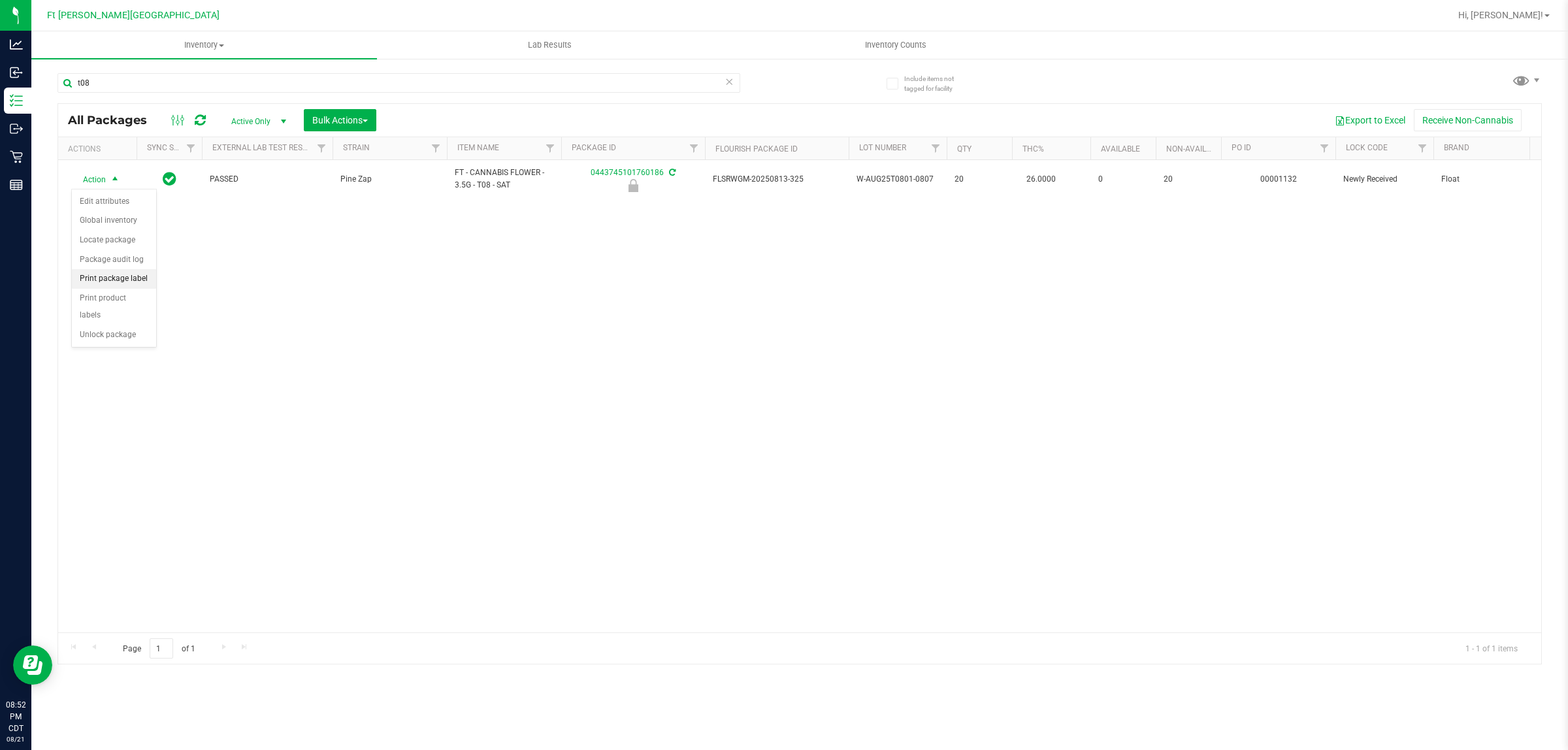
click at [140, 277] on li "Print package label" at bounding box center [114, 278] width 84 height 19
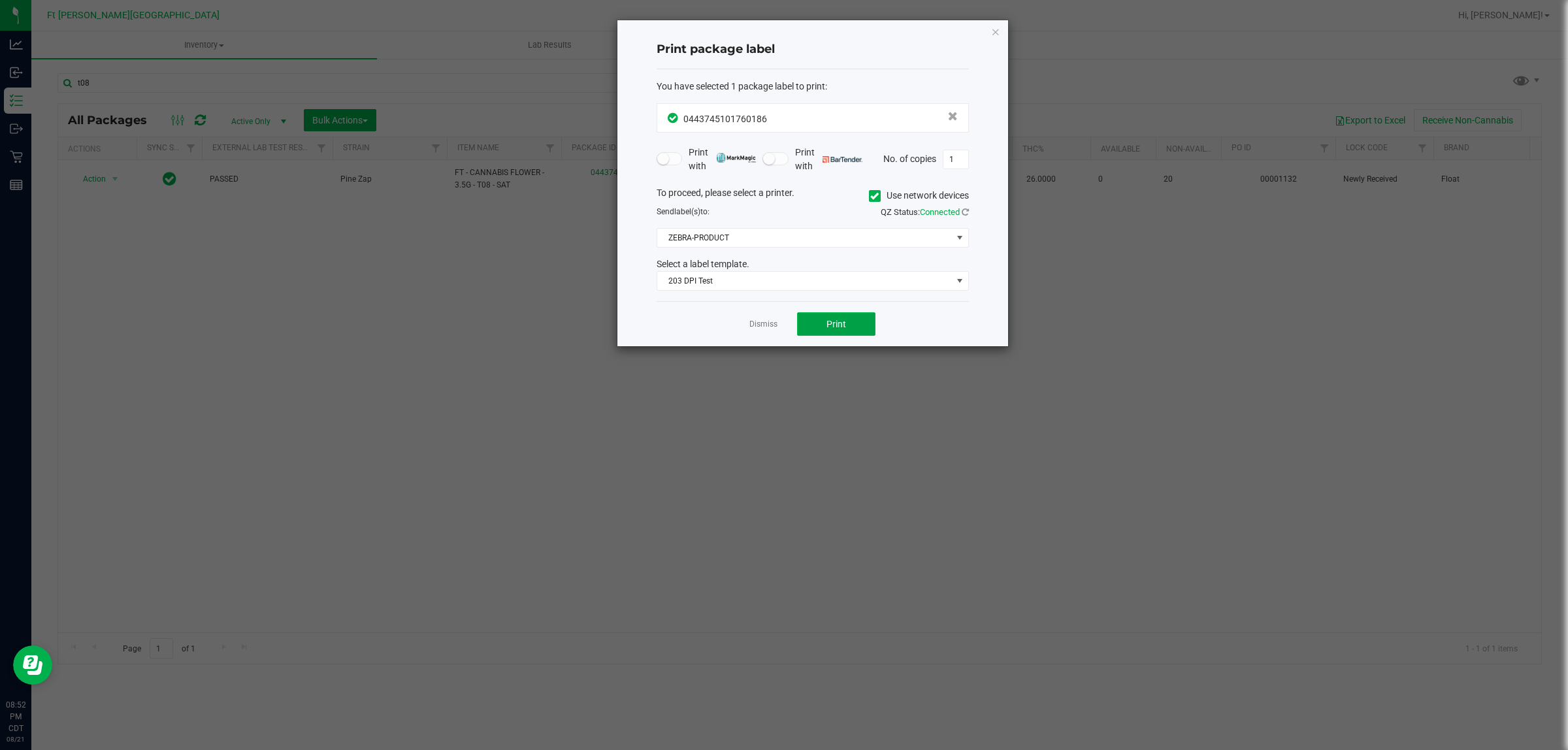
click at [830, 323] on span "Print" at bounding box center [835, 324] width 19 height 11
click at [752, 325] on link "Dismiss" at bounding box center [764, 324] width 28 height 11
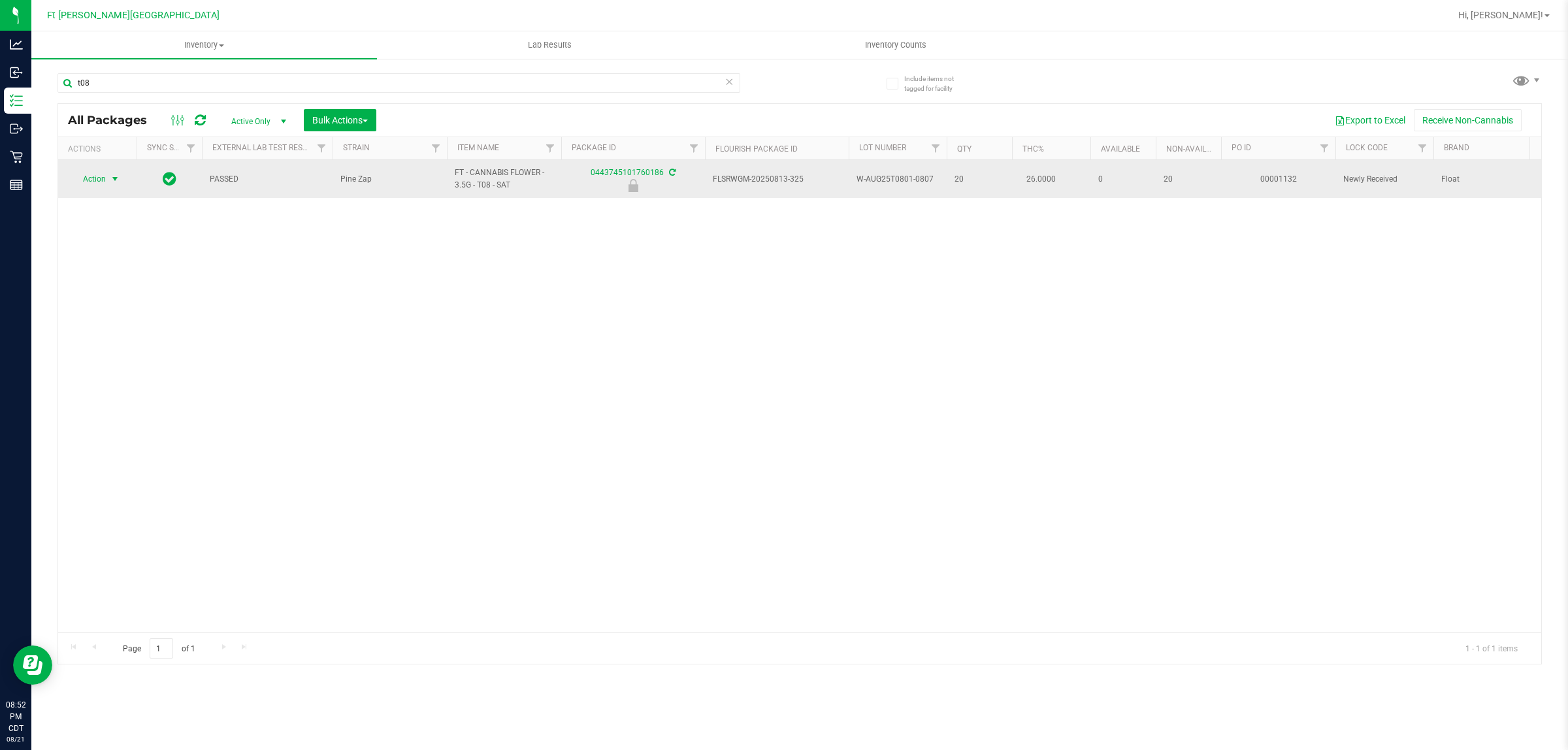
click at [109, 181] on span "select" at bounding box center [115, 179] width 17 height 18
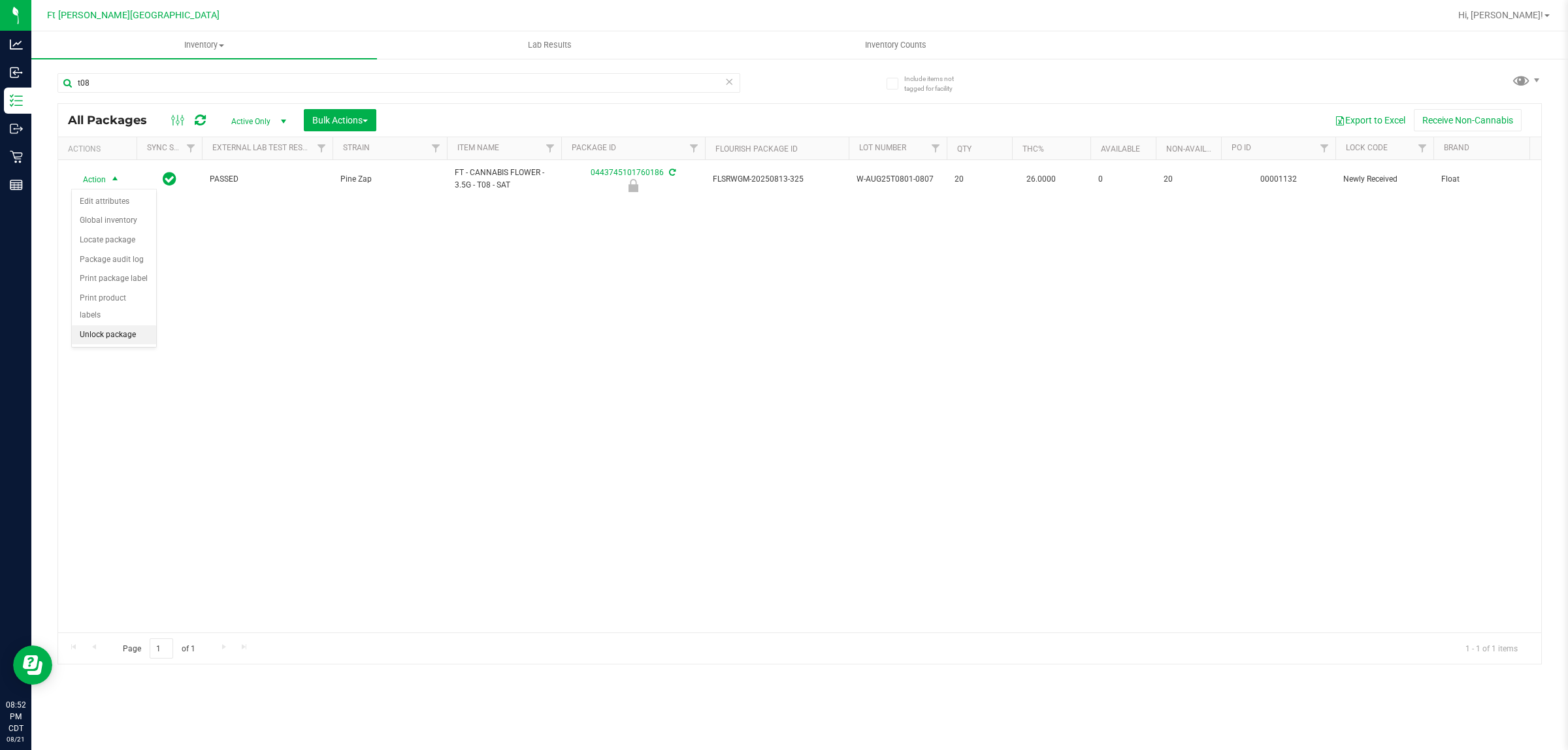
click at [119, 325] on li "Unlock package" at bounding box center [114, 334] width 84 height 19
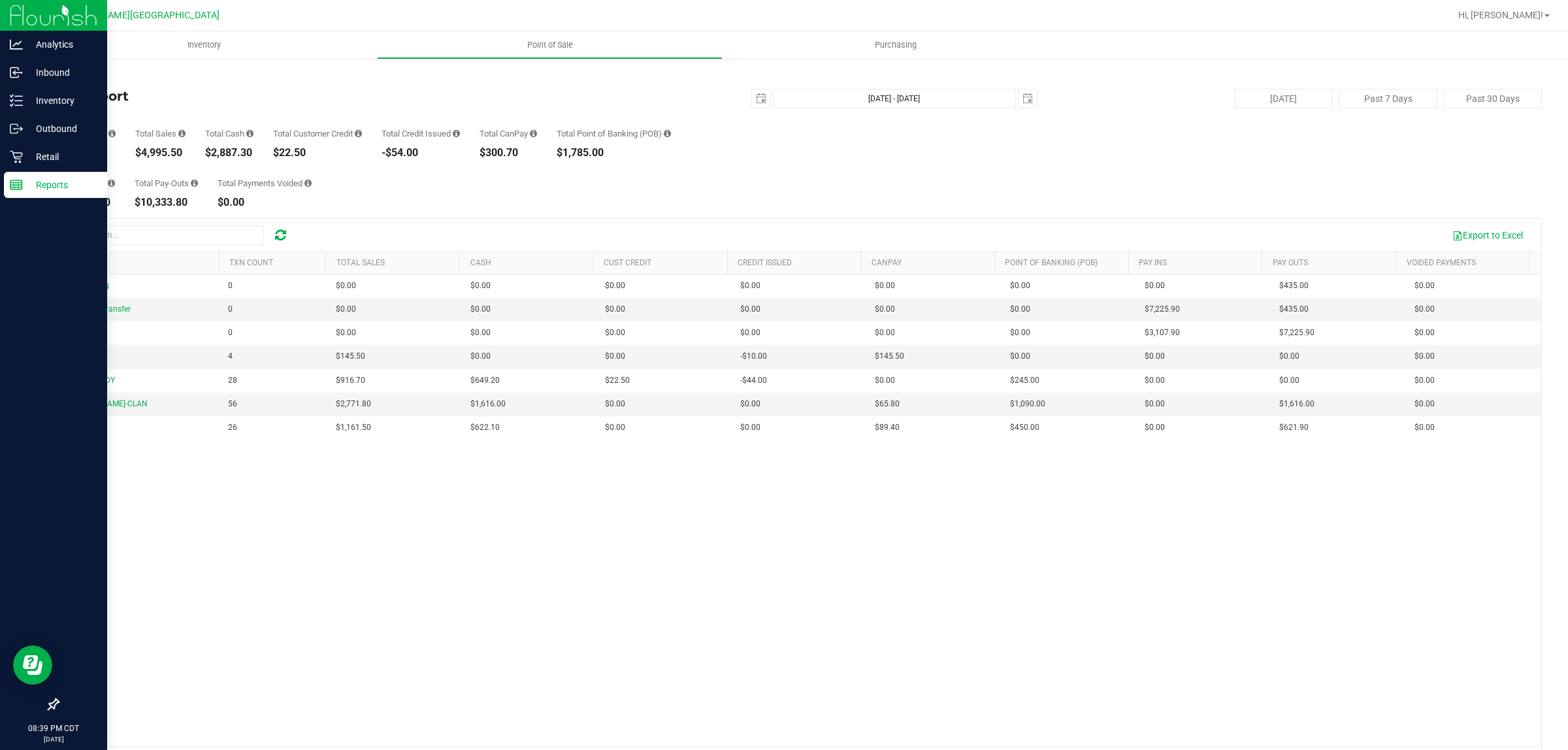
click at [34, 195] on div "Reports" at bounding box center [56, 185] width 104 height 26
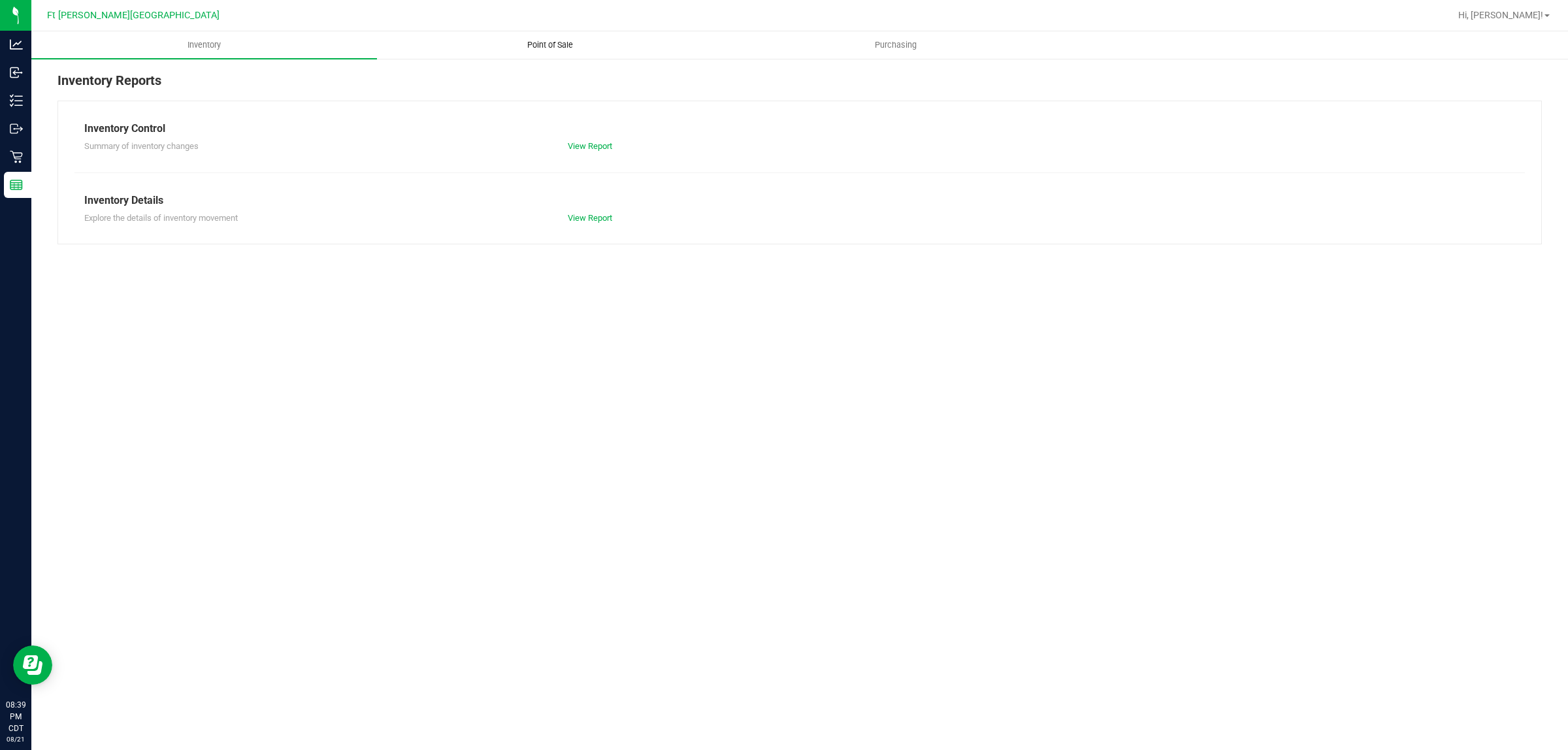
click at [547, 40] on span "Point of Sale" at bounding box center [550, 45] width 81 height 12
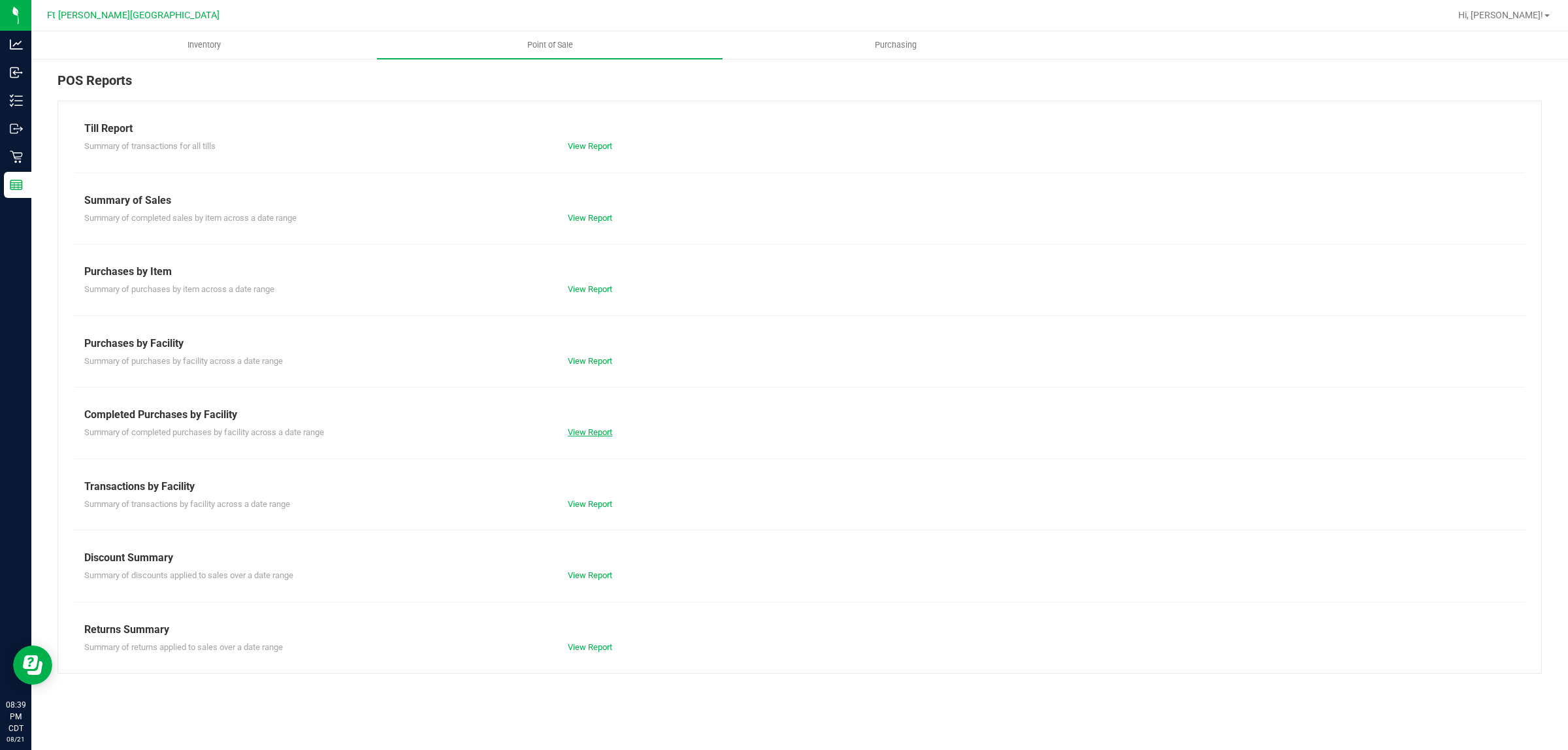
click at [586, 434] on link "View Report" at bounding box center [589, 432] width 44 height 10
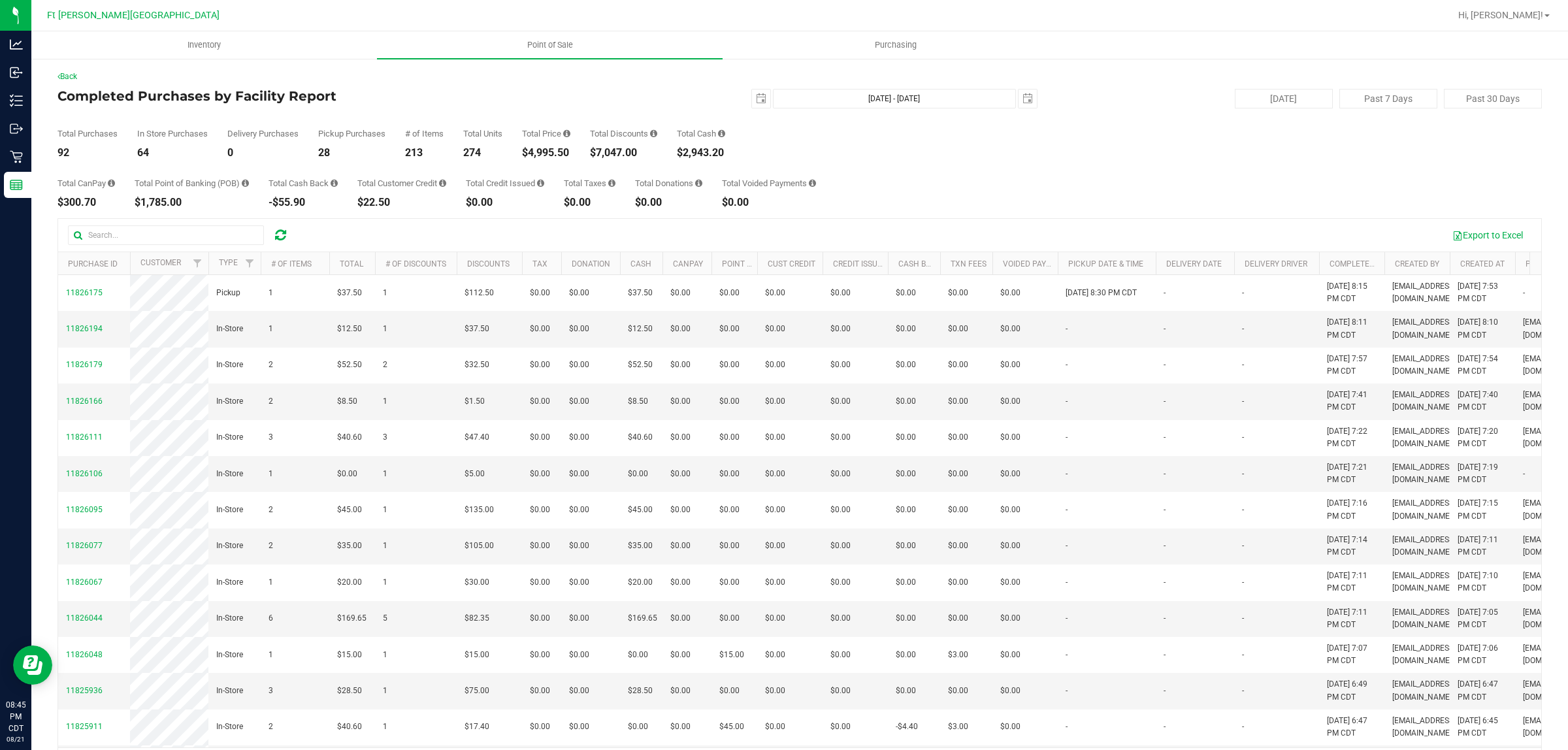
click at [1084, 151] on div "Total Purchases 92 In Store Purchases 64 Delivery Purchases 0 Pickup Purchases …" at bounding box center [799, 133] width 1484 height 49
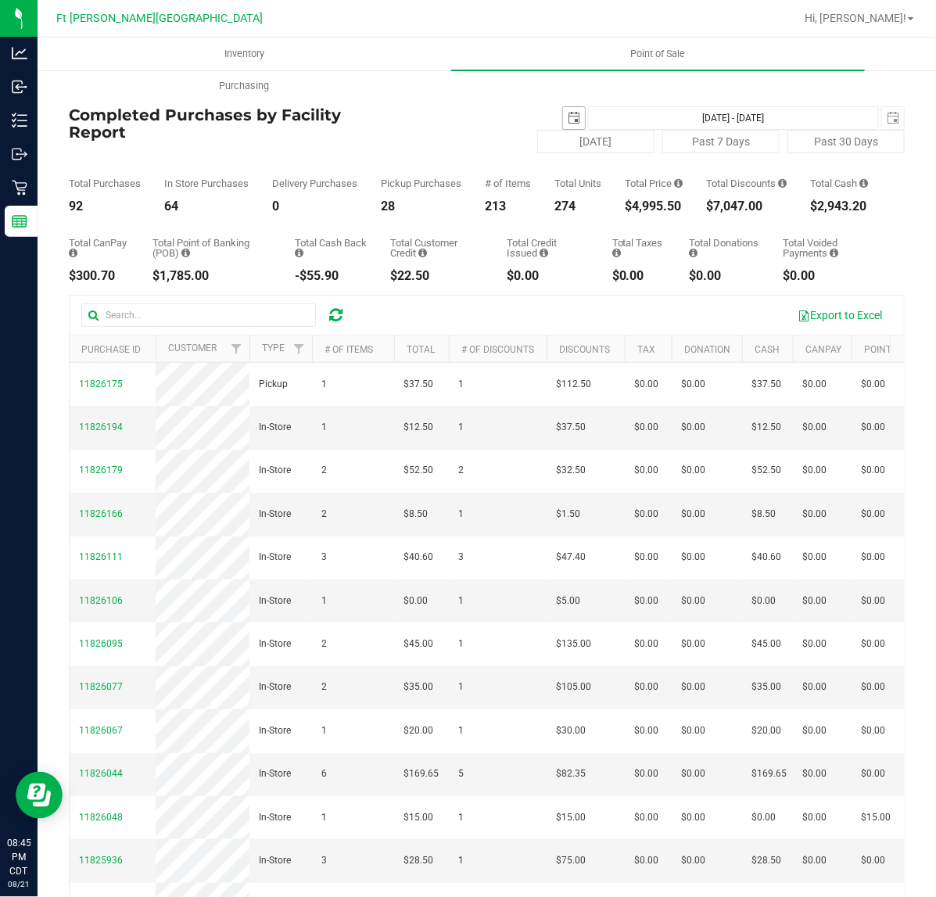
click at [568, 115] on span "select" at bounding box center [574, 118] width 13 height 13
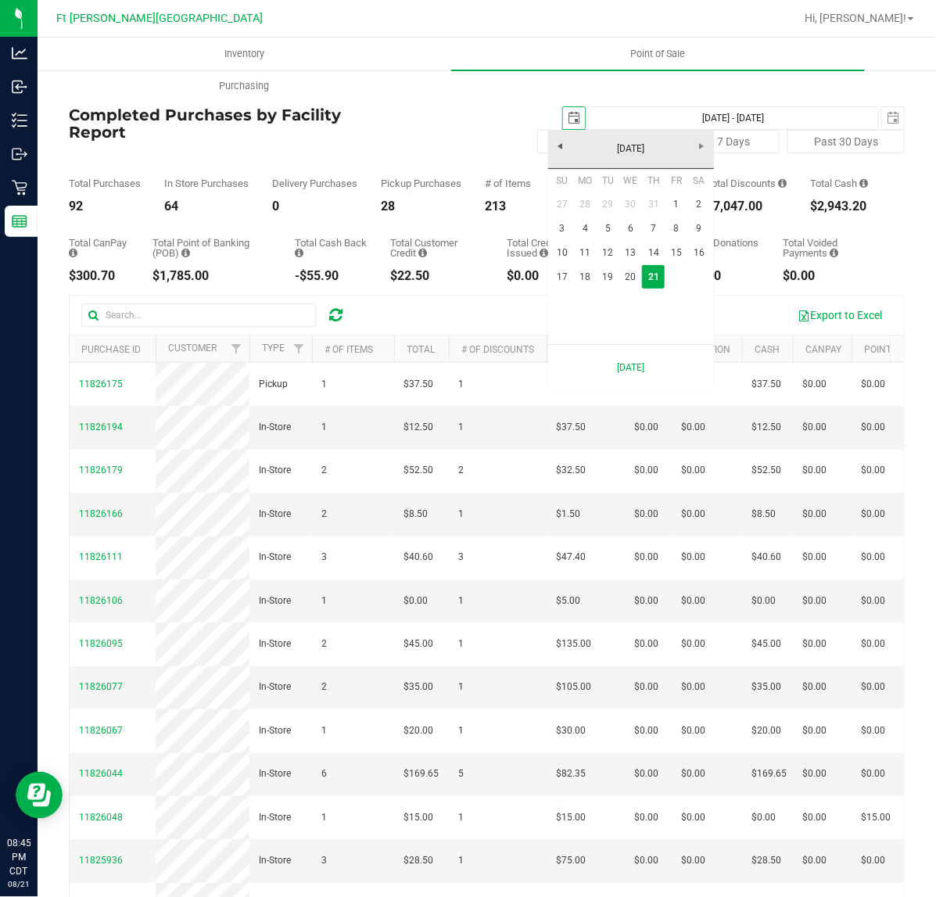
scroll to position [0, 39]
click at [563, 275] on link "17" at bounding box center [562, 277] width 23 height 24
type input "2025-08-17"
type input "Aug 17, 2025 - Aug 21, 2025"
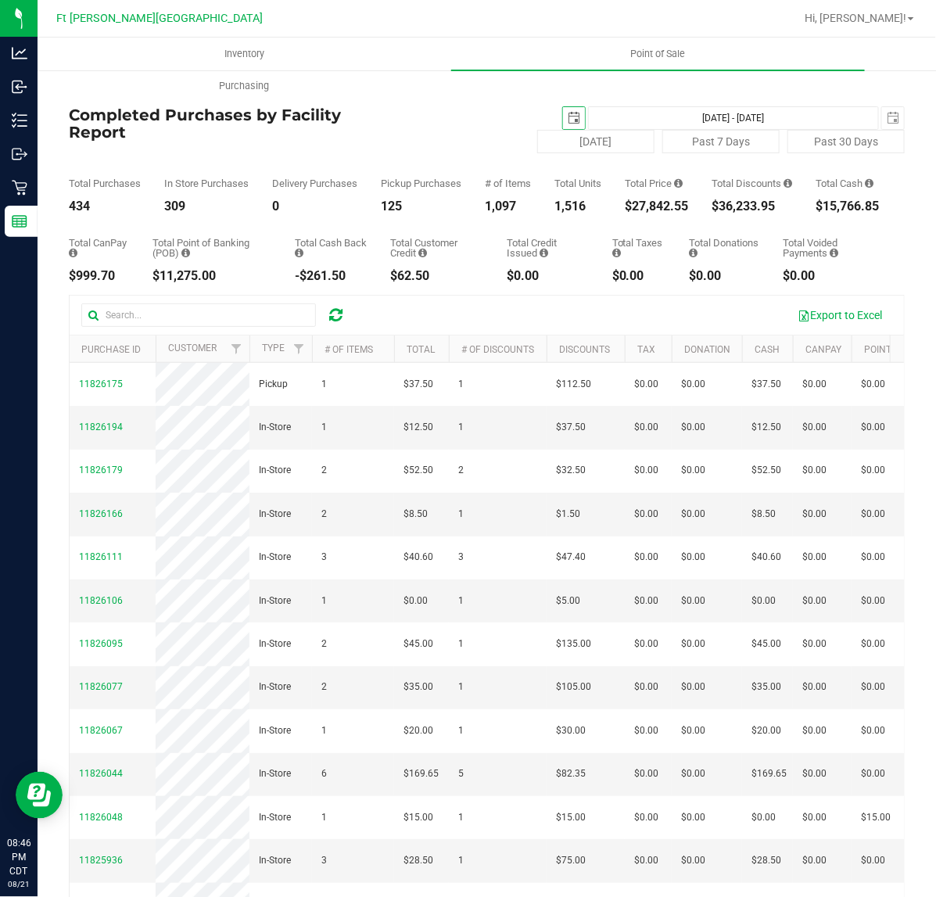
click at [563, 125] on span "select" at bounding box center [574, 118] width 22 height 22
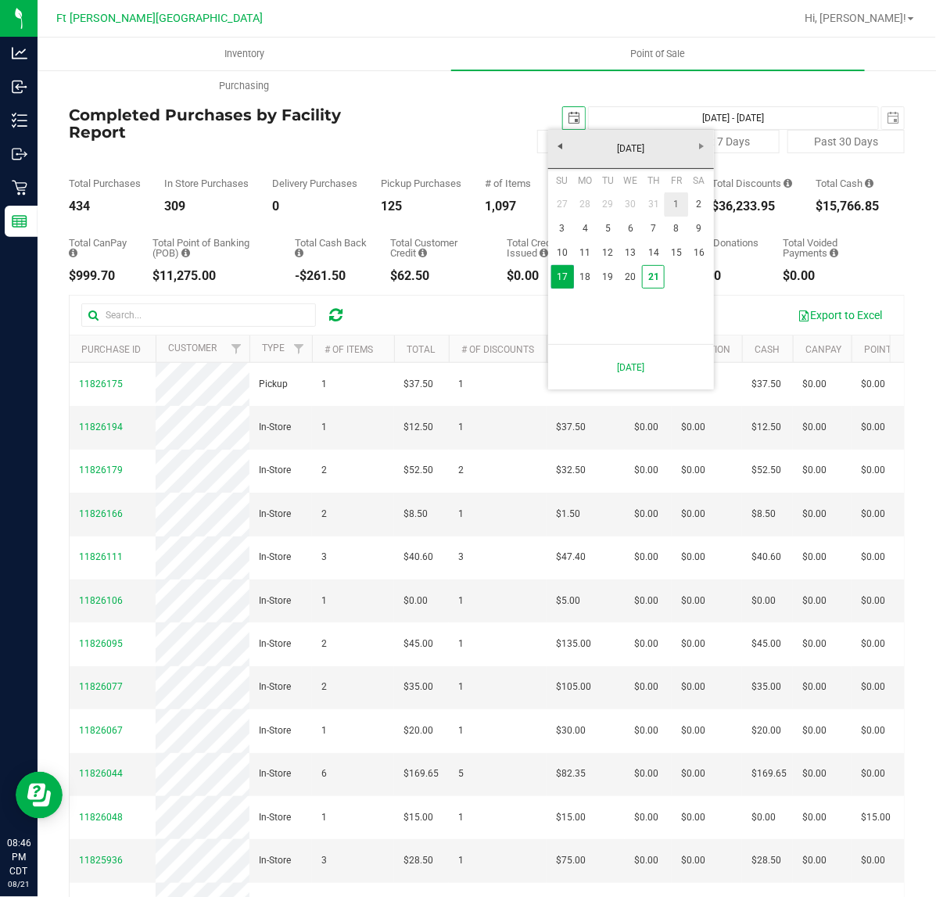
click at [673, 206] on link "1" at bounding box center [676, 204] width 23 height 24
type input "2025-08-01"
type input "Aug 1, 2025 - Aug 21, 2025"
